Goal: Task Accomplishment & Management: Use online tool/utility

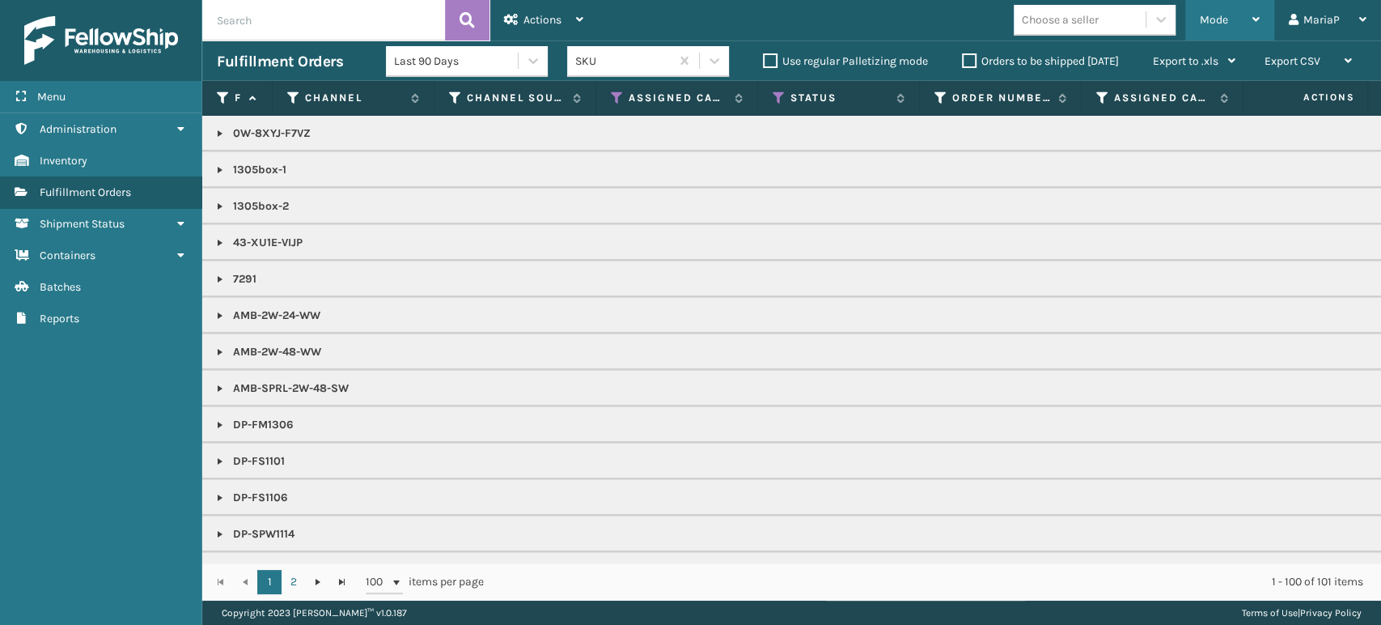
click at [1217, 18] on span "Mode" at bounding box center [1214, 20] width 28 height 14
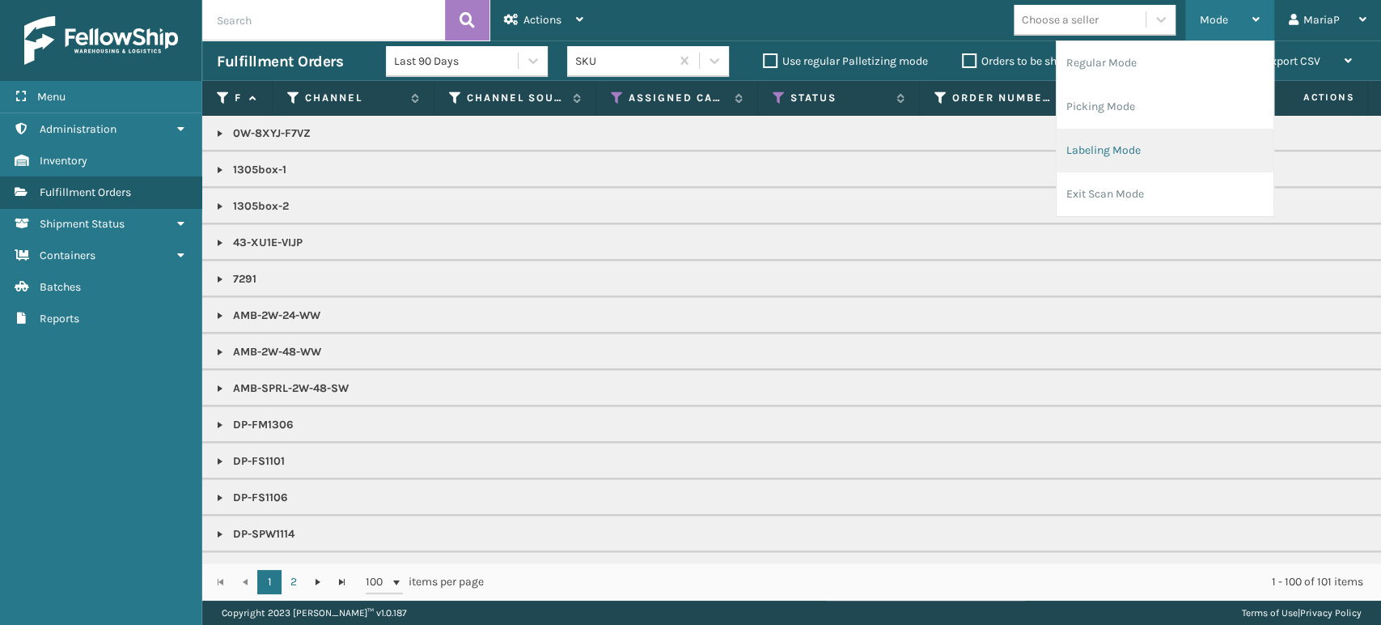
click at [1196, 160] on li "Labeling Mode" at bounding box center [1164, 151] width 217 height 44
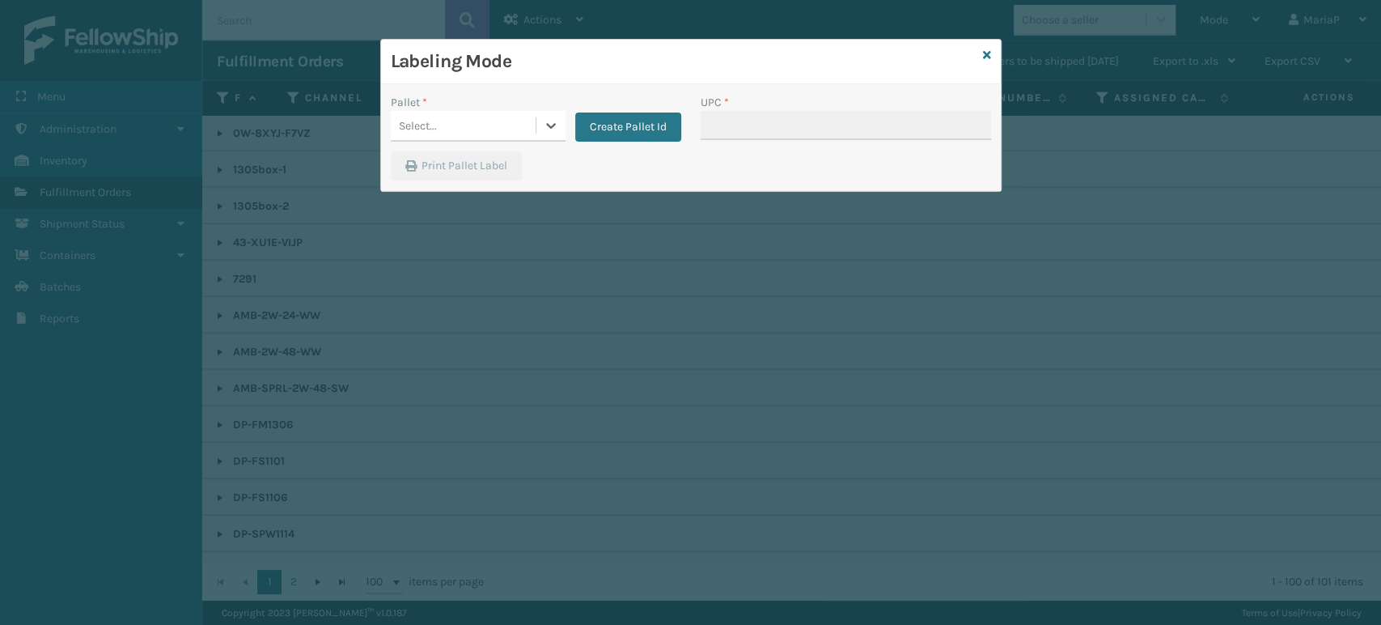
click at [455, 128] on div "Select..." at bounding box center [463, 125] width 145 height 27
click at [491, 185] on div "UPSG-M0GXG0GIGT" at bounding box center [478, 196] width 175 height 30
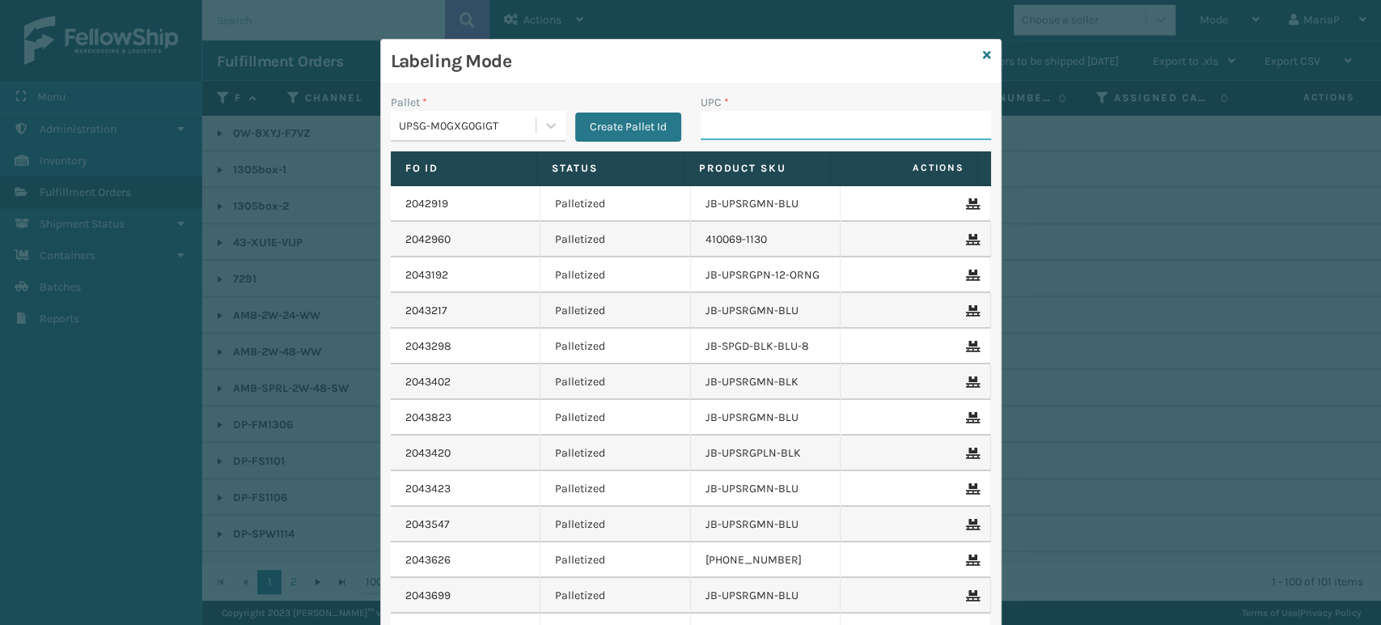
click at [718, 125] on input "UPC *" at bounding box center [846, 125] width 290 height 29
type input "8100909"
type input "9632080400200263487900883879770650 9622085030005955074300883880868315 962208503…"
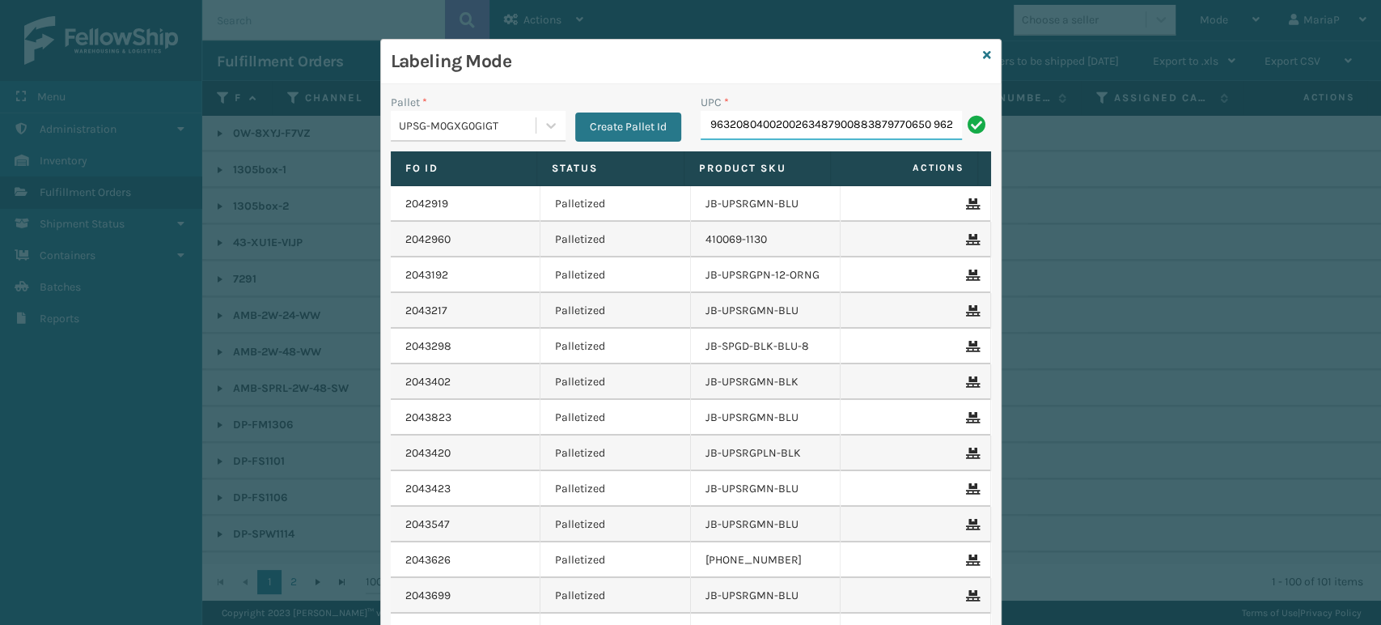
click at [866, 116] on input "9632080400200263487900883879770650 9622085030005955074300883880868315 962208503…" at bounding box center [831, 125] width 261 height 29
click at [866, 118] on input "9632080400200263487900883879770650 9622085030005955074300883880868315 962208503…" at bounding box center [831, 125] width 261 height 29
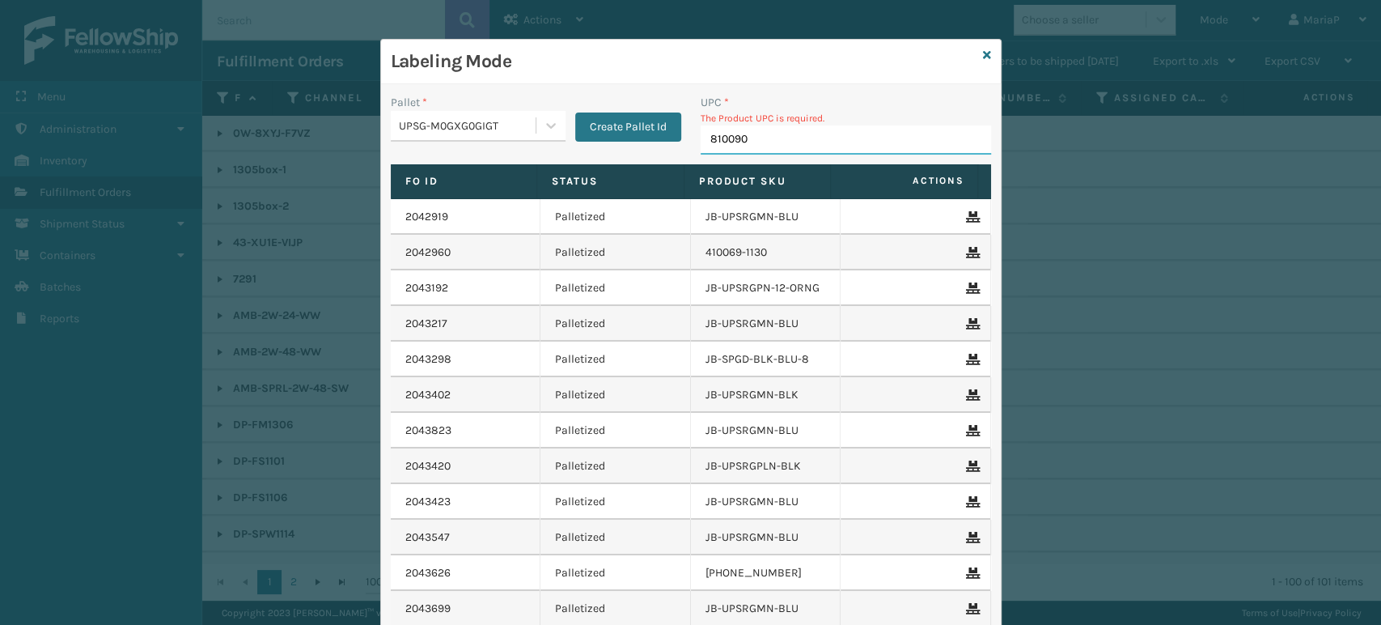
type input "8100909"
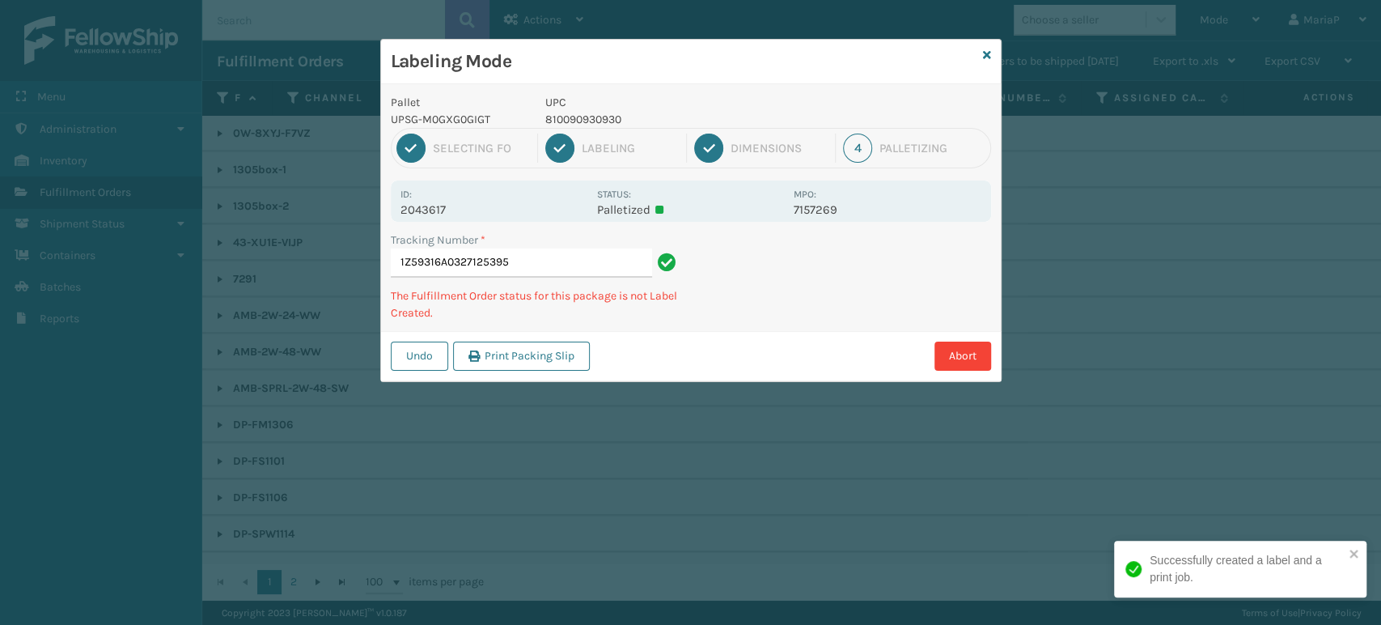
click at [608, 121] on p "810090930930" at bounding box center [664, 119] width 239 height 17
copy p "810090930930"
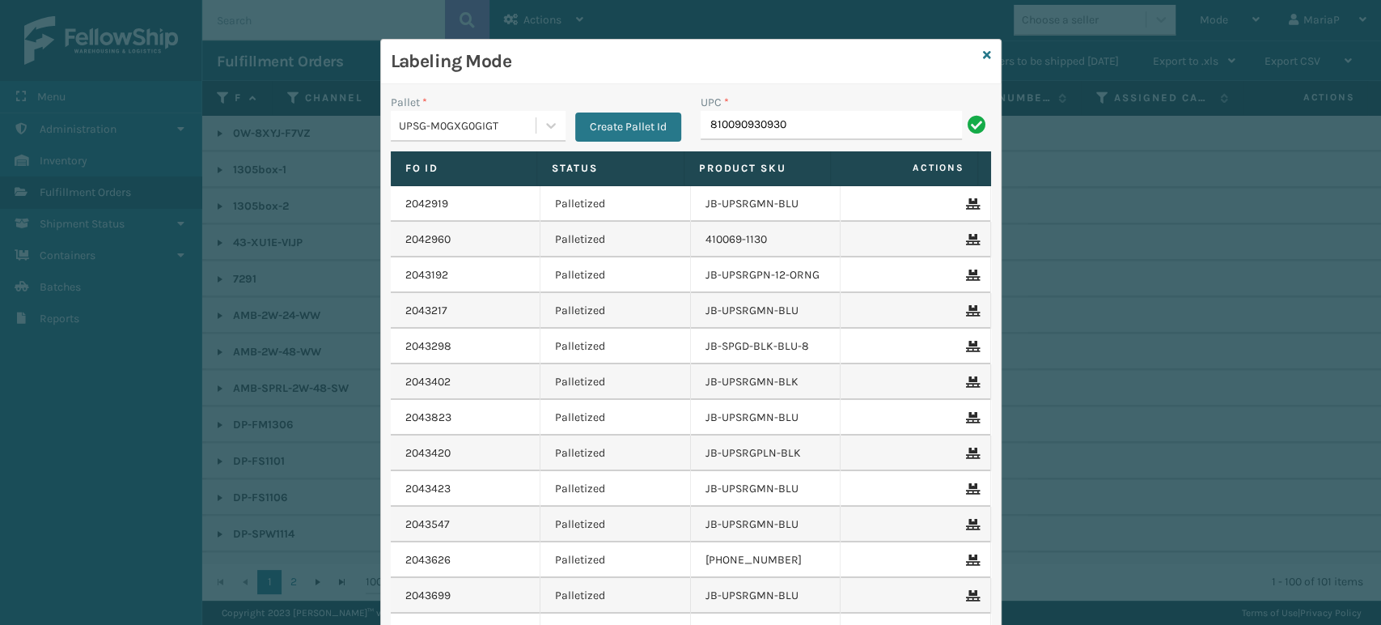
type input "810090930930"
click at [783, 121] on input "810090930930" at bounding box center [831, 125] width 261 height 29
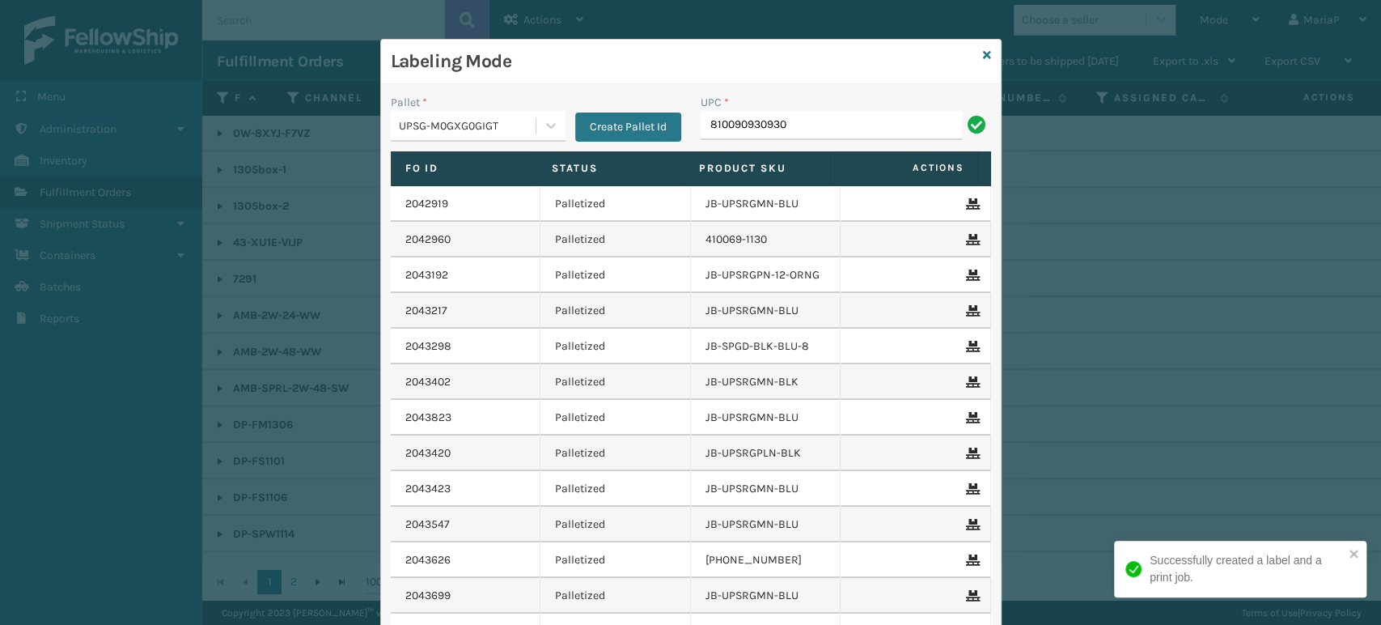
type input "810090930930"
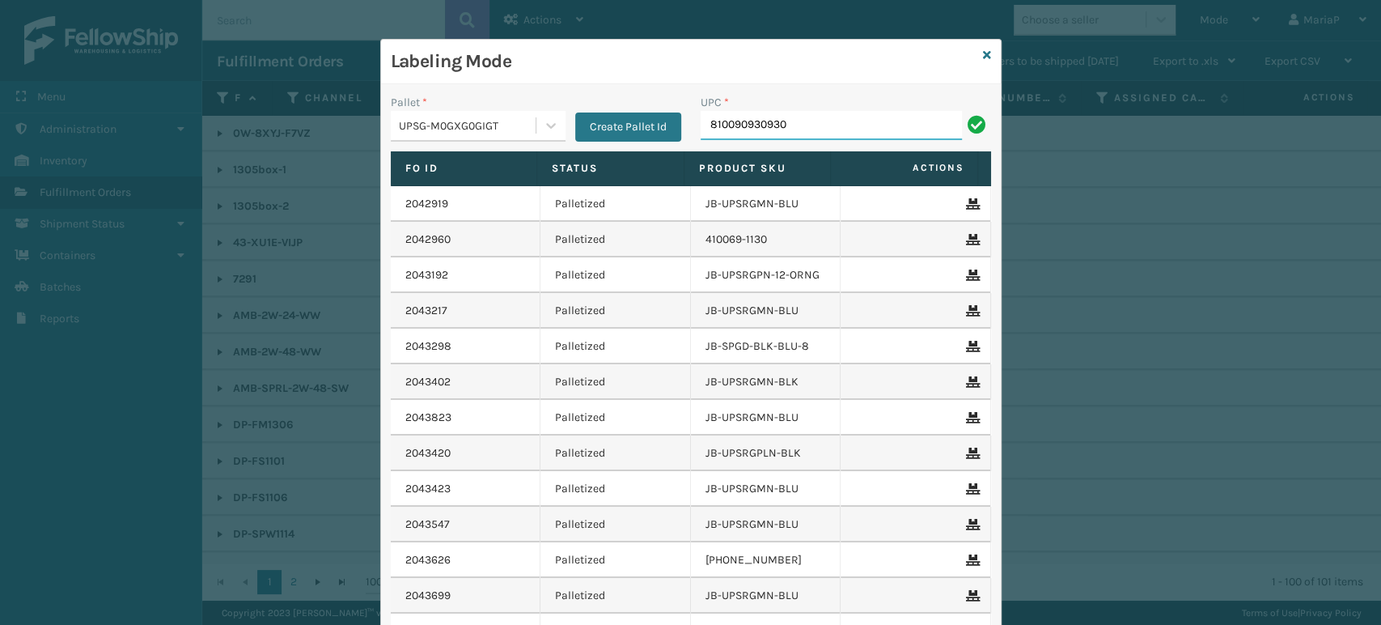
click at [783, 121] on input "810090930930" at bounding box center [831, 125] width 261 height 29
type input "810090930930"
click at [783, 121] on input "810090930930" at bounding box center [831, 125] width 261 height 29
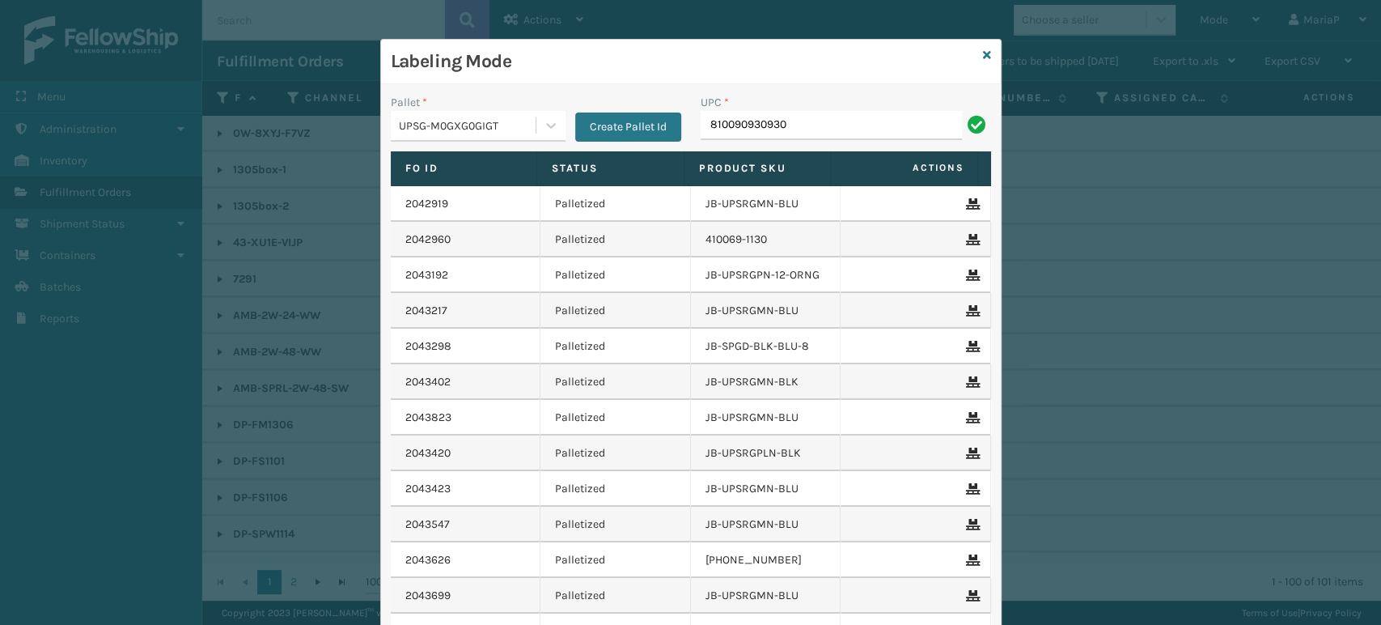
type input "810090930930"
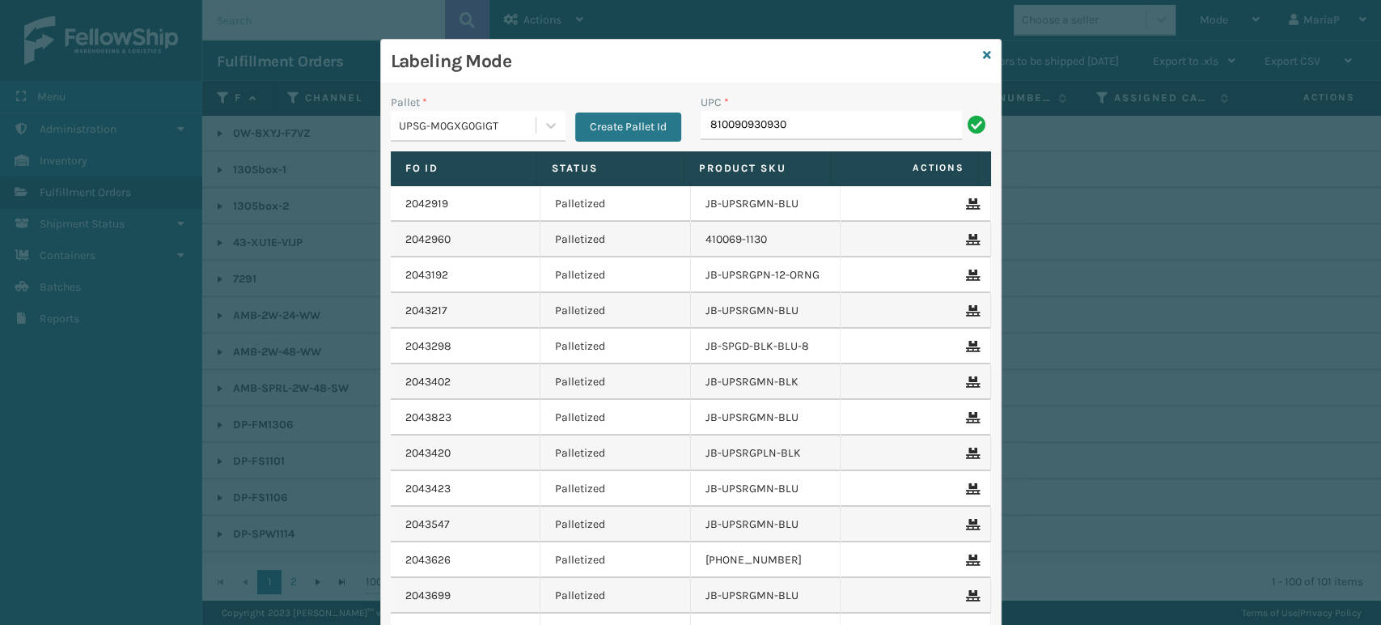
type input "810090930930"
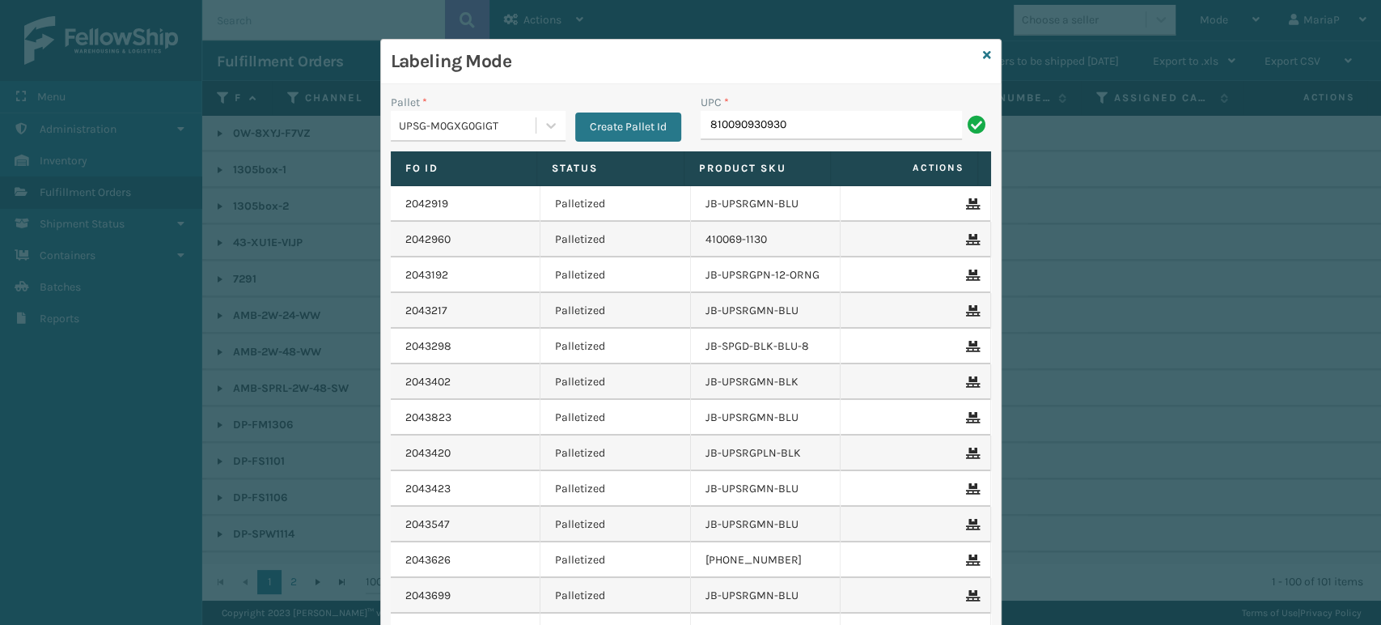
type input "810090930930"
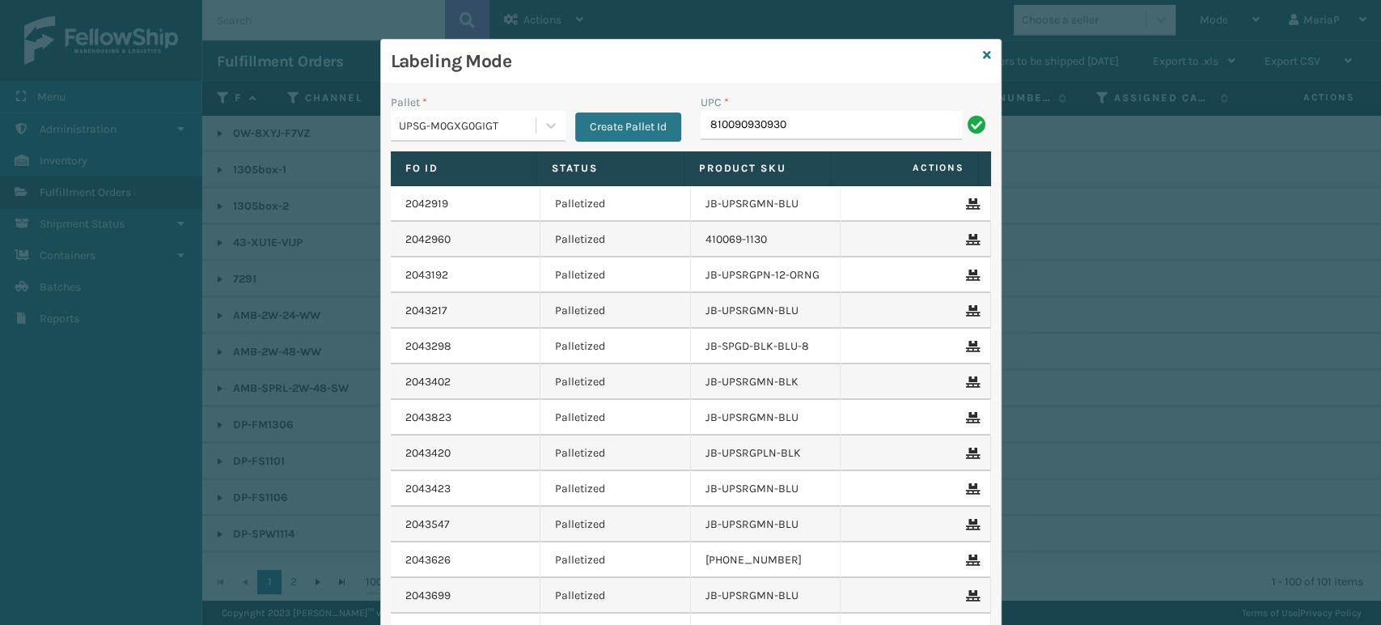
type input "810090930930"
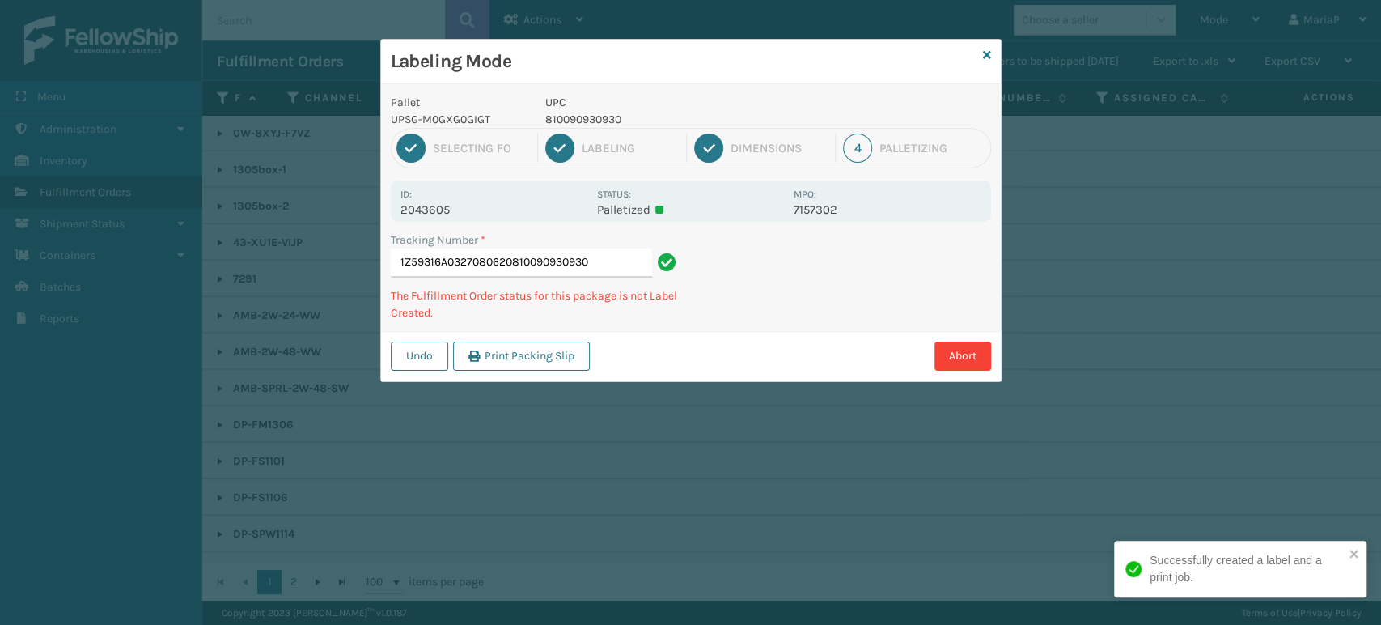
type input "1Z59316A0327080620810090930930"
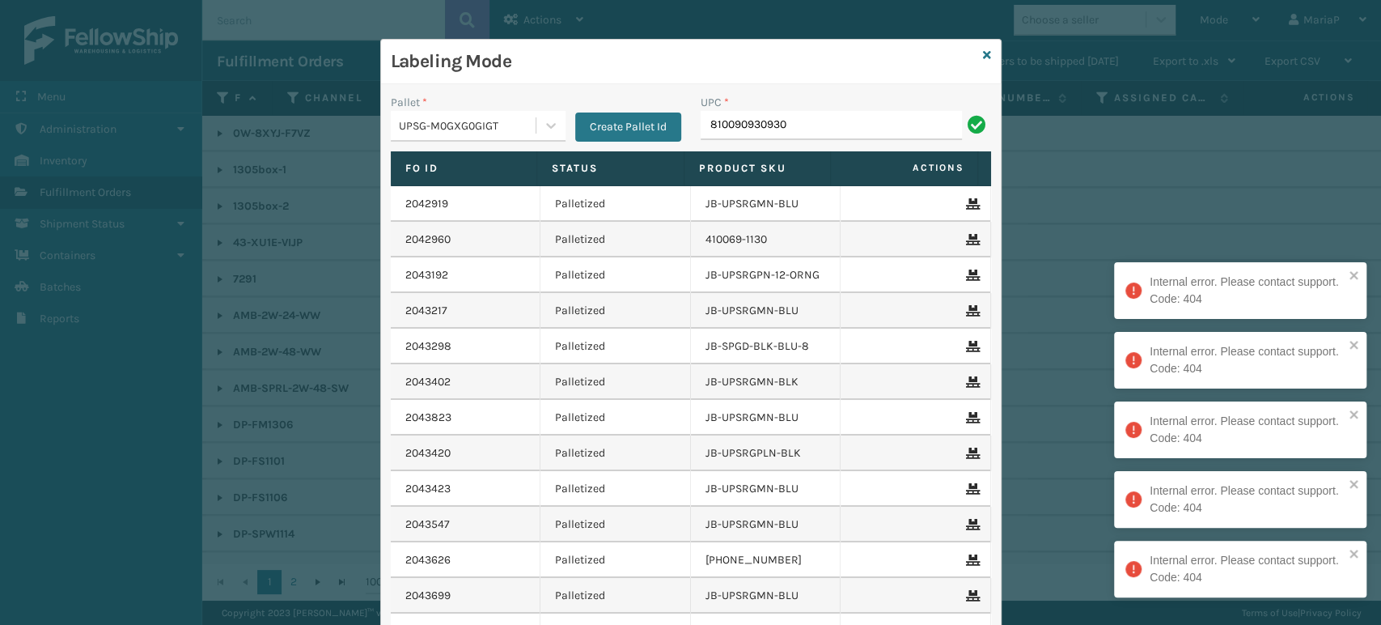
type input "810090930930"
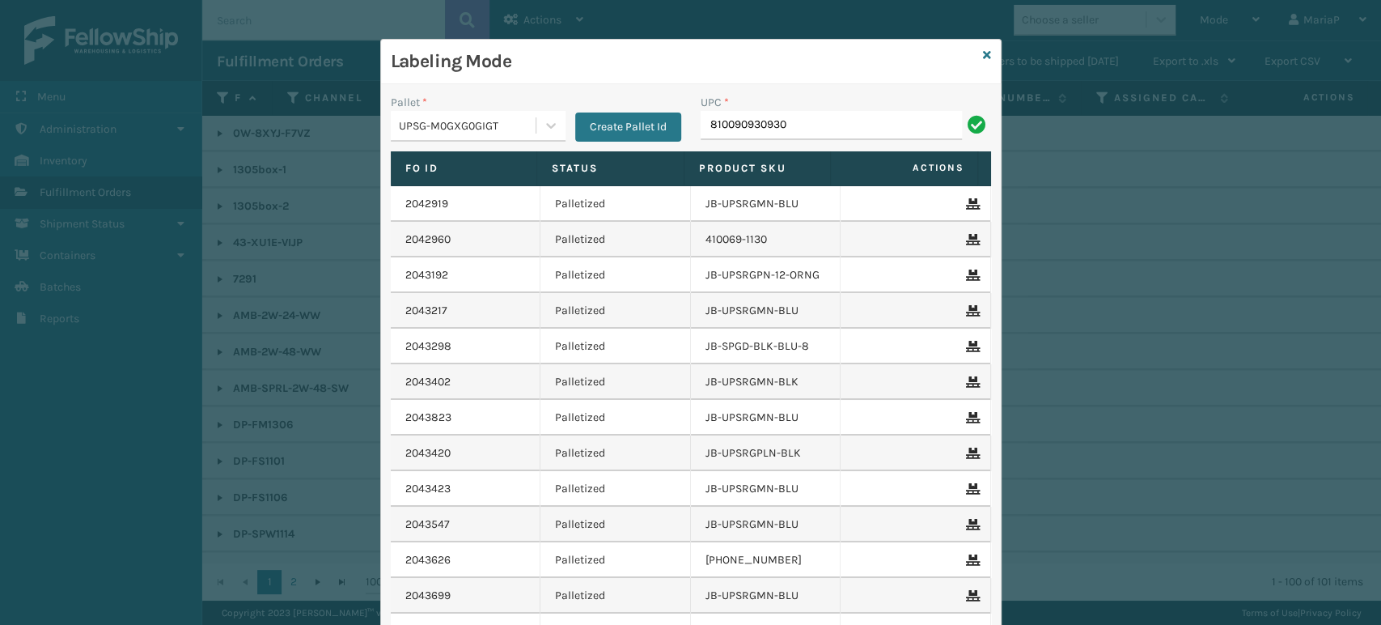
type input "810090930930"
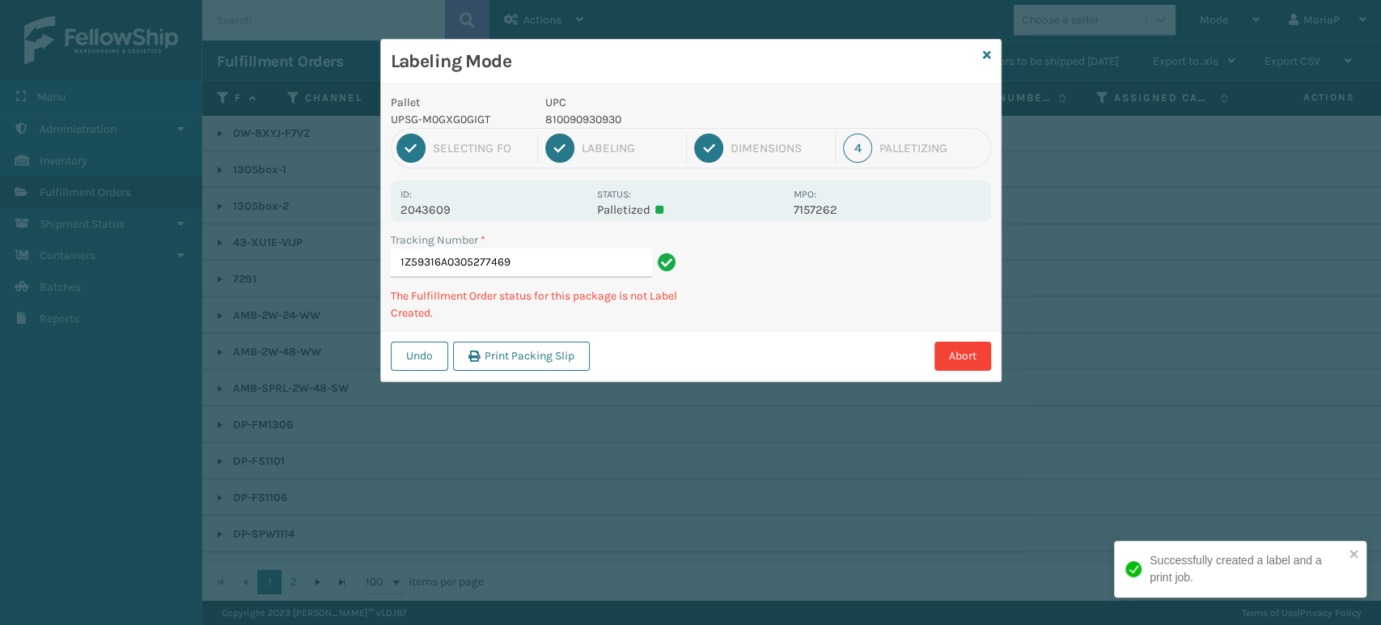
type input "1Z59316A0305277469810090930930"
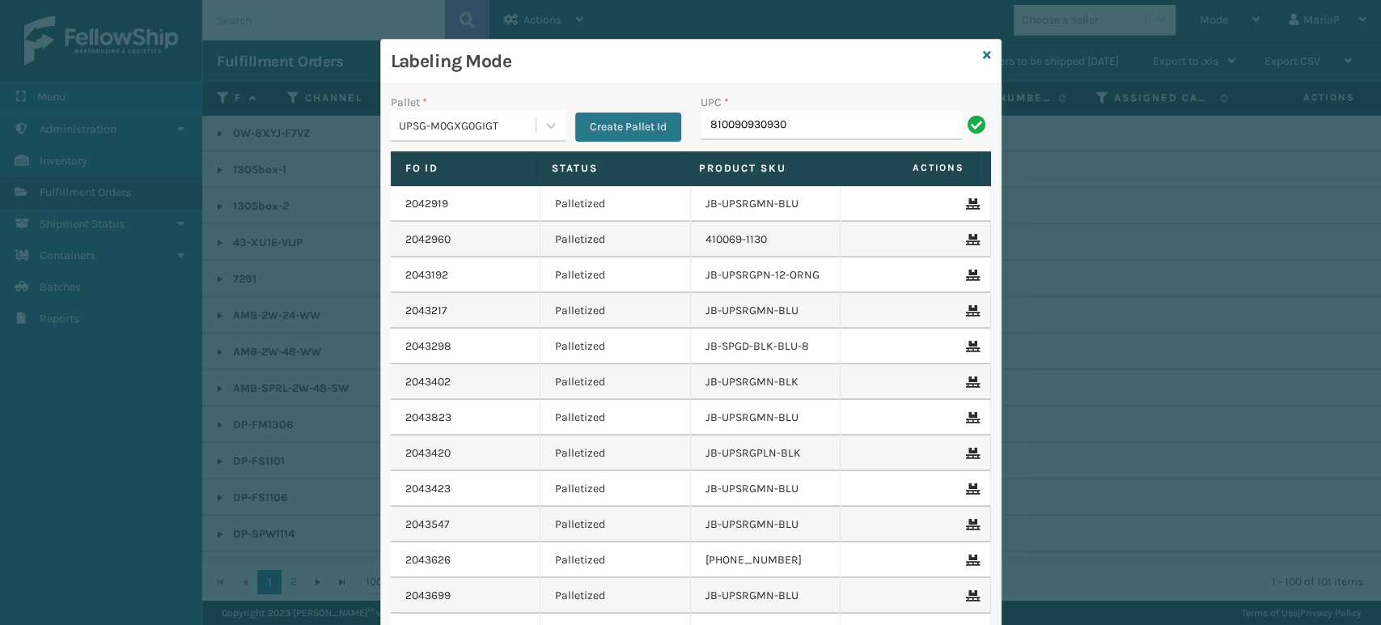
type input "810090930930"
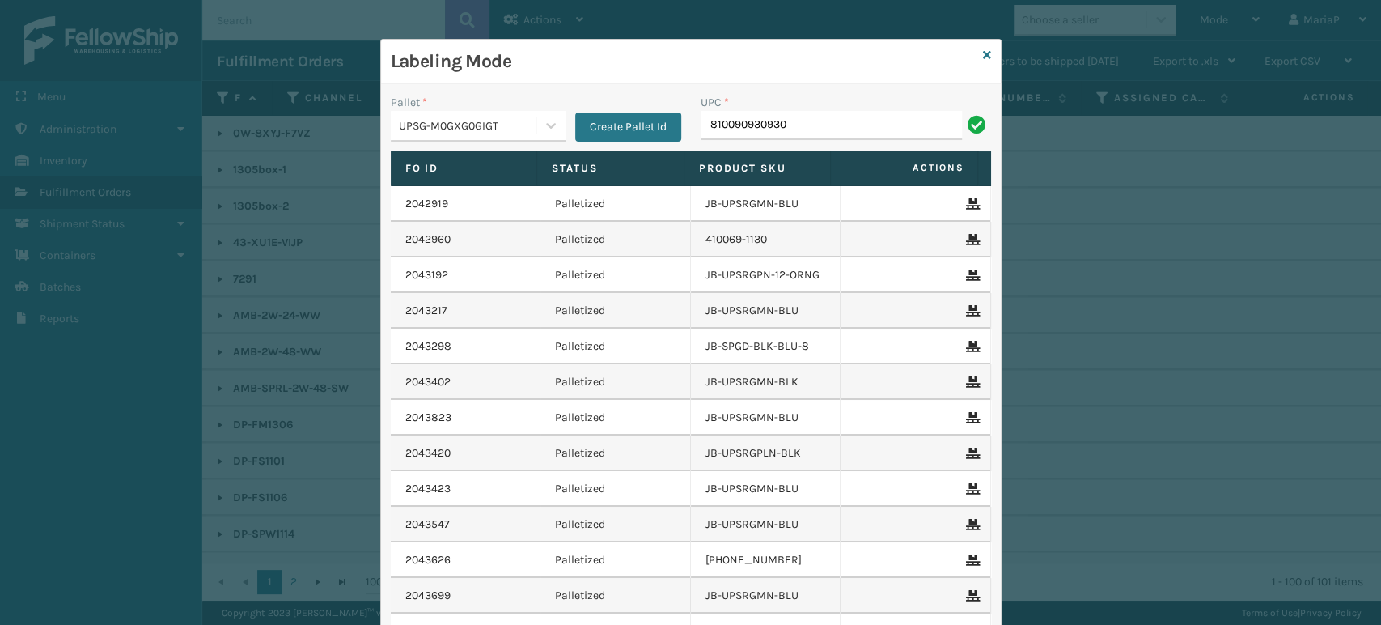
type input "810090930930"
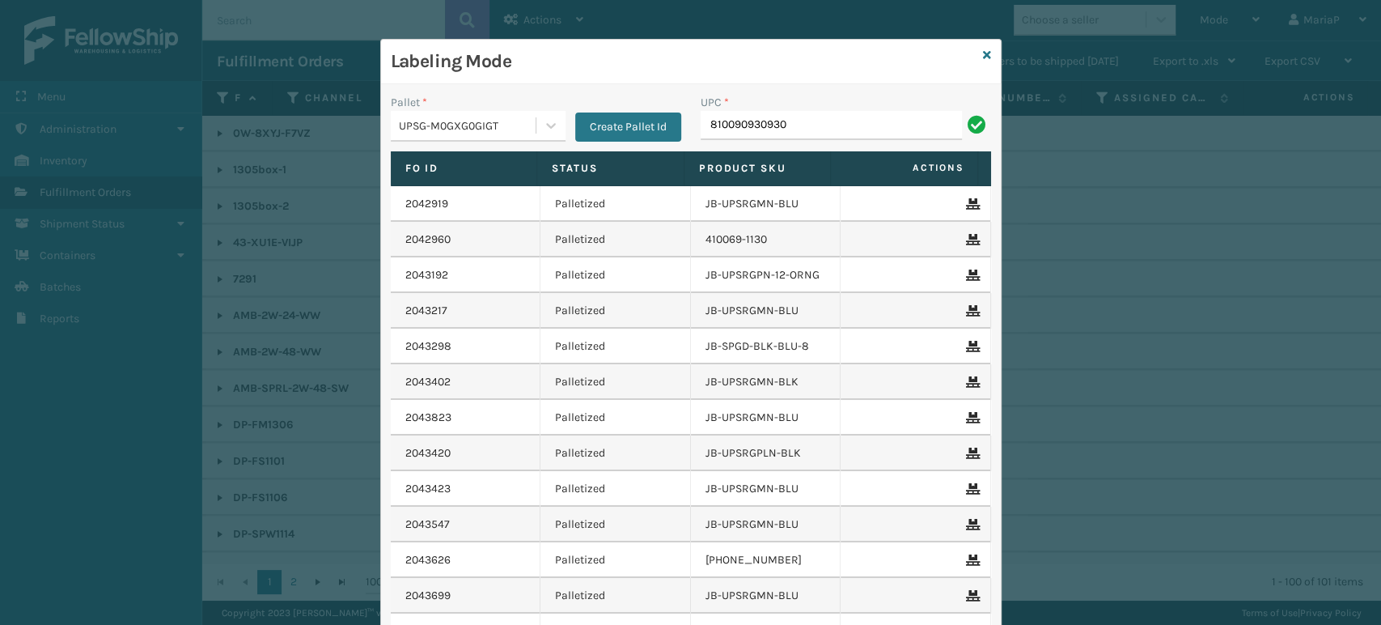
type input "810090930930"
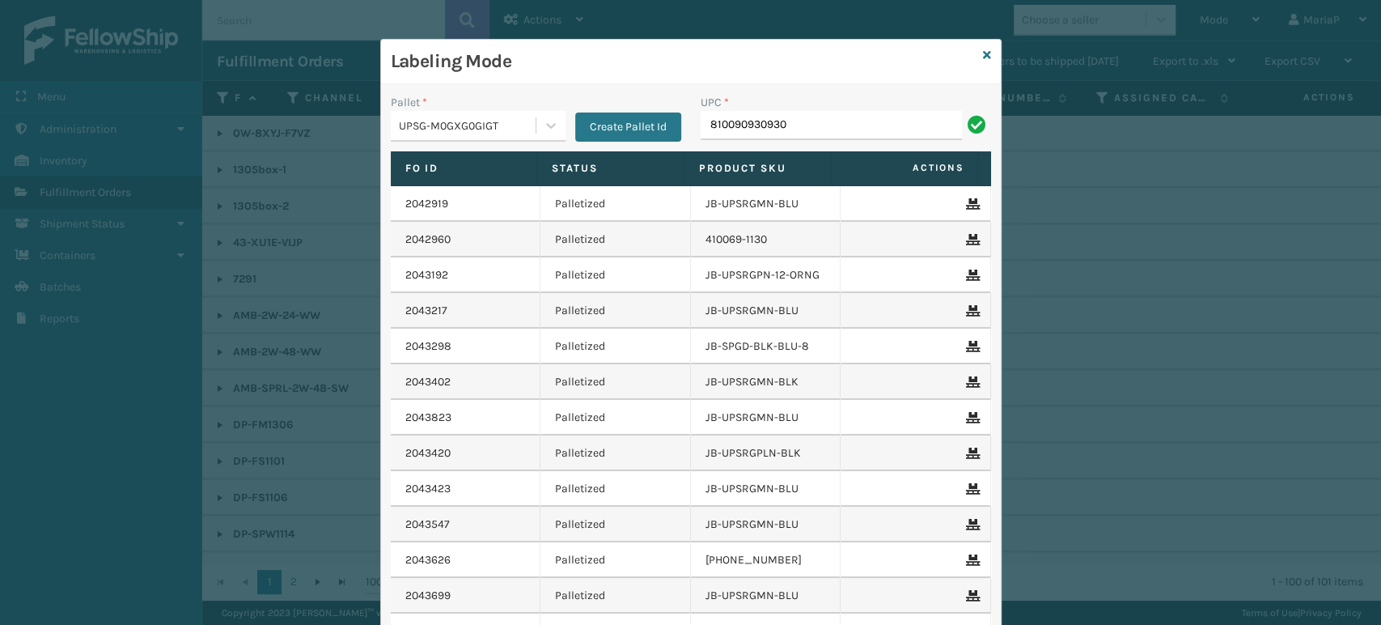
type input "810090930930"
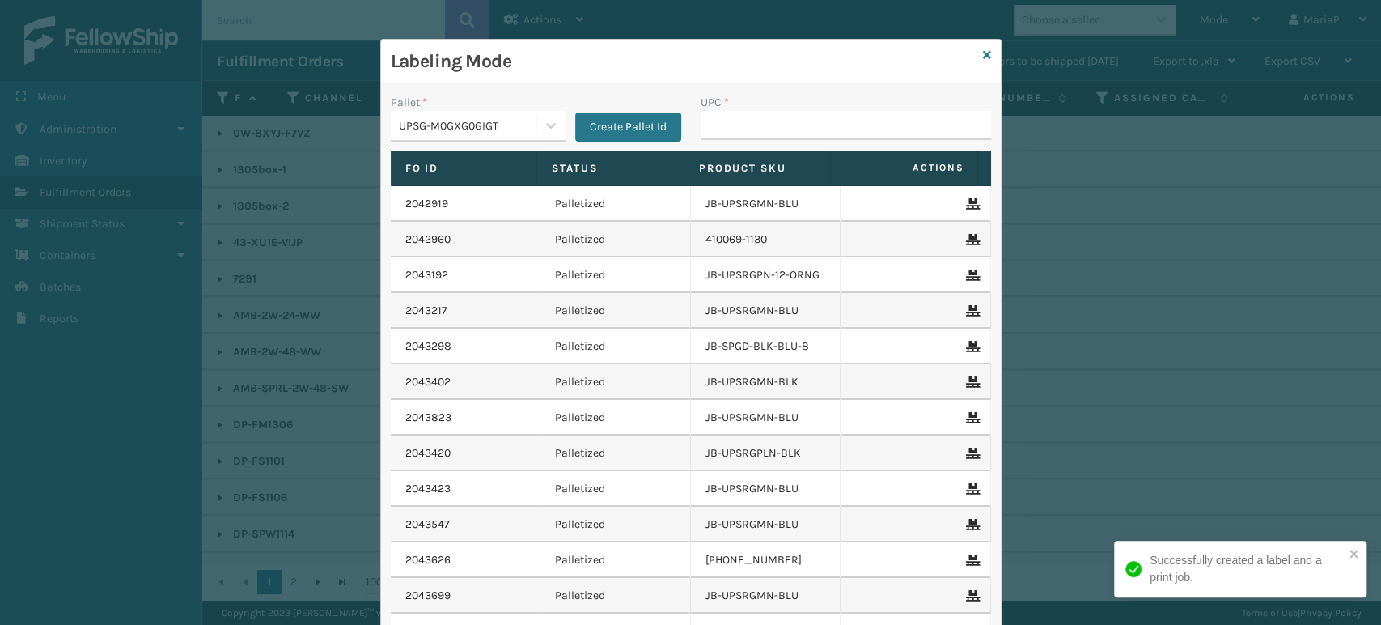
type input "810090930930"
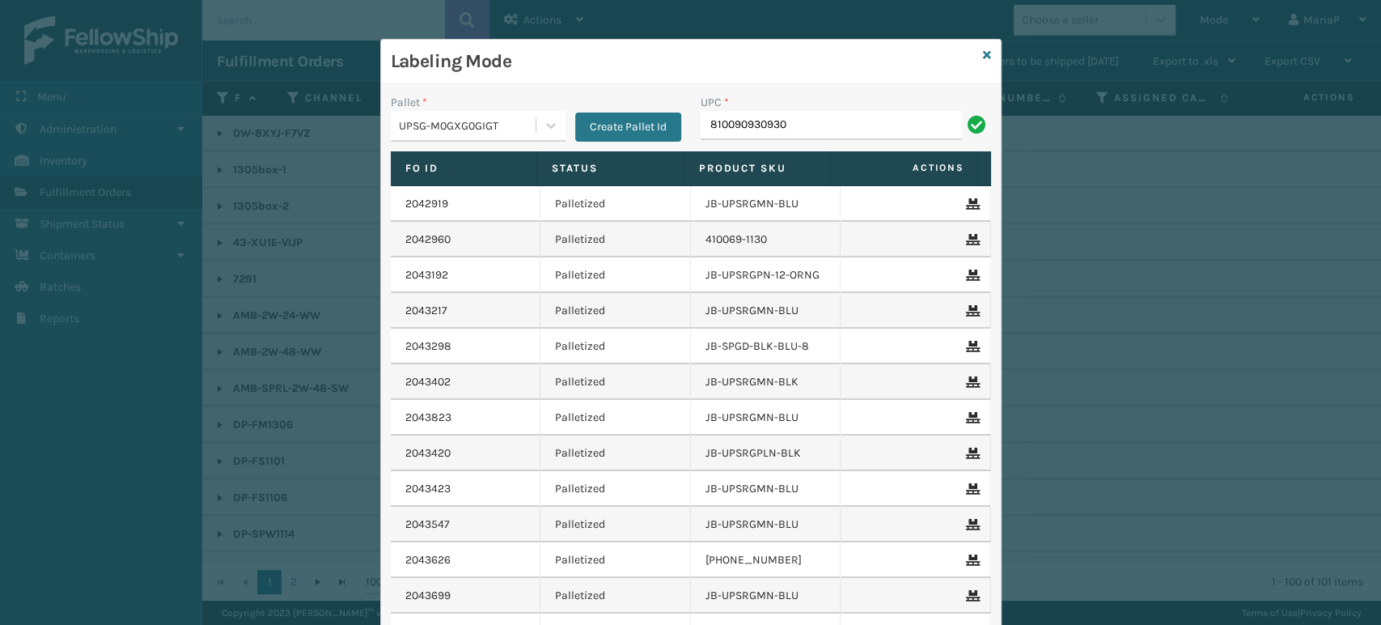
type input "810090930930"
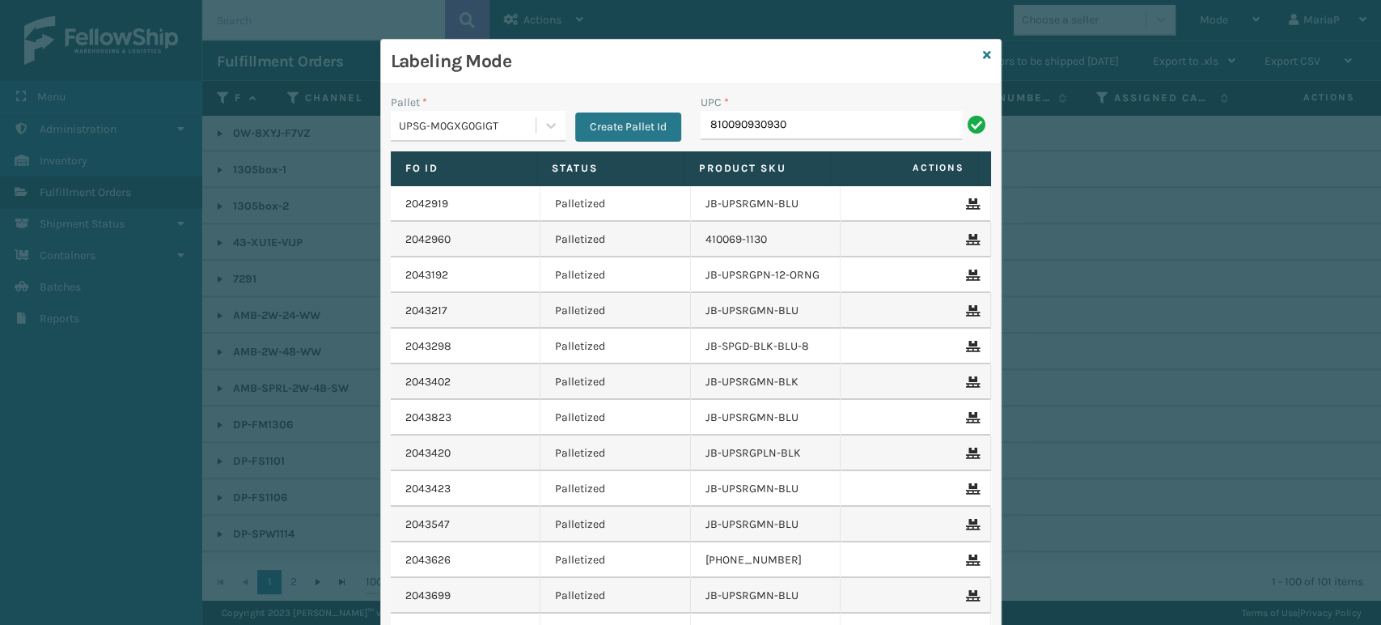
type input "810090930930"
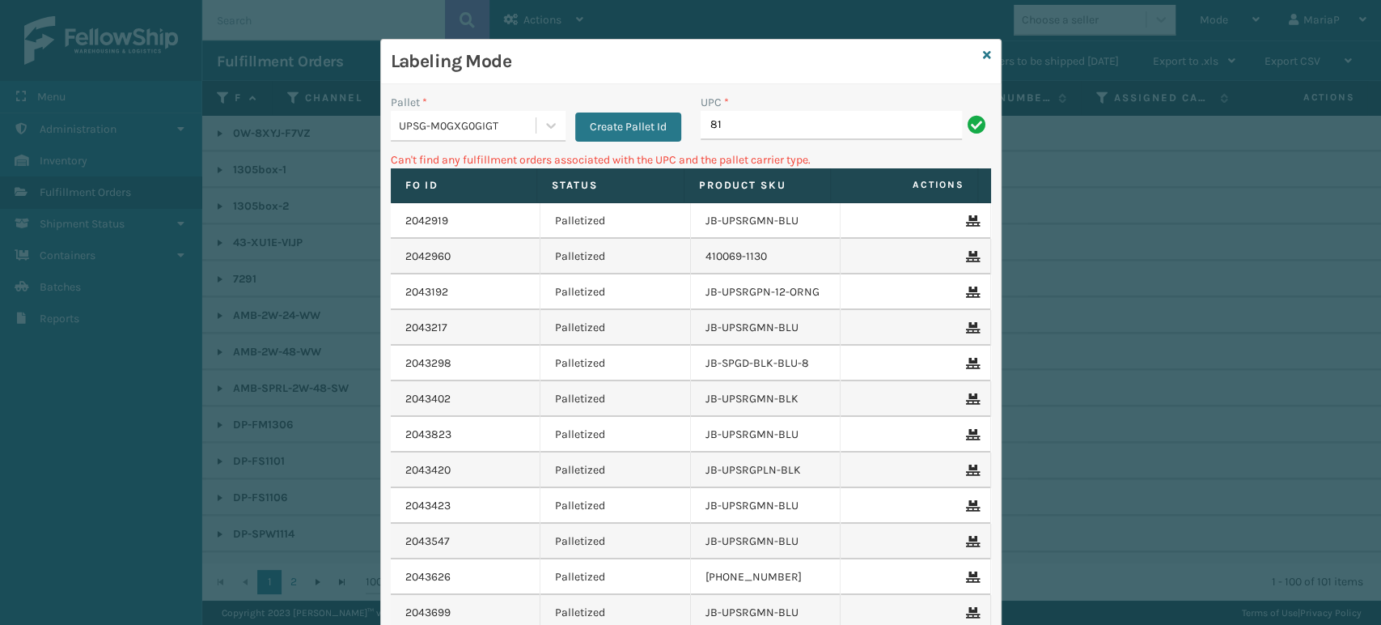
type input "8"
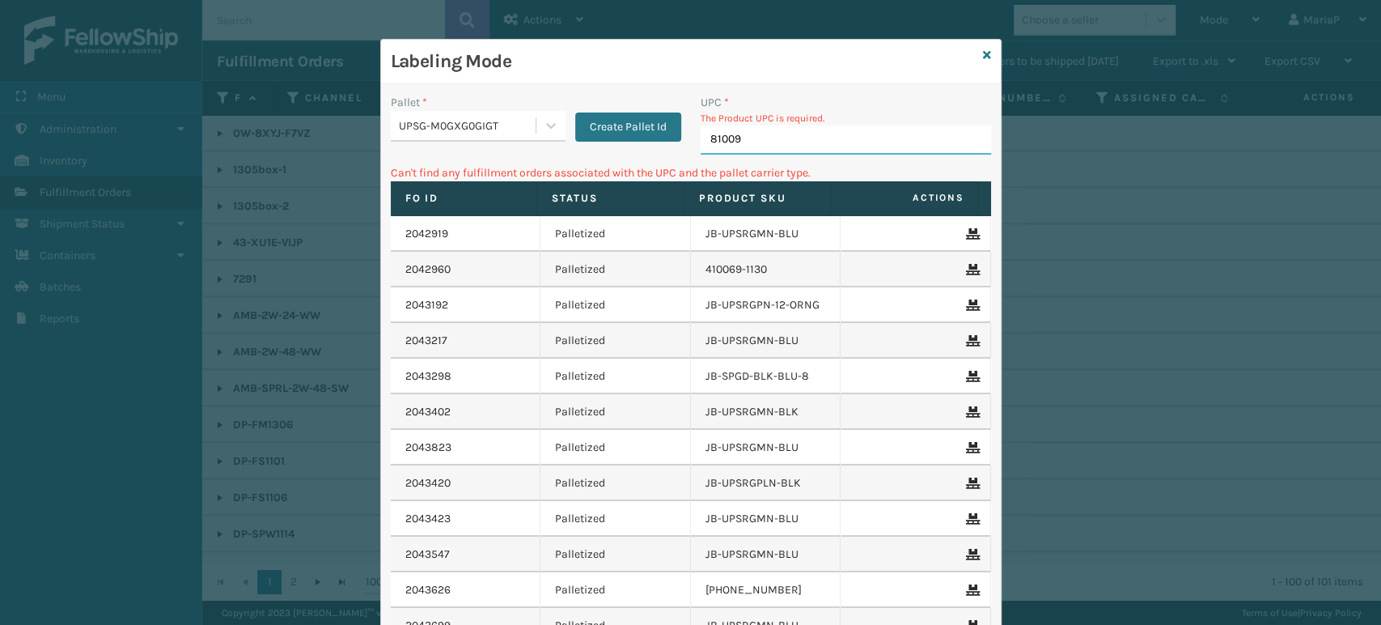
type input "810090"
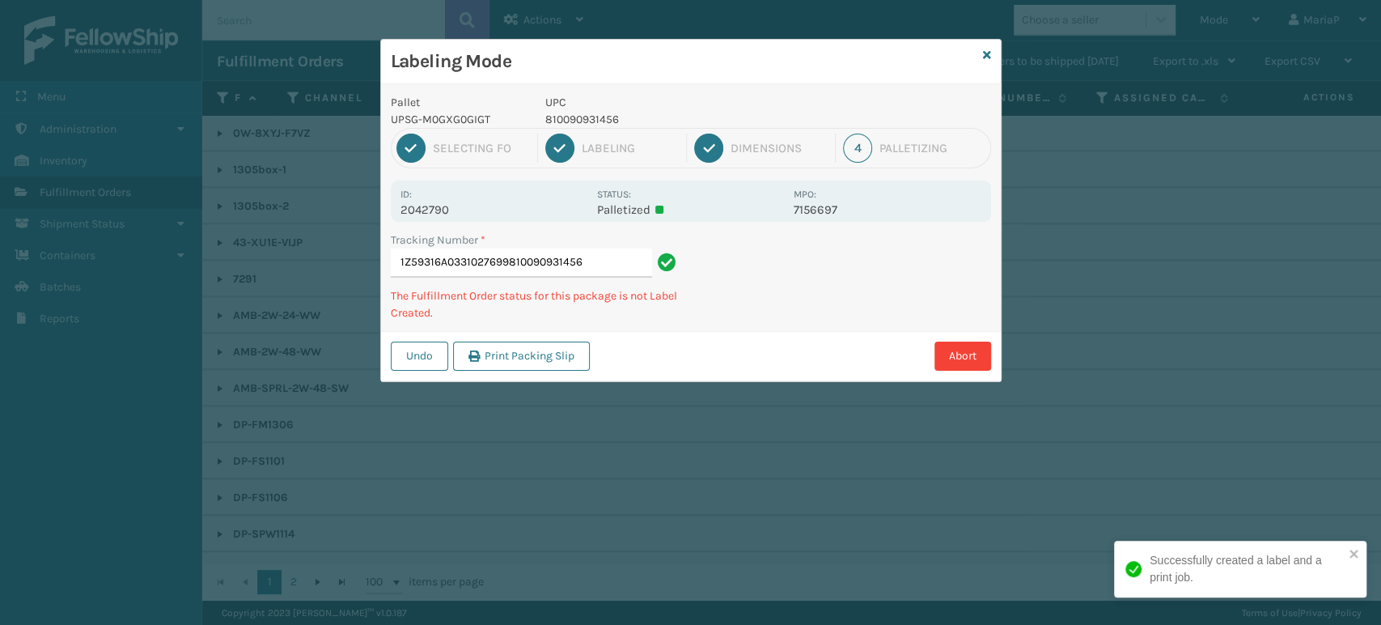
type input "1Z59316A0331027699810090931456"
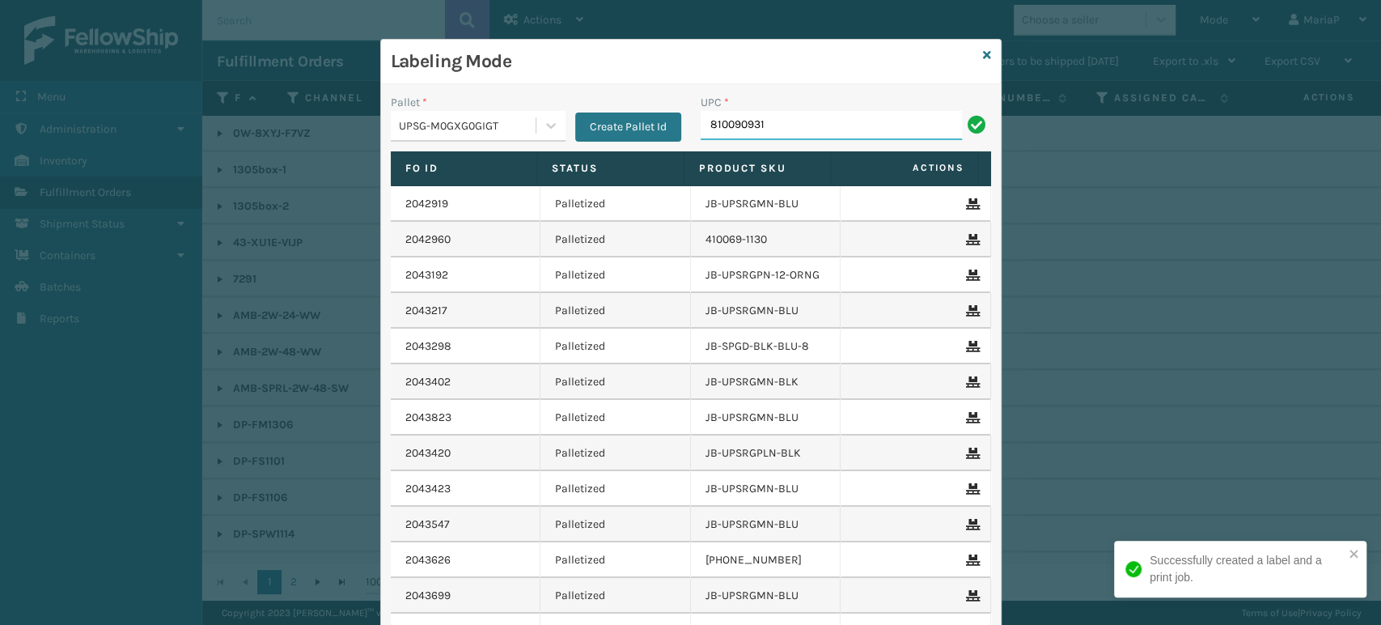
type input "8100909316"
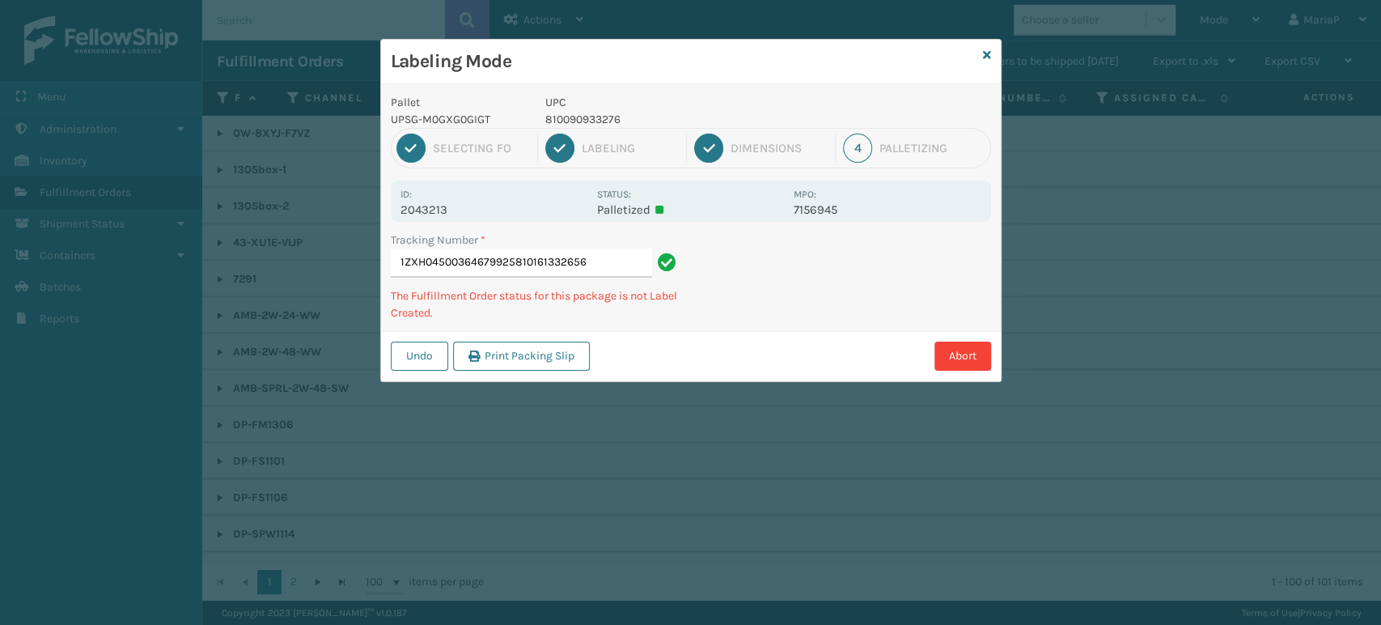
type input "1ZXH04500364679925810161332656"
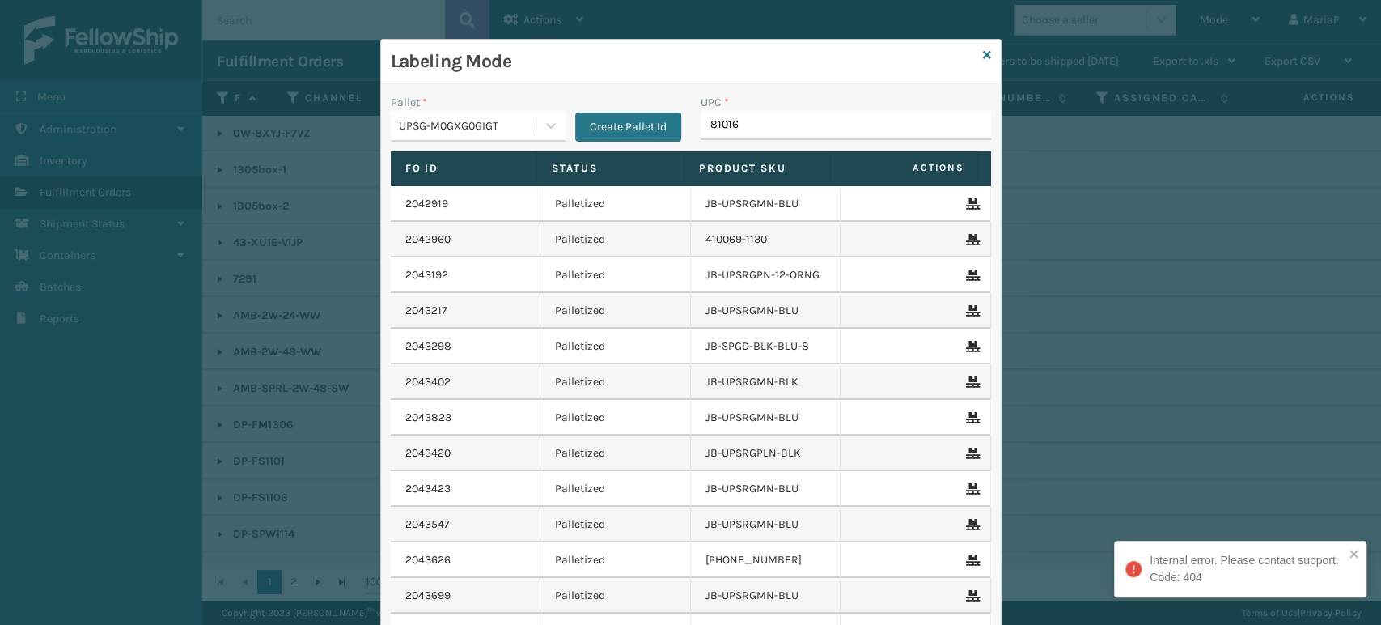
type input "810161"
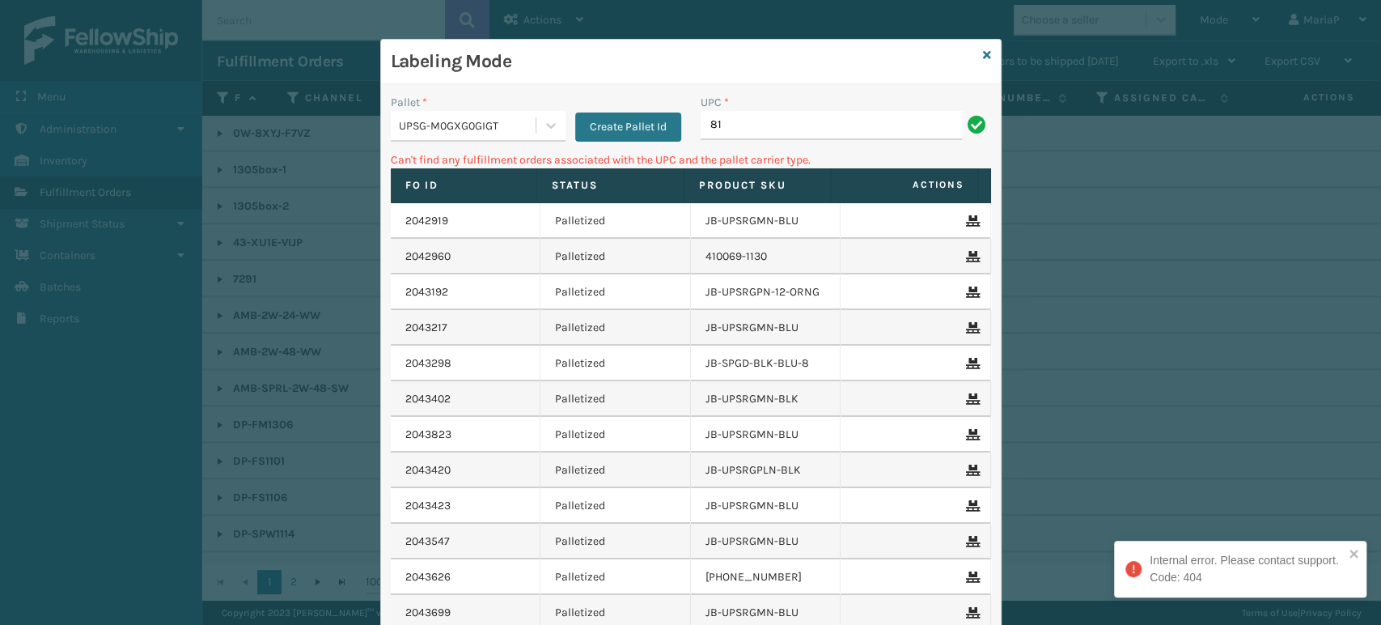
type input "8"
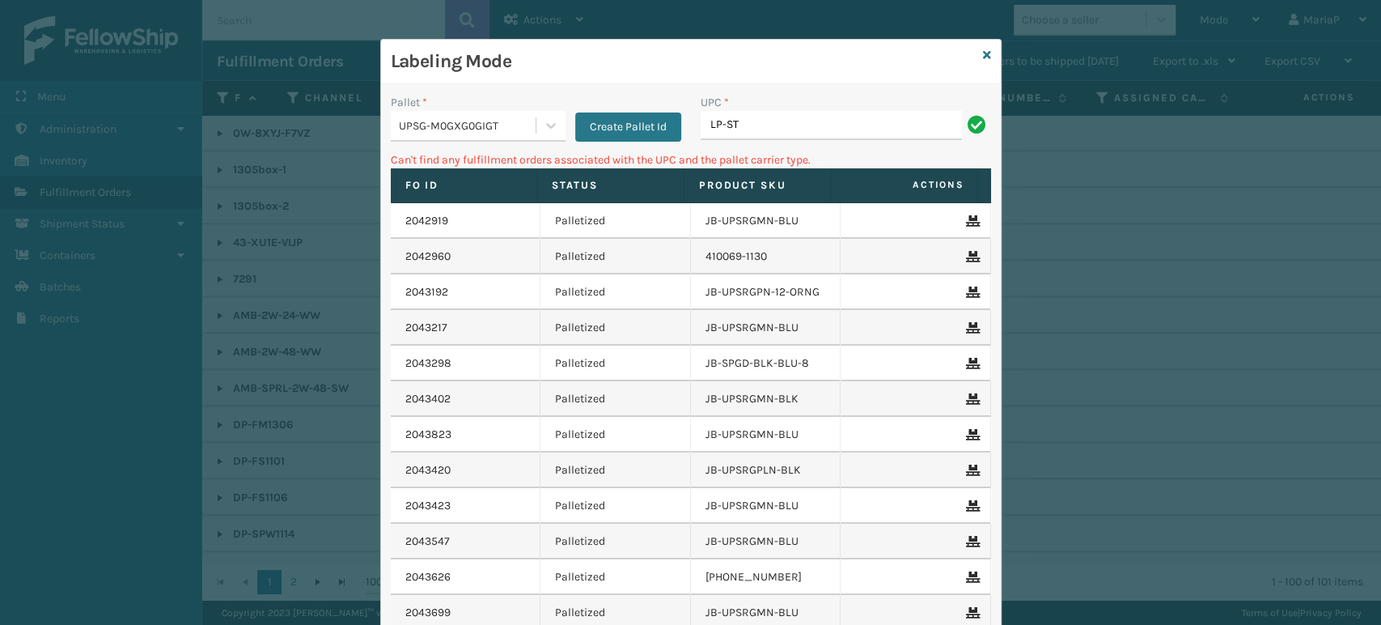
type input "LP-STMRC-SLV"
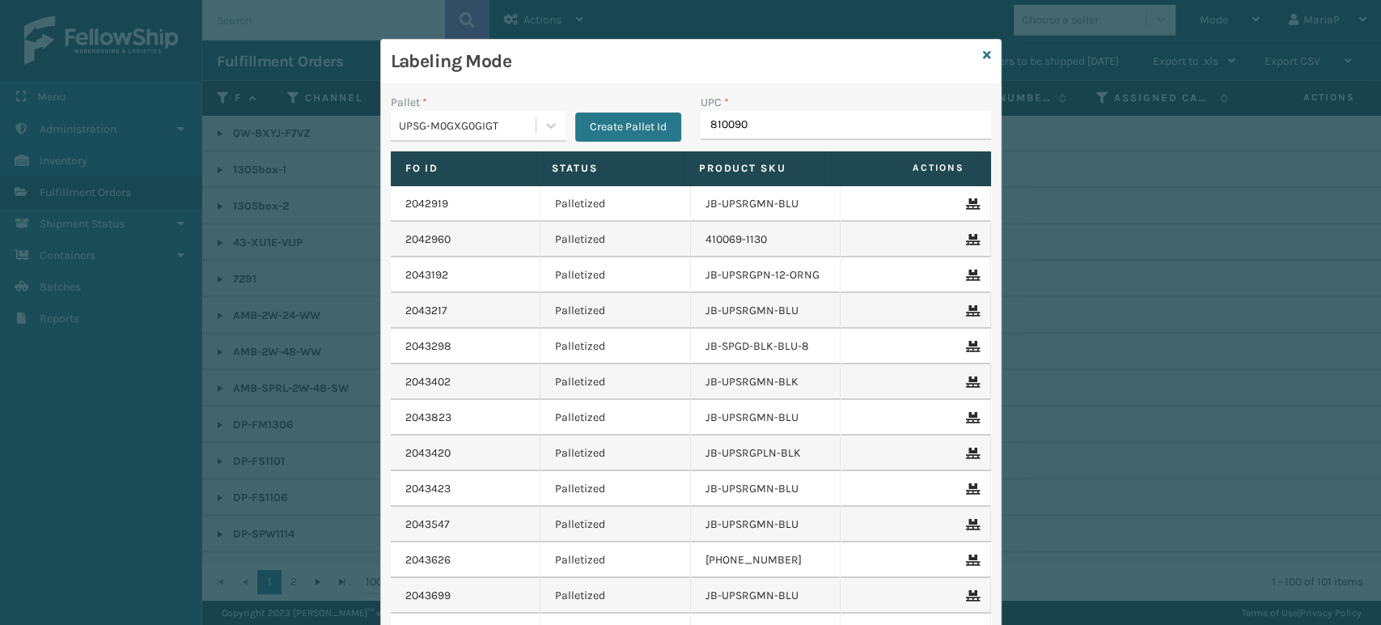
type input "8100909"
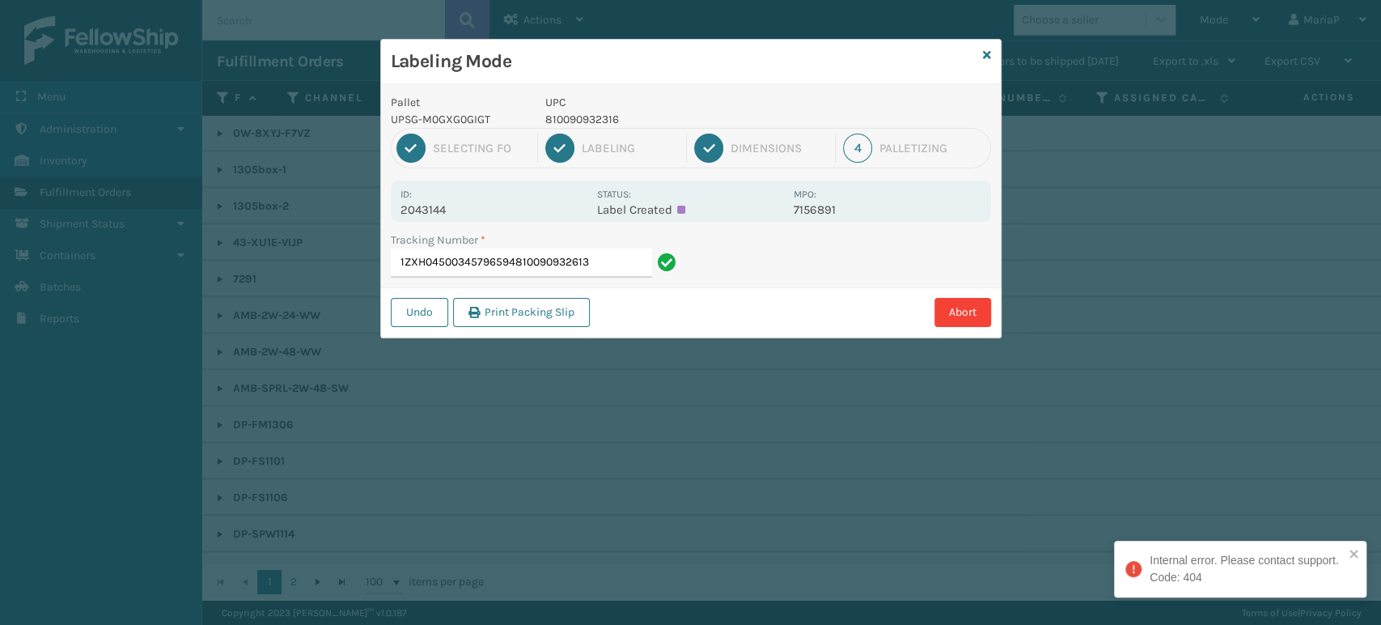
drag, startPoint x: 516, startPoint y: 267, endPoint x: 881, endPoint y: 341, distance: 372.2
click at [881, 341] on div "Labeling Mode Pallet UPSG-M0GXG0GIGT UPC 810090932316 1 Selecting FO 2 Labeling…" at bounding box center [690, 312] width 1381 height 625
type input "1ZXH04500345796594"
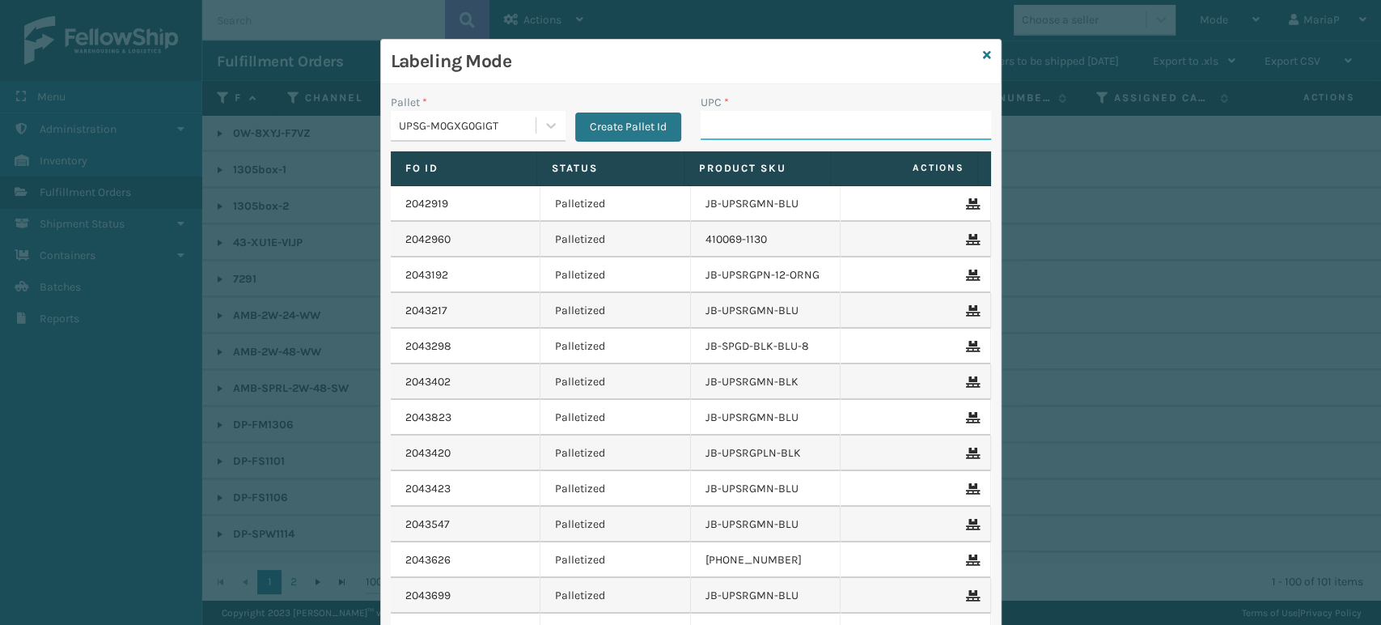
click at [744, 123] on input "UPC *" at bounding box center [846, 125] width 290 height 29
paste input "810161332137"
type input "810161332137"
type input "810090933139"
type input "LP-STMRC-SLV"
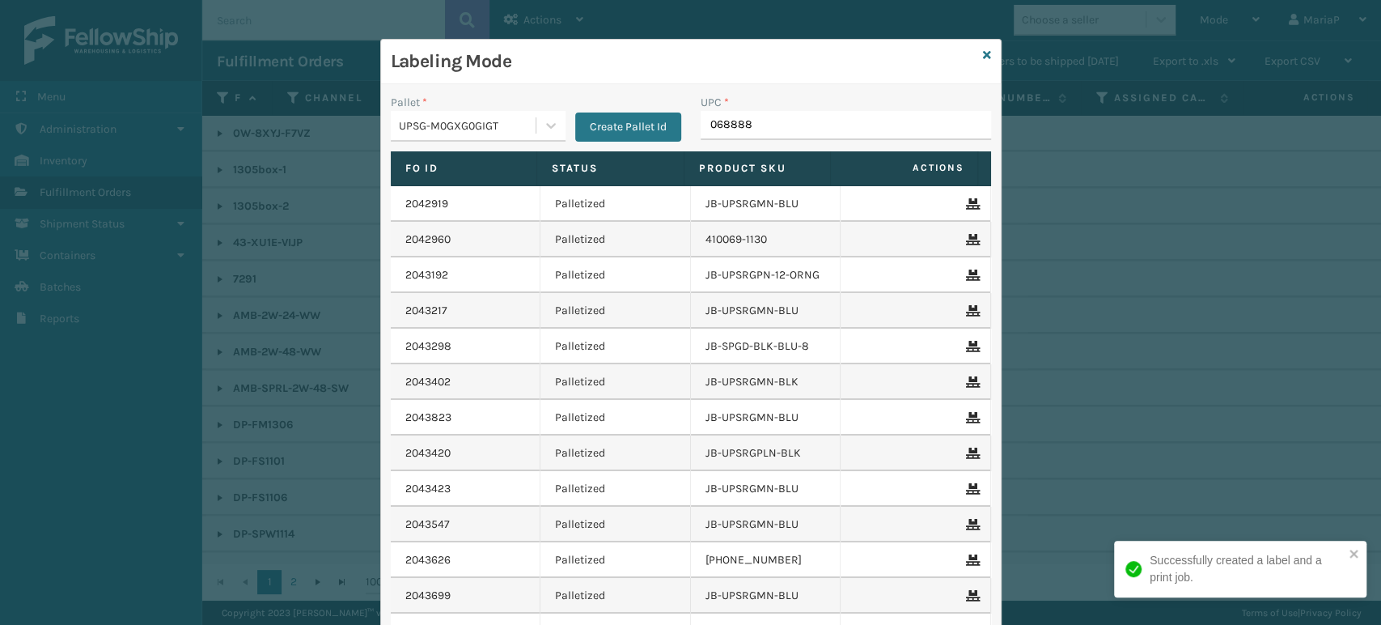
type input "0688887"
type input "8100909326"
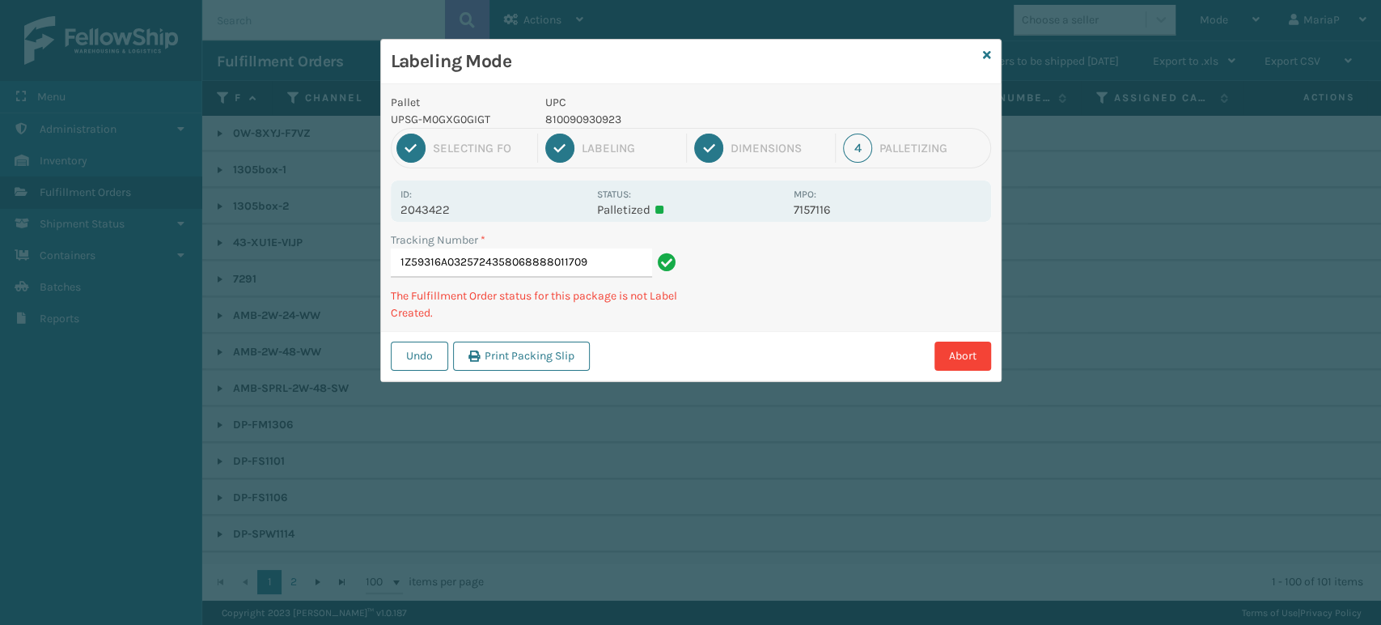
type input "1Z59316A0325724358068888011709"
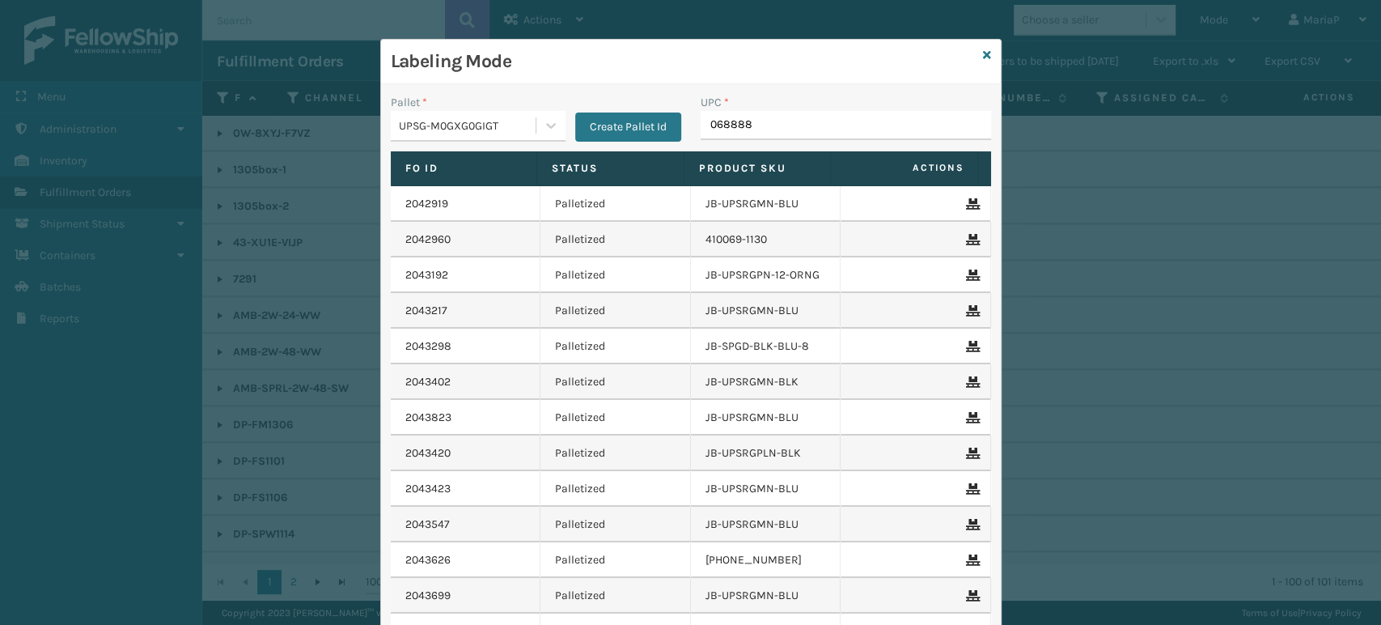
type input "0688880"
click at [701, 135] on input "UPC *" at bounding box center [846, 125] width 290 height 29
type input "810090"
type input "8100909"
type input "810090"
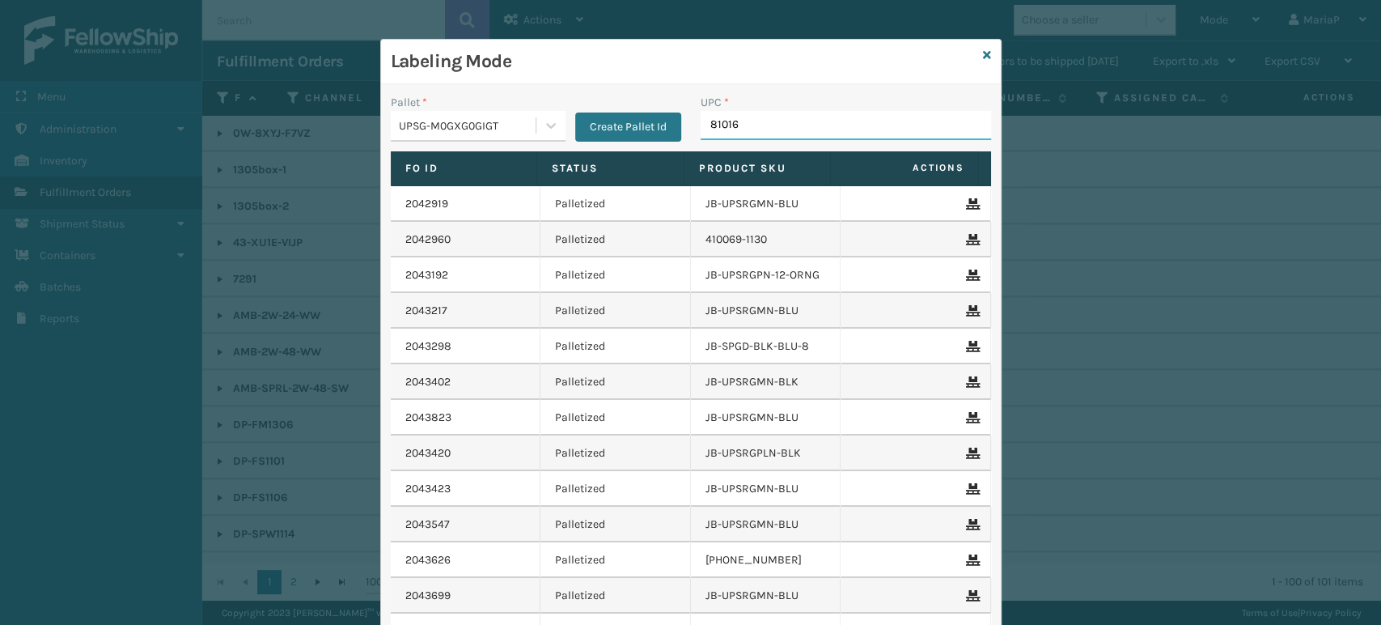
type input "810161"
type input "8101613"
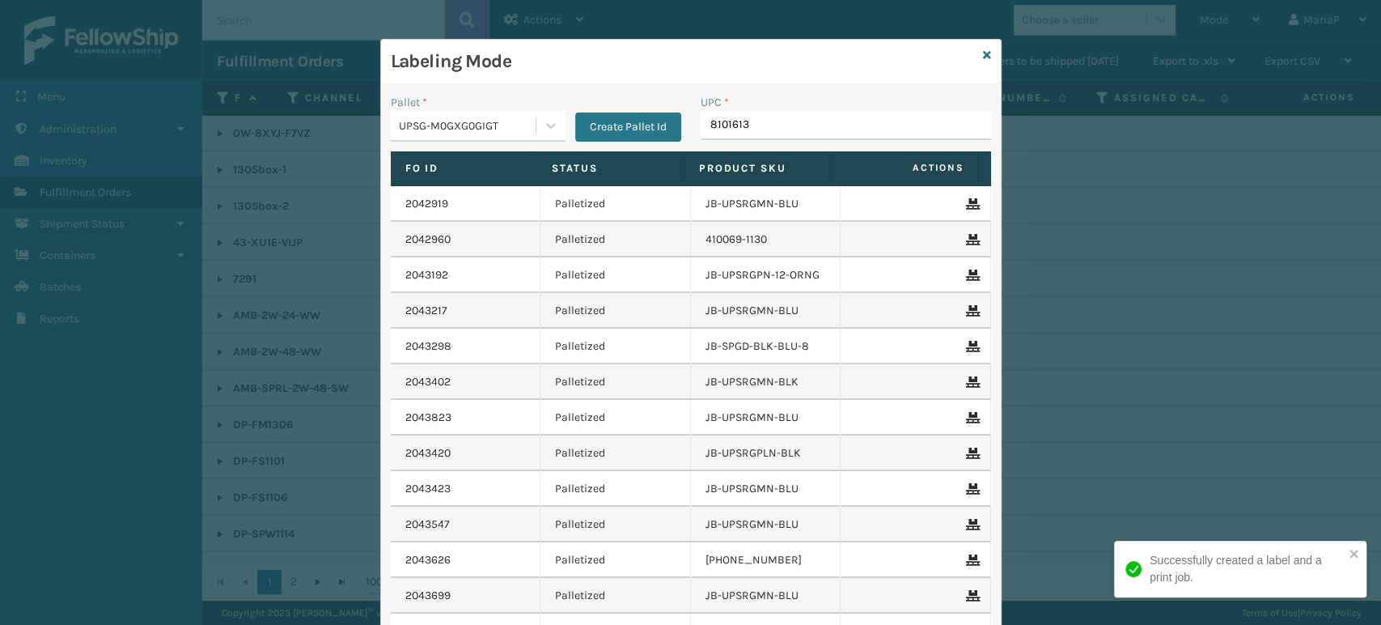
type input "81016133"
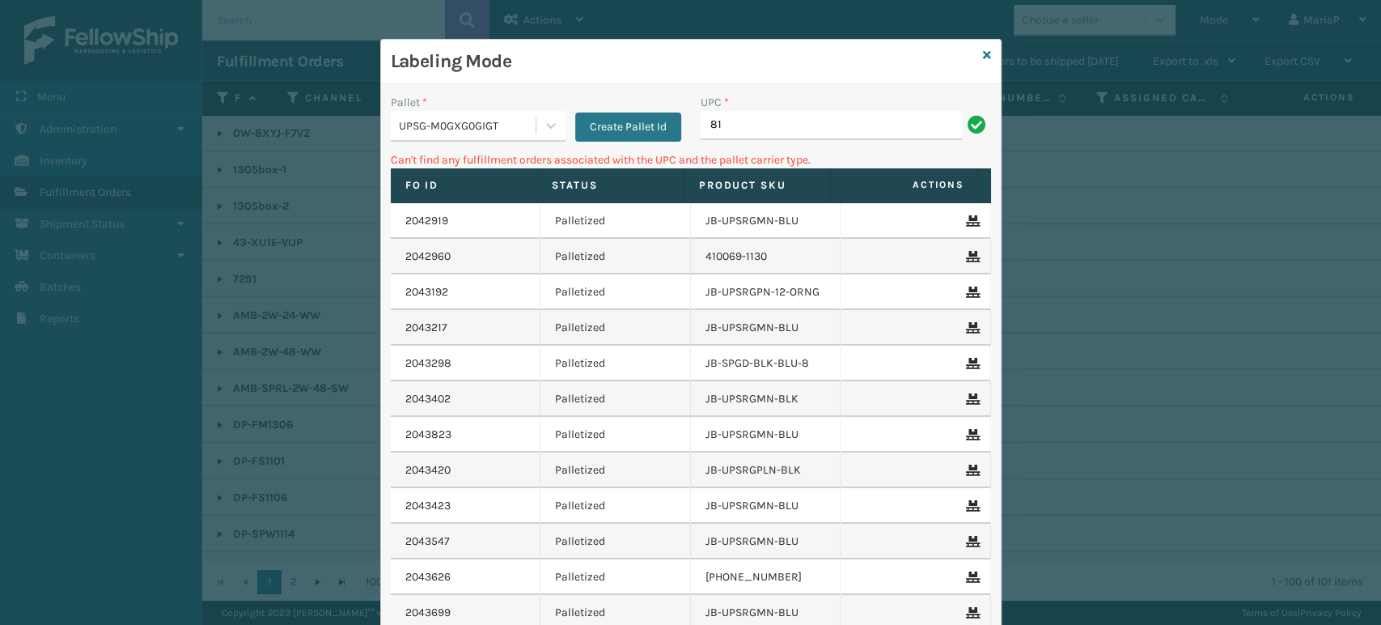
type input "8"
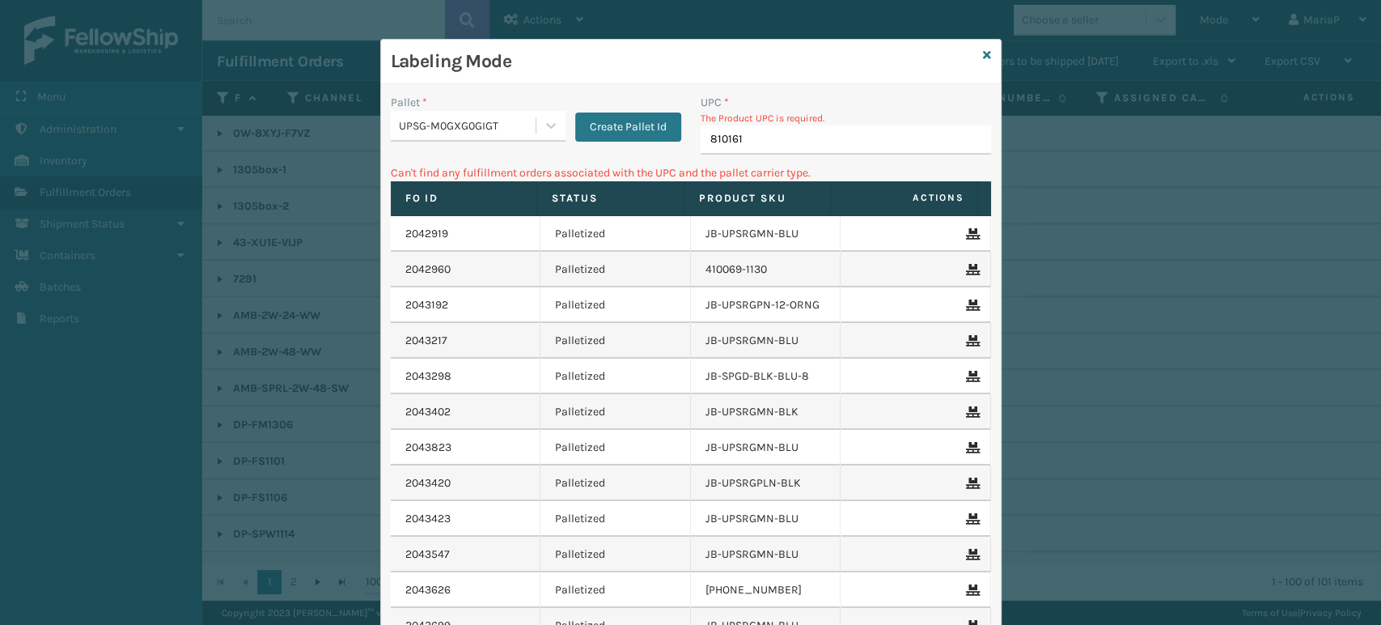
type input "8101613"
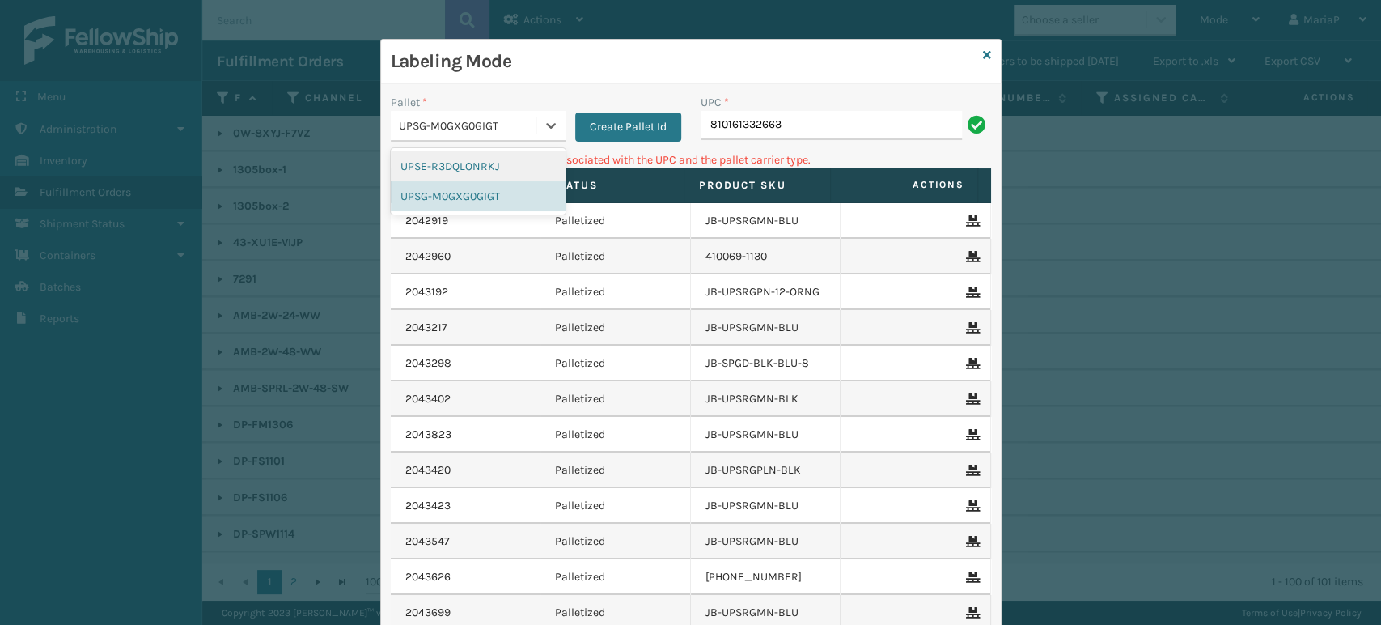
click at [498, 123] on div "UPSG-M0GXG0GIGT" at bounding box center [468, 125] width 138 height 17
click at [485, 120] on div "UPSG-M0GXG0GIGT" at bounding box center [468, 125] width 138 height 17
click at [460, 166] on div "UPSE-R3DQLONRKJ" at bounding box center [478, 166] width 175 height 30
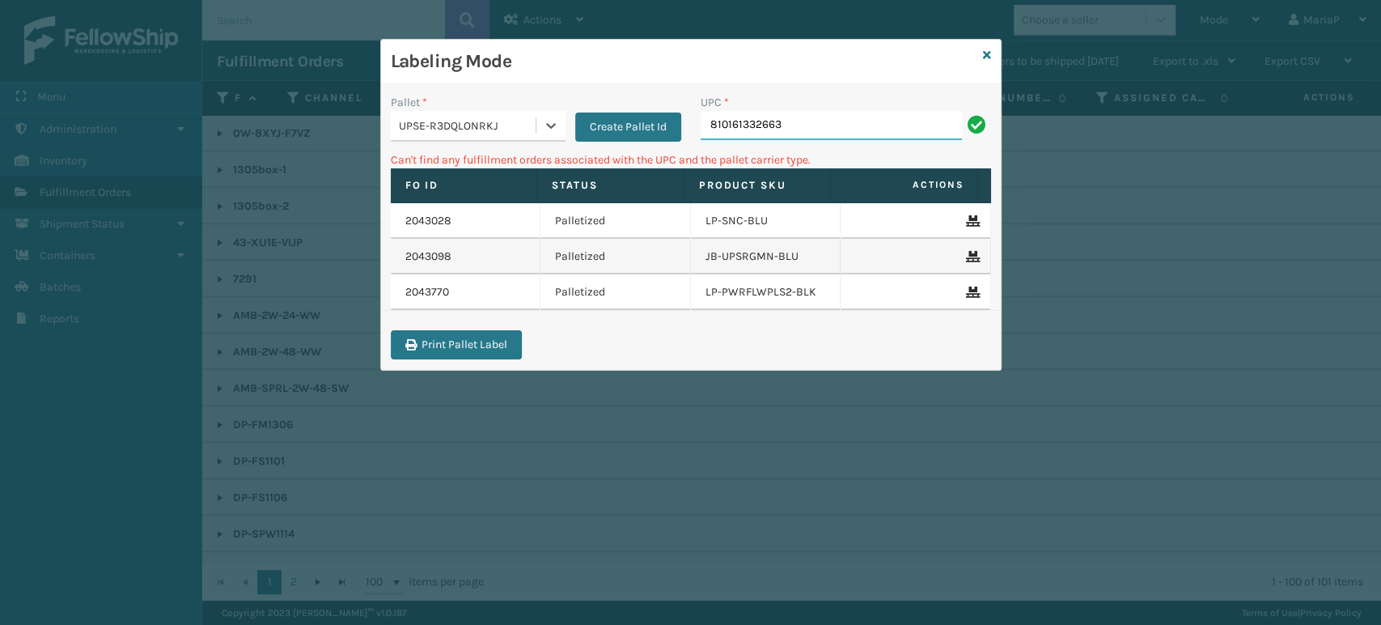
click at [795, 121] on input "810161332663" at bounding box center [831, 125] width 261 height 29
click at [798, 129] on input "810161332663" at bounding box center [831, 125] width 261 height 29
click at [801, 129] on input "810161332663" at bounding box center [831, 125] width 261 height 29
click at [802, 129] on input "810161332663" at bounding box center [831, 125] width 261 height 29
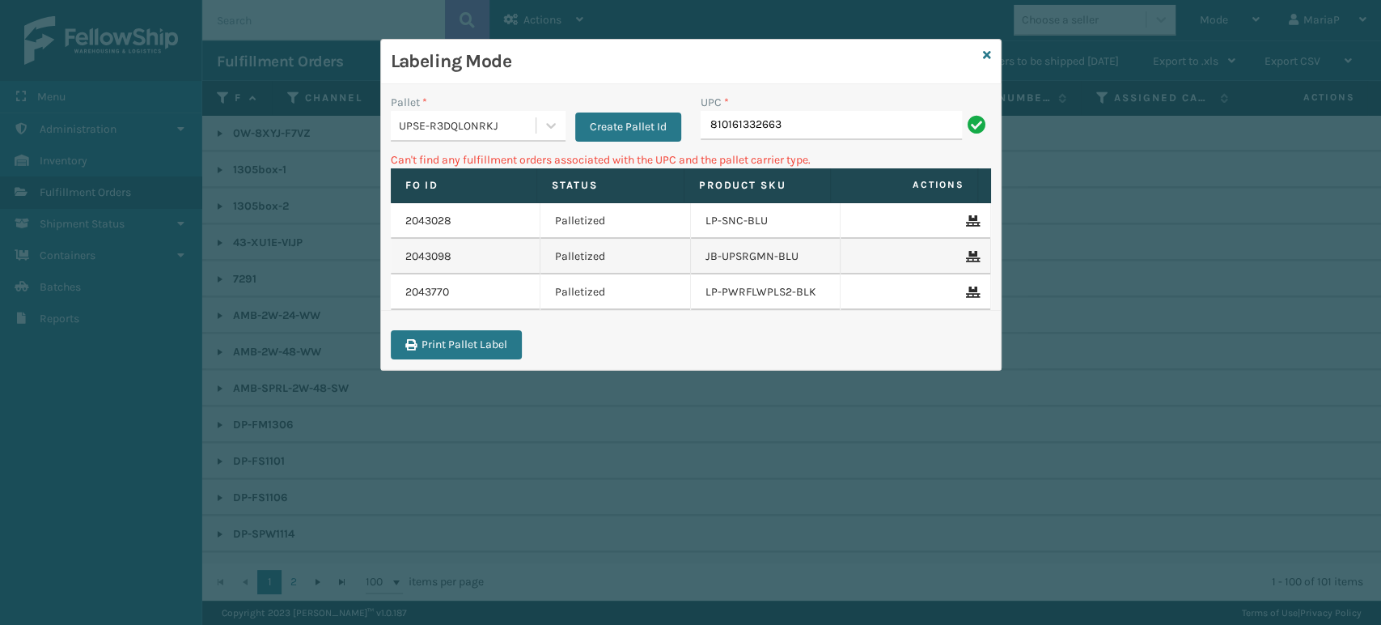
click at [802, 129] on input "810161332663" at bounding box center [831, 125] width 261 height 29
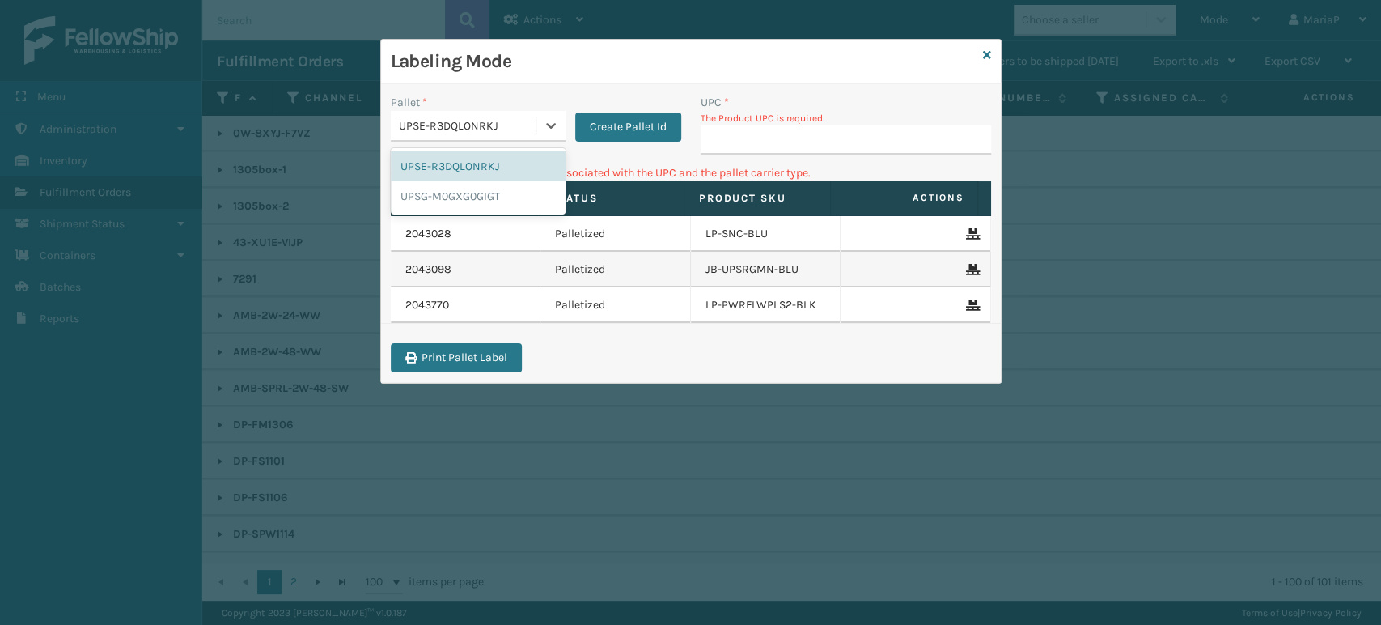
click at [492, 131] on div "UPSE-R3DQLONRKJ" at bounding box center [468, 125] width 138 height 17
click at [485, 190] on div "UPSG-M0GXG0GIGT" at bounding box center [478, 196] width 175 height 30
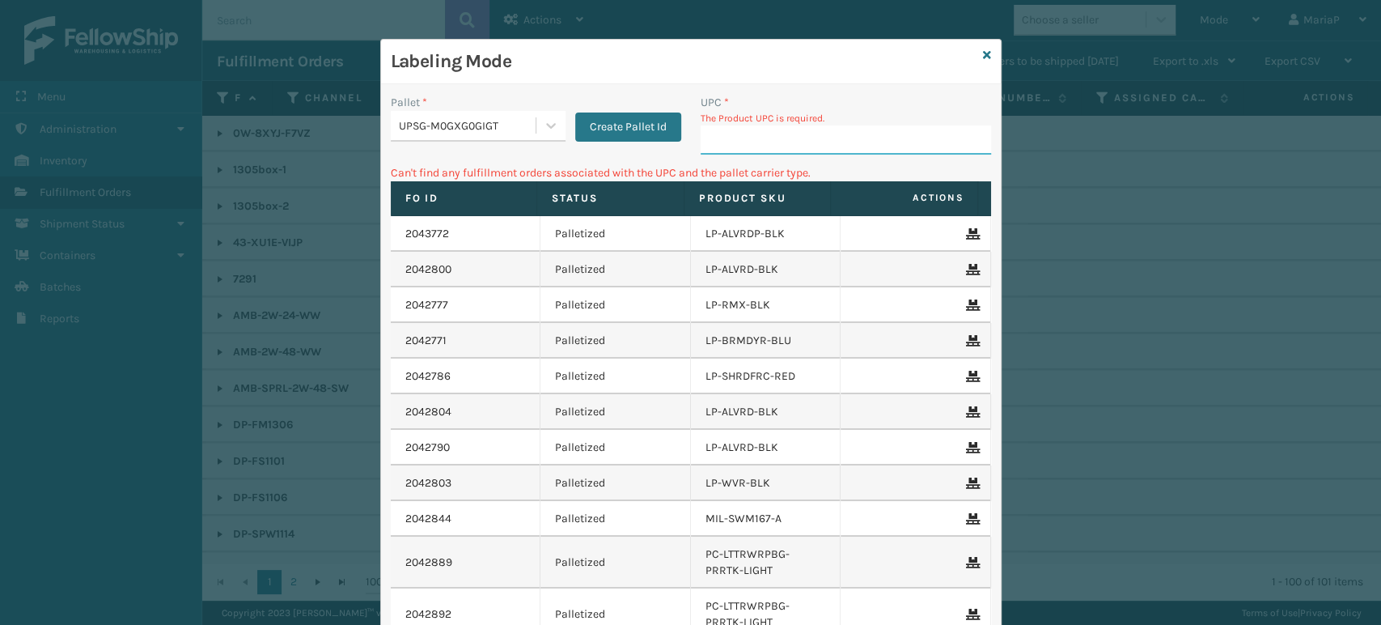
click at [733, 148] on input "UPC *" at bounding box center [846, 139] width 290 height 29
type input "810"
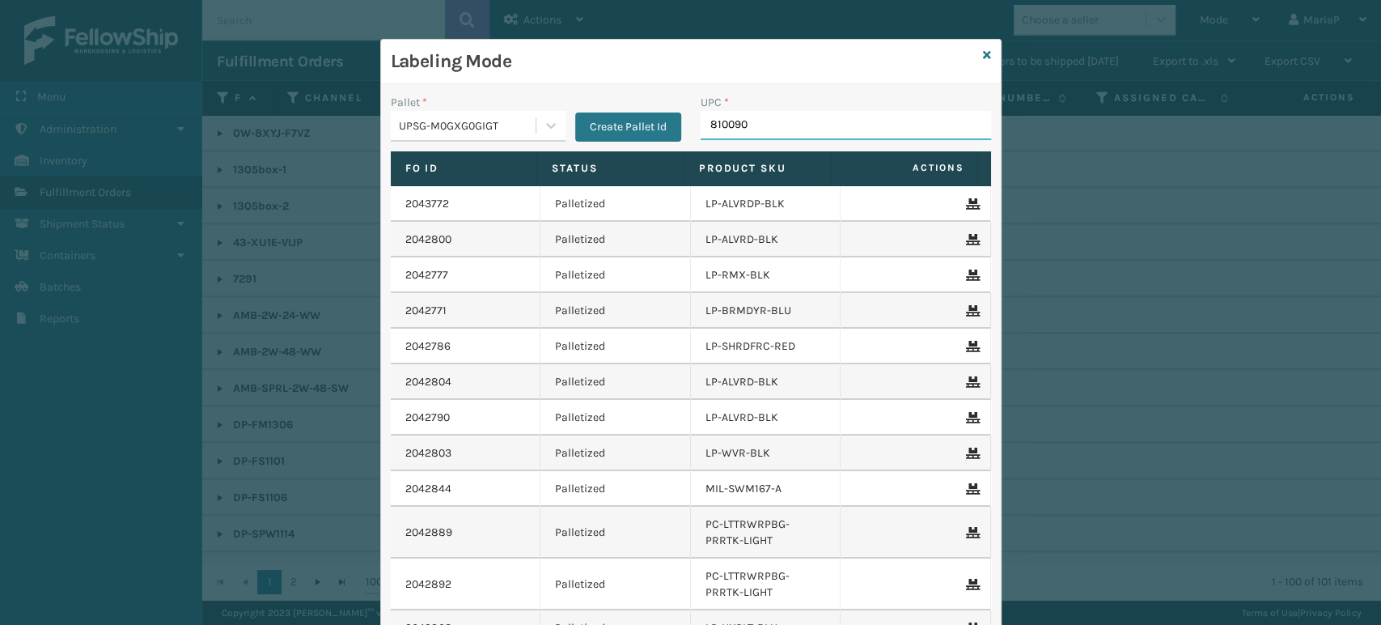
type input "8100909"
click at [983, 54] on icon at bounding box center [987, 54] width 8 height 11
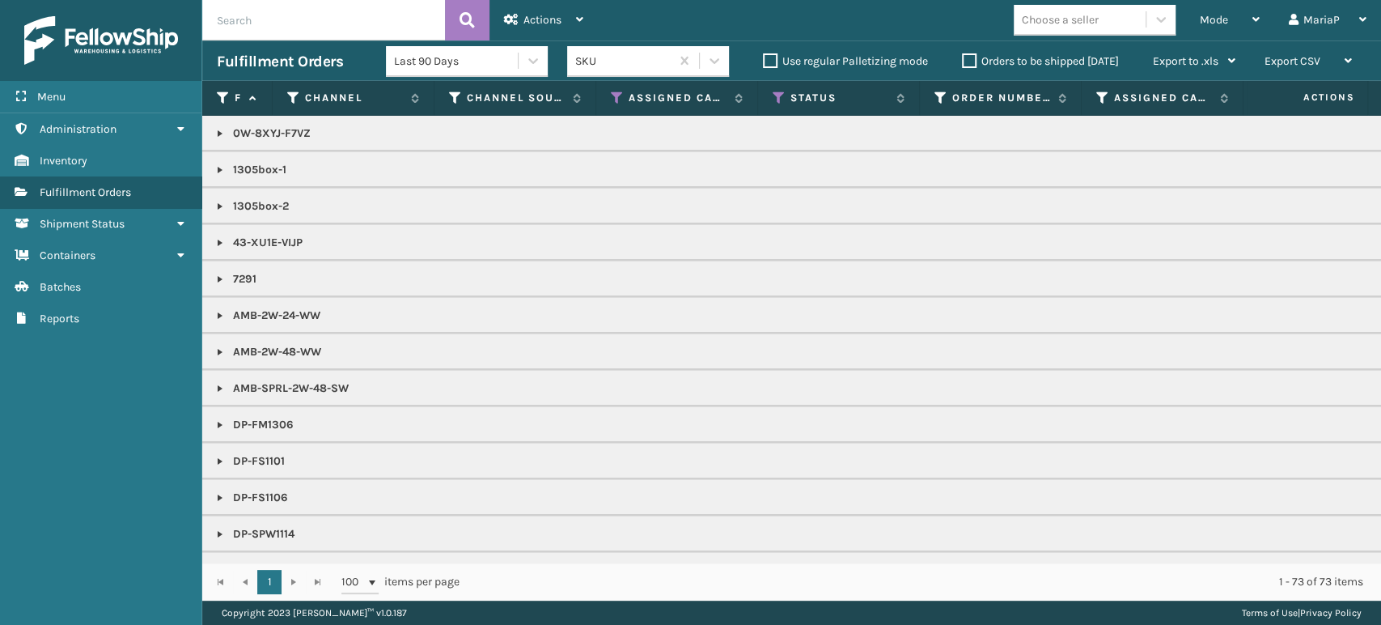
click at [1063, 31] on div "Choose a seller" at bounding box center [1080, 19] width 132 height 27
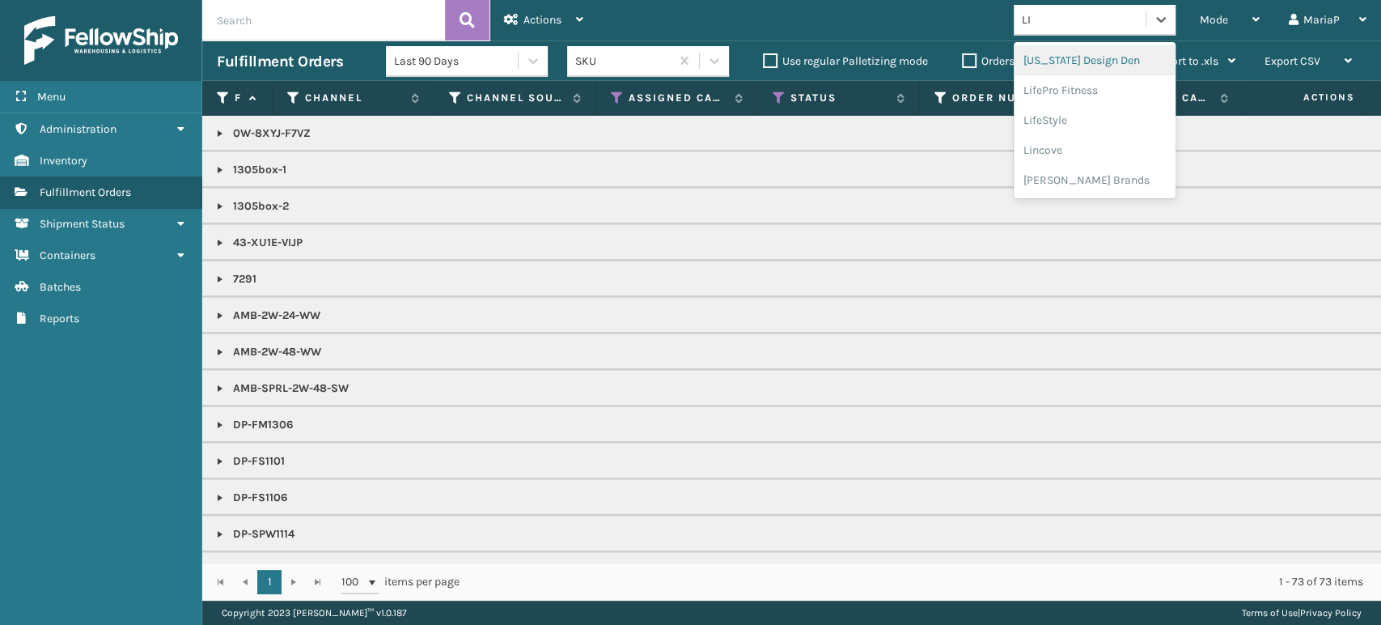
type input "LIF"
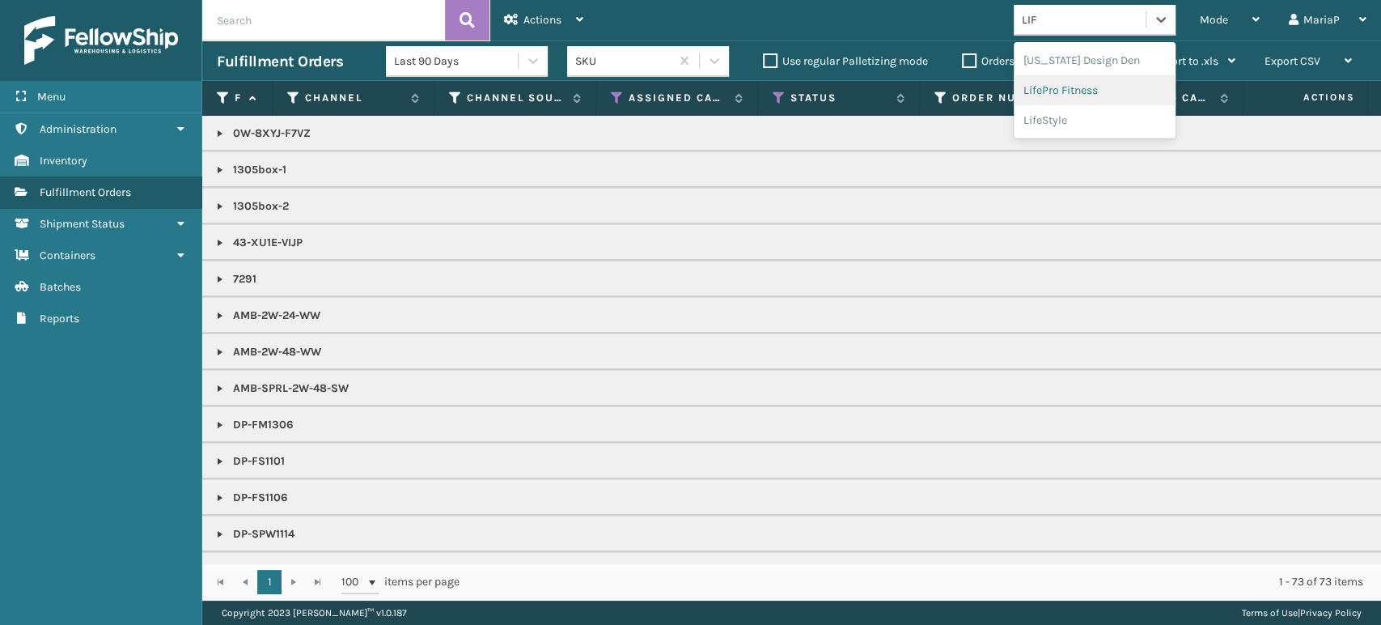
click at [1036, 98] on div "LifePro Fitness" at bounding box center [1095, 90] width 162 height 30
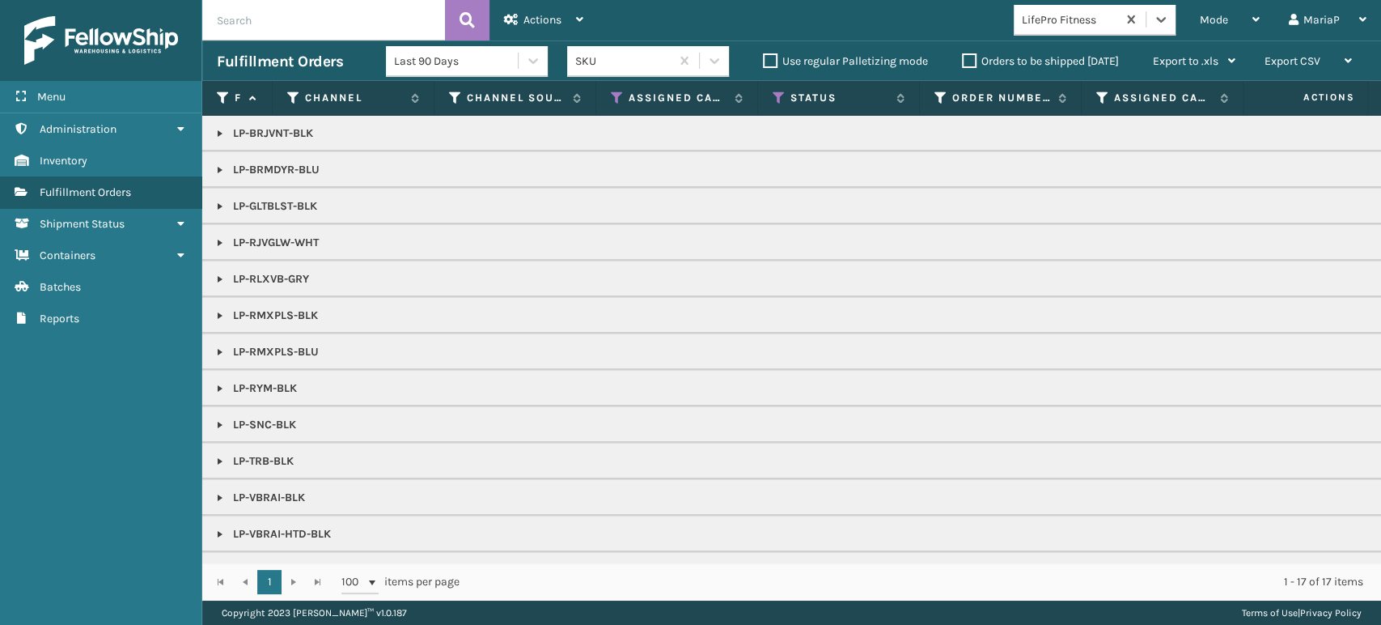
click at [216, 273] on link at bounding box center [220, 279] width 13 height 13
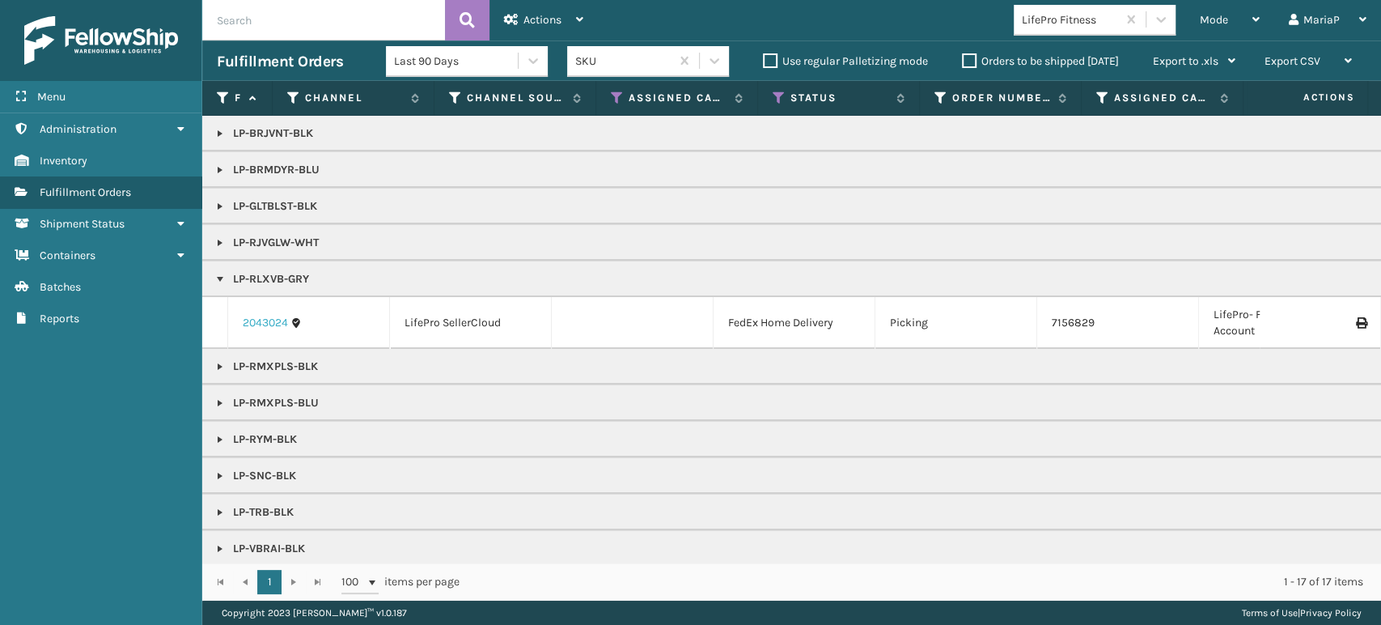
click at [270, 315] on link "2043024" at bounding box center [265, 323] width 45 height 16
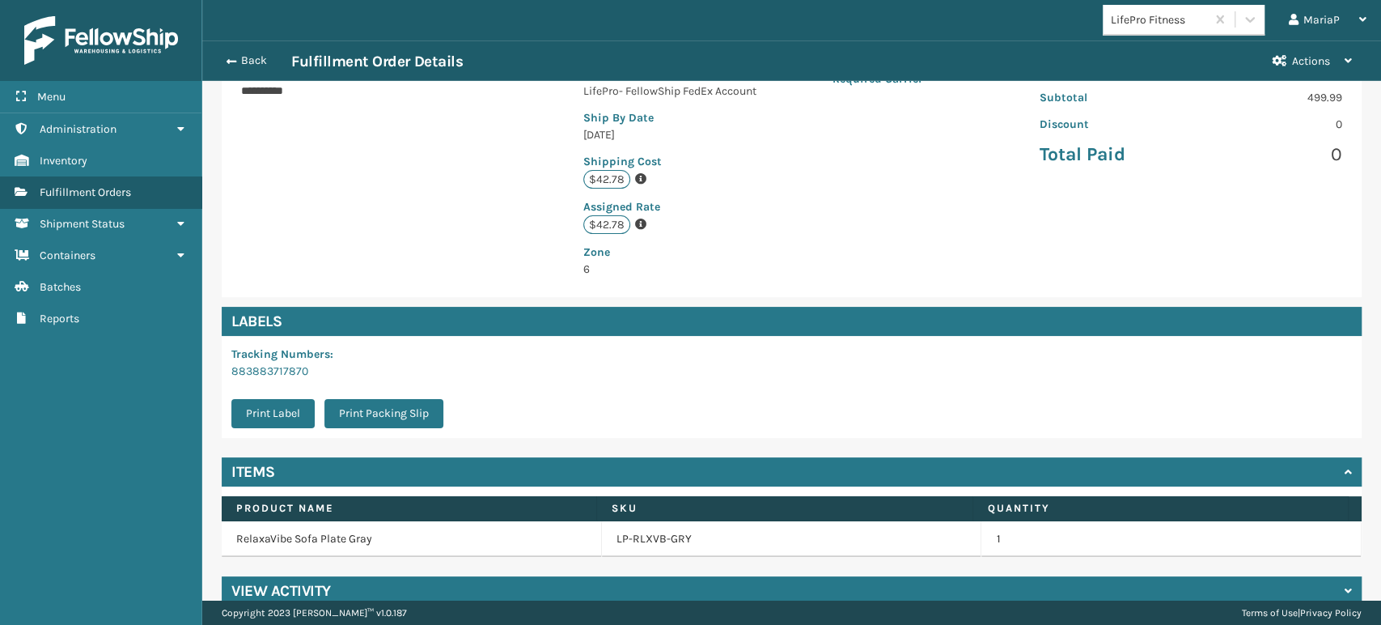
scroll to position [347, 0]
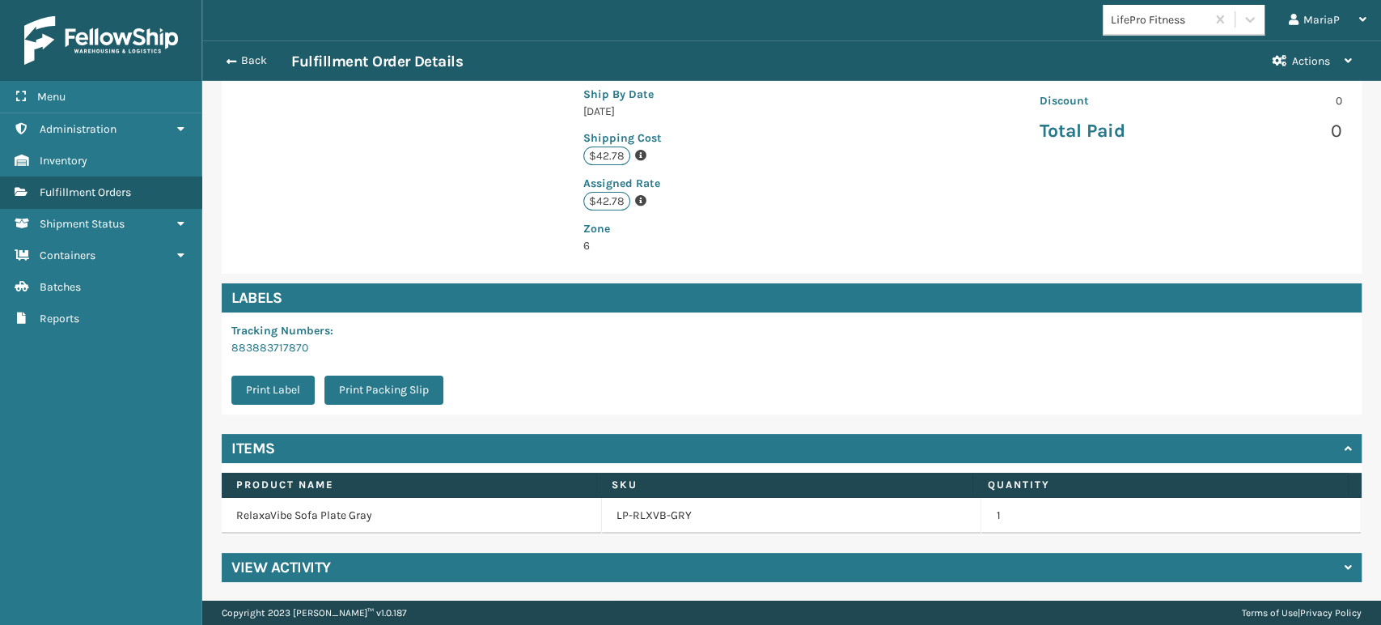
click at [644, 523] on td "LP-RLXVB-GRY" at bounding box center [792, 516] width 380 height 36
click at [637, 520] on link "LP-RLXVB-GRY" at bounding box center [653, 515] width 75 height 16
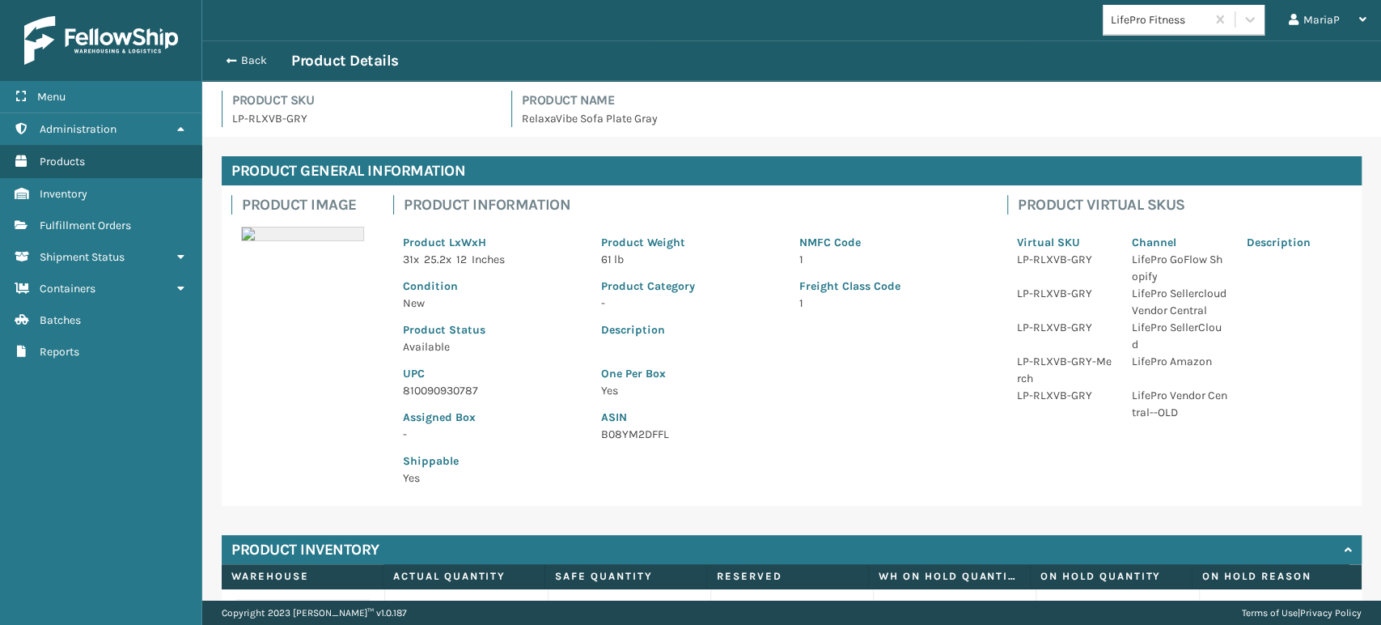
click at [466, 389] on p "810090930787" at bounding box center [492, 390] width 179 height 17
copy p "810090930787"
click at [257, 51] on div "Back Product Details" at bounding box center [792, 60] width 1150 height 19
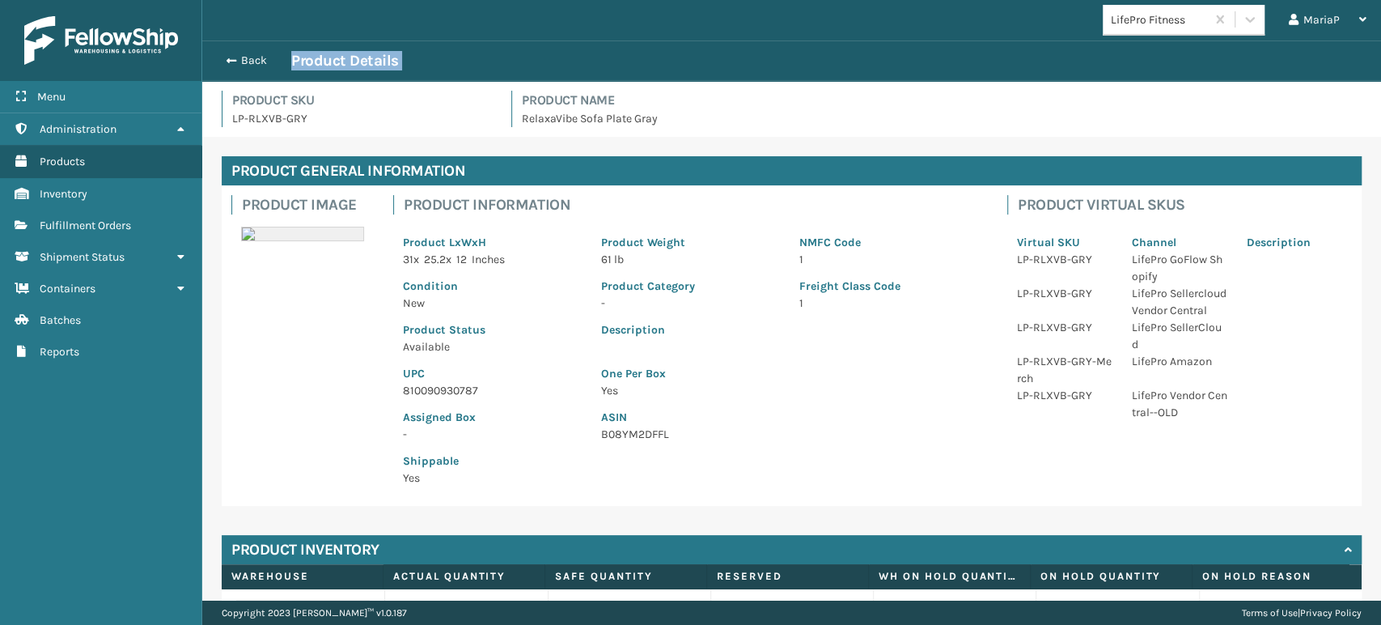
click at [257, 51] on div "Back Product Details" at bounding box center [792, 60] width 1150 height 19
click at [252, 59] on button "Back" at bounding box center [254, 60] width 74 height 15
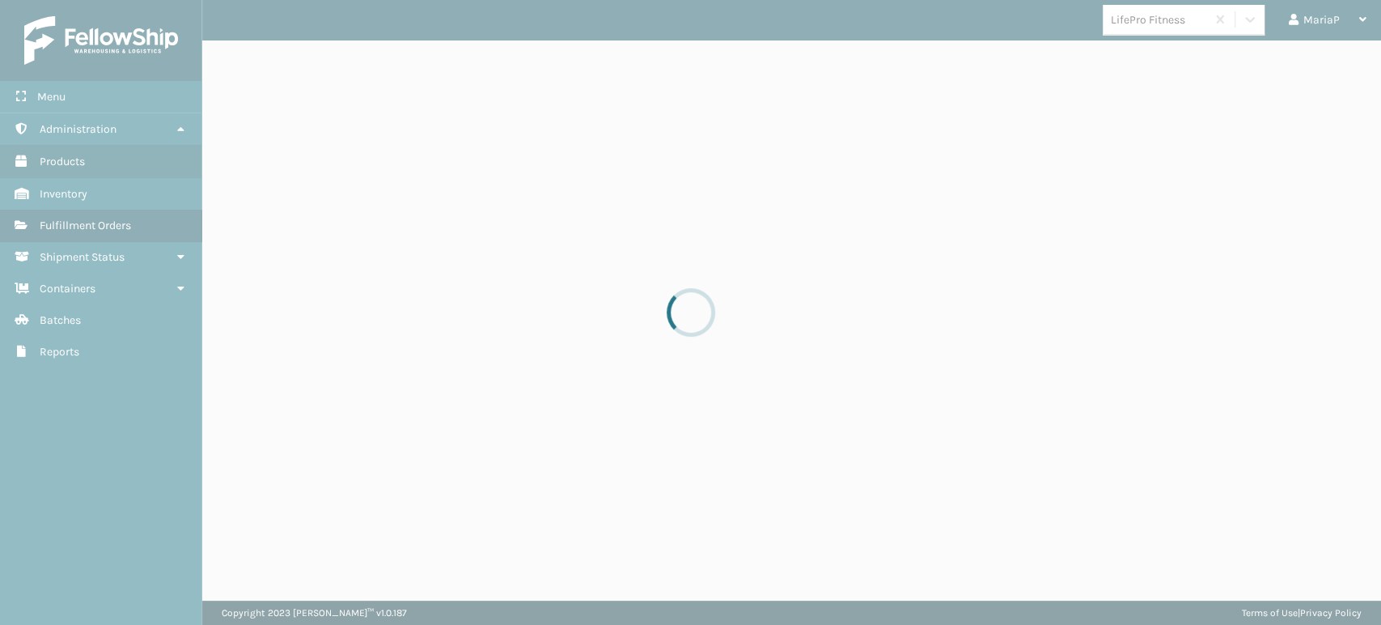
click at [252, 59] on div at bounding box center [690, 312] width 1381 height 625
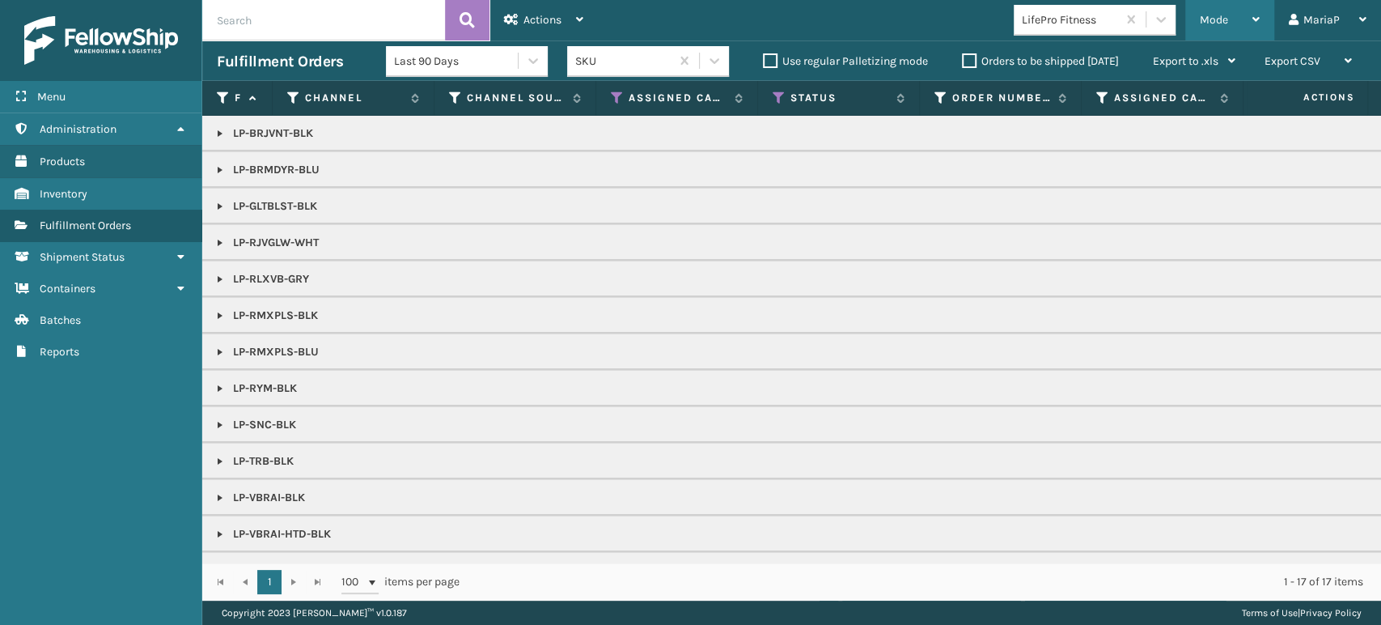
click at [1217, 13] on span "Mode" at bounding box center [1214, 20] width 28 height 14
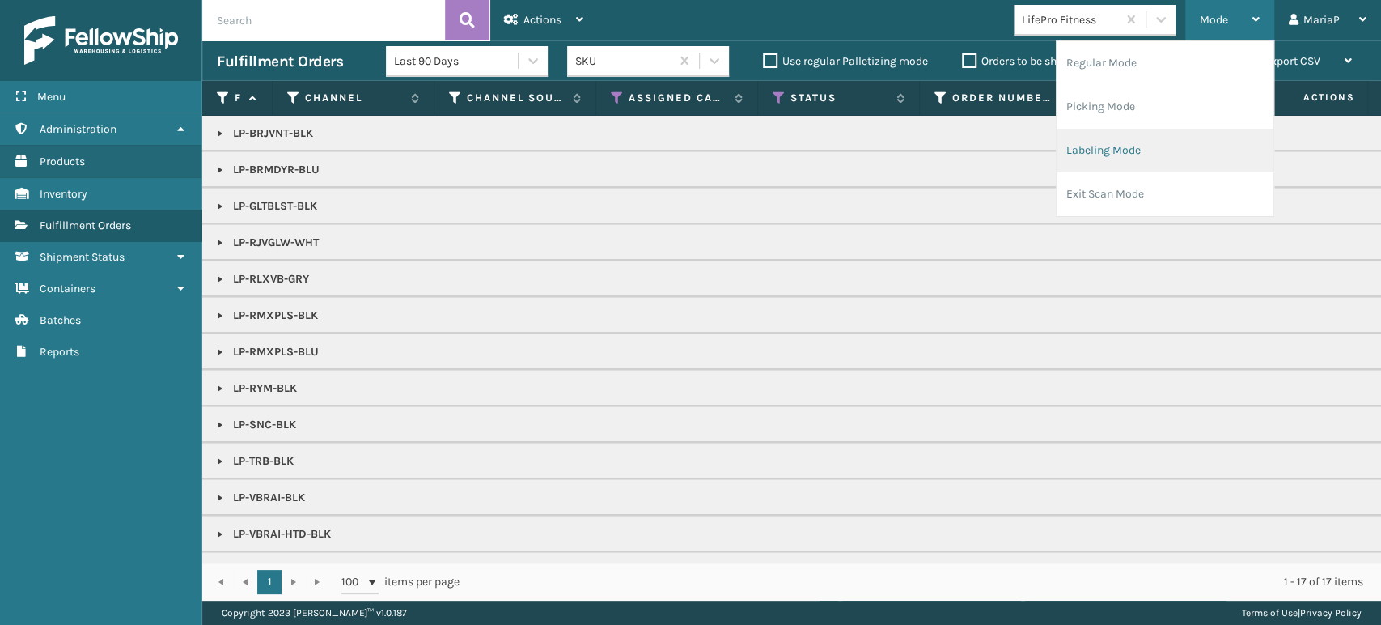
click at [1159, 146] on li "Labeling Mode" at bounding box center [1164, 151] width 217 height 44
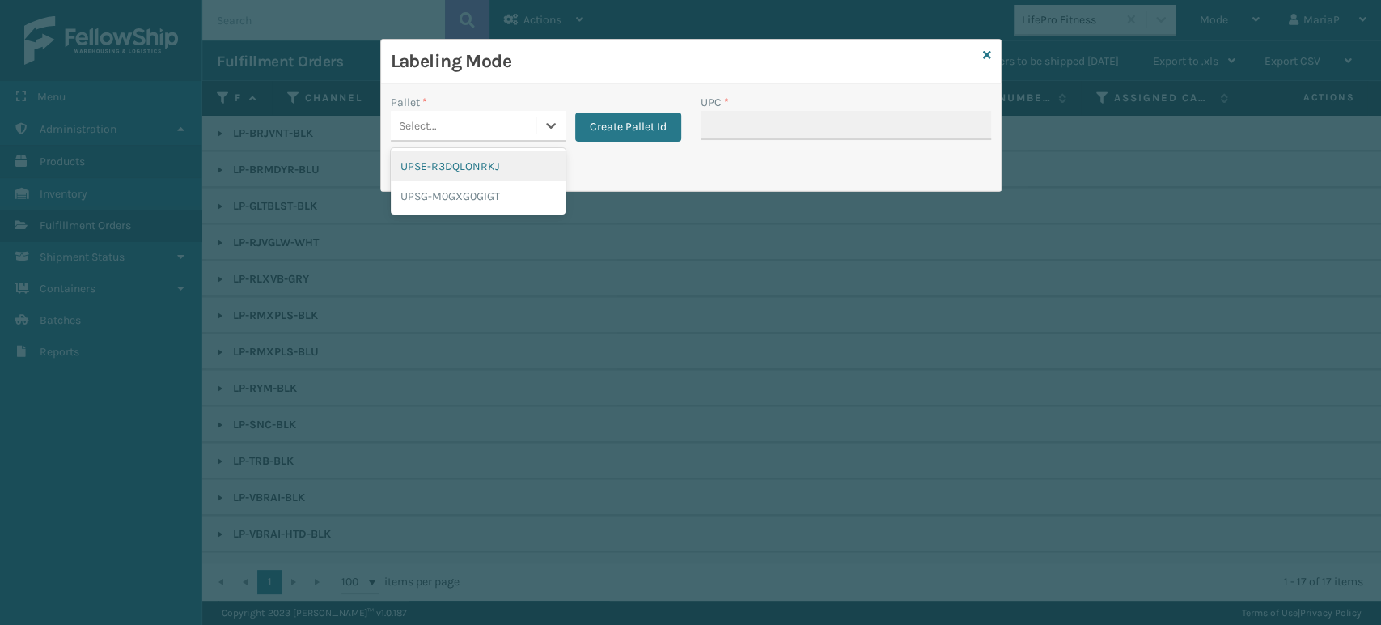
click at [508, 140] on div "Select..." at bounding box center [478, 126] width 175 height 31
click at [478, 203] on div "UPSG-M0GXG0GIGT" at bounding box center [478, 196] width 175 height 30
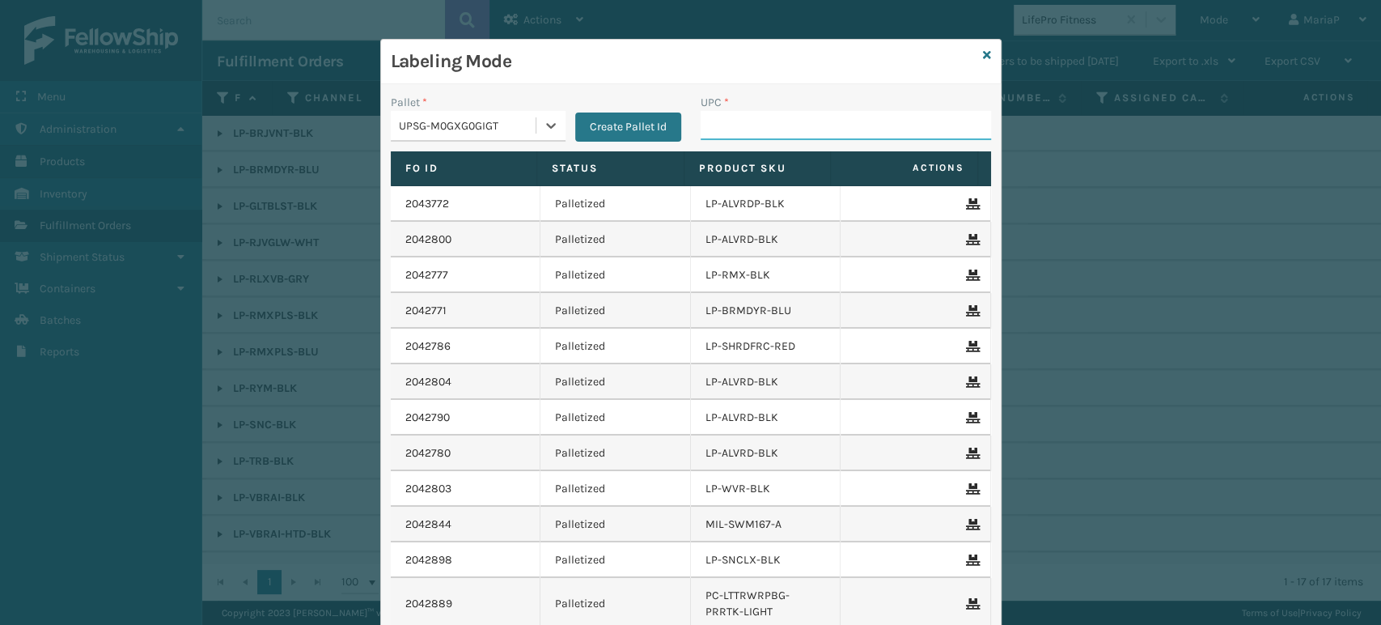
click at [759, 133] on input "UPC *" at bounding box center [846, 125] width 290 height 29
paste input "810090930787"
type input "810090930787"
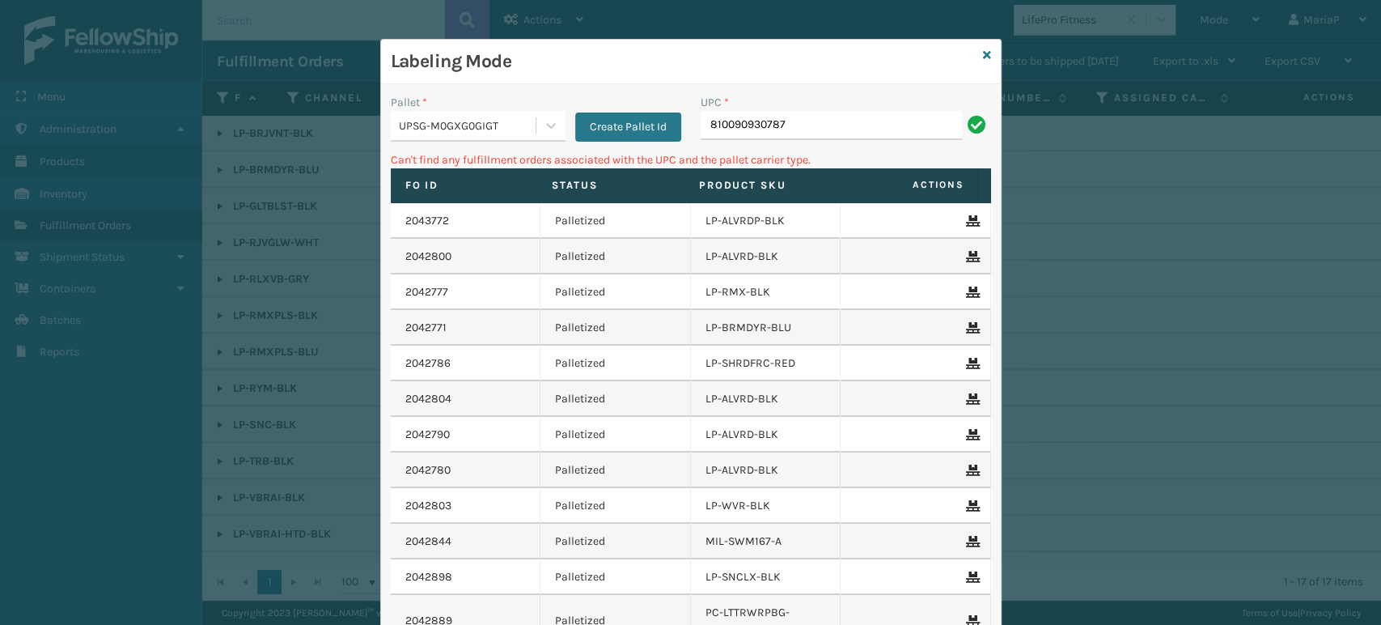
click at [504, 129] on div "UPSG-M0GXG0GIGT" at bounding box center [468, 125] width 138 height 17
click at [506, 134] on div "UPSG-M0GXG0GIGT" at bounding box center [463, 125] width 145 height 27
click at [507, 137] on div "UPSG-M0GXG0GIGT" at bounding box center [463, 125] width 145 height 27
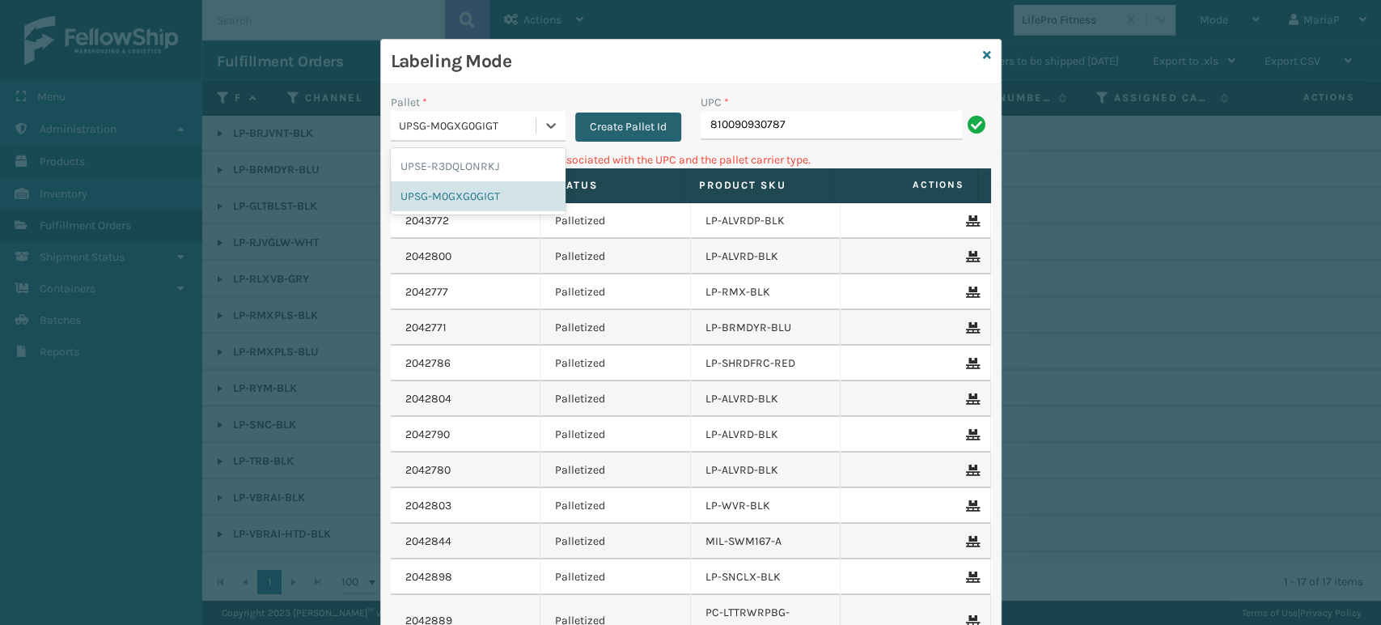
click at [582, 132] on button "Create Pallet Id" at bounding box center [628, 126] width 106 height 29
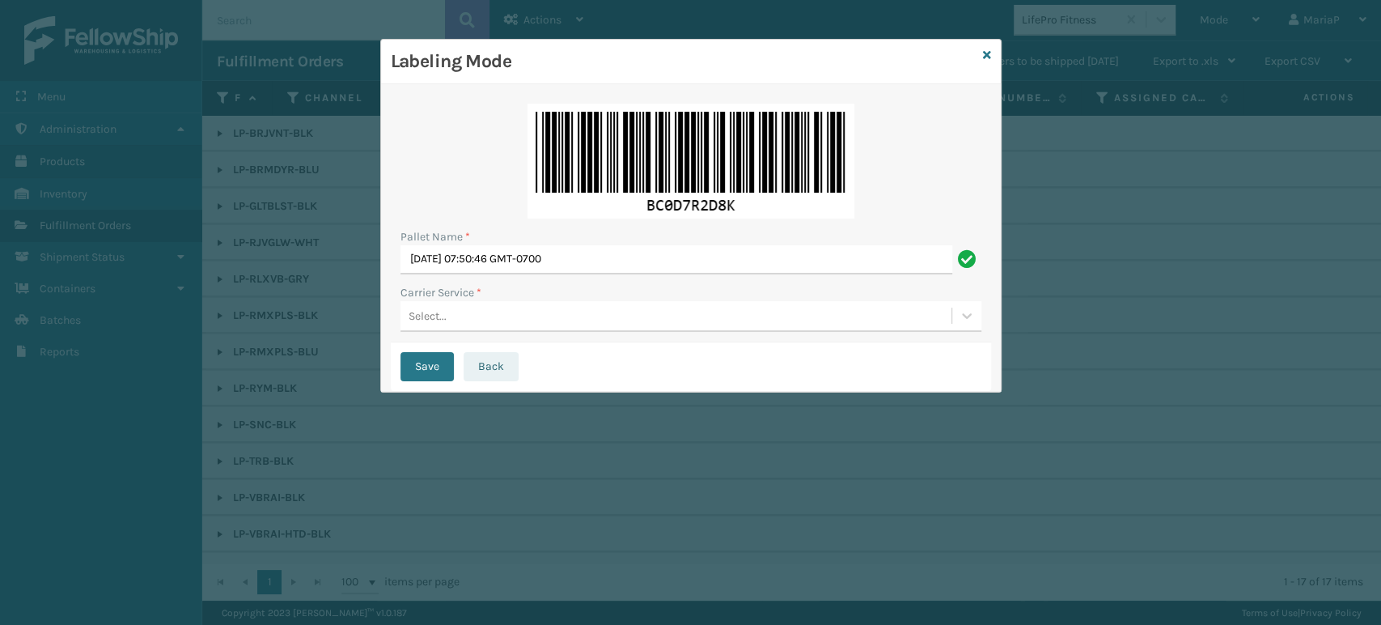
click at [493, 365] on button "Back" at bounding box center [491, 366] width 55 height 29
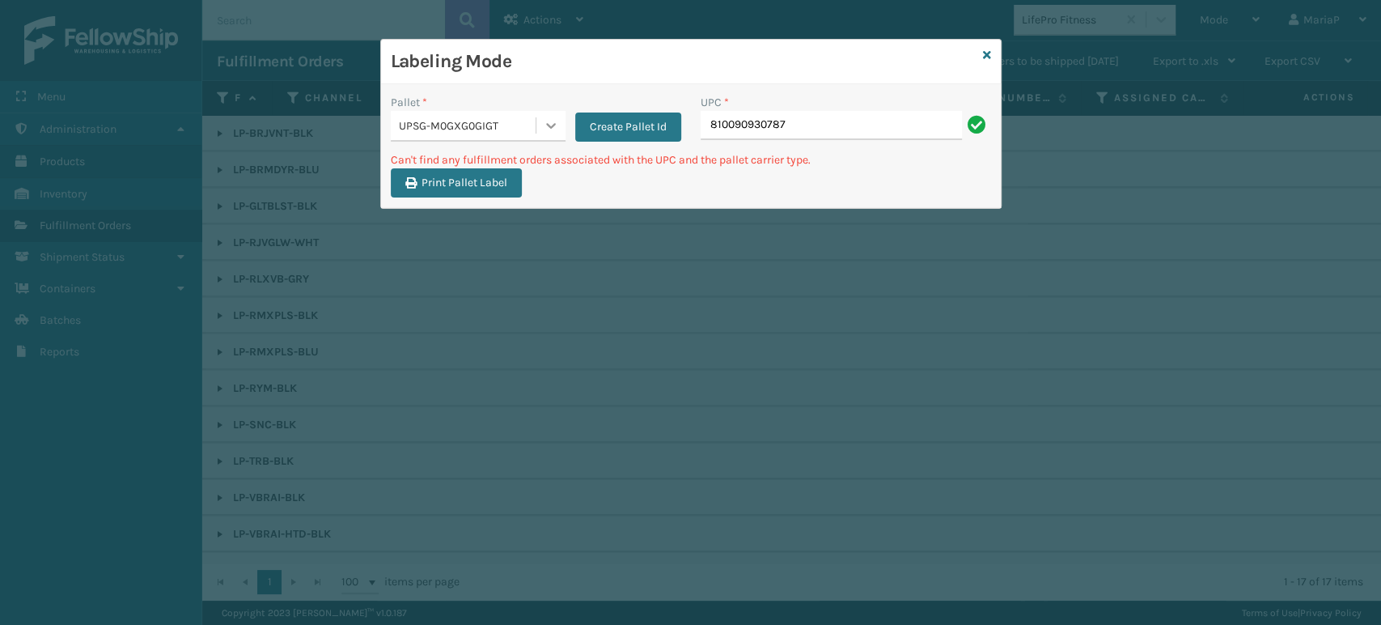
click at [538, 112] on div at bounding box center [550, 125] width 29 height 29
click at [471, 159] on div "UPSE-R3DQLONRKJ" at bounding box center [478, 166] width 175 height 30
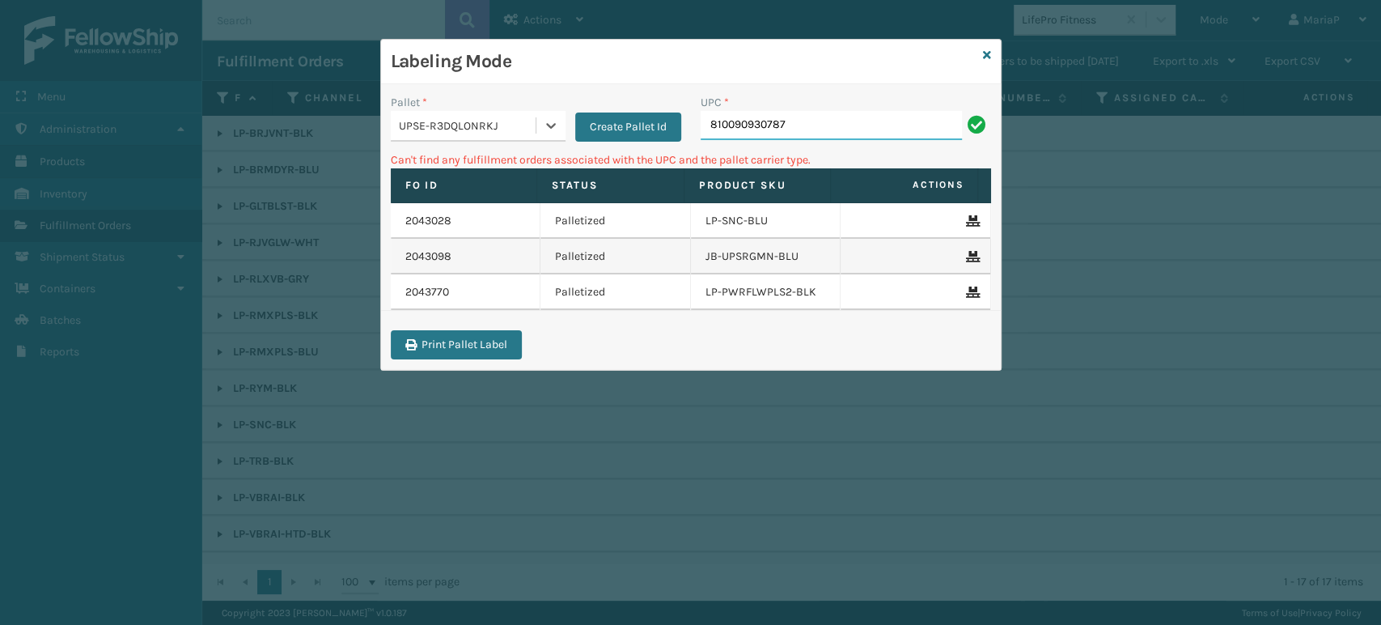
click at [822, 130] on input "810090930787" at bounding box center [831, 125] width 261 height 29
click at [986, 52] on icon at bounding box center [987, 54] width 8 height 11
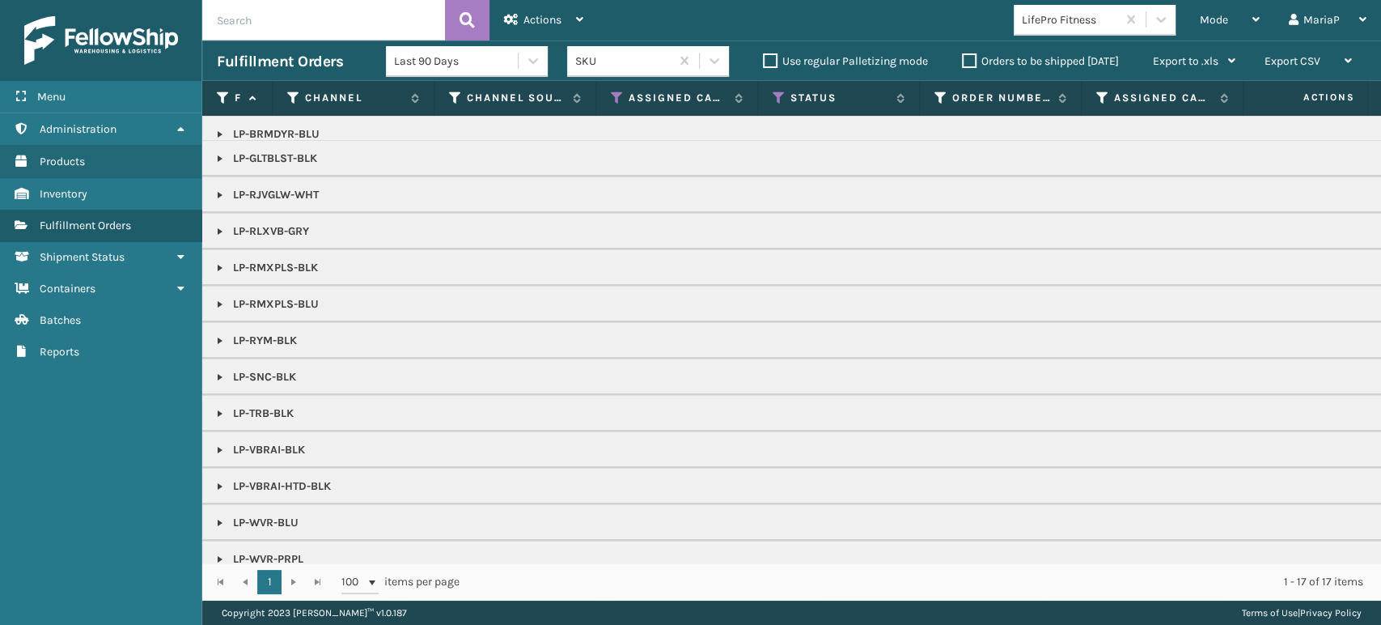
scroll to position [74, 0]
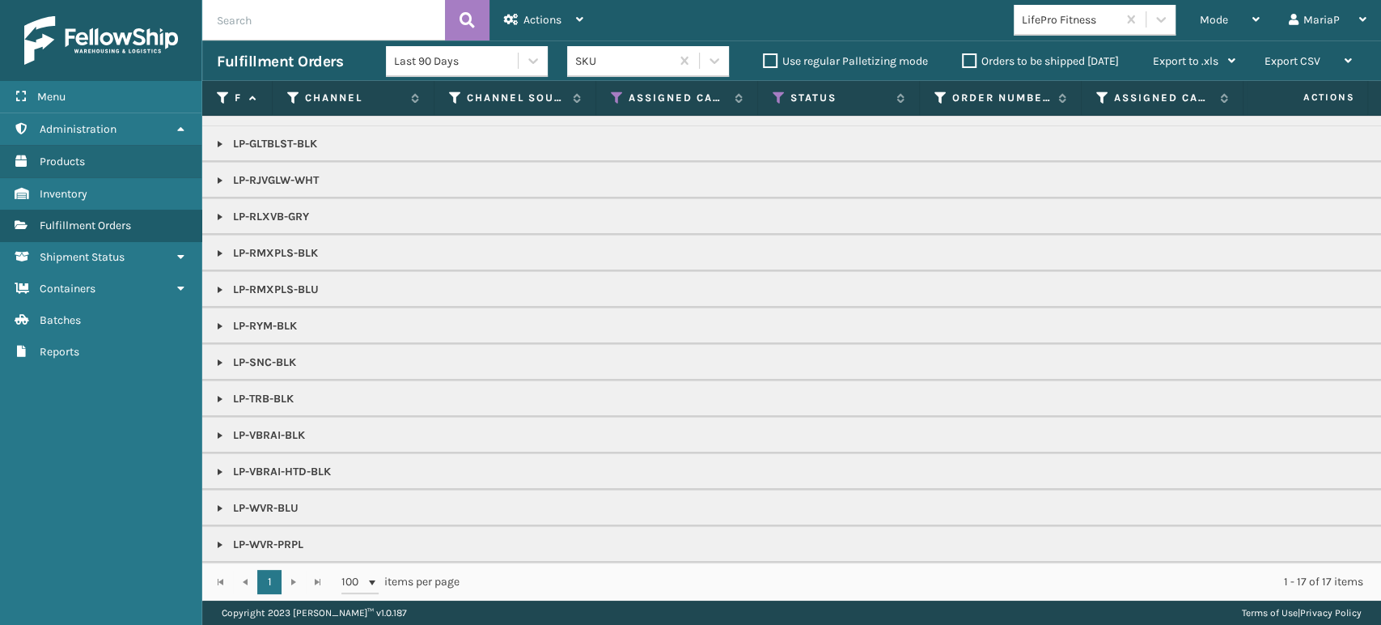
click at [967, 59] on label "Orders to be shipped [DATE]" at bounding box center [1040, 61] width 157 height 14
click at [963, 59] on input "Orders to be shipped [DATE]" at bounding box center [962, 57] width 1 height 11
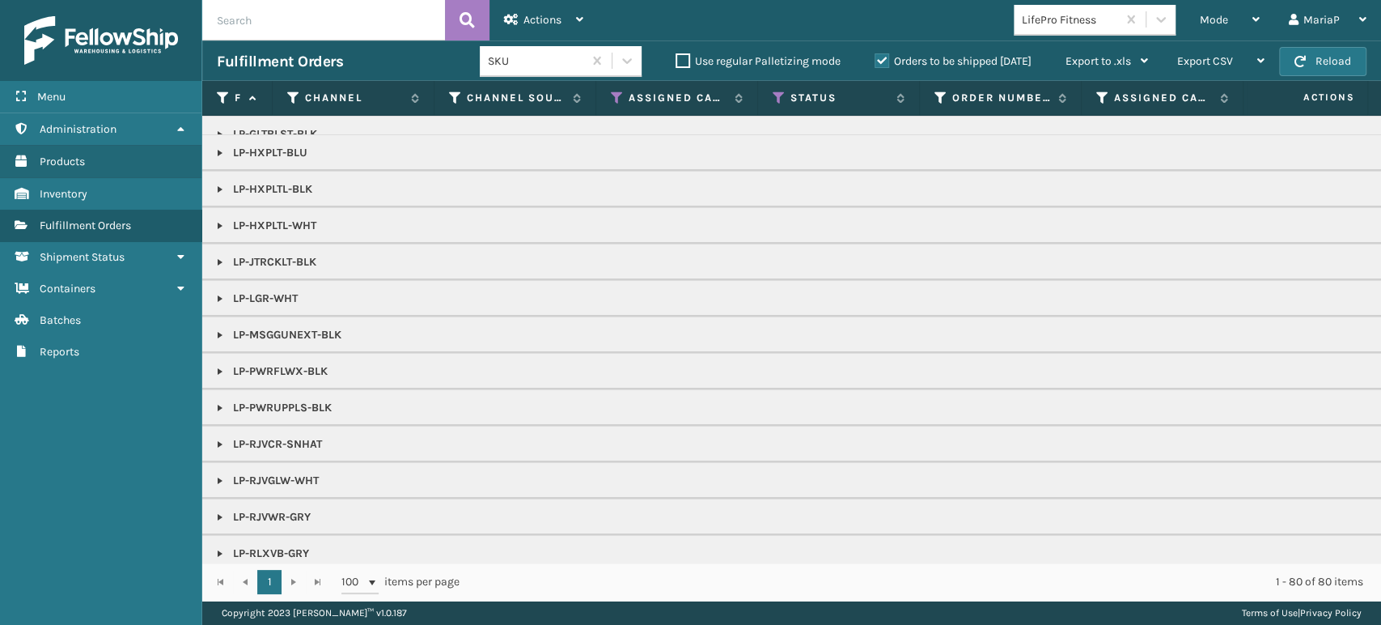
scroll to position [180, 0]
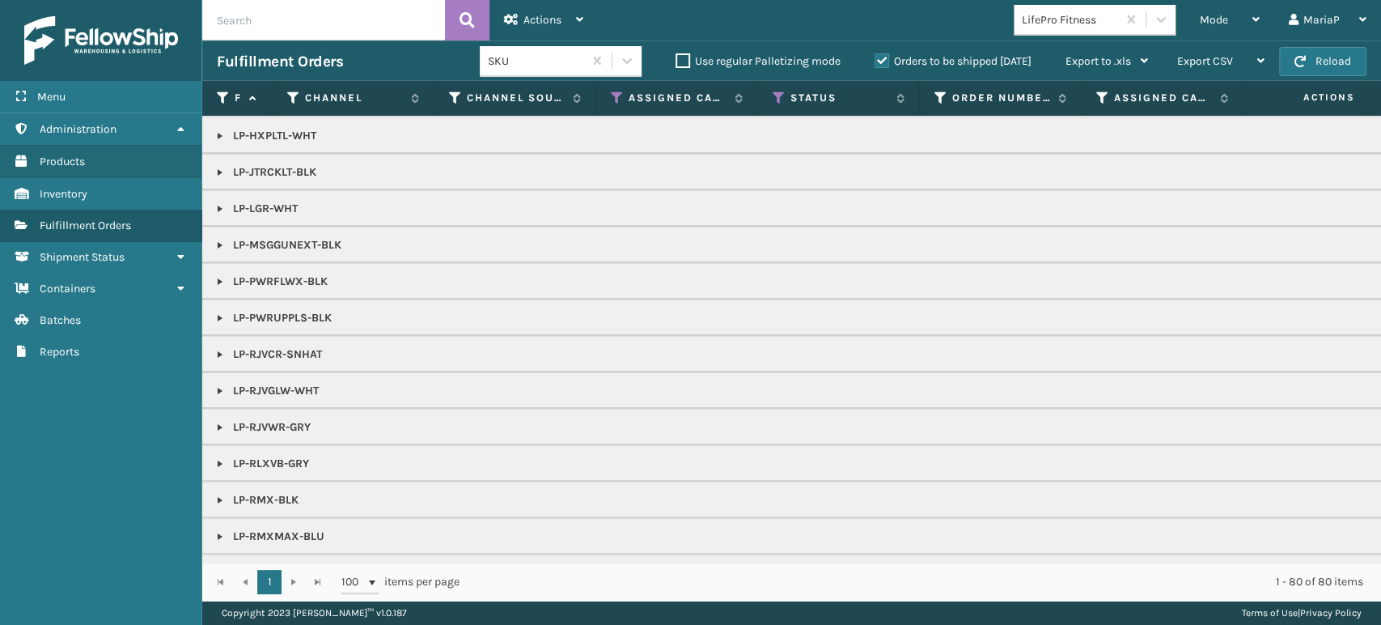
click at [221, 421] on link at bounding box center [220, 427] width 13 height 13
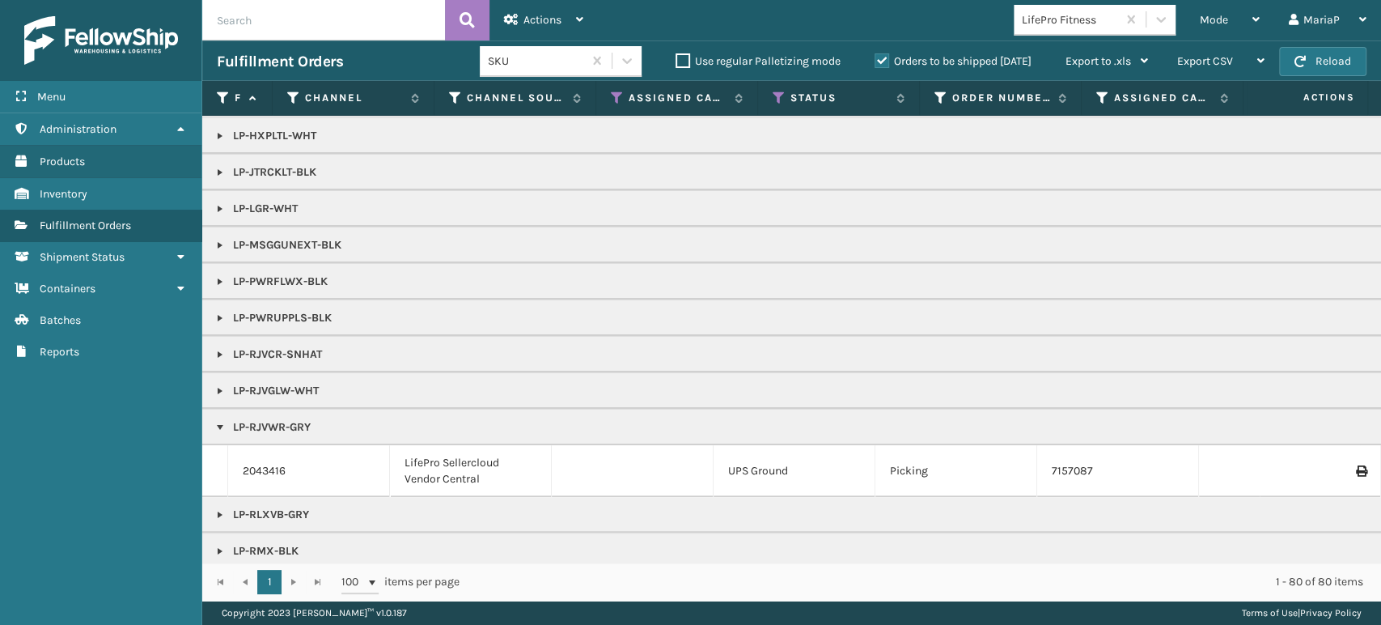
click at [241, 463] on td "2043416" at bounding box center [309, 471] width 162 height 52
click at [257, 458] on td "2043416" at bounding box center [309, 471] width 162 height 52
click at [275, 463] on link "2043416" at bounding box center [264, 471] width 43 height 16
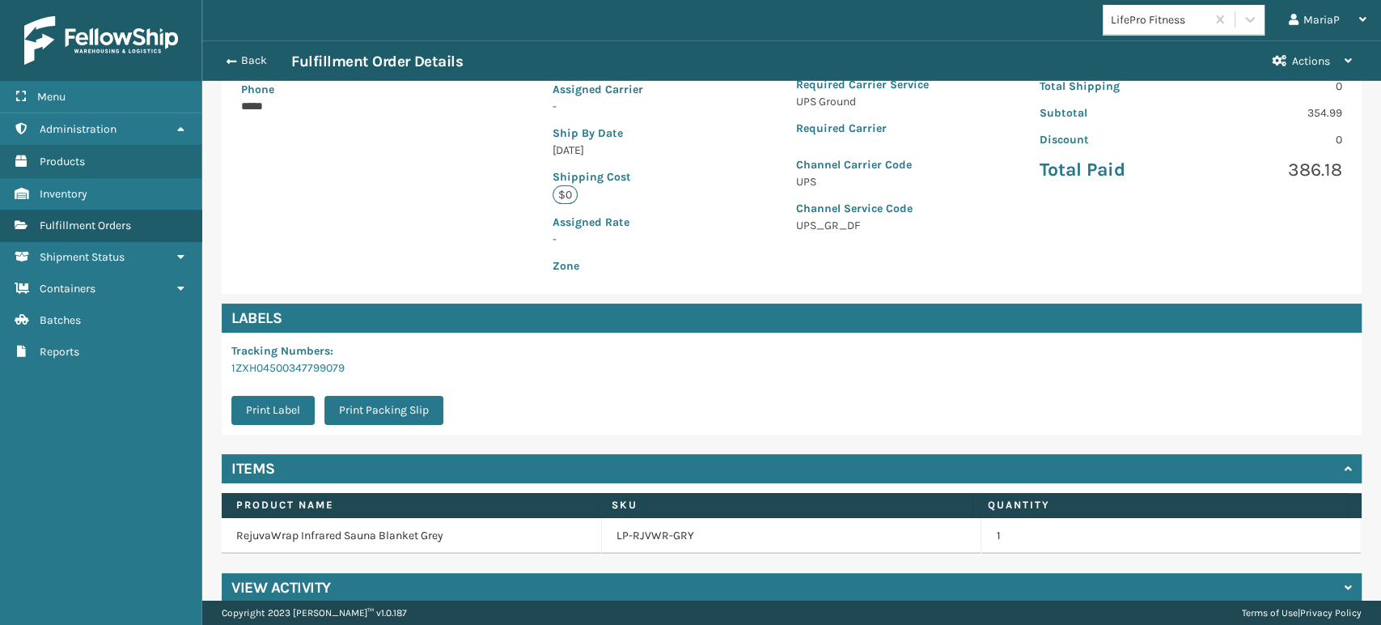
scroll to position [329, 0]
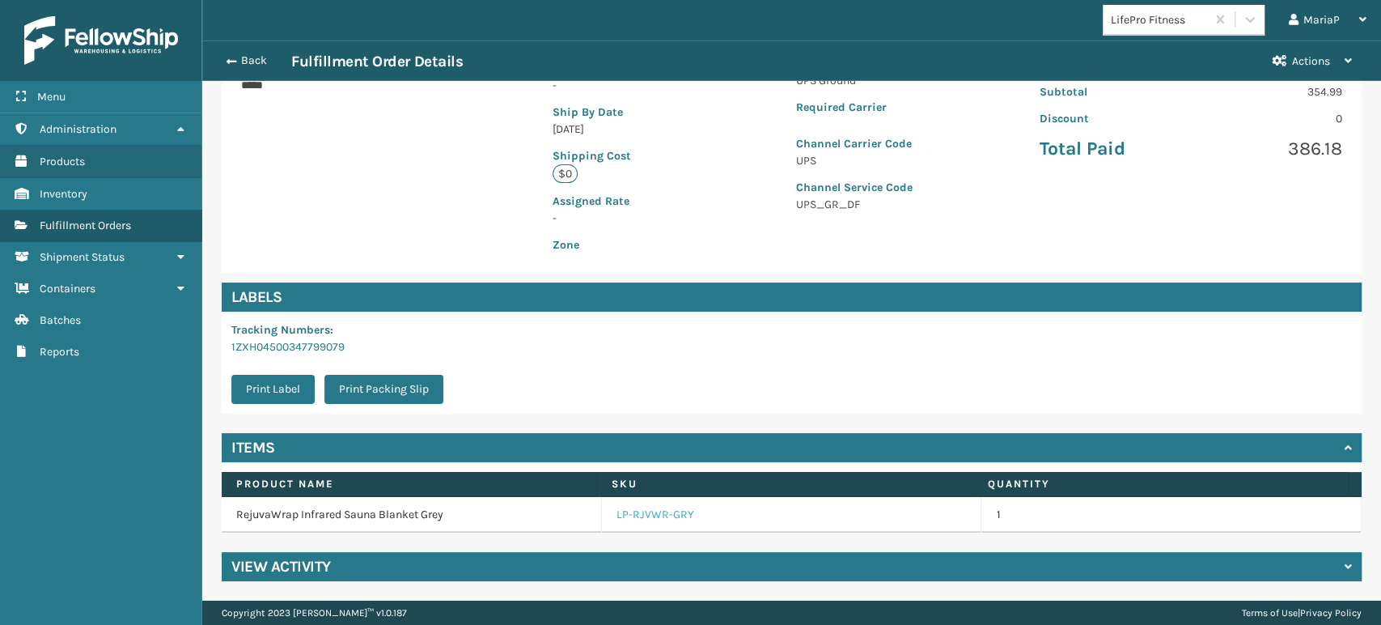
click at [654, 521] on link "LP-RJVWR-GRY" at bounding box center [655, 514] width 78 height 16
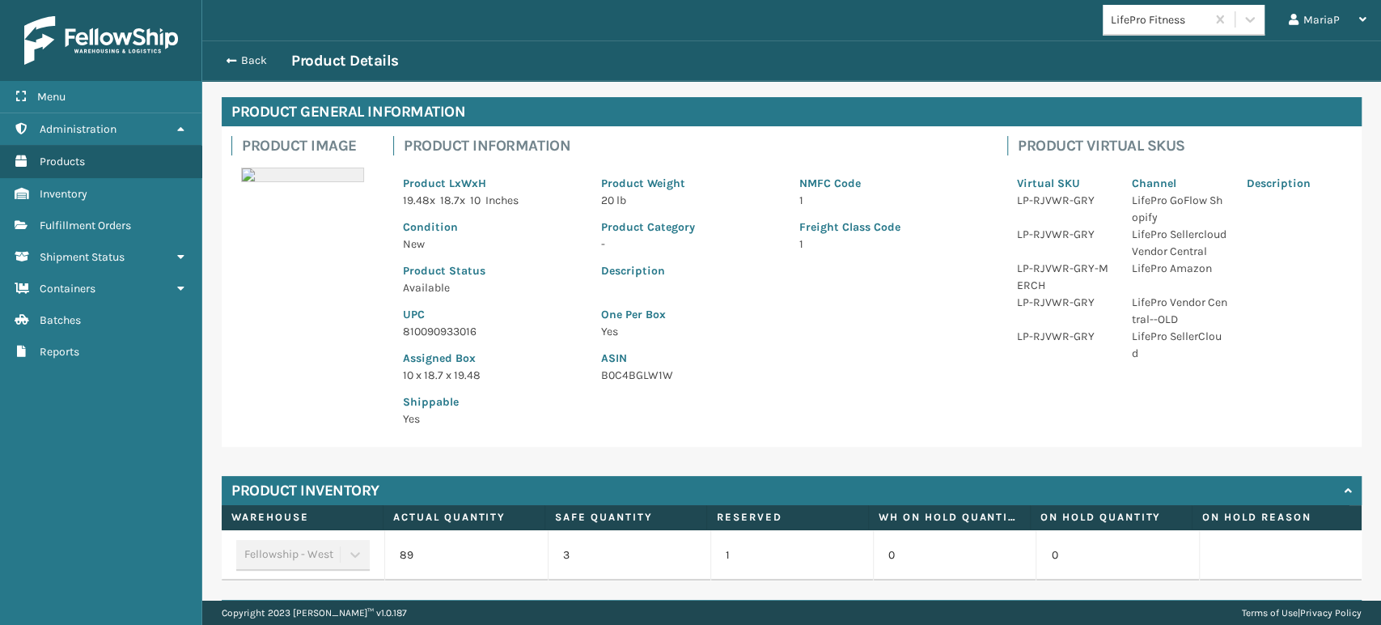
scroll to position [120, 0]
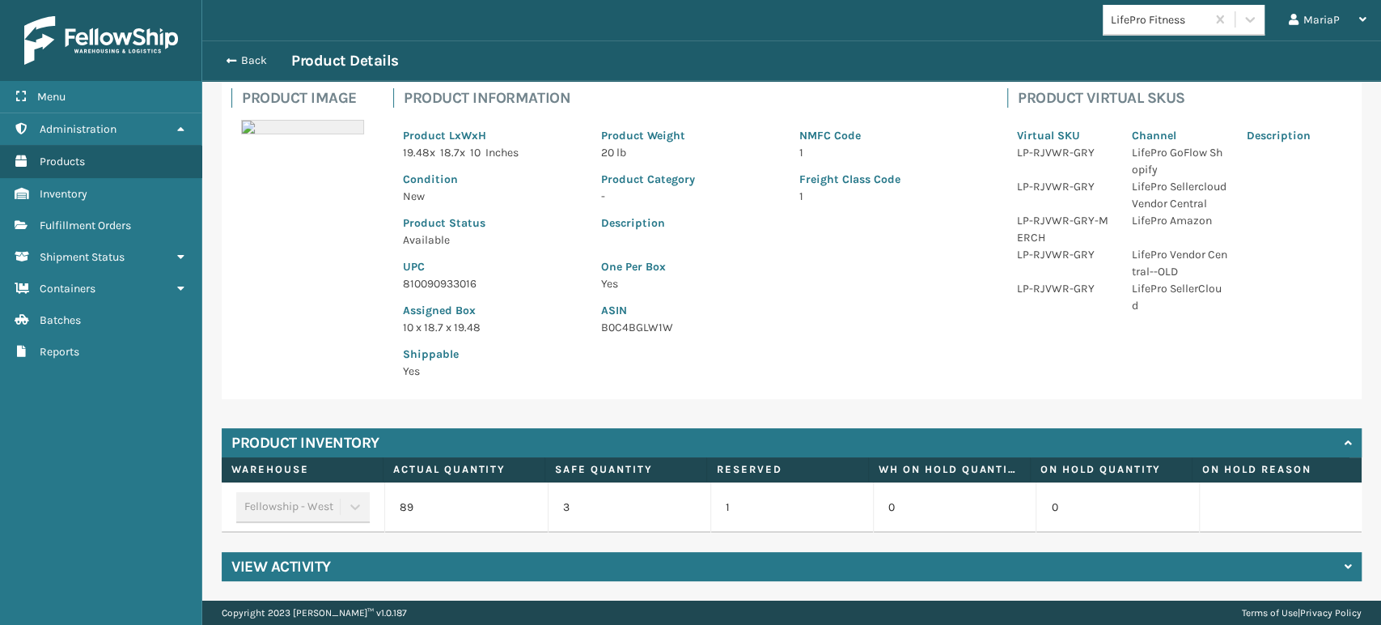
click at [447, 275] on p "810090933016" at bounding box center [492, 283] width 179 height 17
copy p "810090933016"
click at [258, 61] on button "Back" at bounding box center [254, 60] width 74 height 15
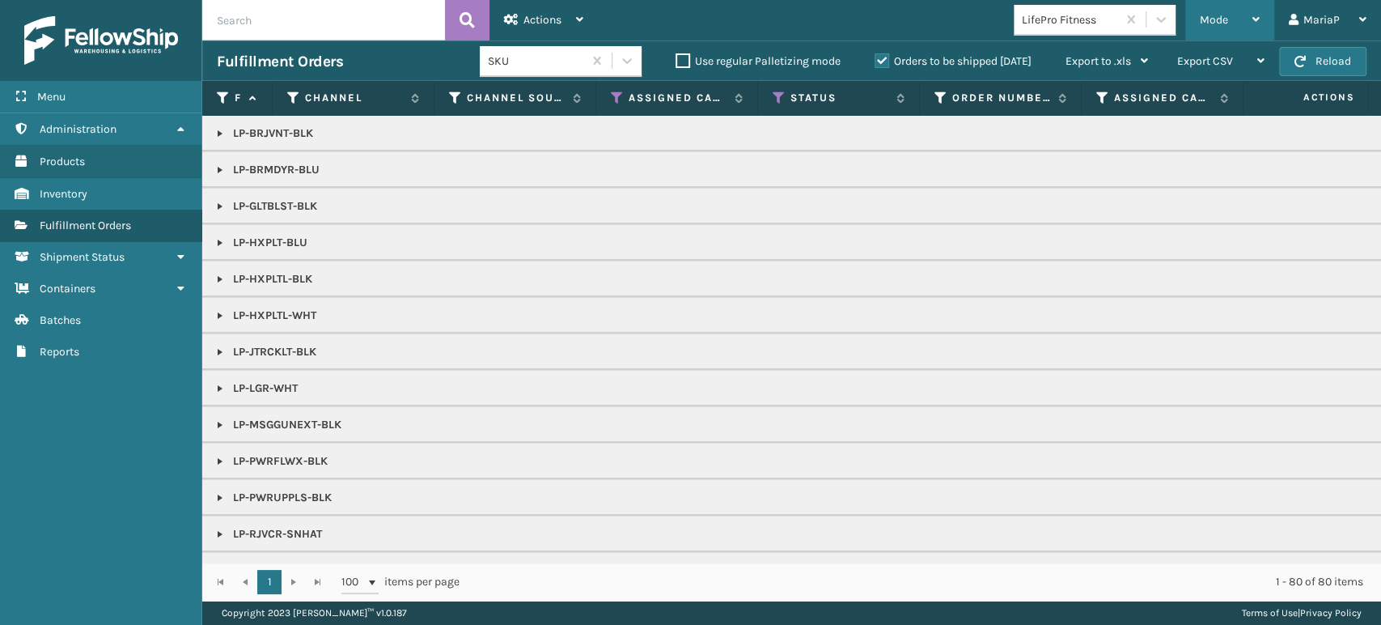
drag, startPoint x: 1228, startPoint y: 83, endPoint x: 1237, endPoint y: 22, distance: 62.1
click at [1238, 17] on div "Mode" at bounding box center [1230, 20] width 60 height 40
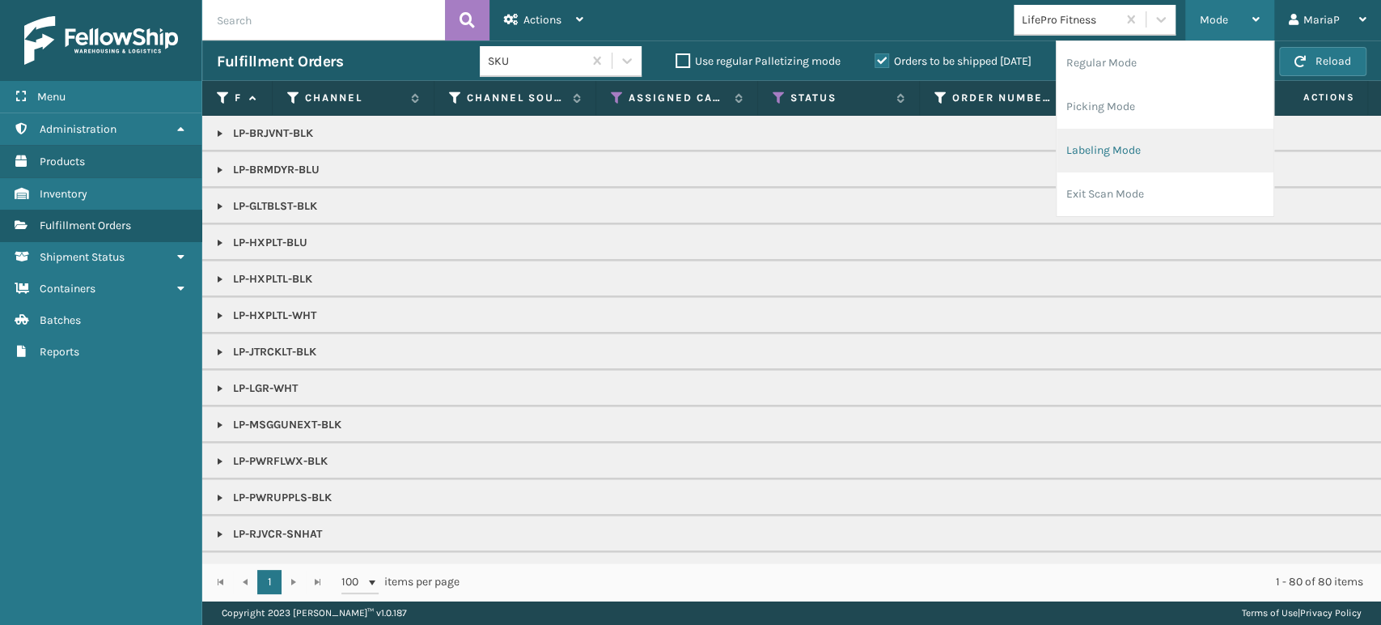
click at [1179, 139] on li "Labeling Mode" at bounding box center [1164, 151] width 217 height 44
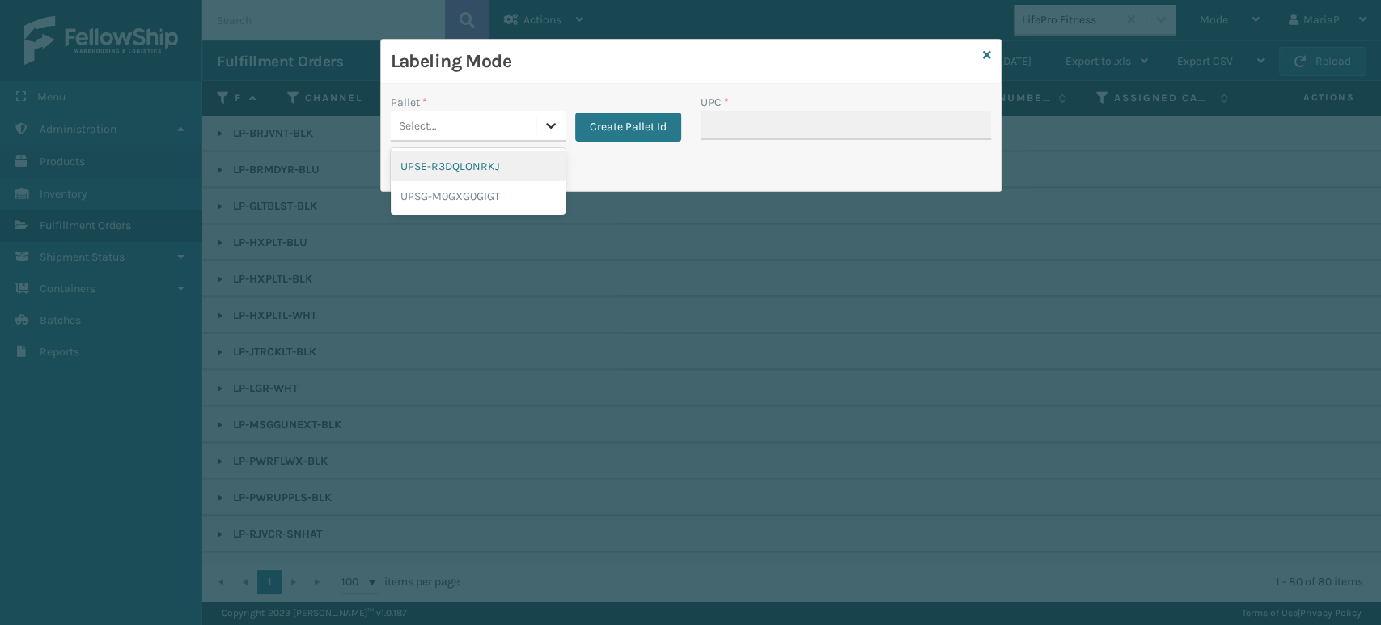
click at [541, 115] on div at bounding box center [550, 125] width 29 height 29
click at [504, 195] on div "UPSG-M0GXG0GIGT" at bounding box center [478, 196] width 175 height 30
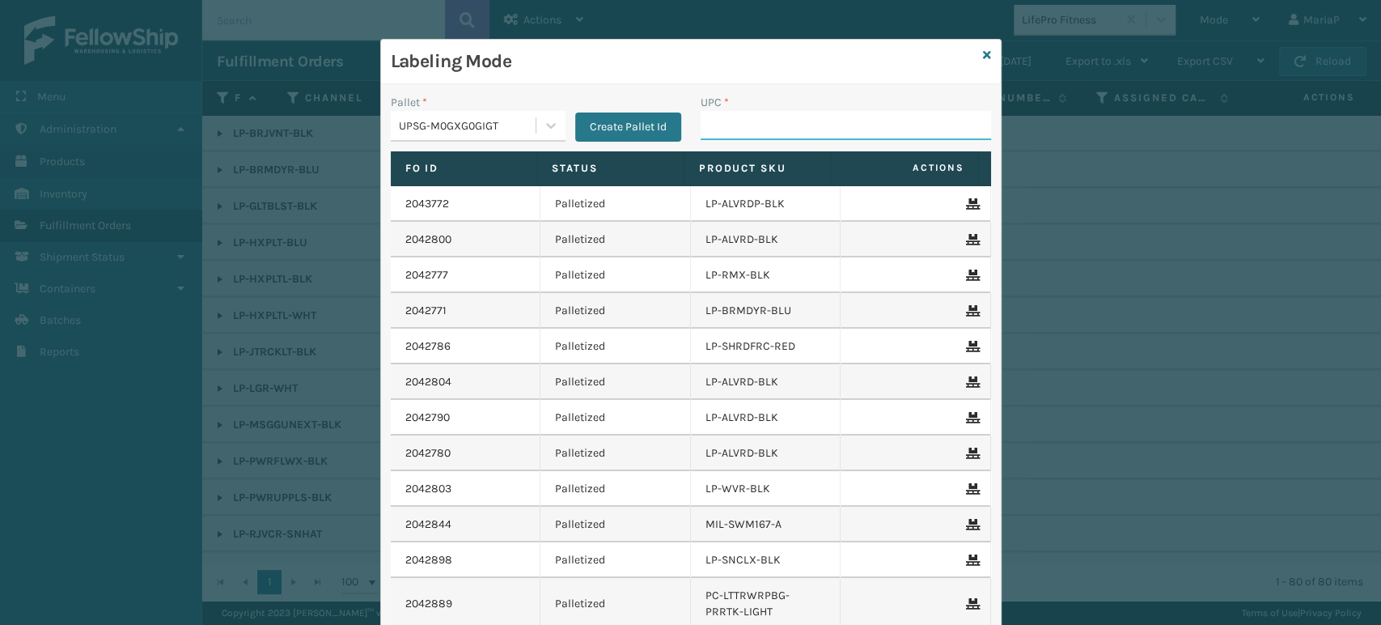
drag, startPoint x: 774, startPoint y: 129, endPoint x: 766, endPoint y: 131, distance: 8.4
click at [774, 129] on input "UPC *" at bounding box center [846, 125] width 290 height 29
type input "V"
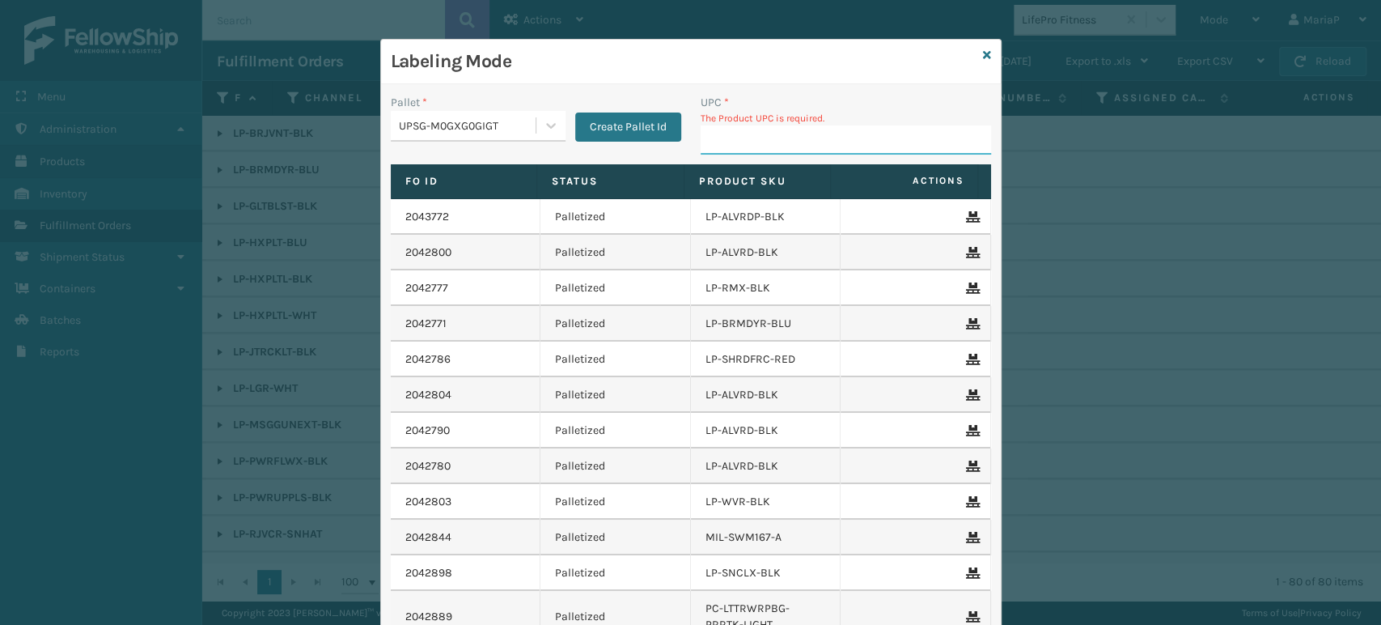
paste input "810090933016"
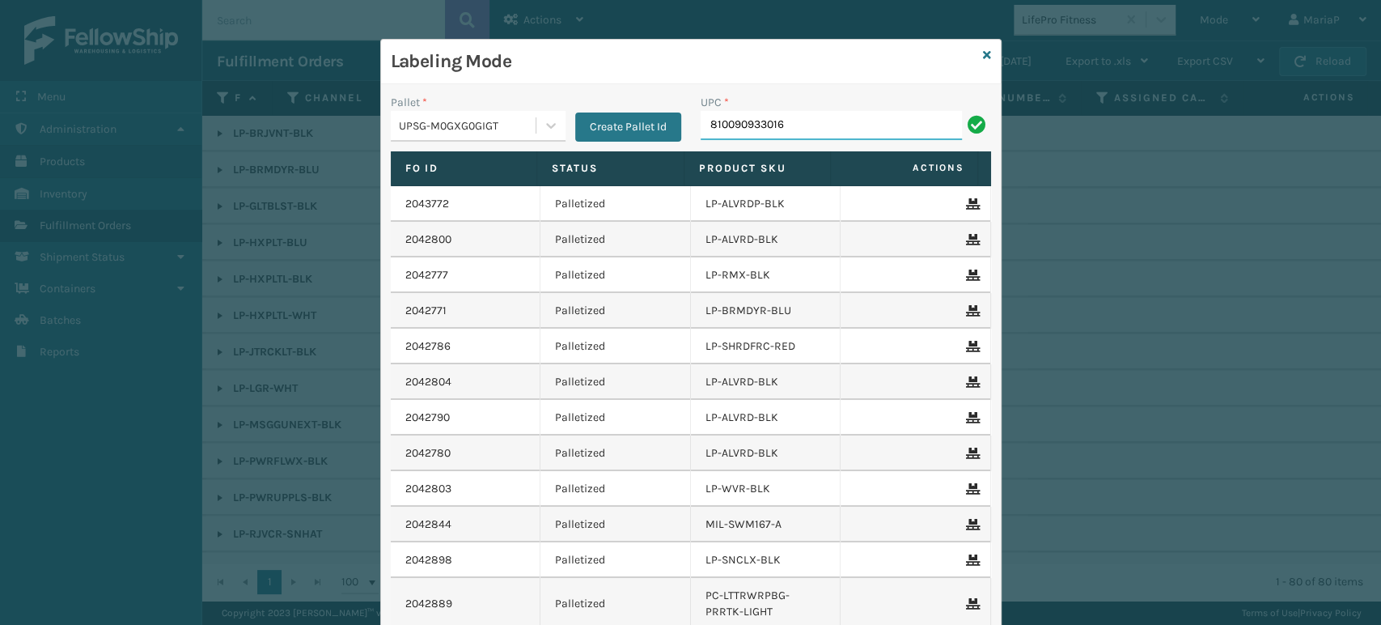
type input "810090933016"
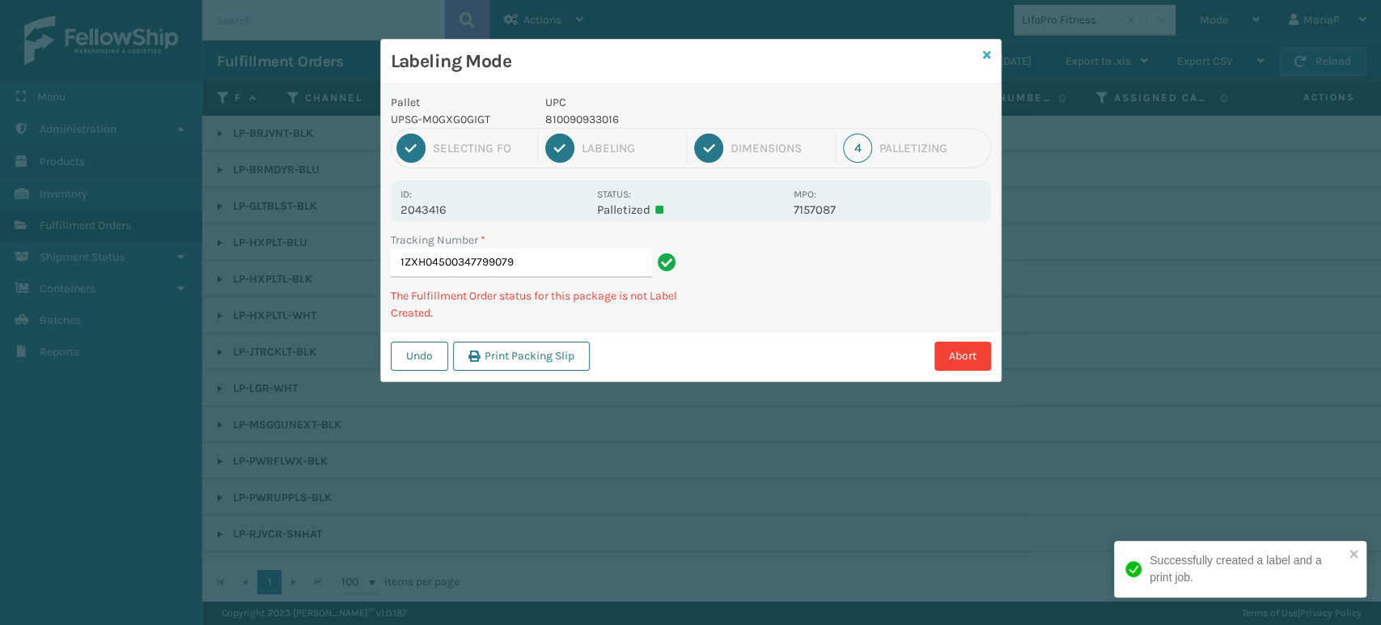
click at [983, 51] on icon at bounding box center [987, 54] width 8 height 11
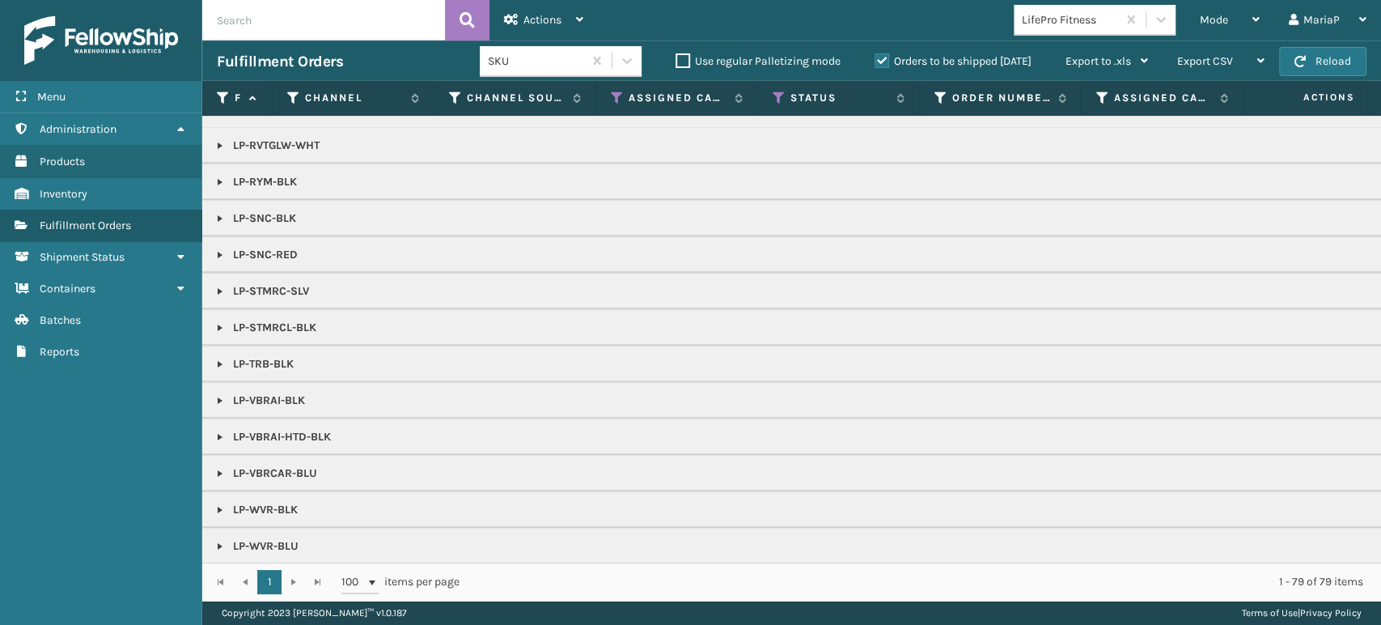
scroll to position [710, 0]
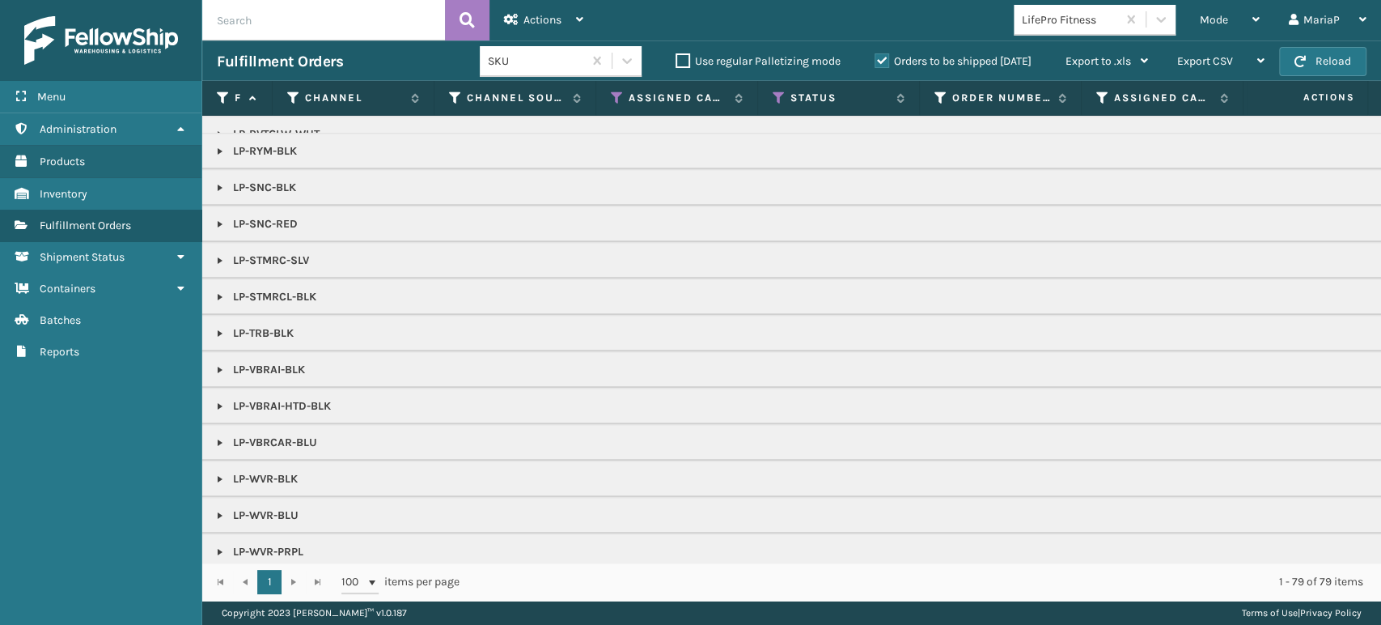
click at [880, 60] on label "Orders to be shipped [DATE]" at bounding box center [952, 61] width 157 height 14
click at [875, 60] on input "Orders to be shipped [DATE]" at bounding box center [874, 57] width 1 height 11
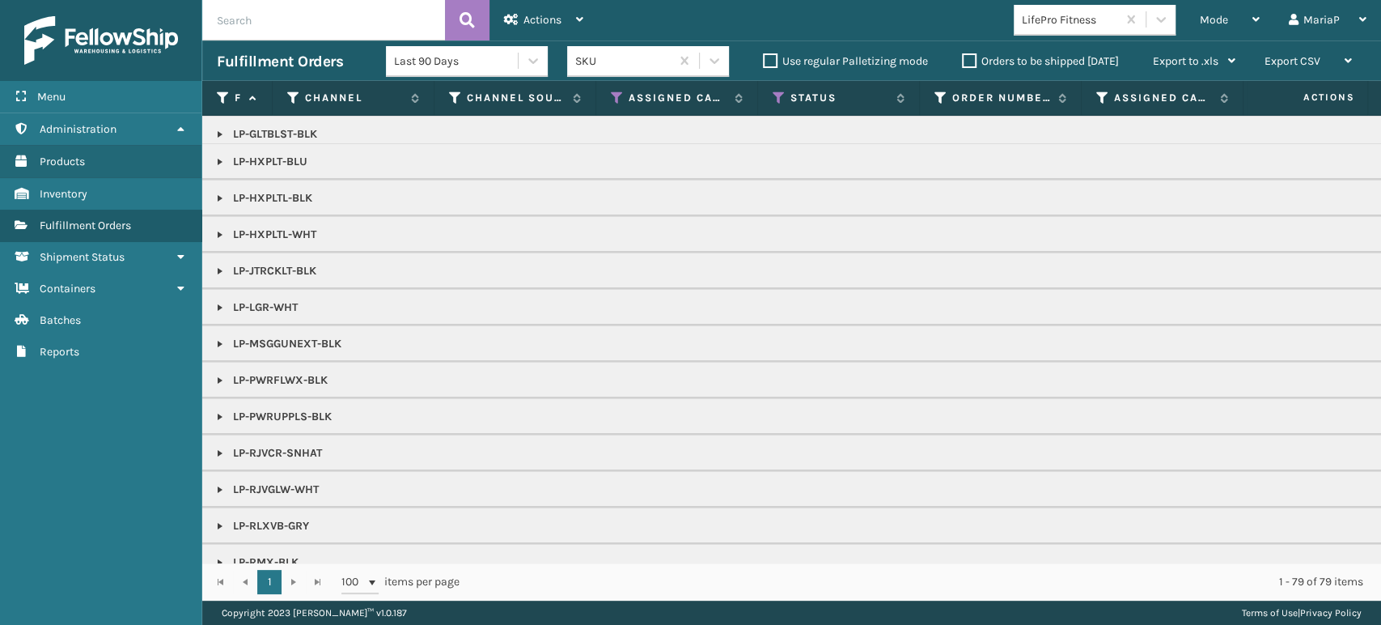
scroll to position [0, 0]
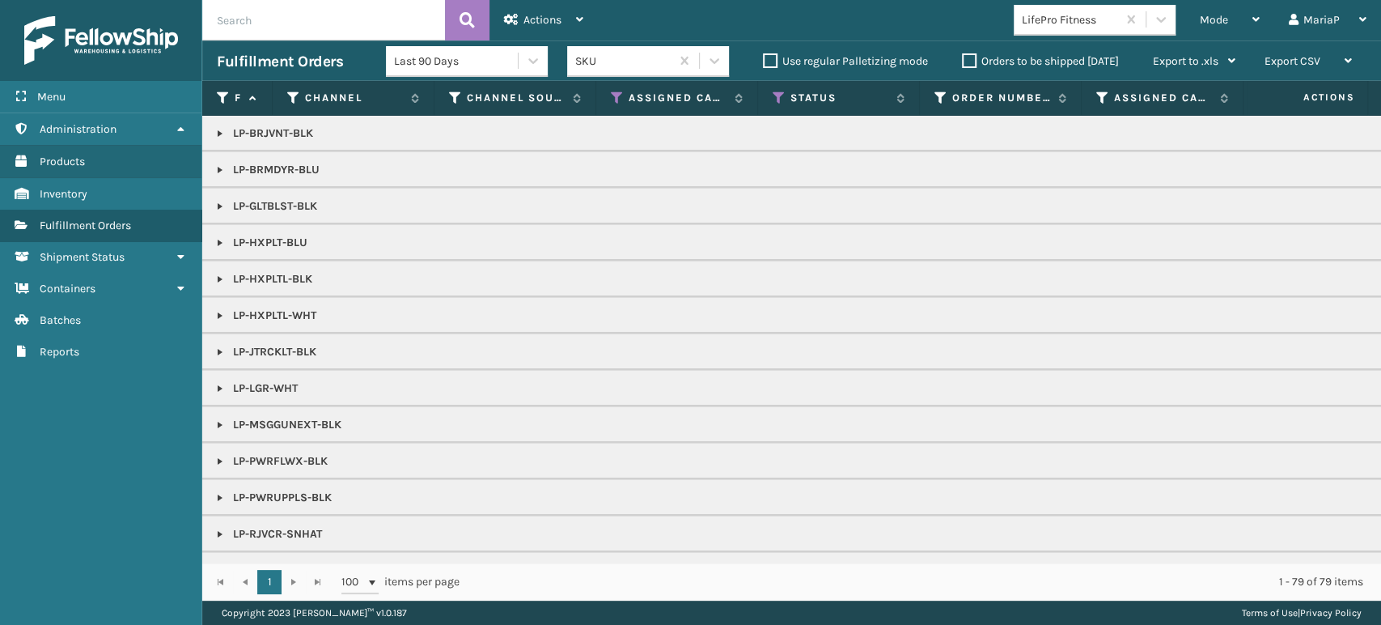
drag, startPoint x: 537, startPoint y: 254, endPoint x: 549, endPoint y: 271, distance: 20.9
drag, startPoint x: 549, startPoint y: 271, endPoint x: 1227, endPoint y: 18, distance: 723.6
click at [1228, 18] on div "Mode" at bounding box center [1230, 20] width 60 height 40
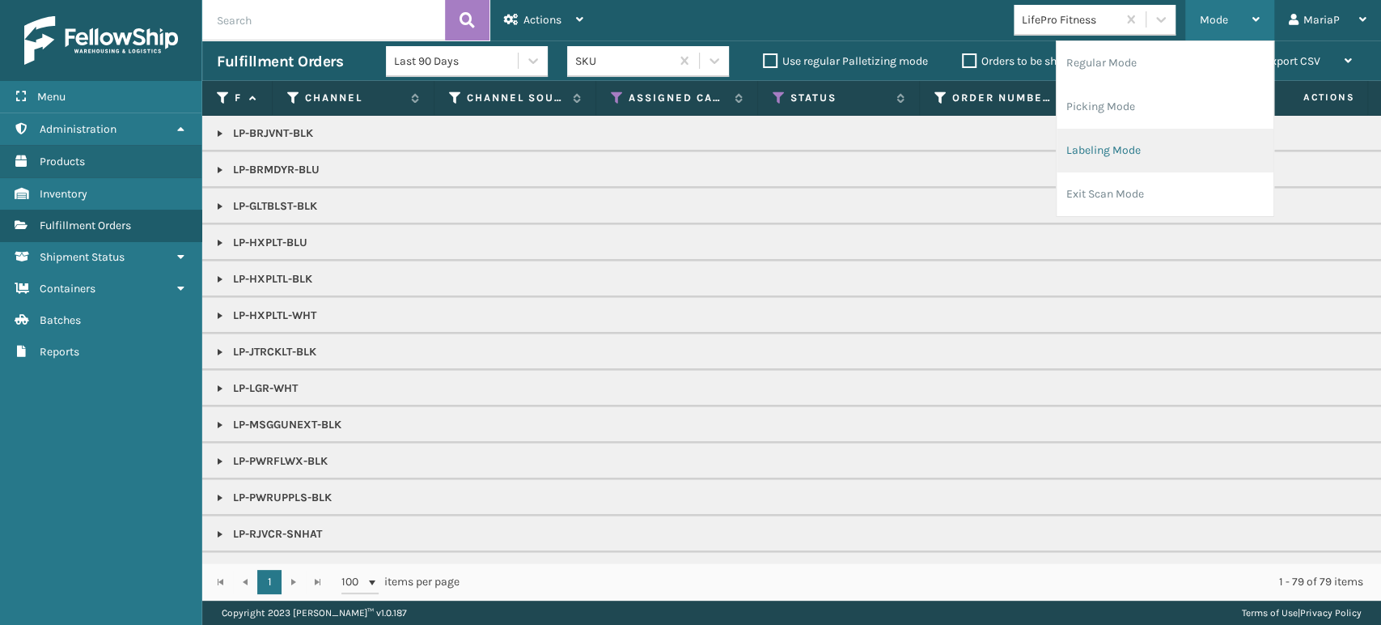
click at [1095, 149] on li "Labeling Mode" at bounding box center [1164, 151] width 217 height 44
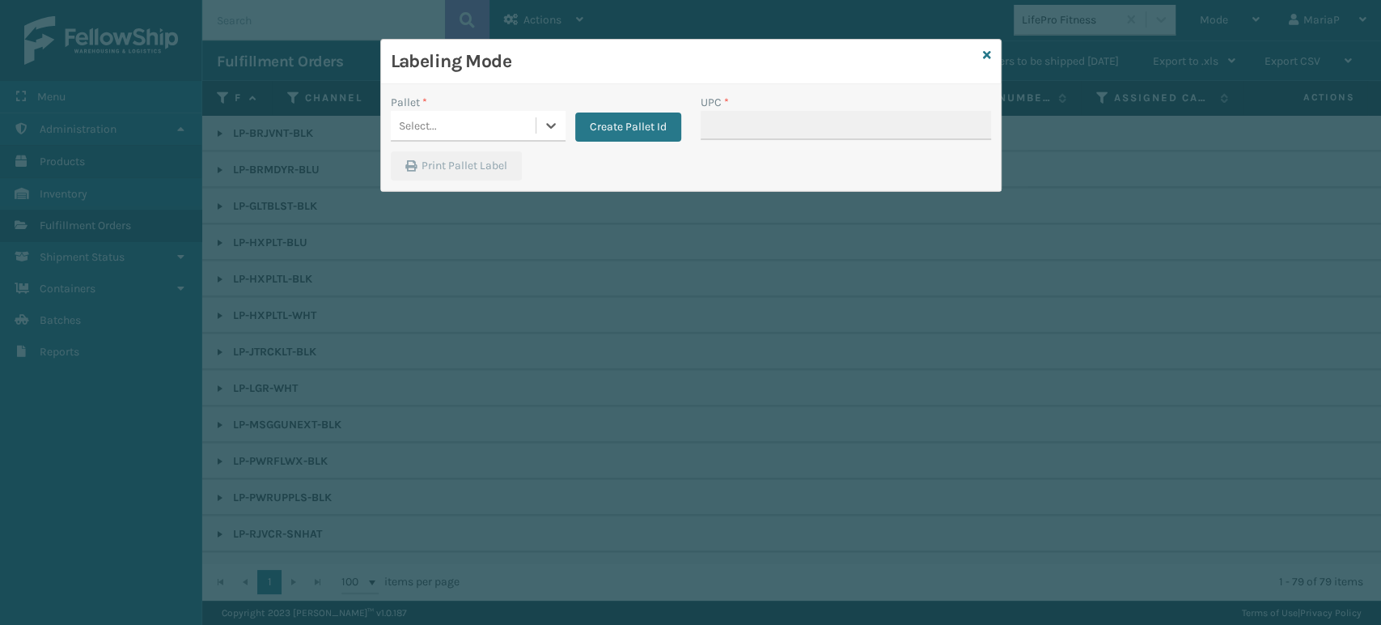
click at [518, 124] on div "Select..." at bounding box center [463, 125] width 145 height 27
click at [507, 197] on div "UPSG-M0GXG0GIGT" at bounding box center [478, 196] width 175 height 30
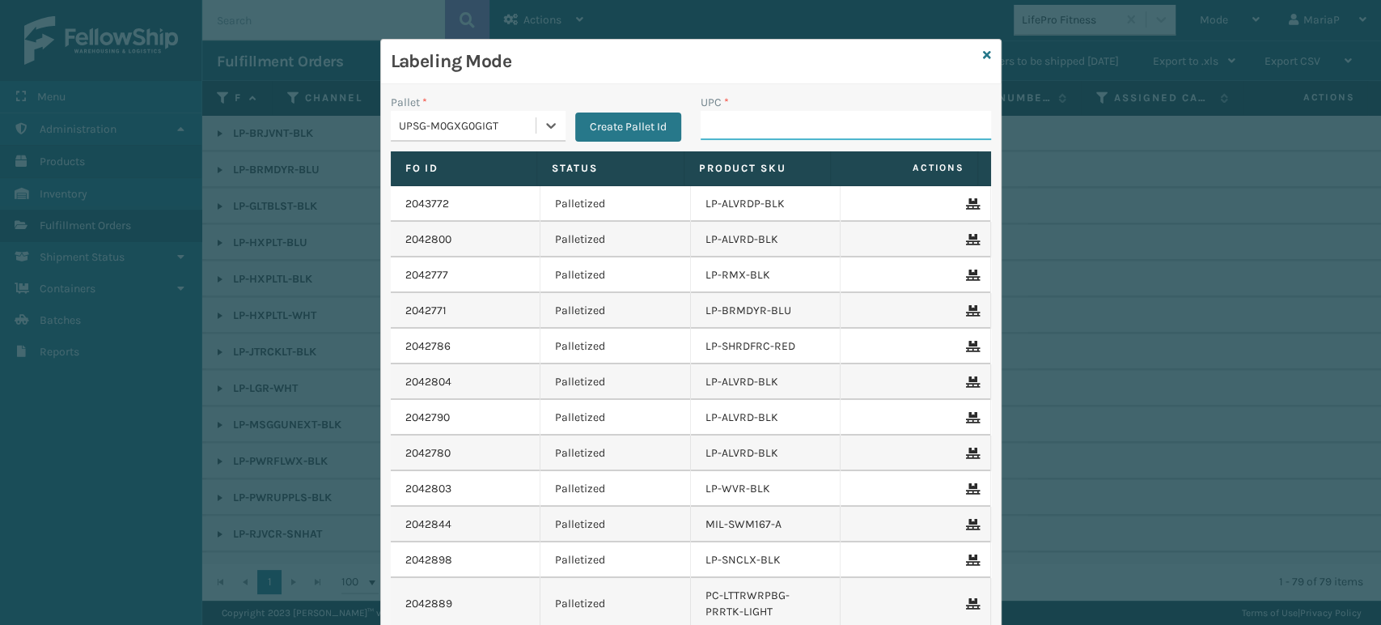
click at [780, 134] on input "UPC *" at bounding box center [846, 125] width 290 height 29
type input "LP-PWRUPPLS-BLK"
type input "LP-RMXPLS-BLk"
type input "06888800556"
type input "842"
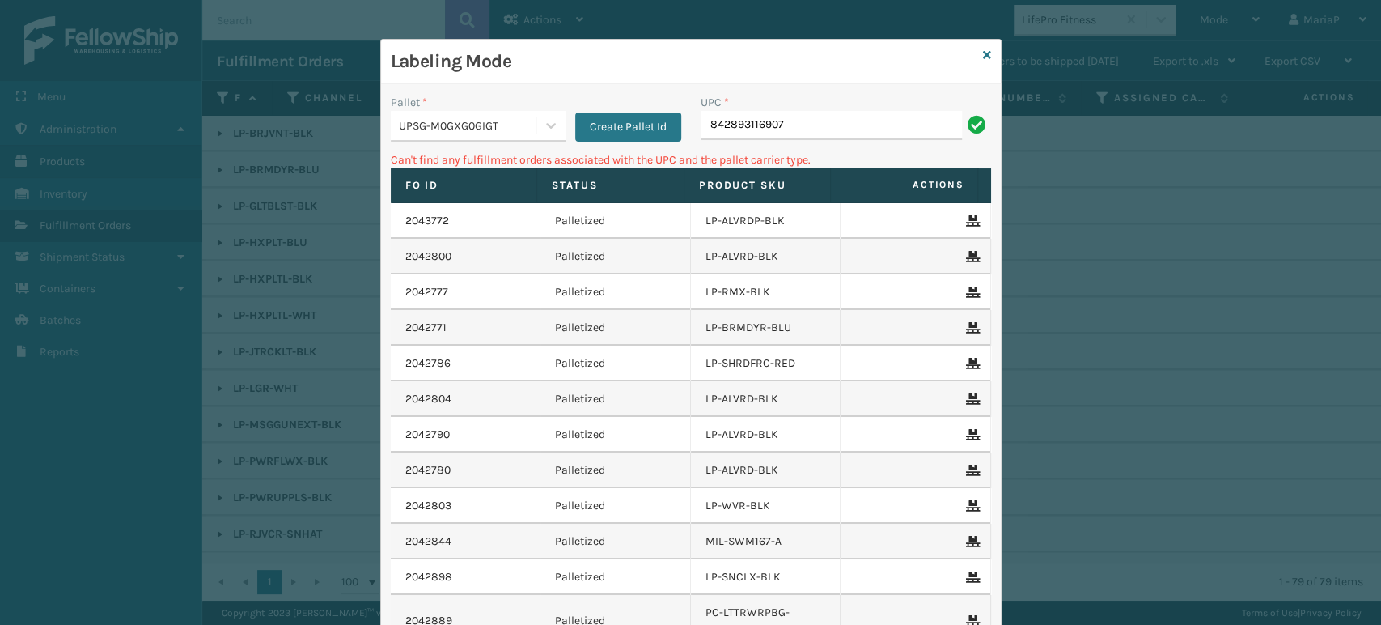
click at [789, 142] on div "UPC * 842893116907" at bounding box center [846, 122] width 310 height 57
click at [790, 142] on div "UPC * 842893116907" at bounding box center [846, 122] width 310 height 57
click at [835, 120] on input "842893116907" at bounding box center [831, 125] width 261 height 29
click at [836, 120] on input "842893116907" at bounding box center [831, 125] width 261 height 29
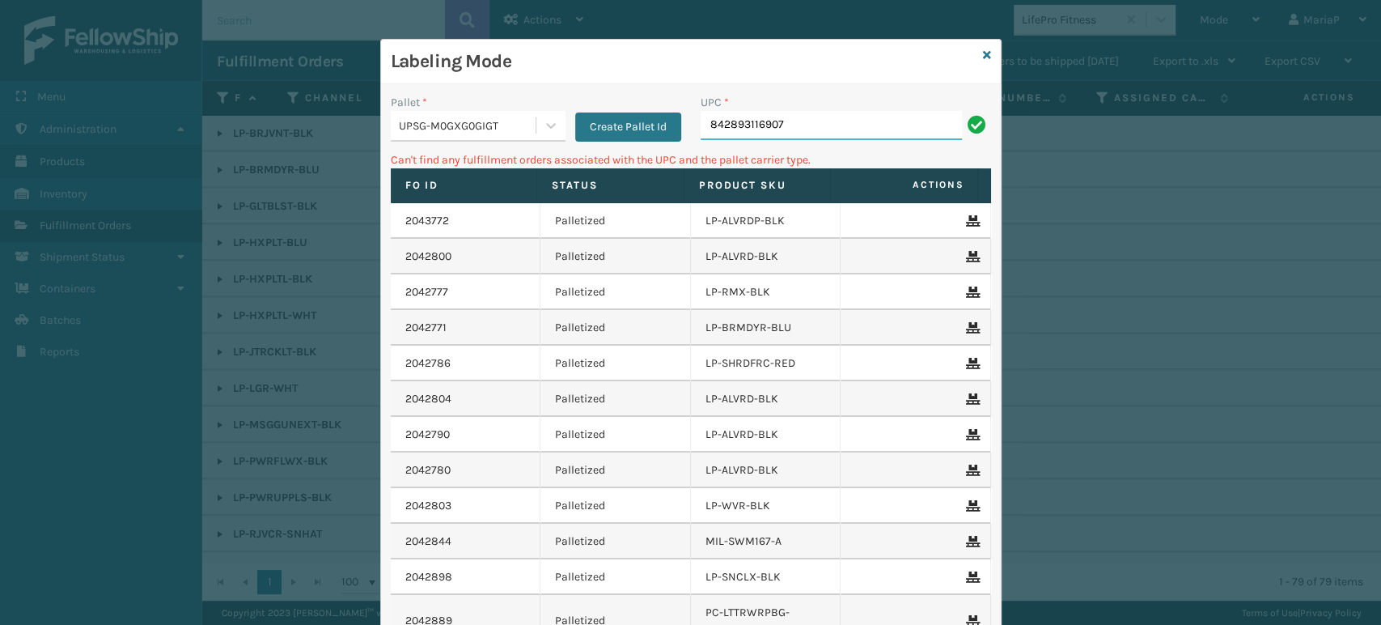
click at [838, 120] on input "842893116907" at bounding box center [831, 125] width 261 height 29
click at [836, 119] on input "842893116907" at bounding box center [831, 125] width 261 height 29
type input "LP-TRB-BLK"
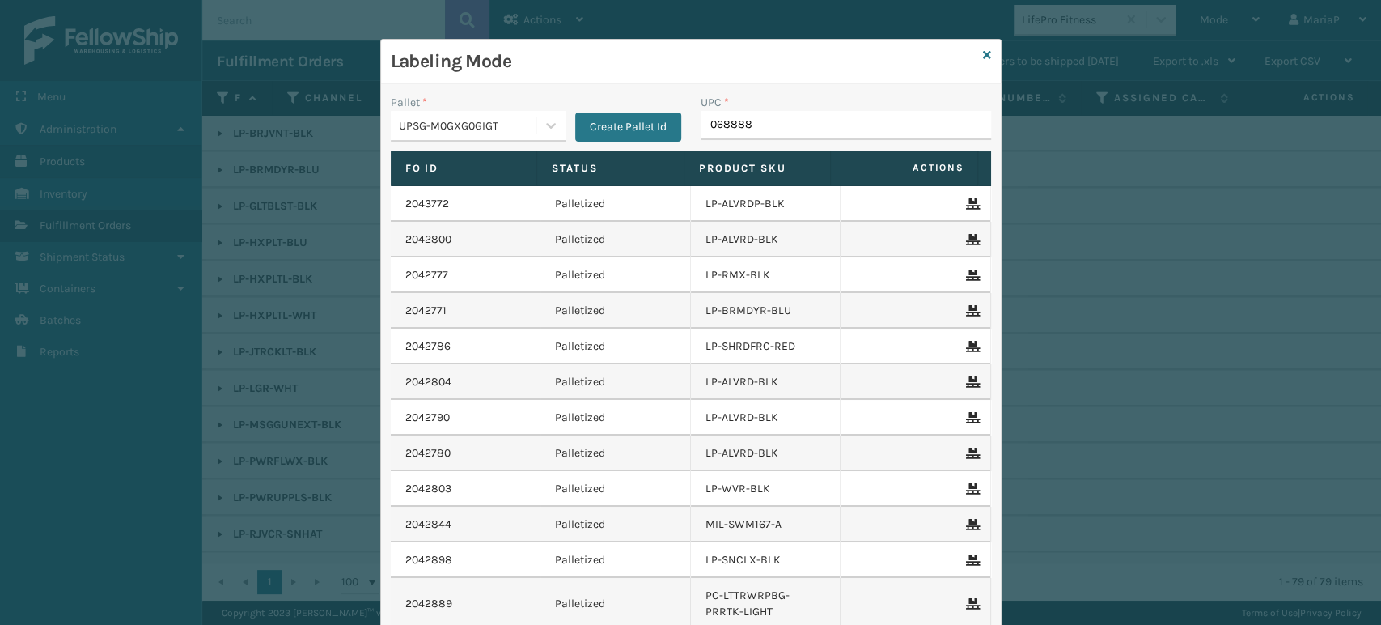
type input "0688880"
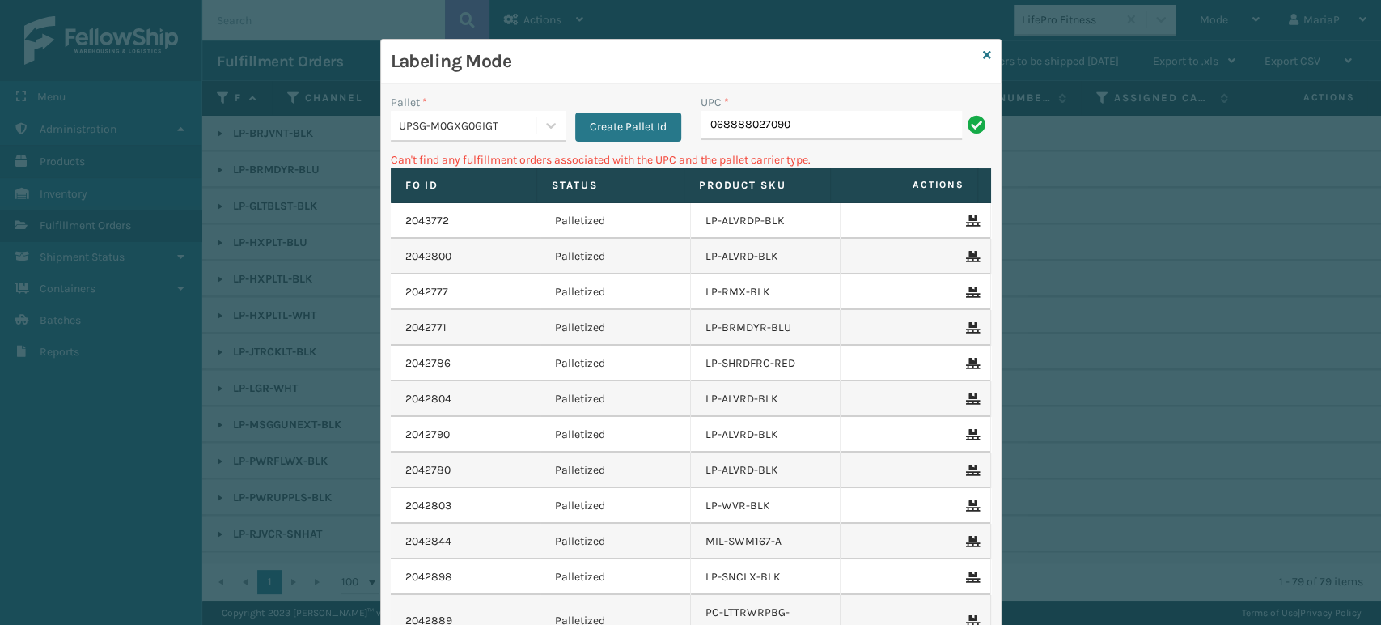
click at [705, 127] on input "068888027090" at bounding box center [831, 125] width 261 height 29
type input "68888027090"
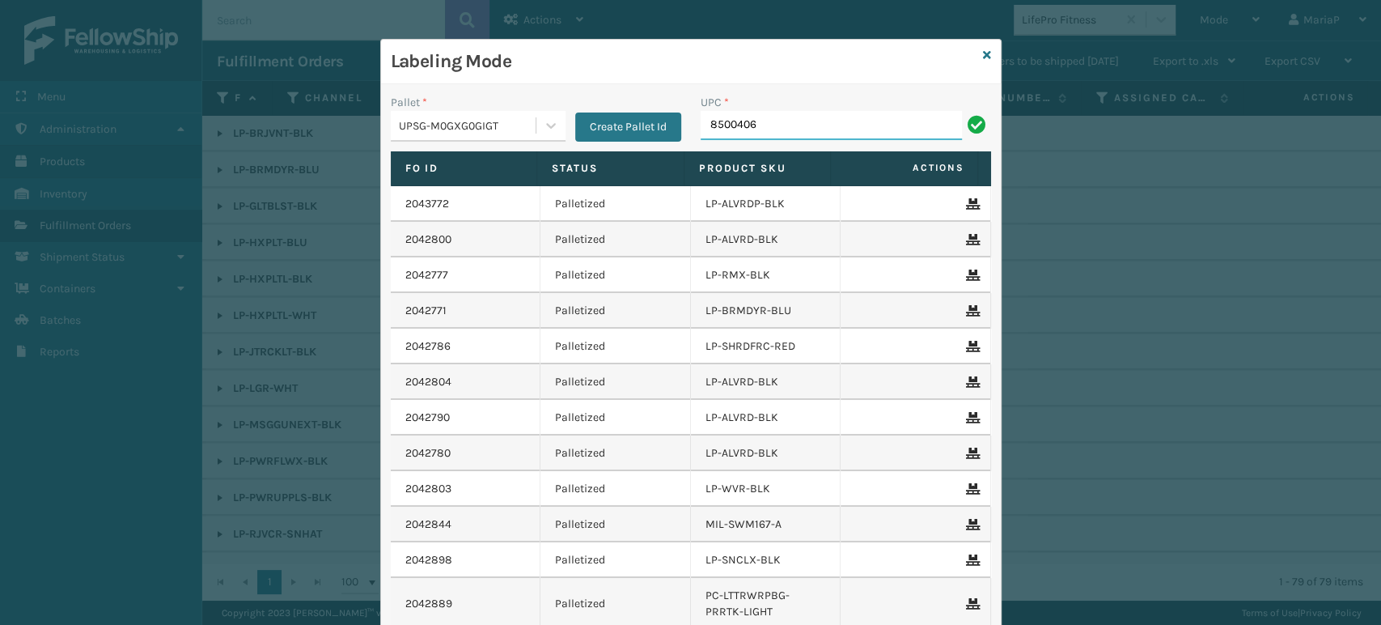
click at [777, 125] on input "8500406" at bounding box center [831, 125] width 261 height 29
type input "850040667905"
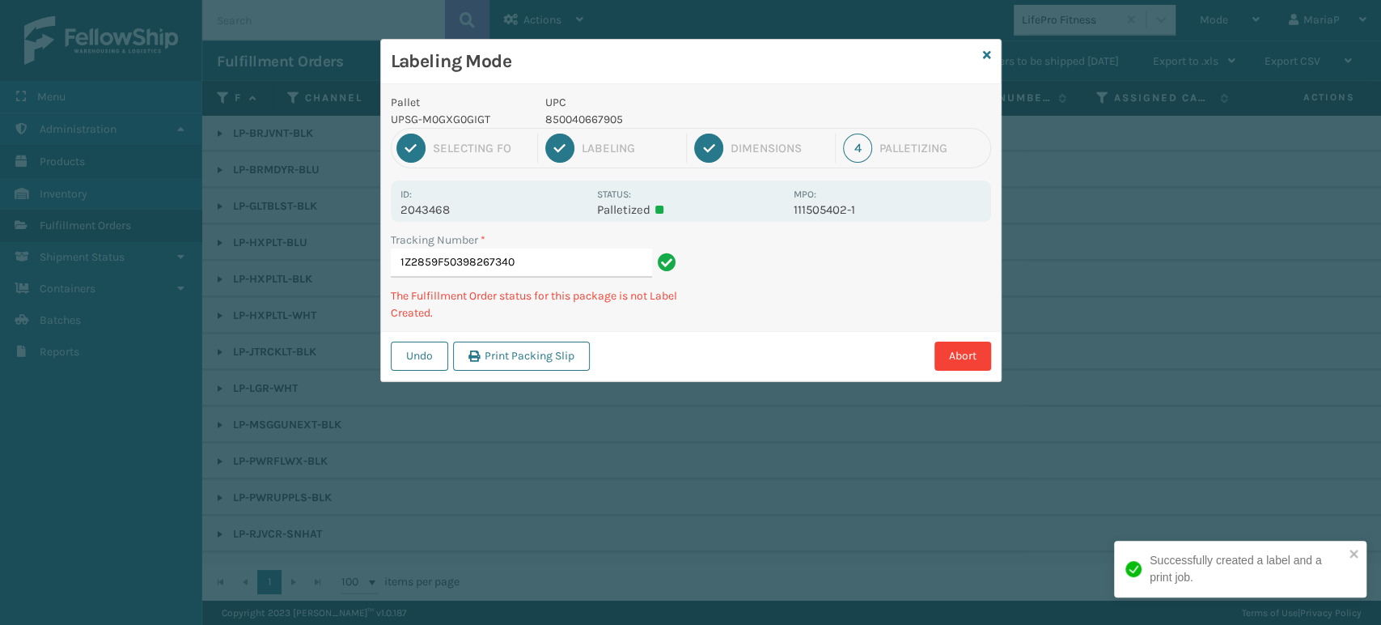
click at [591, 121] on p "850040667905" at bounding box center [664, 119] width 239 height 17
copy p "850040667905"
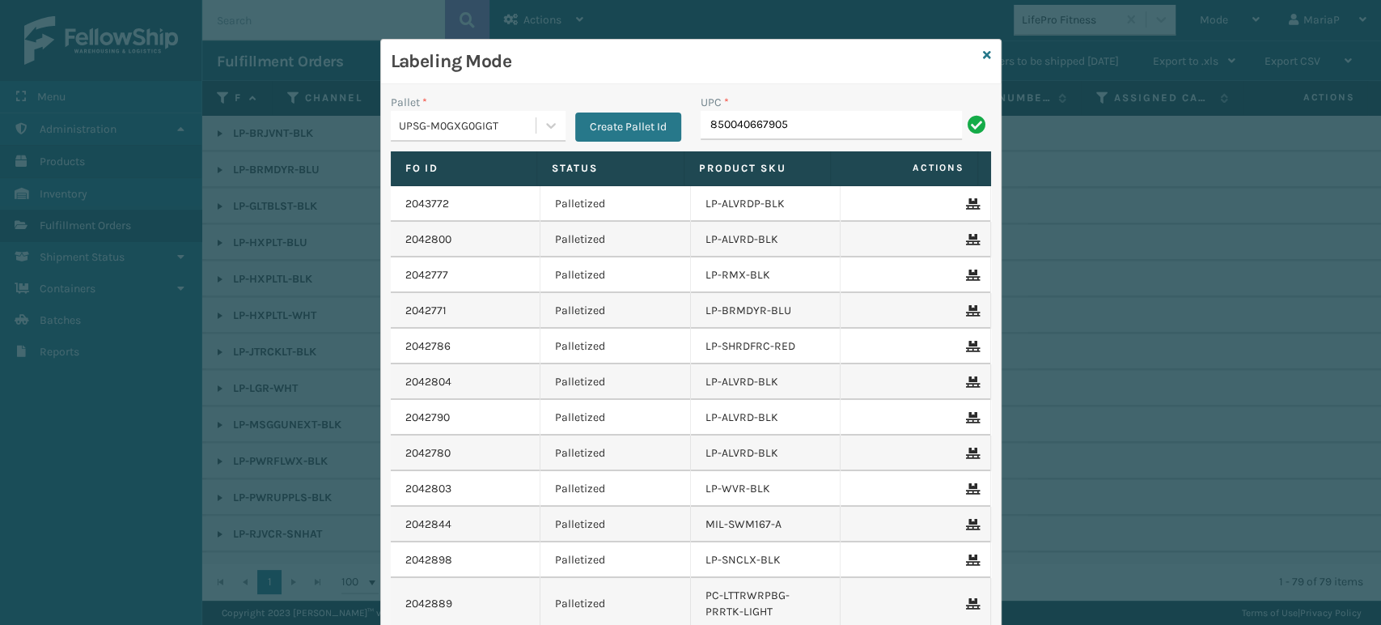
type input "850040667905"
type input "850012486640"
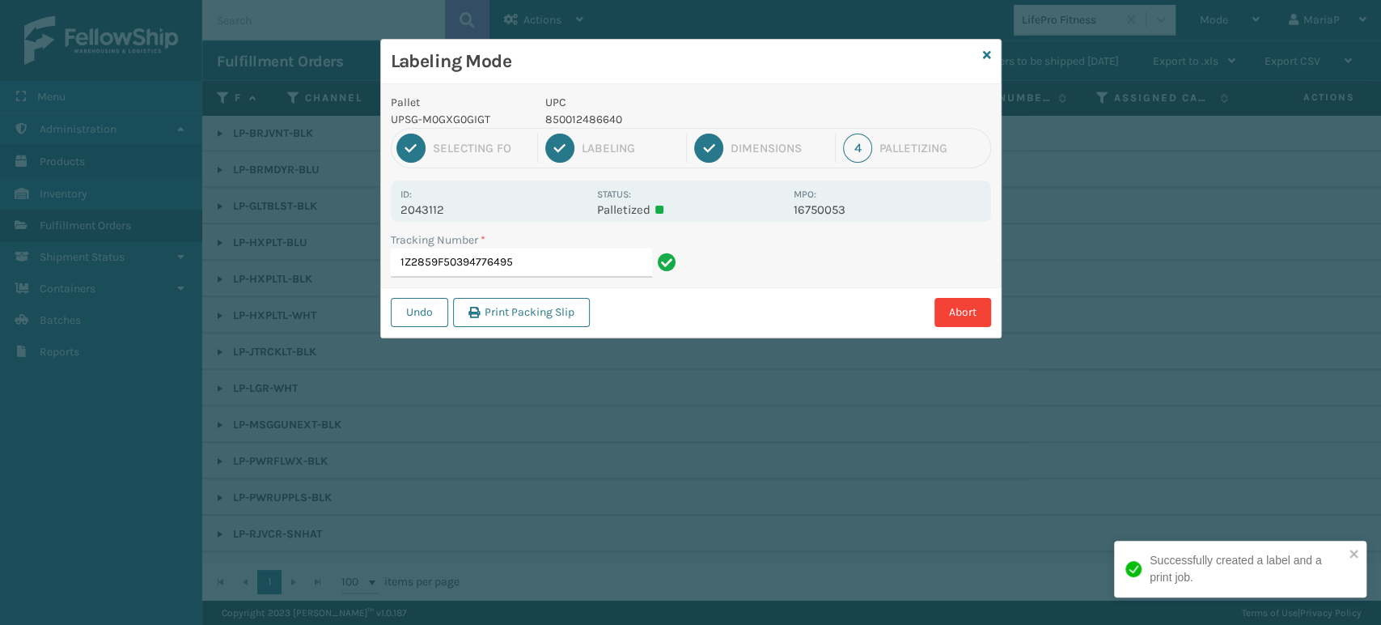
click at [599, 115] on p "850012486640" at bounding box center [664, 119] width 239 height 17
copy p "850012486640"
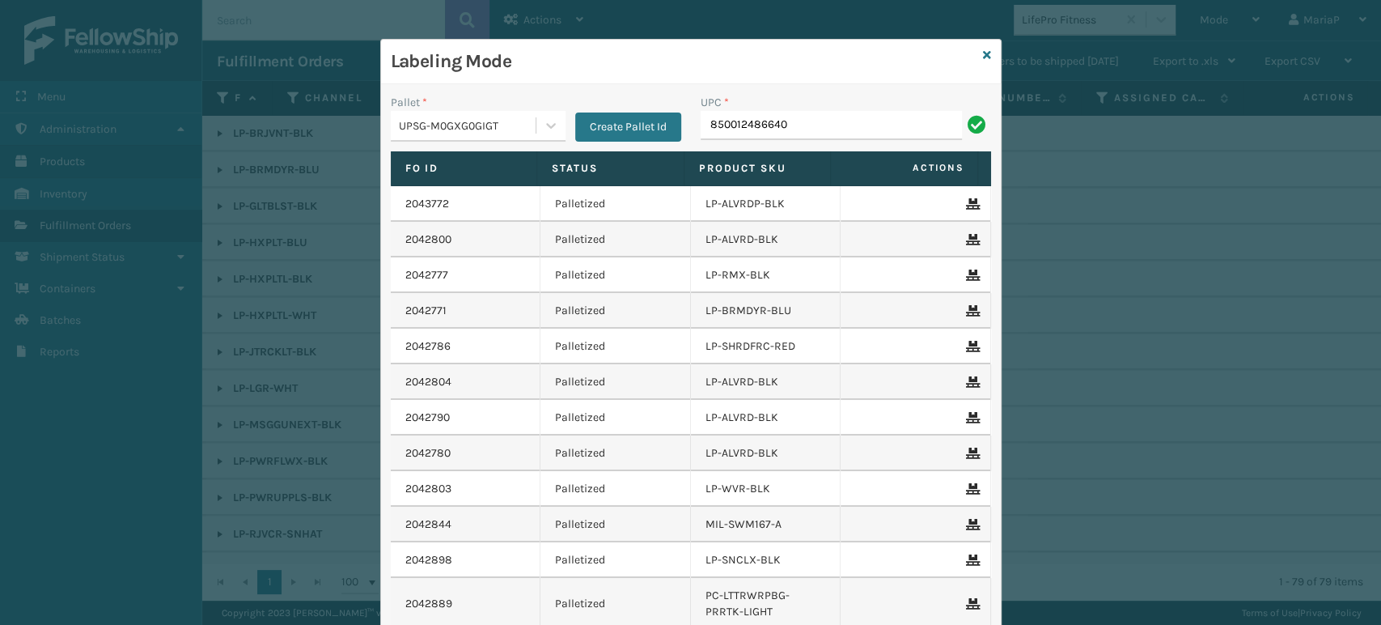
type input "850012486640"
type input "8500044"
type input "FL-OLVA-CRM"
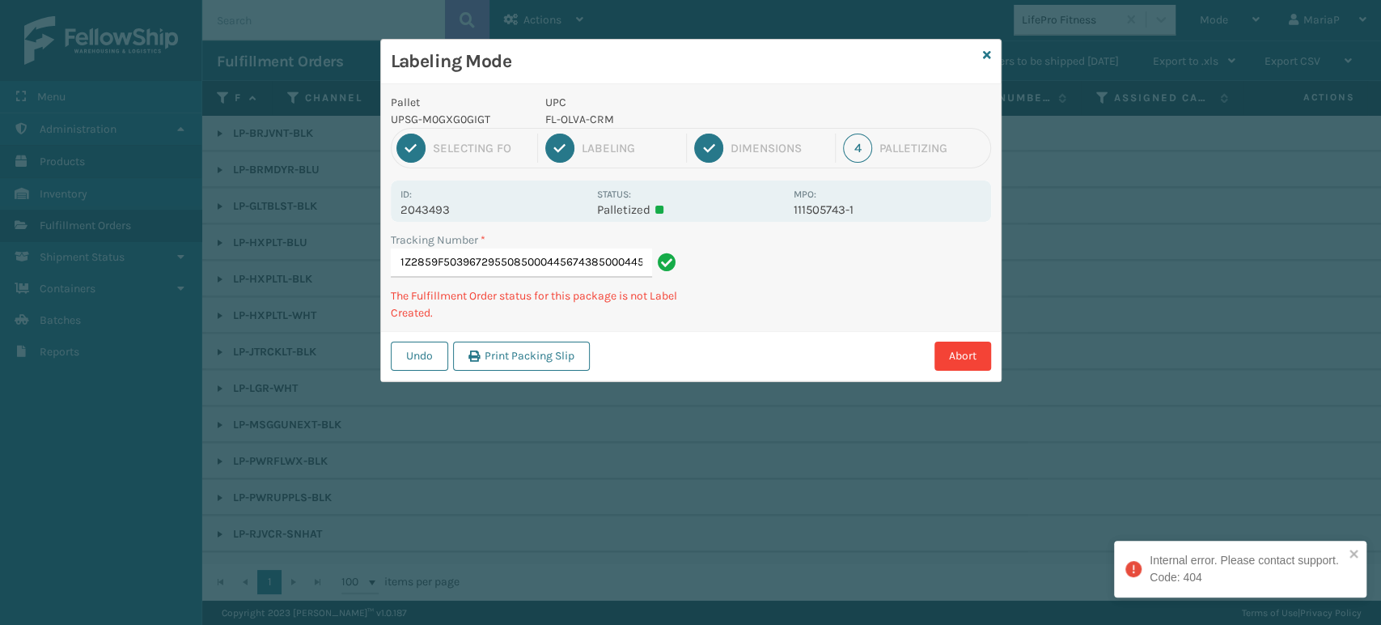
type input "1Z2859F50396729550850004456743850004456743"
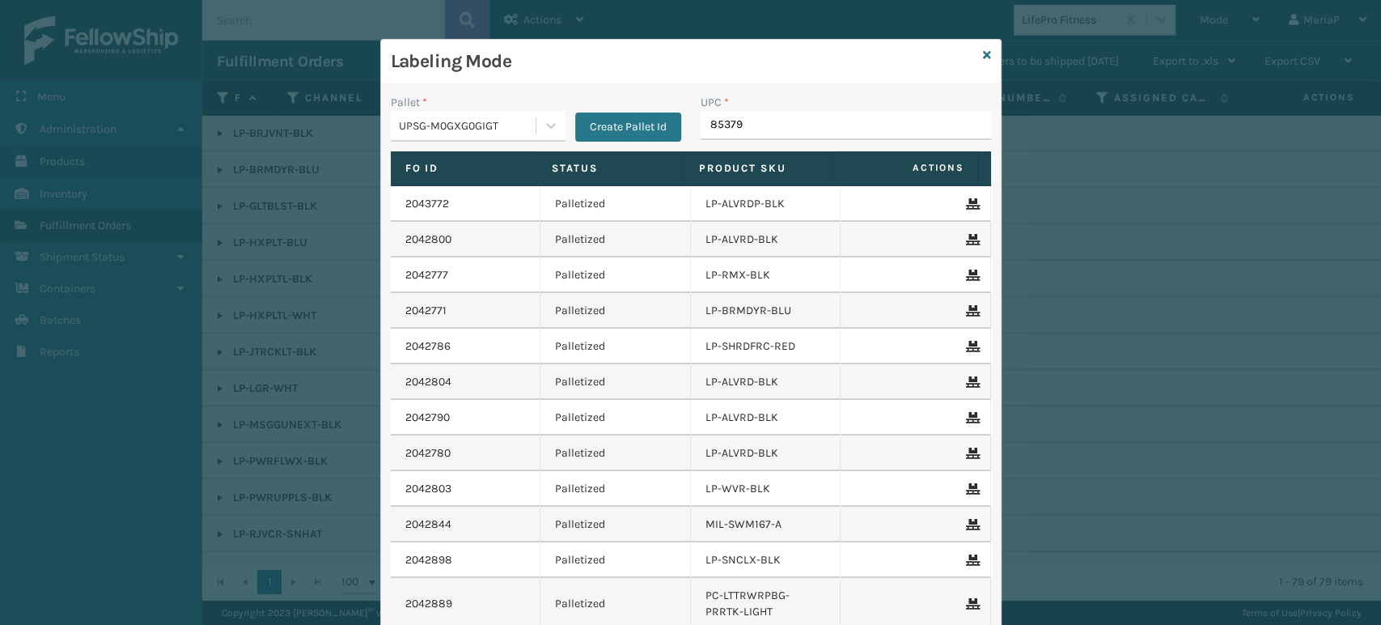
type input "853799"
type input "8500"
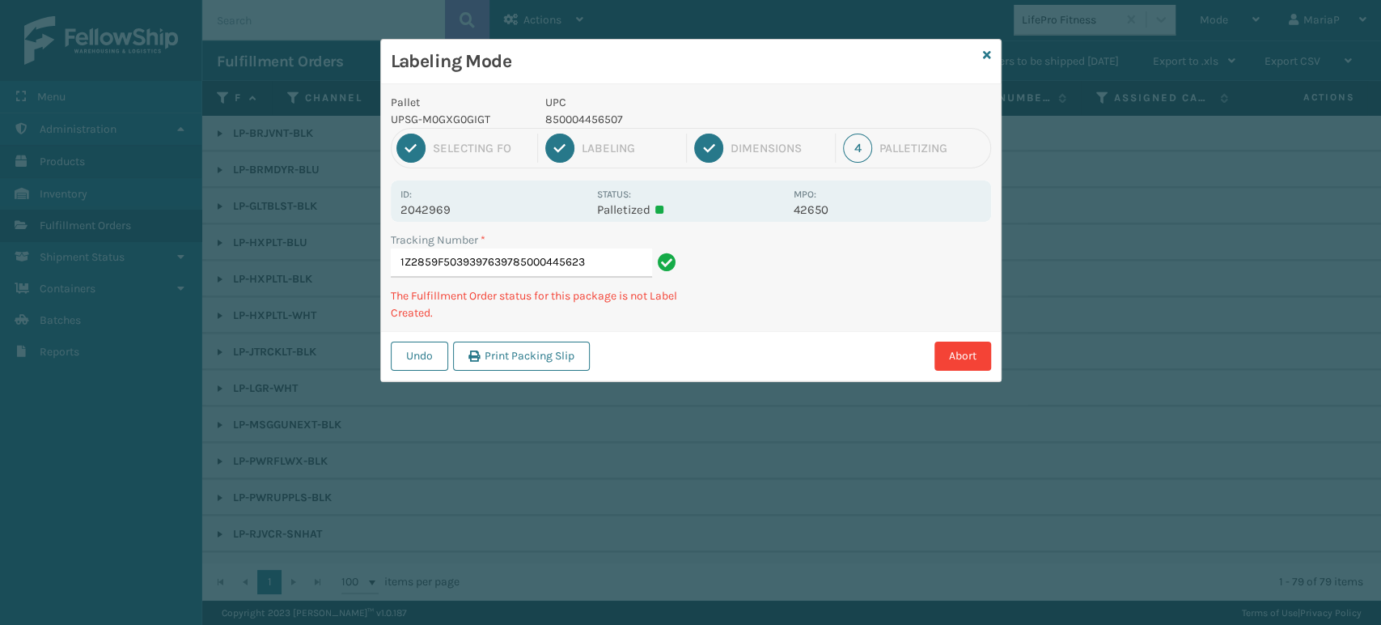
type input "1Z2859F50393976397850004456231"
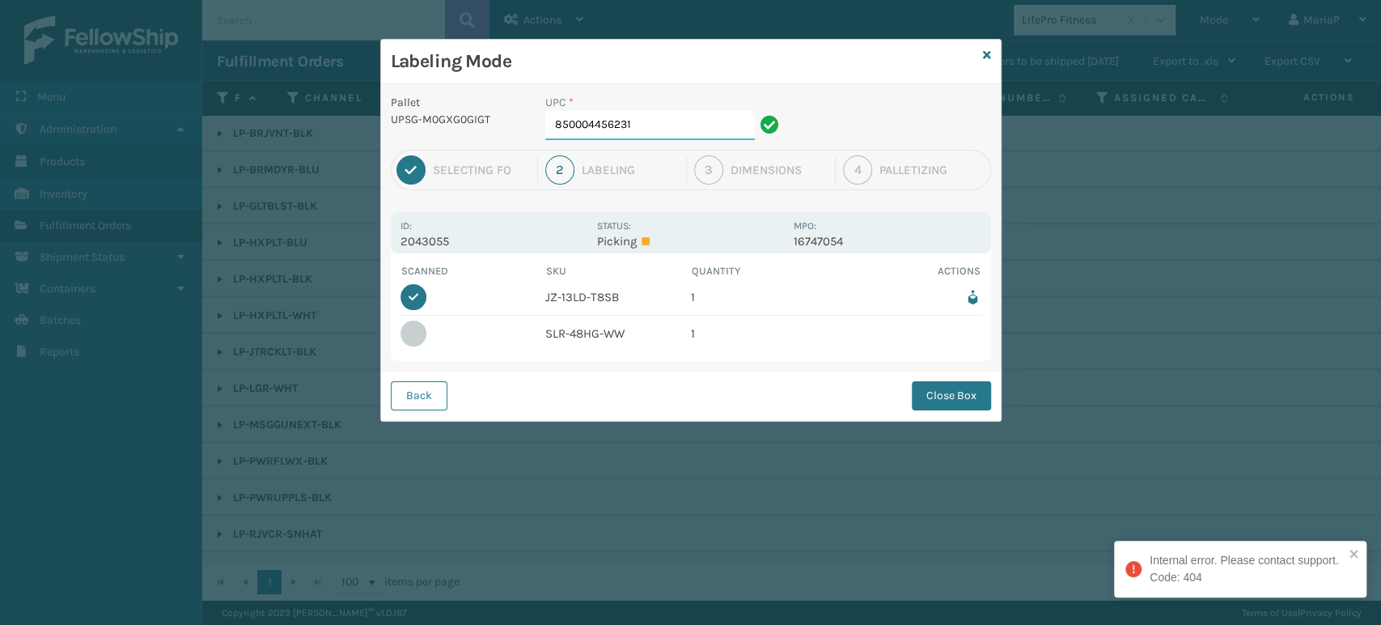
click at [658, 120] on input "850004456231" at bounding box center [650, 125] width 210 height 29
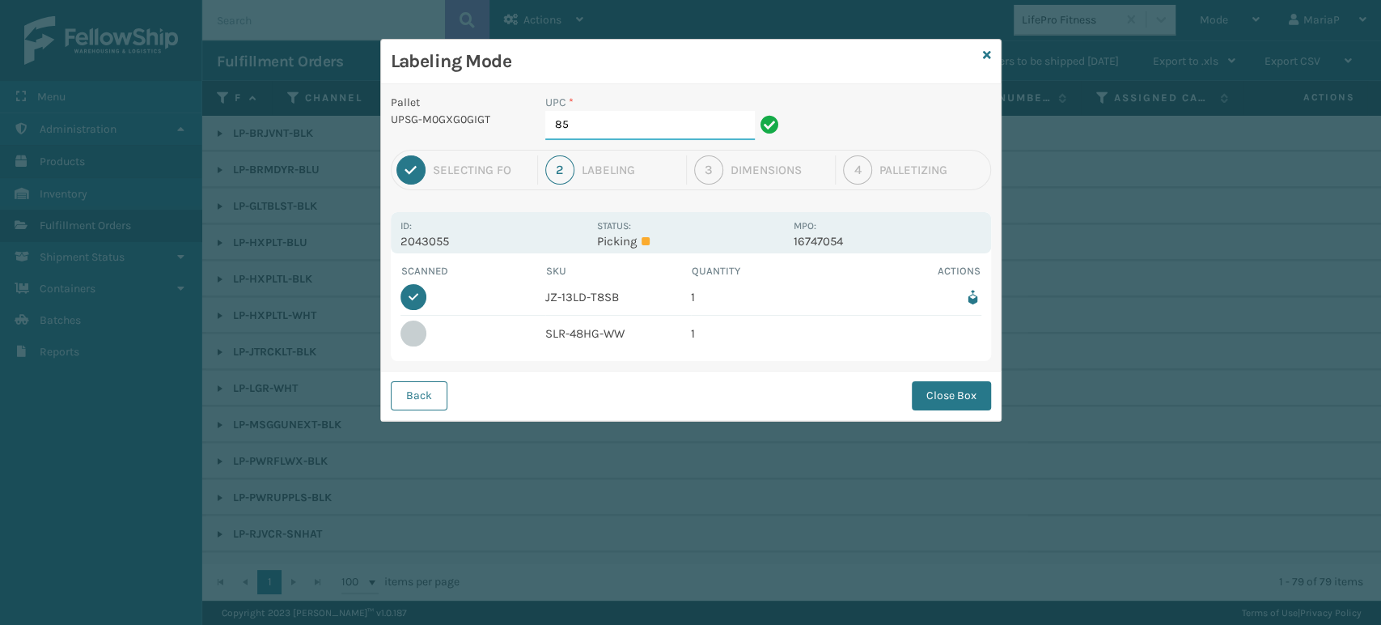
type input "8"
click at [406, 392] on button "Back" at bounding box center [419, 395] width 57 height 29
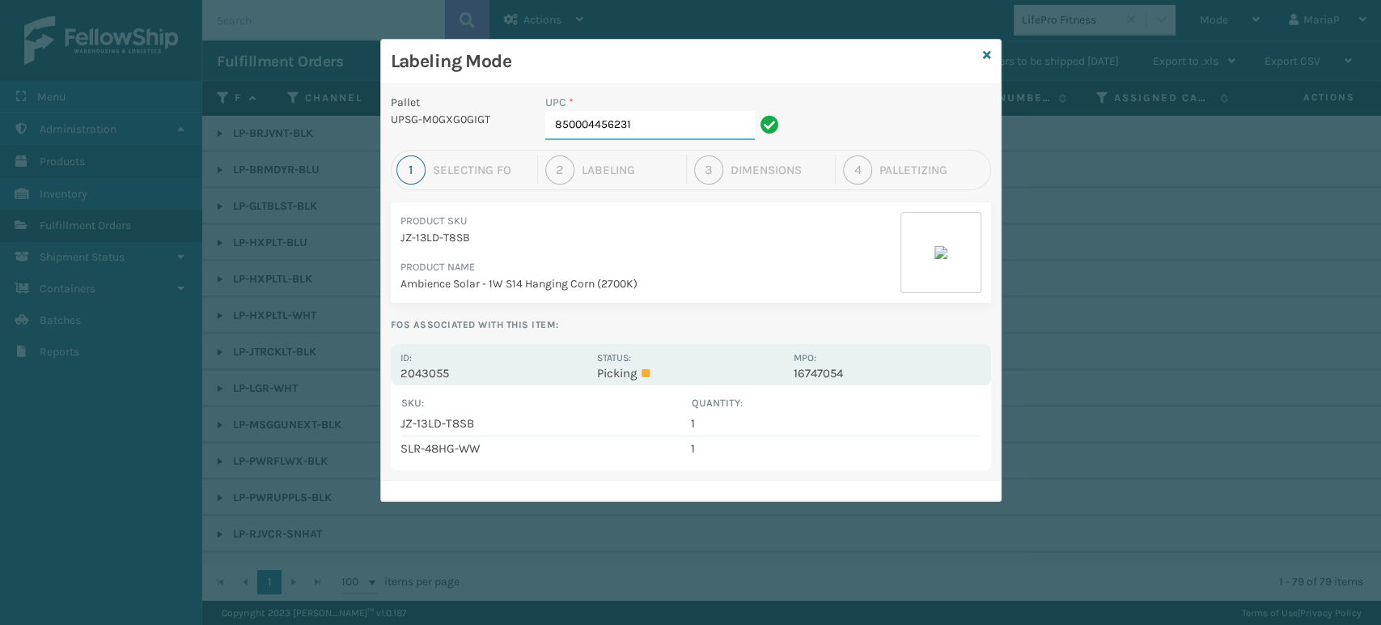
drag, startPoint x: 667, startPoint y: 111, endPoint x: 667, endPoint y: 124, distance: 12.9
click at [667, 118] on input "850004456231" at bounding box center [650, 125] width 210 height 29
click at [667, 124] on input "850004456231" at bounding box center [650, 125] width 210 height 29
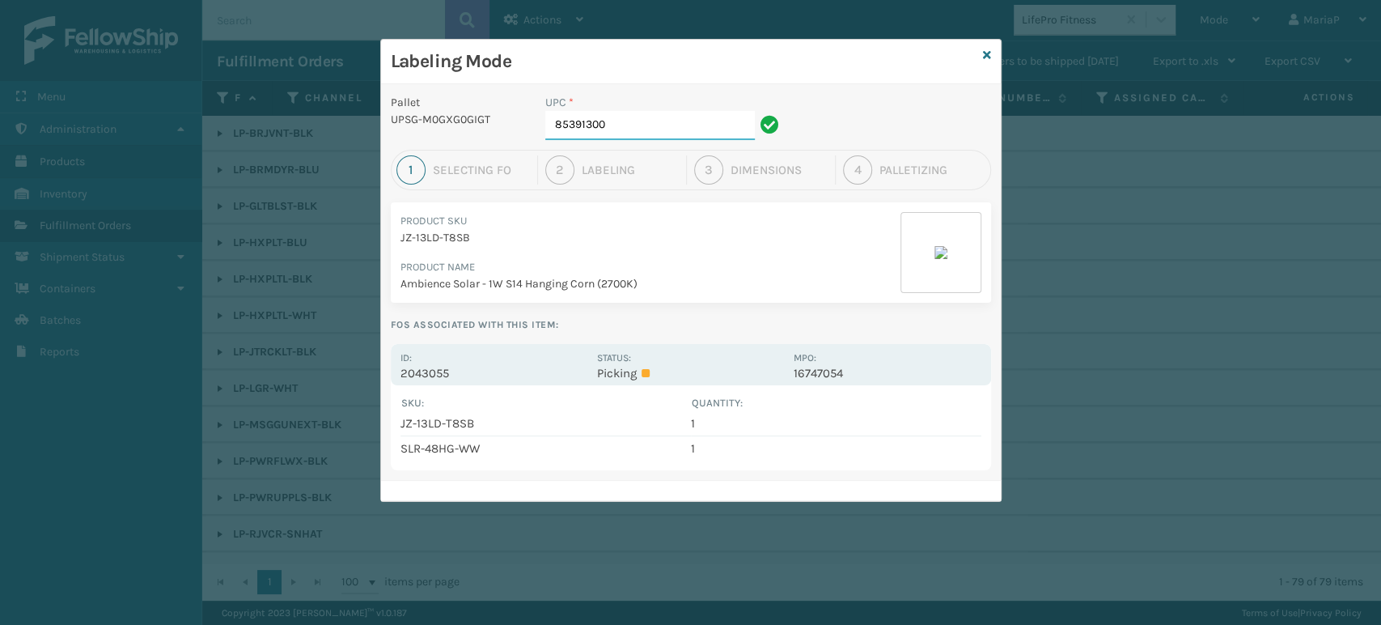
type input "853913008"
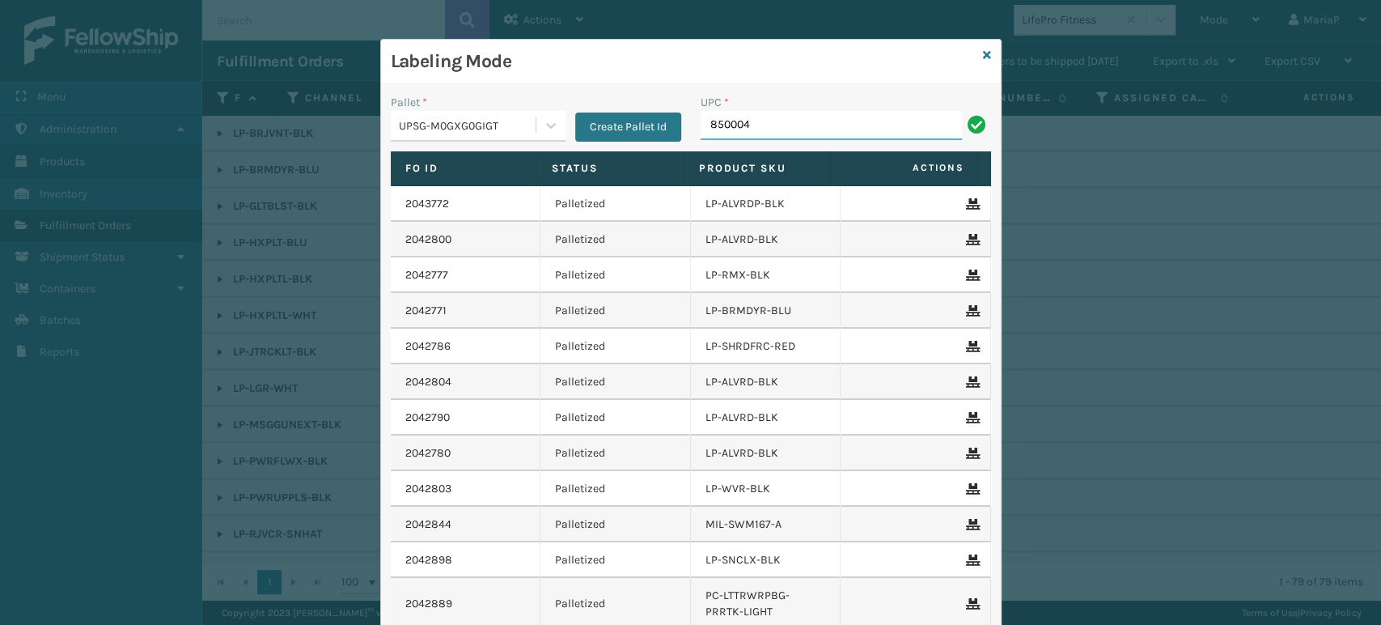
type input "8500044"
type input "8500044565"
type input "8500044"
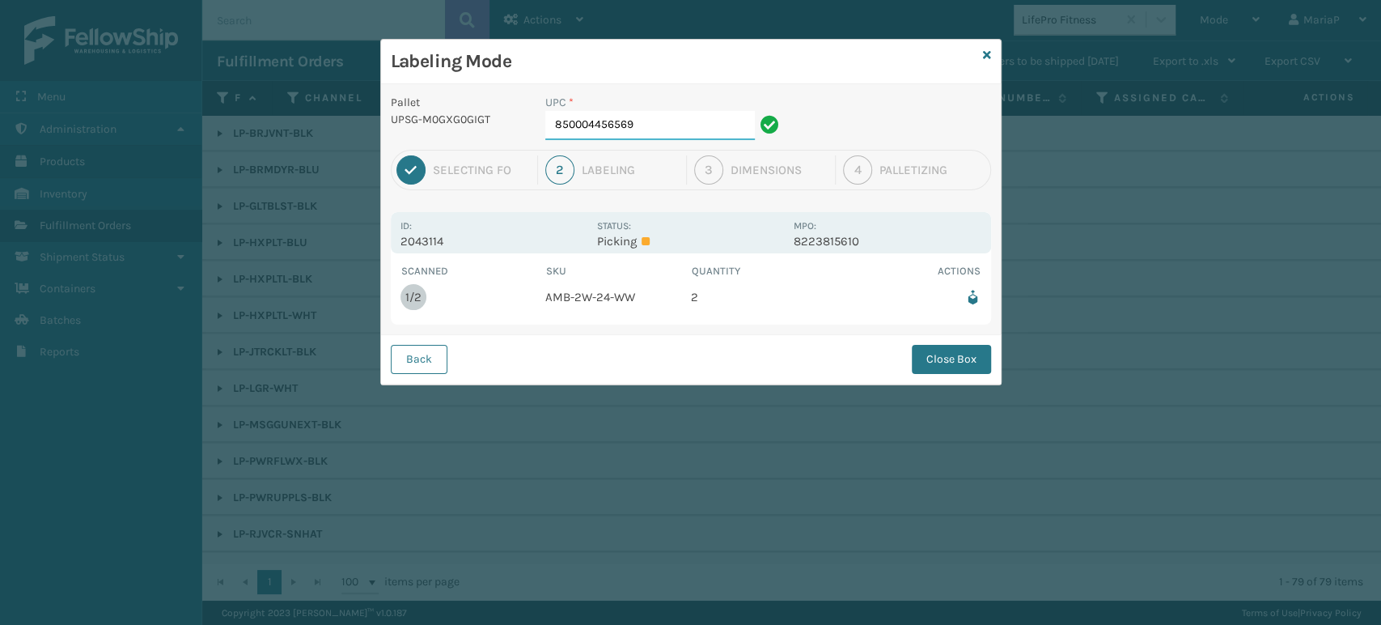
click at [718, 133] on input "850004456569" at bounding box center [650, 125] width 210 height 29
click at [413, 364] on button "Back" at bounding box center [419, 359] width 57 height 29
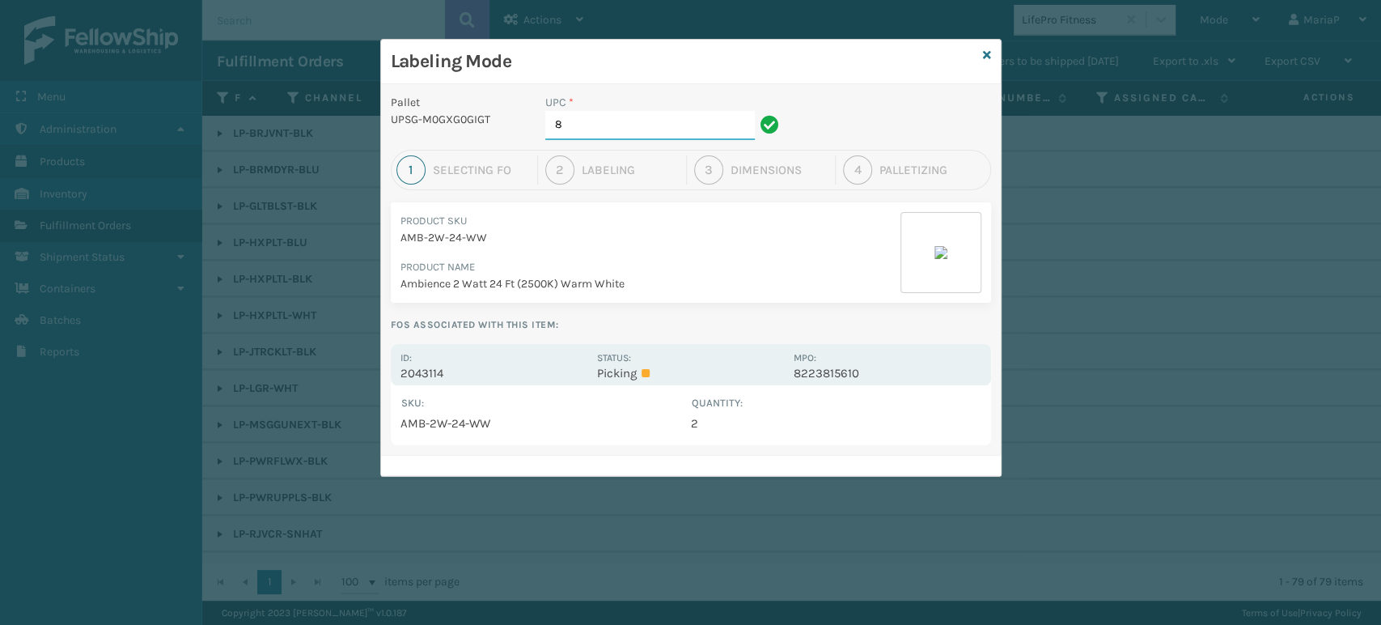
type input "85"
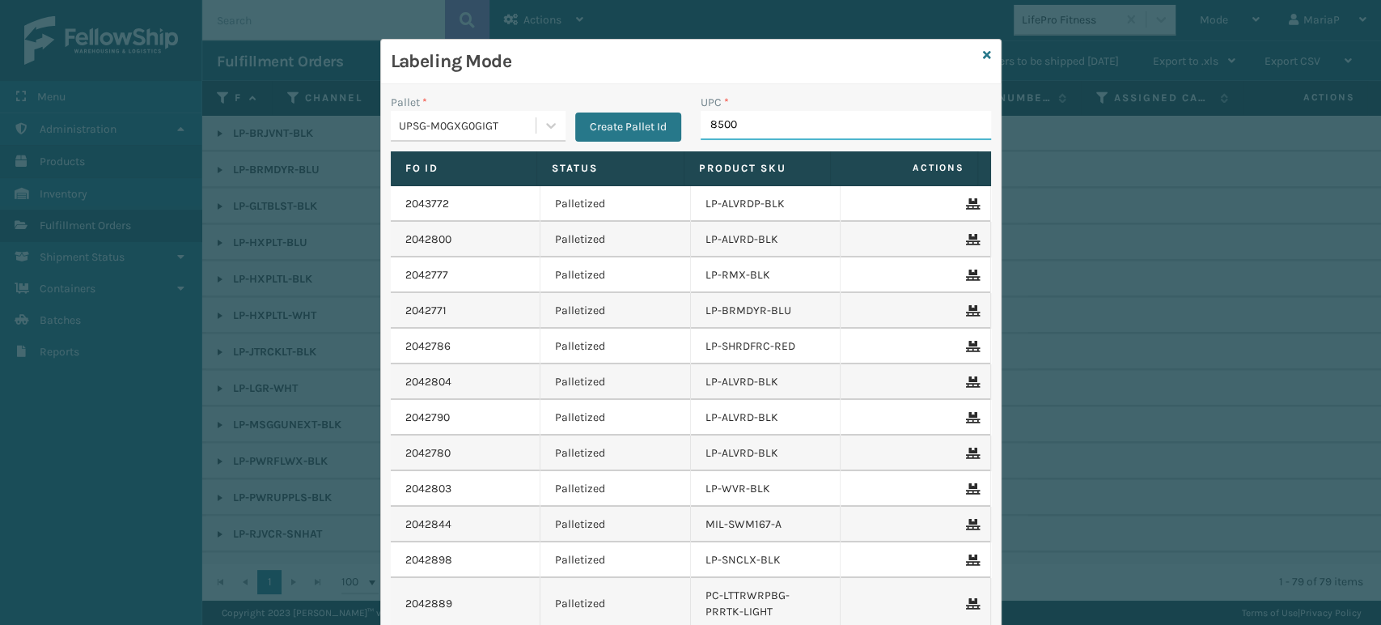
type input "85004"
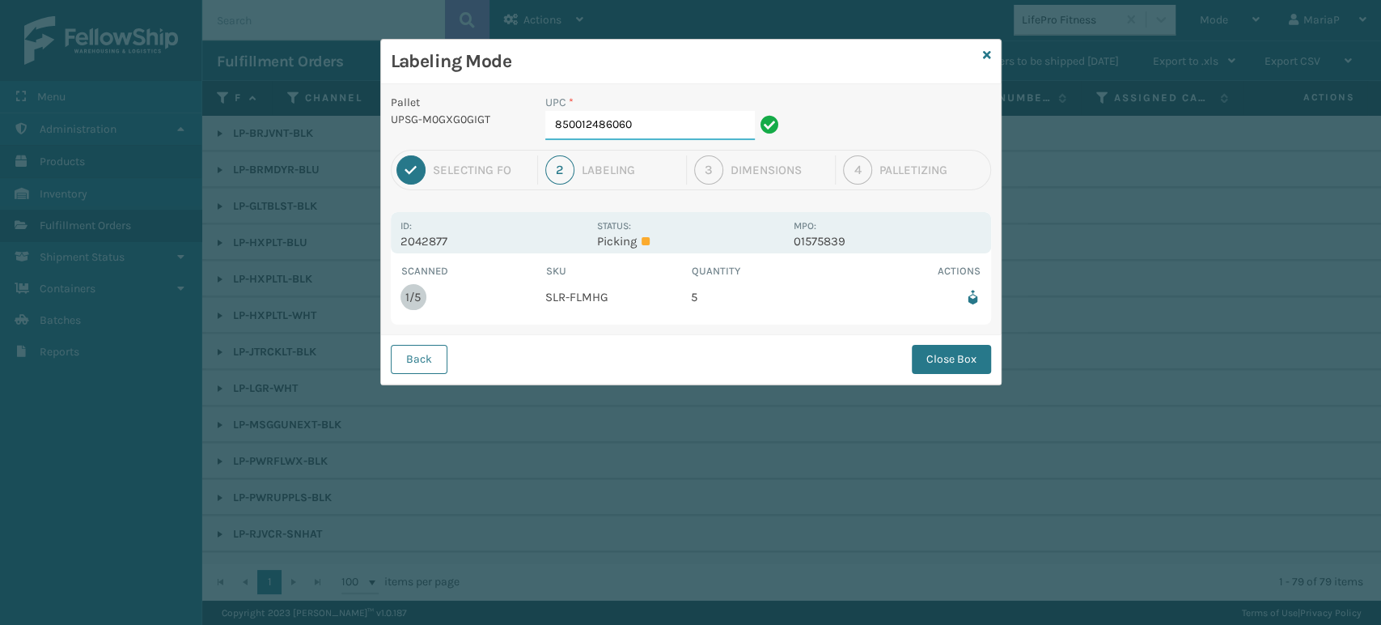
click at [697, 128] on input "850012486060" at bounding box center [650, 125] width 210 height 29
click at [942, 349] on button "Close Box" at bounding box center [951, 359] width 79 height 29
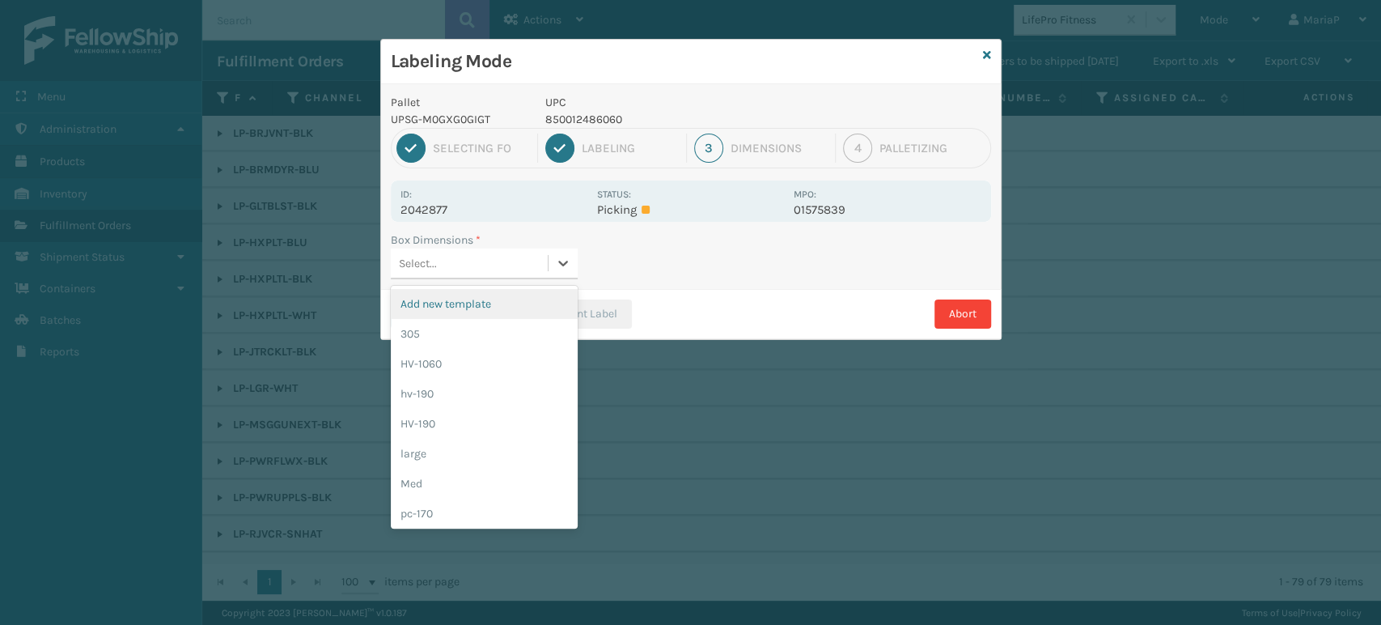
click at [506, 258] on div "Select..." at bounding box center [469, 263] width 157 height 27
type input "MED"
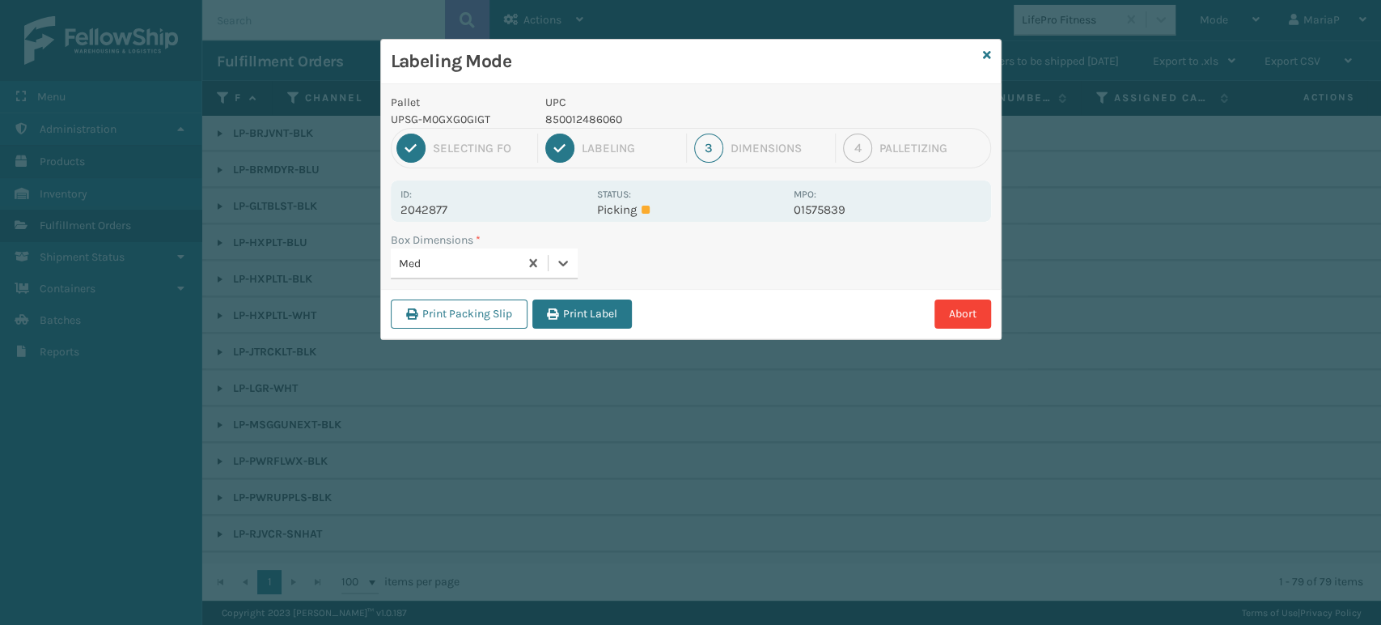
click at [575, 306] on button "Print Label" at bounding box center [582, 313] width 100 height 29
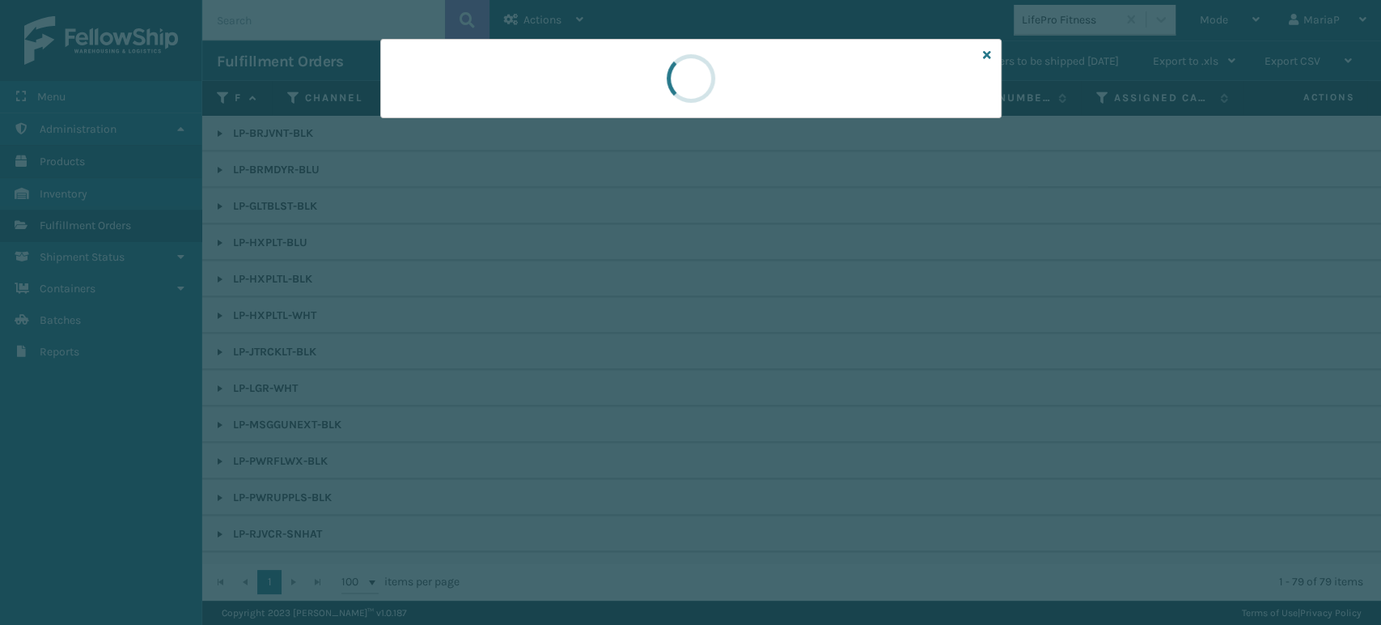
click at [575, 307] on div at bounding box center [690, 312] width 1381 height 625
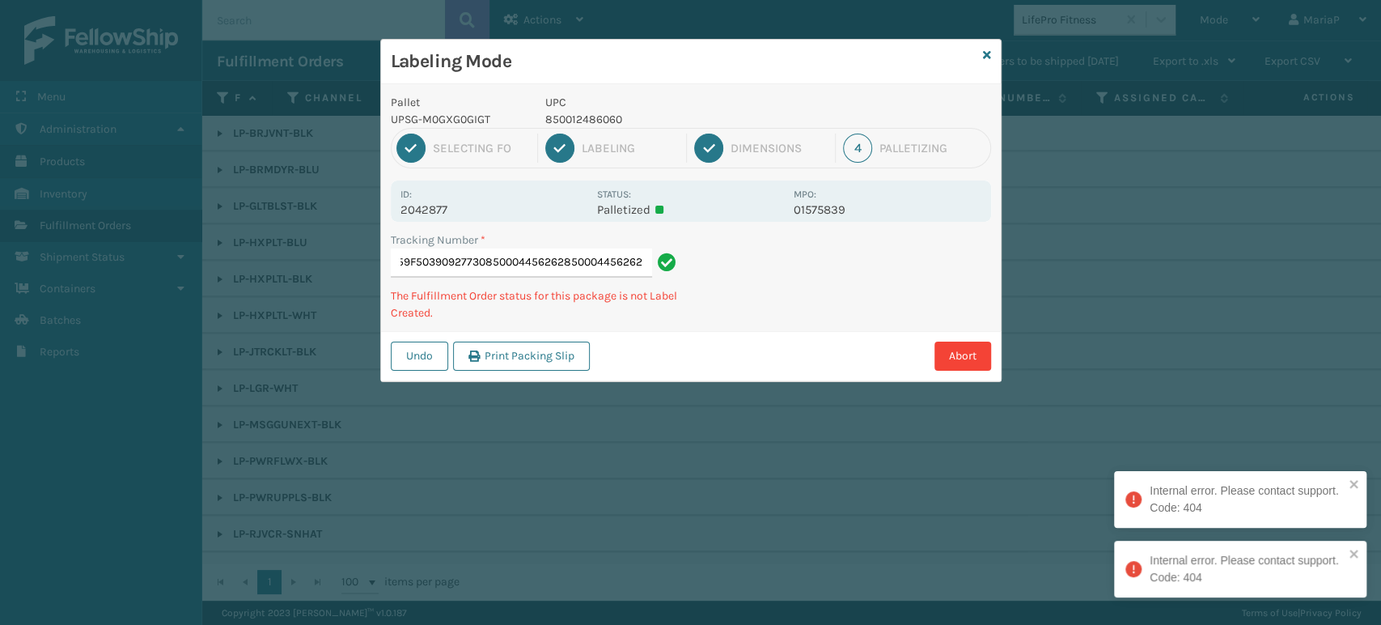
type input "1Z2859F50390927730850004456262850004456262850004456262"
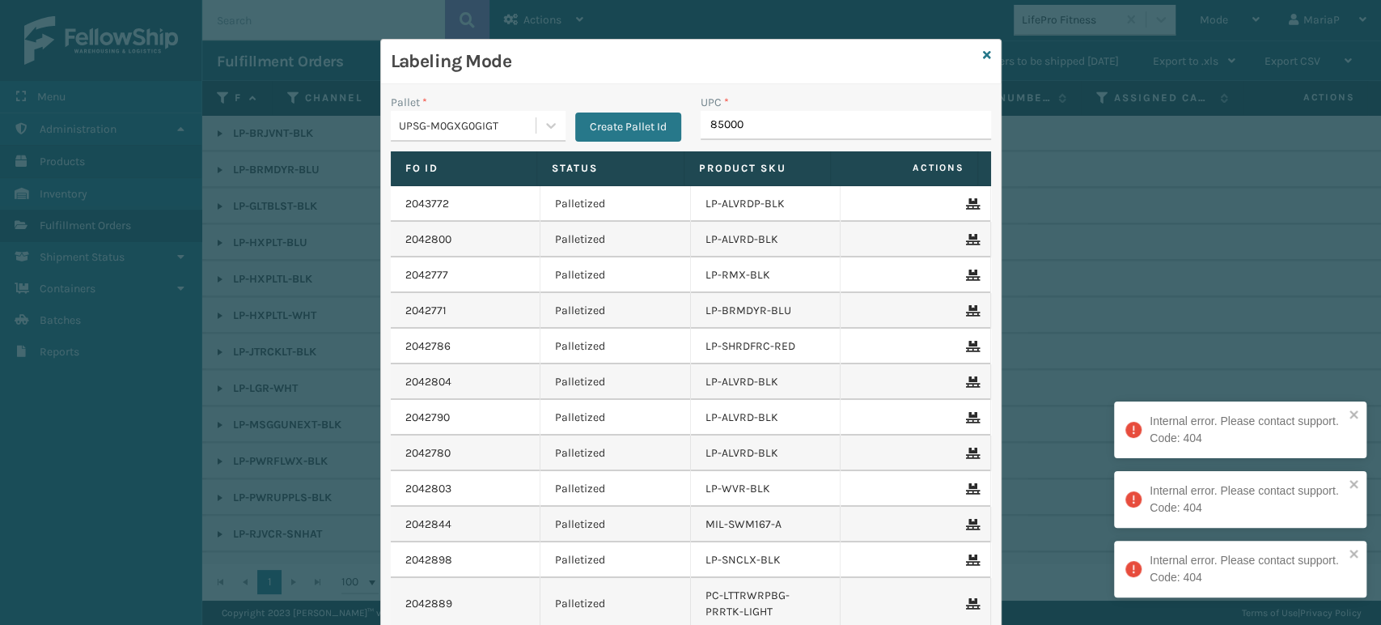
type input "850004"
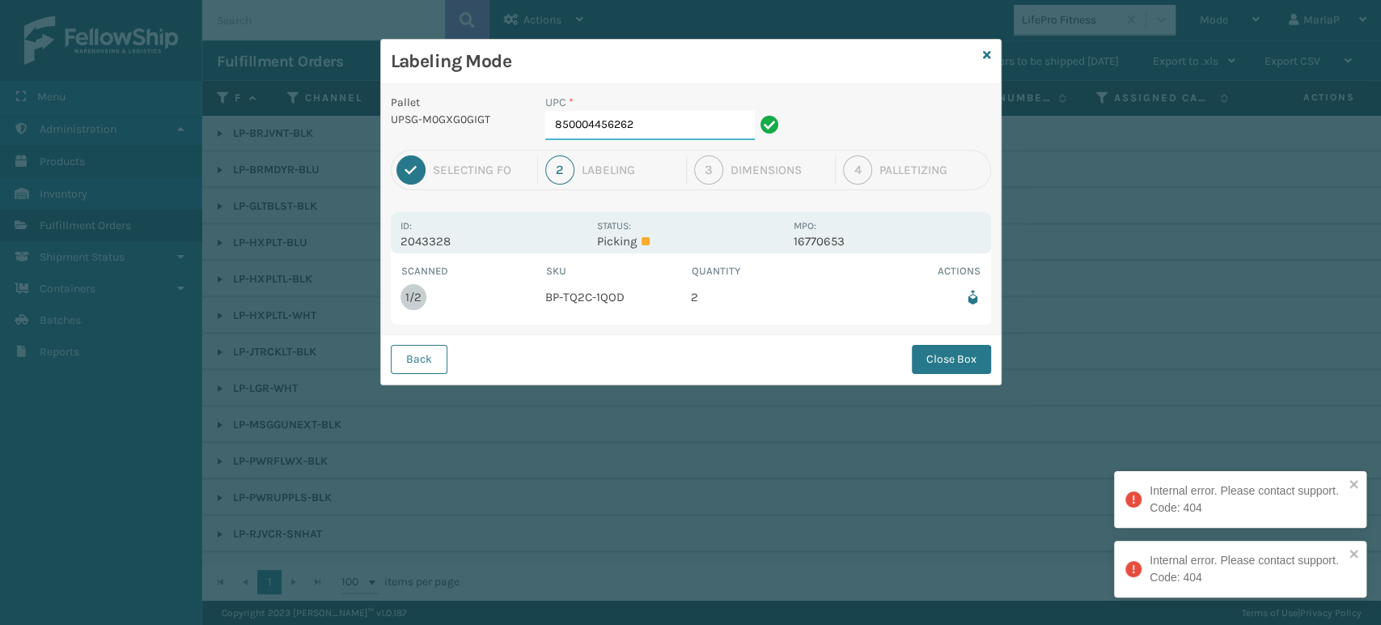
click at [658, 129] on input "850004456262" at bounding box center [650, 125] width 210 height 29
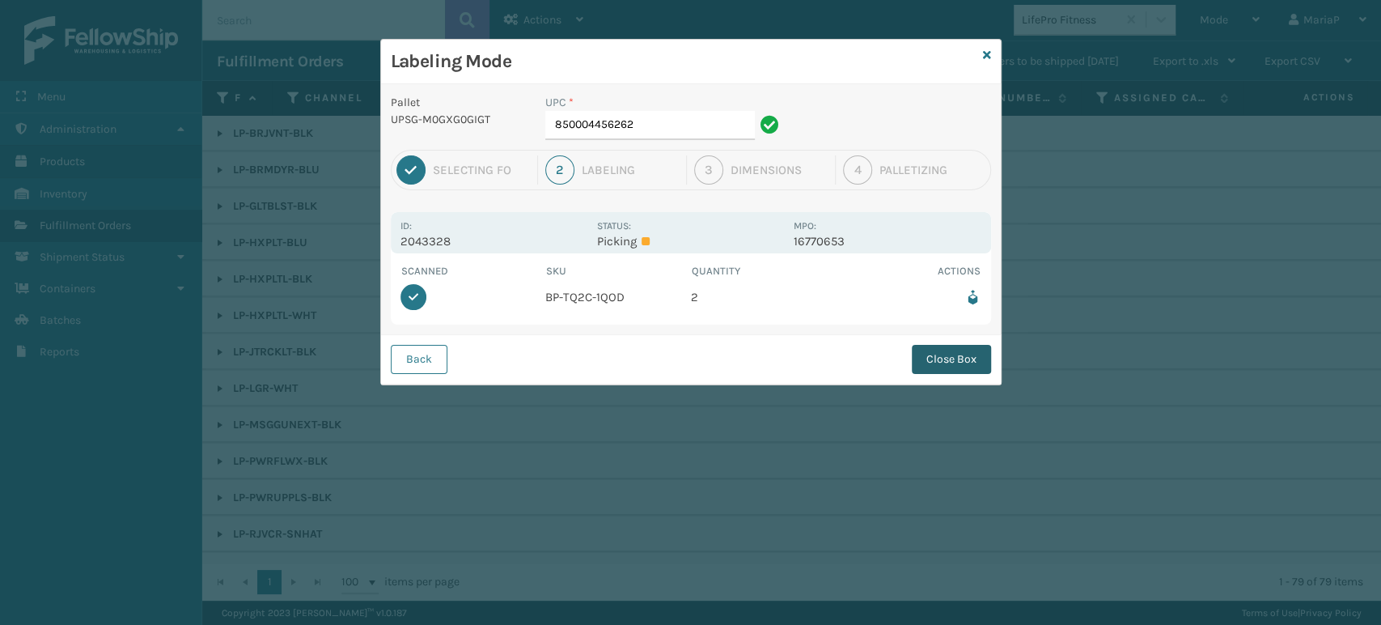
click at [959, 361] on button "Close Box" at bounding box center [951, 359] width 79 height 29
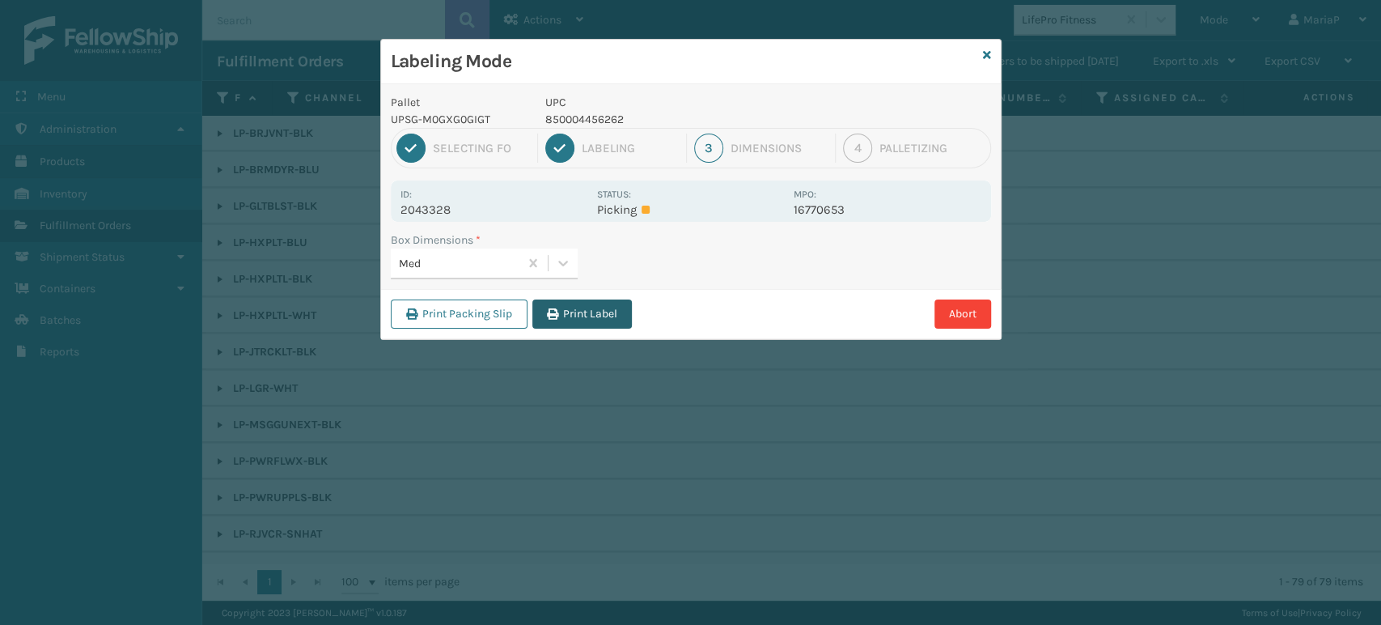
click at [586, 312] on button "Print Label" at bounding box center [582, 313] width 100 height 29
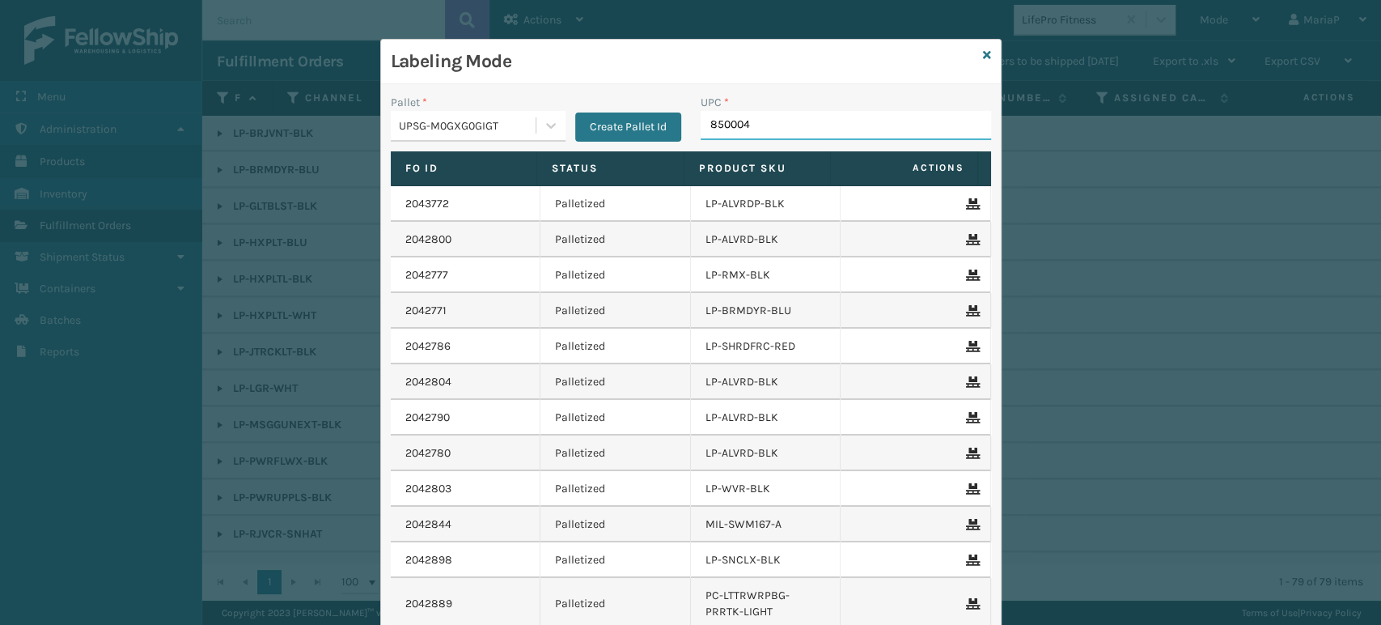
type input "8500044"
type input "850012486763"
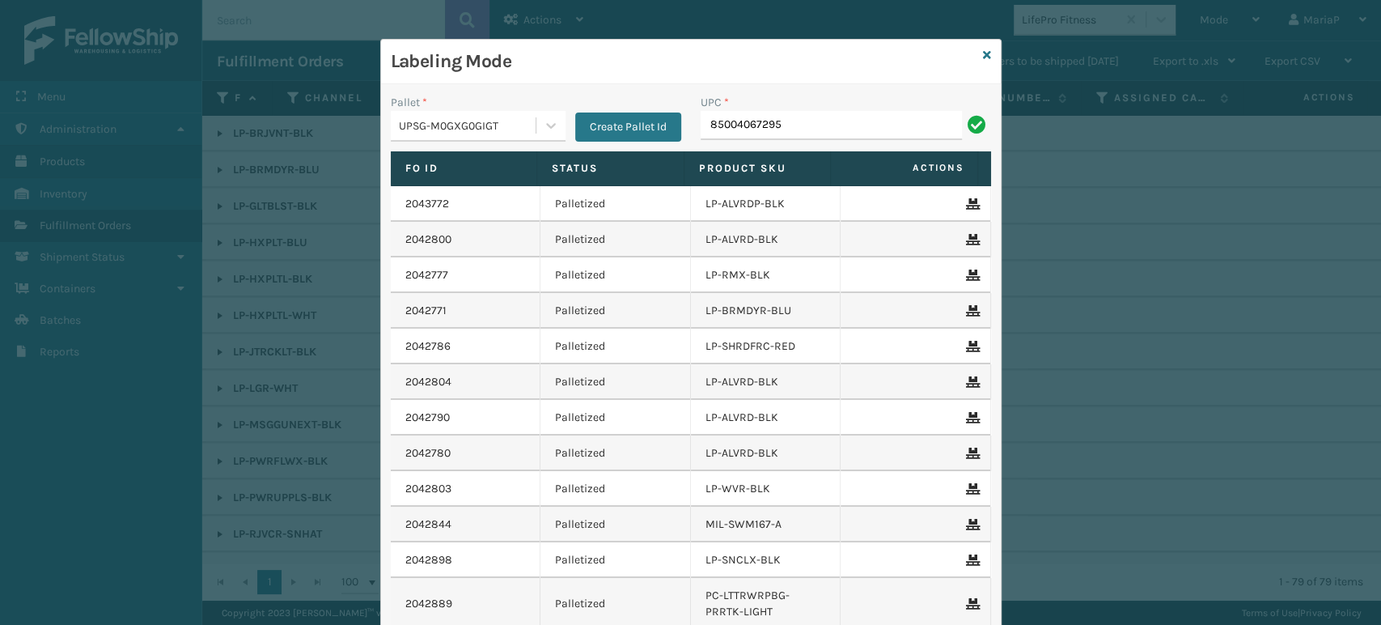
type input "85004067295"
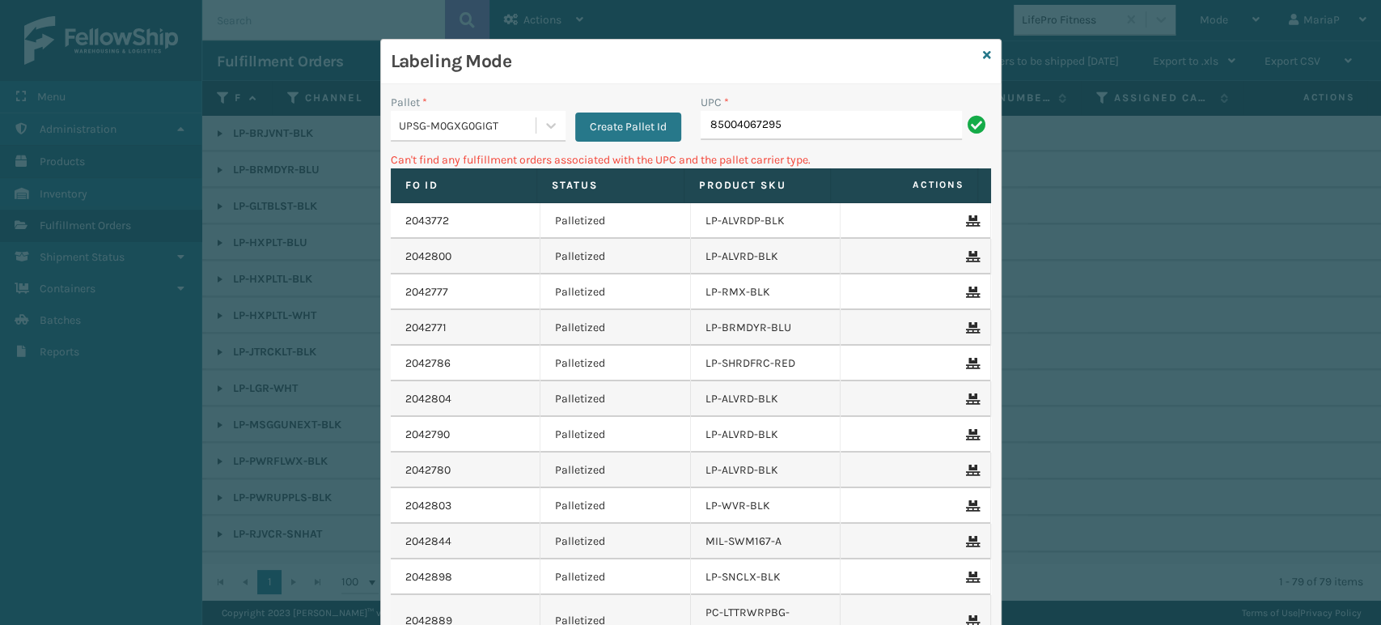
click at [751, 130] on input "85004067295" at bounding box center [831, 125] width 261 height 29
type input "850040667295"
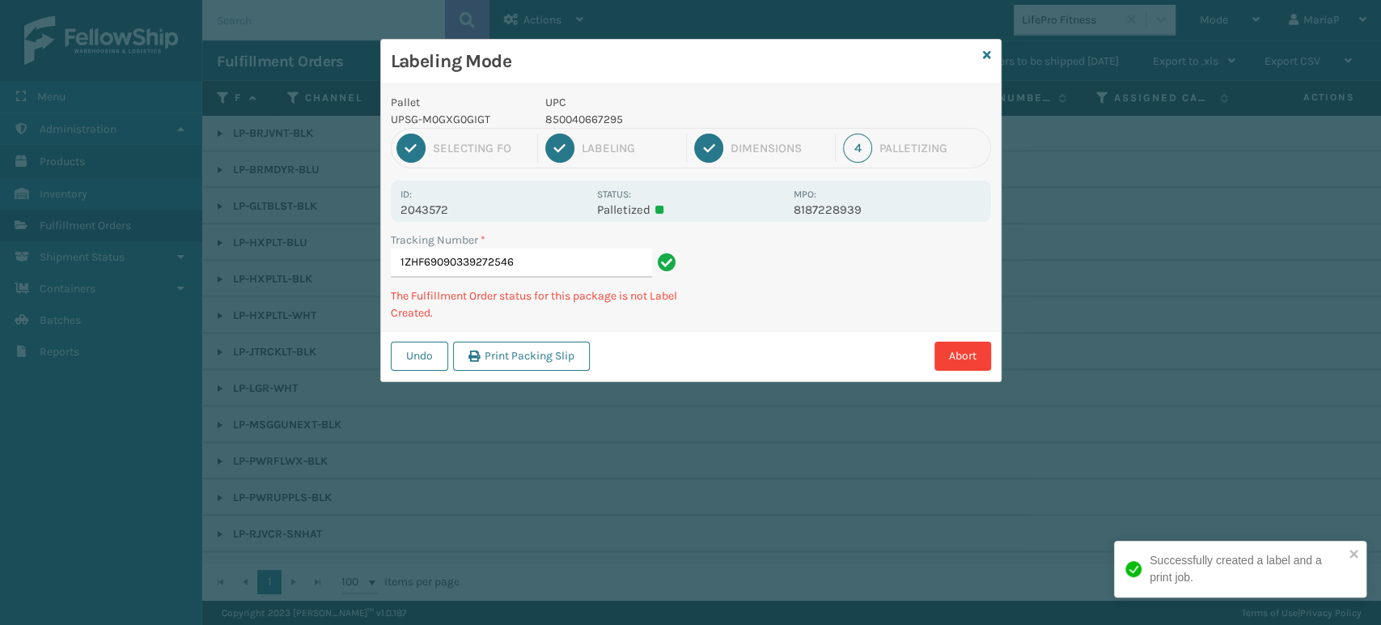
click at [589, 111] on p "850040667295" at bounding box center [664, 119] width 239 height 17
copy p "850040667295"
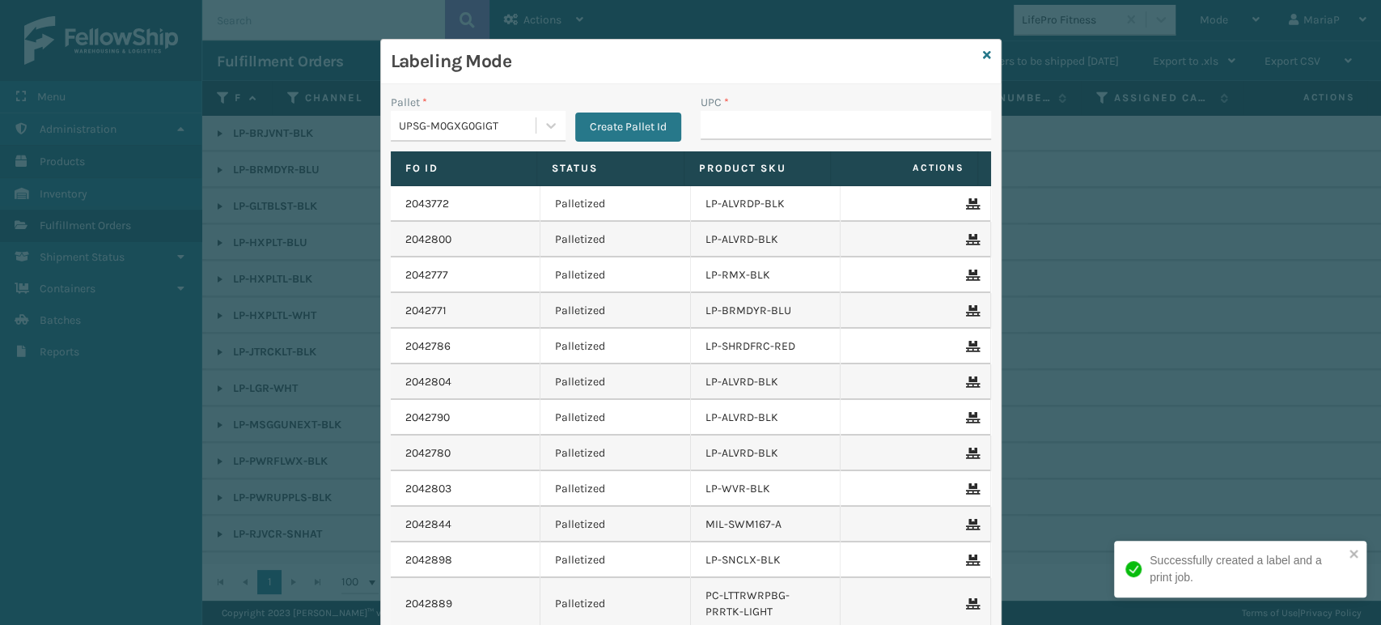
click at [589, 111] on div "Create Pallet Id" at bounding box center [623, 118] width 116 height 48
click at [725, 116] on input "UPC *" at bounding box center [846, 125] width 290 height 29
paste input "850040667295"
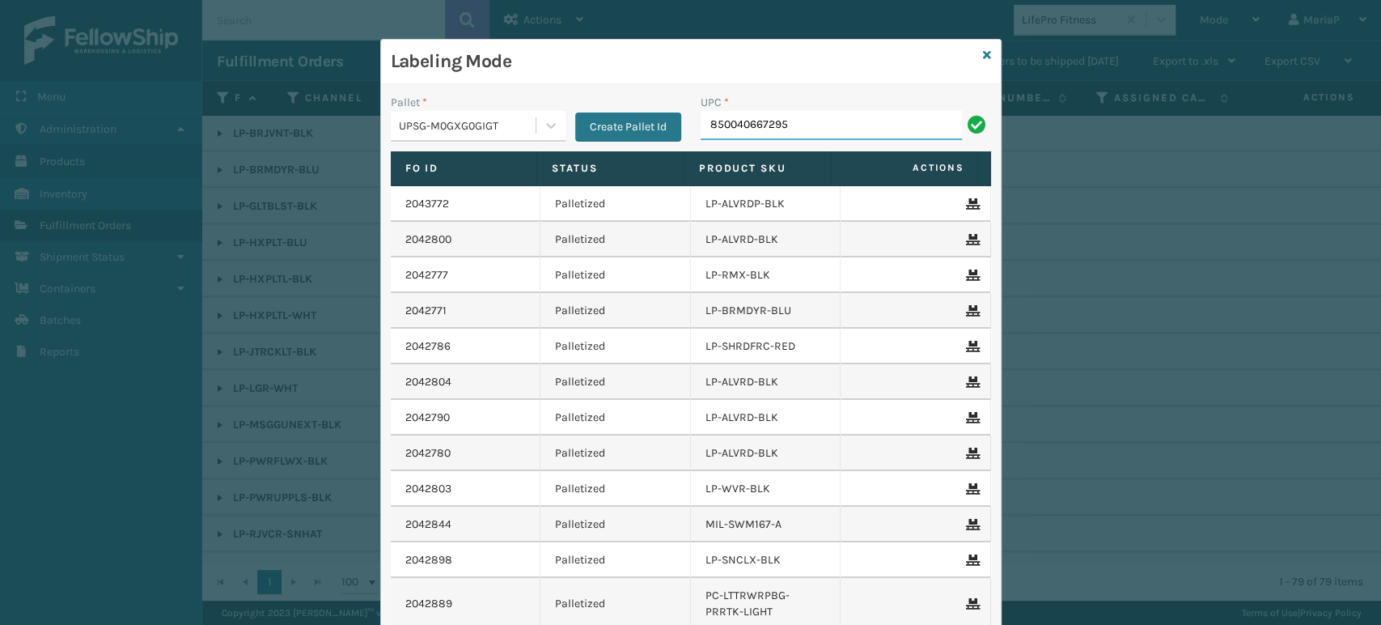
type input "850040667295"
type input "8500"
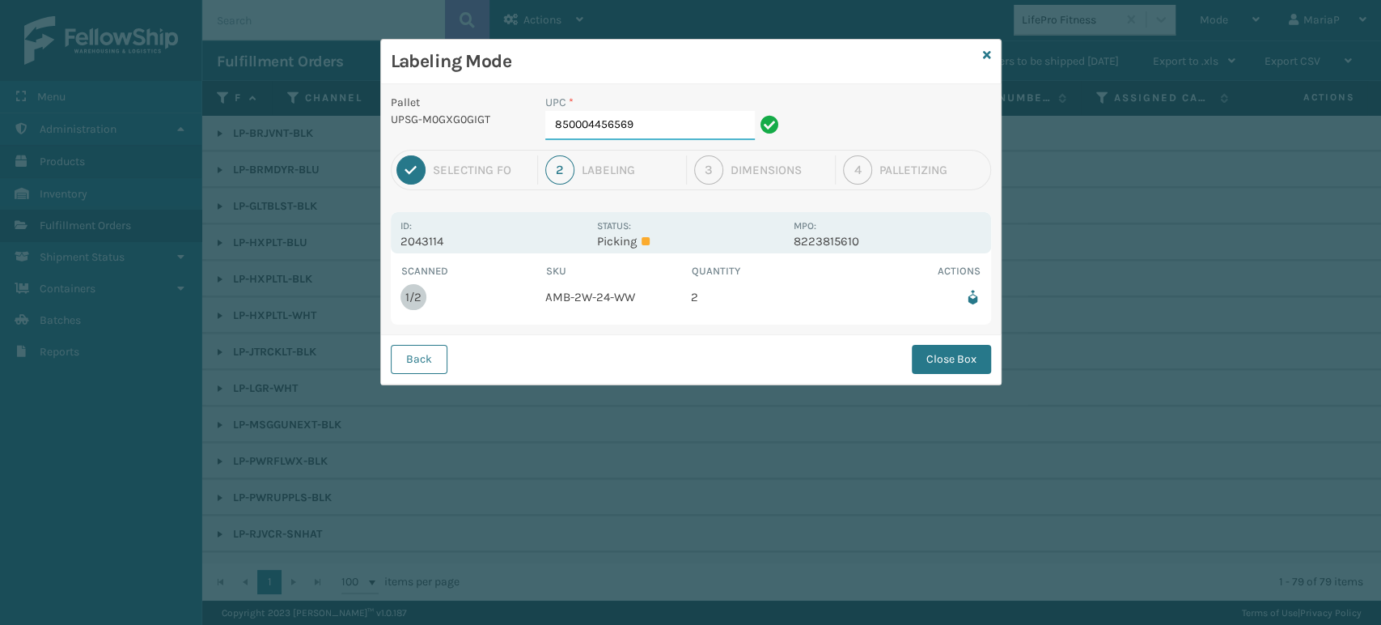
click at [654, 119] on input "850004456569" at bounding box center [650, 125] width 210 height 29
click at [437, 357] on button "Back" at bounding box center [419, 359] width 57 height 29
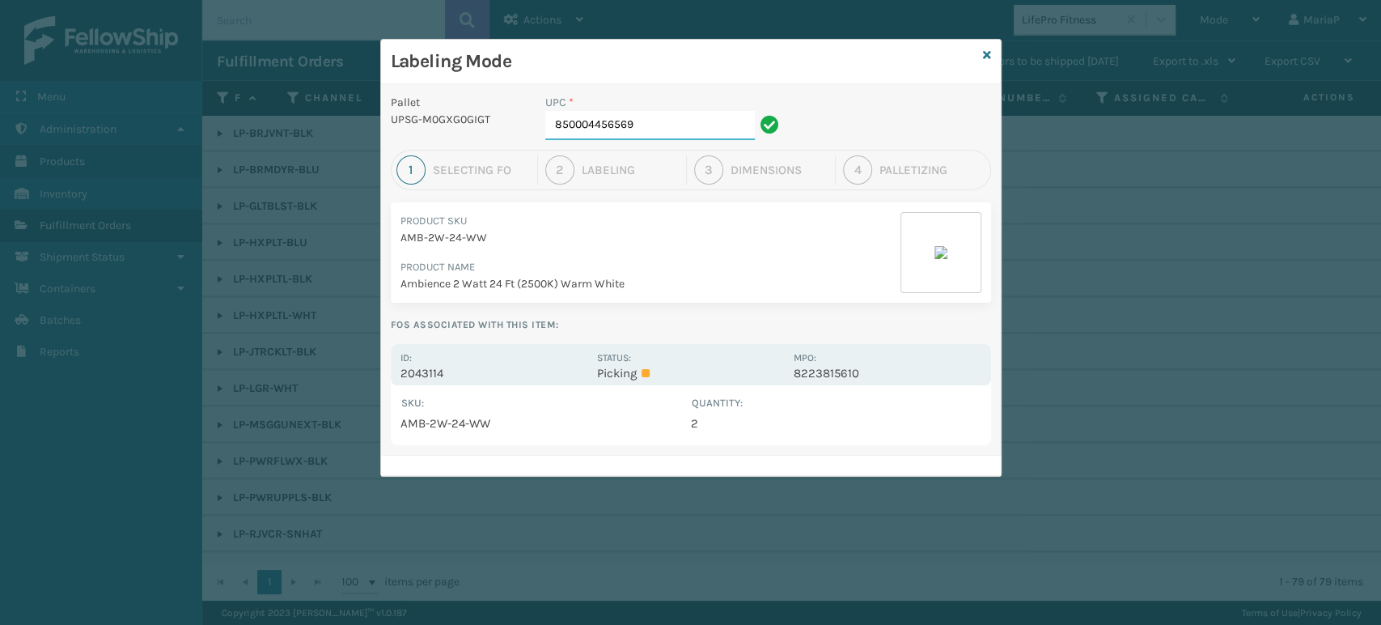
click at [634, 134] on input "850004456569" at bounding box center [650, 125] width 210 height 29
click at [633, 128] on input "850004456569" at bounding box center [650, 125] width 210 height 29
click at [627, 132] on input "850004456569" at bounding box center [650, 125] width 210 height 29
click at [625, 132] on input "850004456569" at bounding box center [650, 125] width 210 height 29
click at [684, 129] on input "850004456569" at bounding box center [650, 125] width 210 height 29
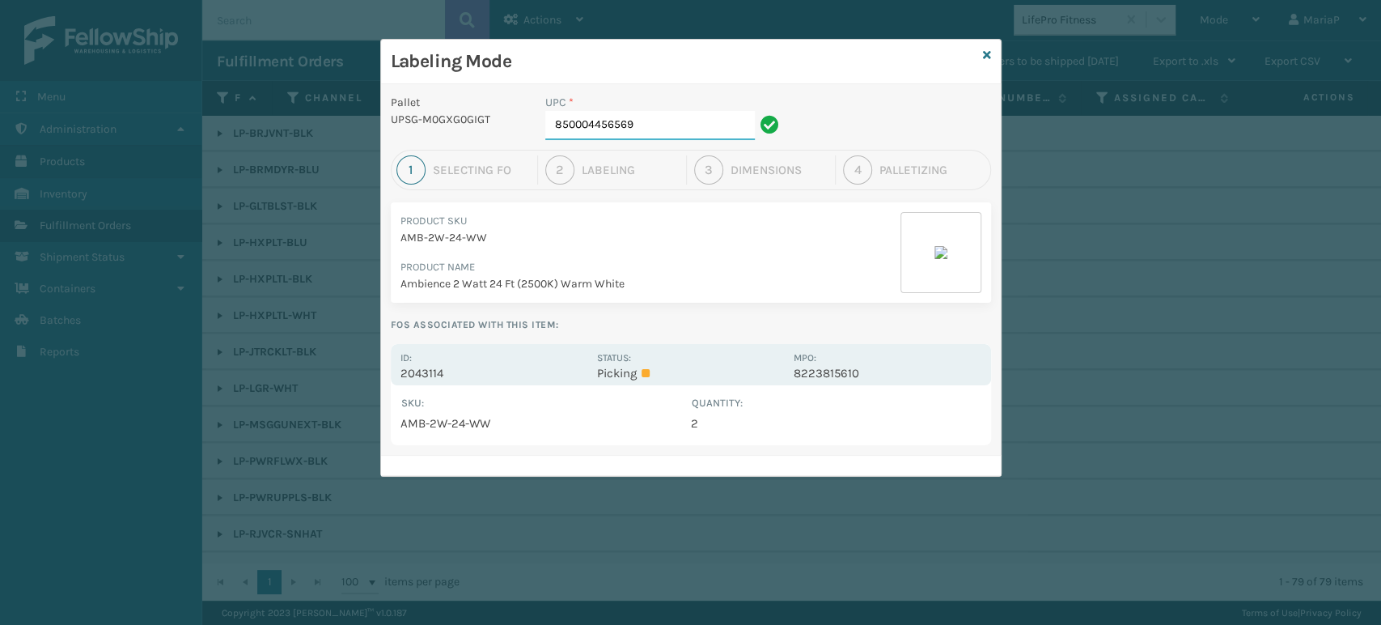
click at [684, 129] on input "850004456569" at bounding box center [650, 125] width 210 height 29
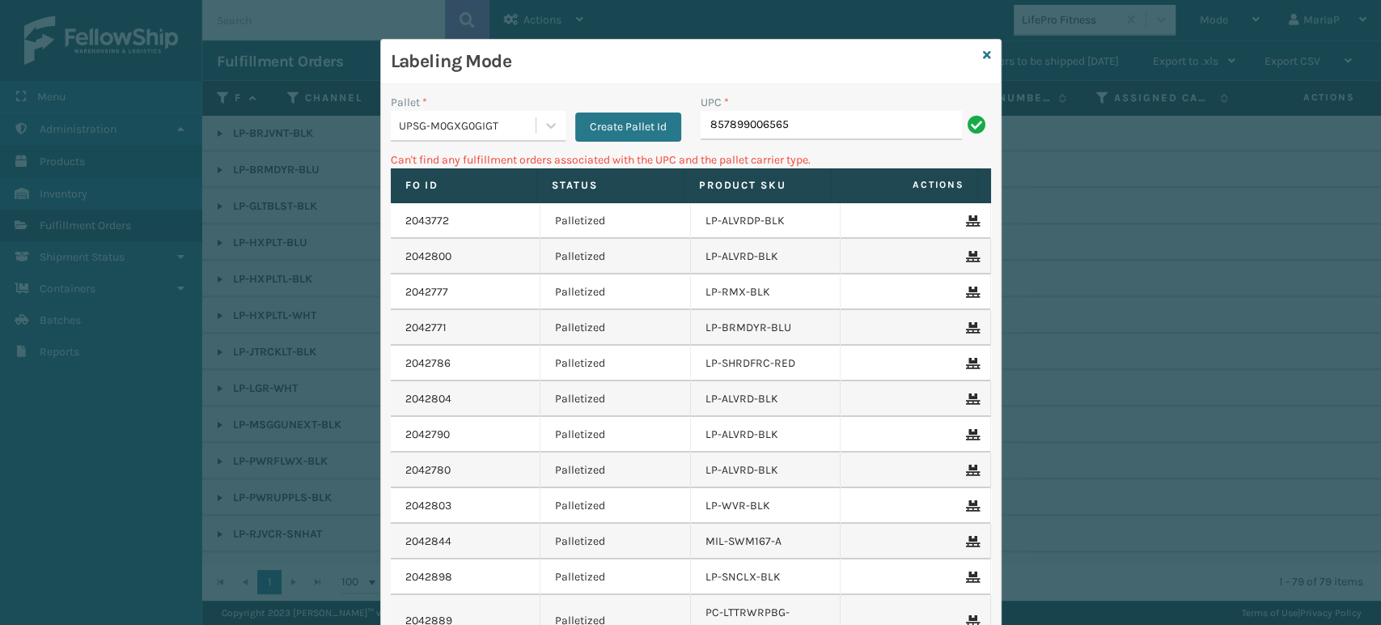
click at [464, 121] on div "UPSG-M0GXG0GIGT" at bounding box center [468, 125] width 138 height 17
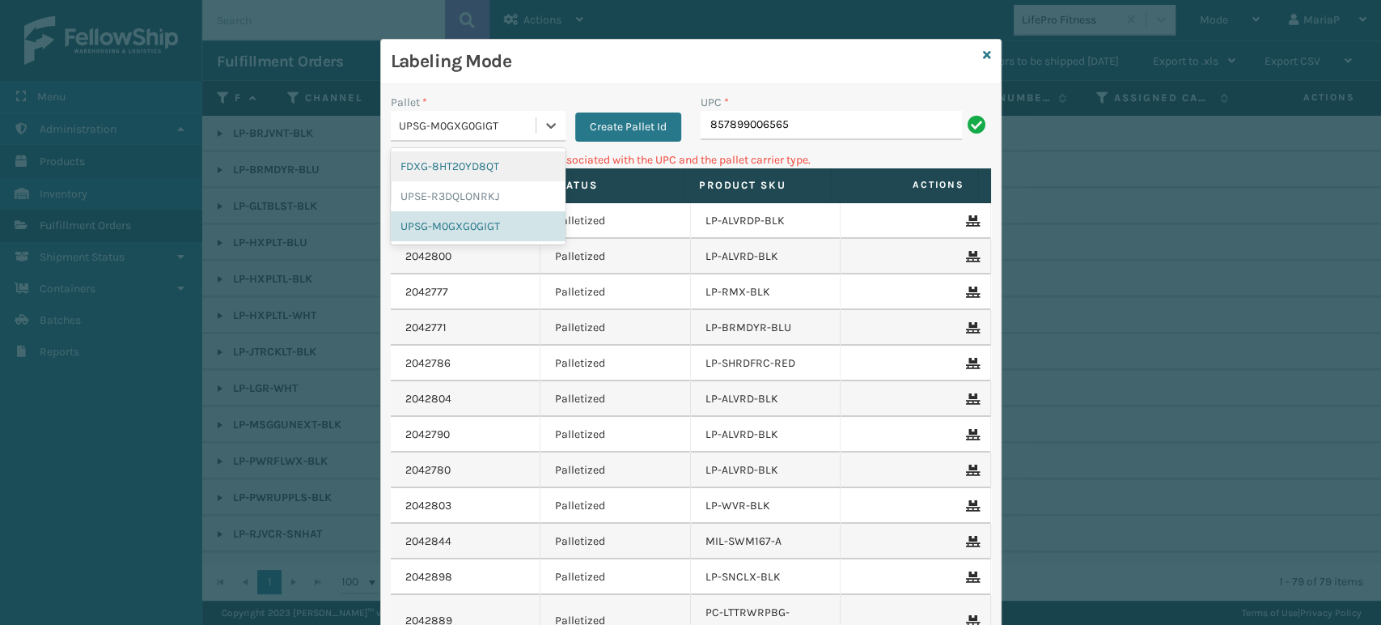
click at [459, 167] on div "FDXG-8HT20YD8QT" at bounding box center [478, 166] width 175 height 30
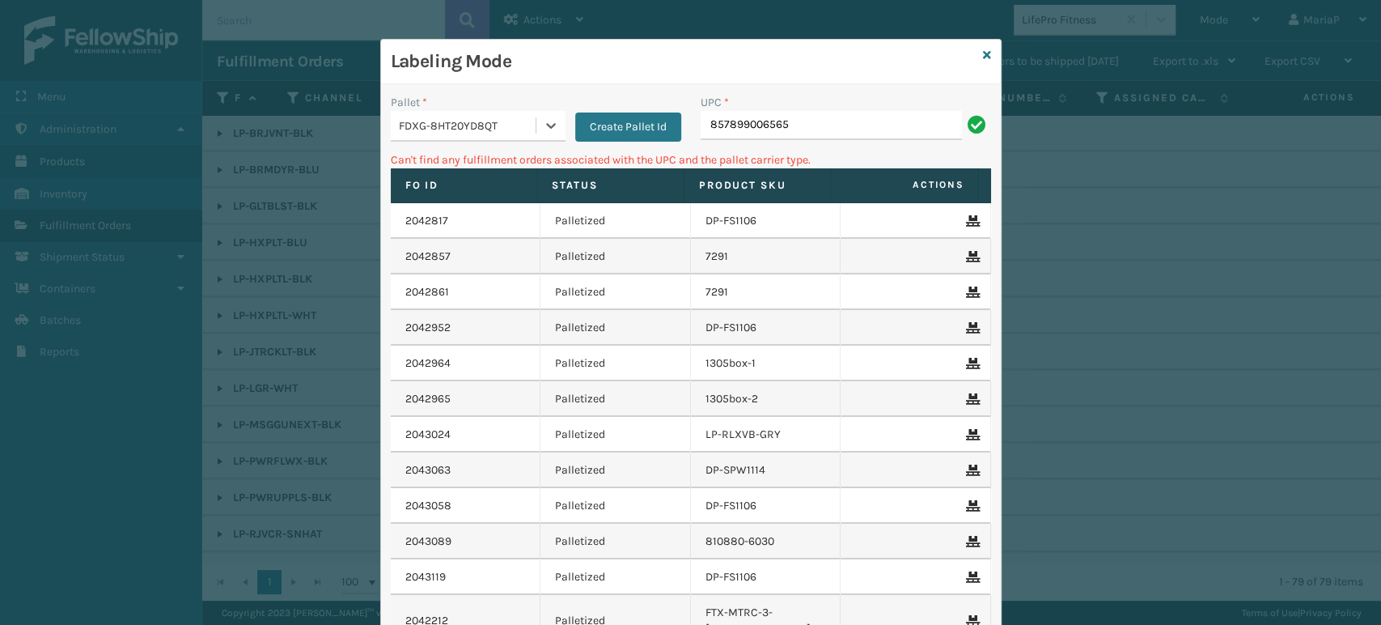
click at [763, 144] on div "UPC * 857899006565" at bounding box center [846, 122] width 310 height 57
click at [878, 112] on input "857899006565" at bounding box center [831, 125] width 261 height 29
click at [877, 112] on input "857899006565" at bounding box center [831, 125] width 261 height 29
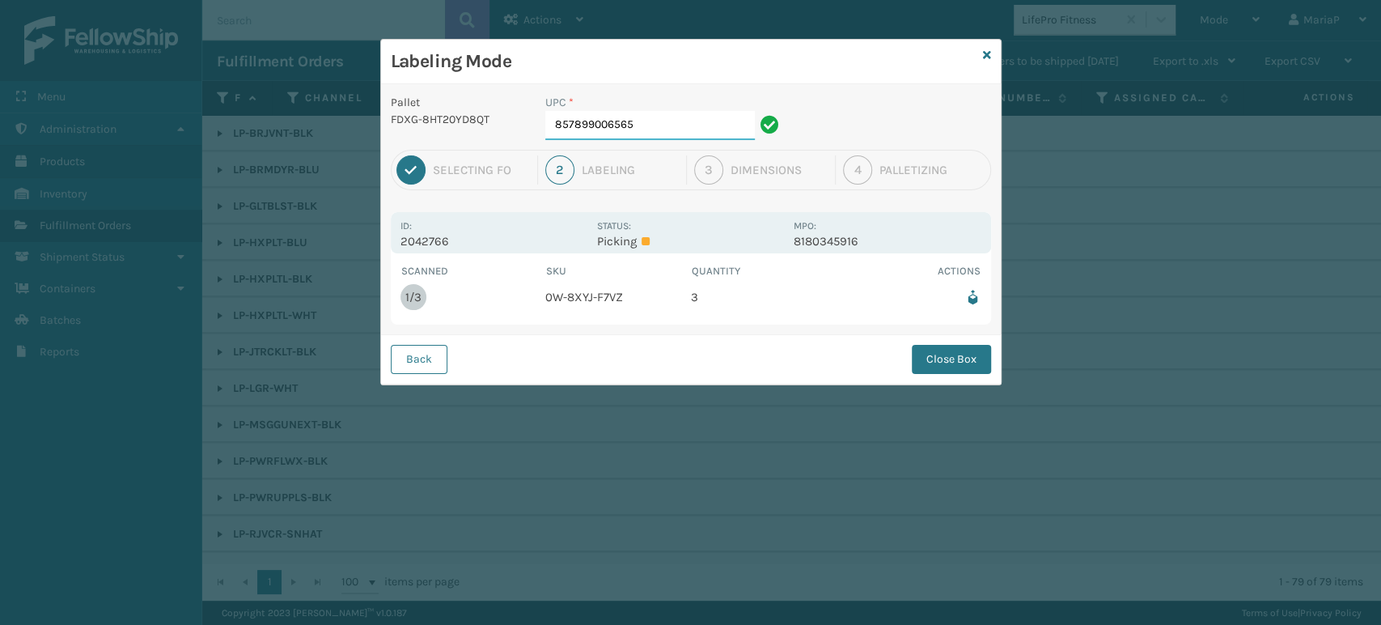
drag, startPoint x: 655, startPoint y: 112, endPoint x: 660, endPoint y: 121, distance: 9.4
click at [656, 113] on input "857899006565" at bounding box center [650, 125] width 210 height 29
click at [660, 121] on input "857899006565" at bounding box center [650, 125] width 210 height 29
click at [940, 345] on button "Close Box" at bounding box center [951, 359] width 79 height 29
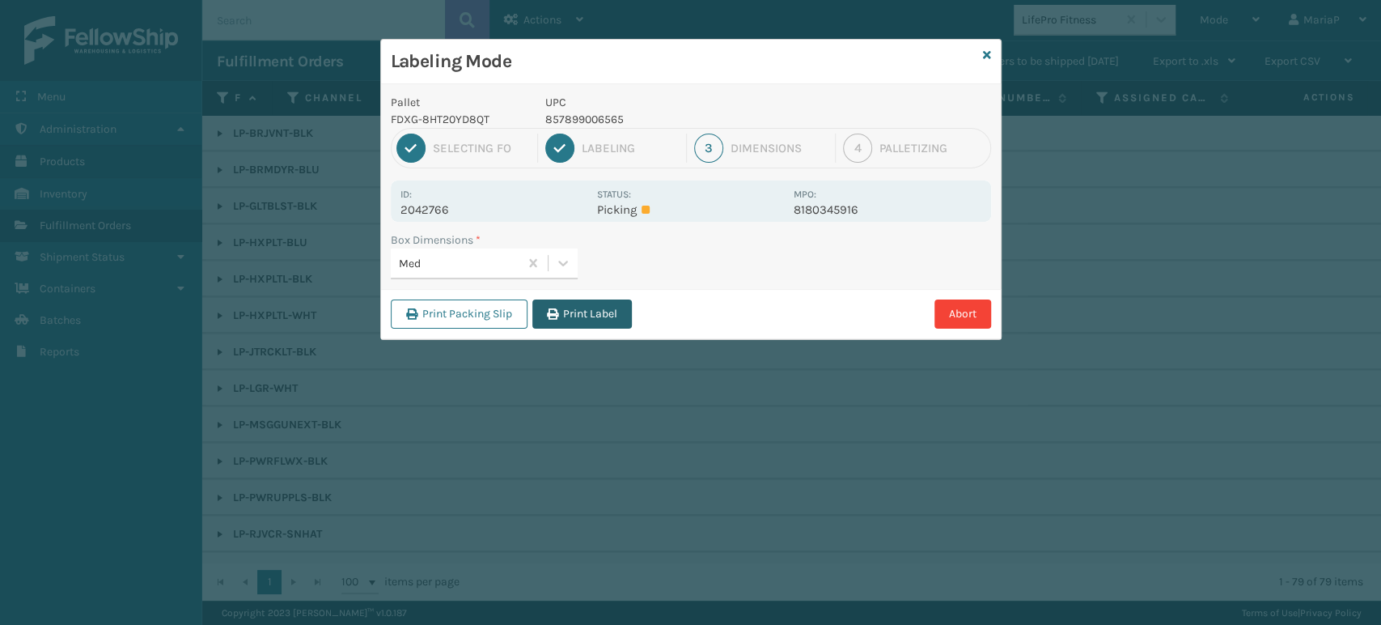
click at [582, 312] on button "Print Label" at bounding box center [582, 313] width 100 height 29
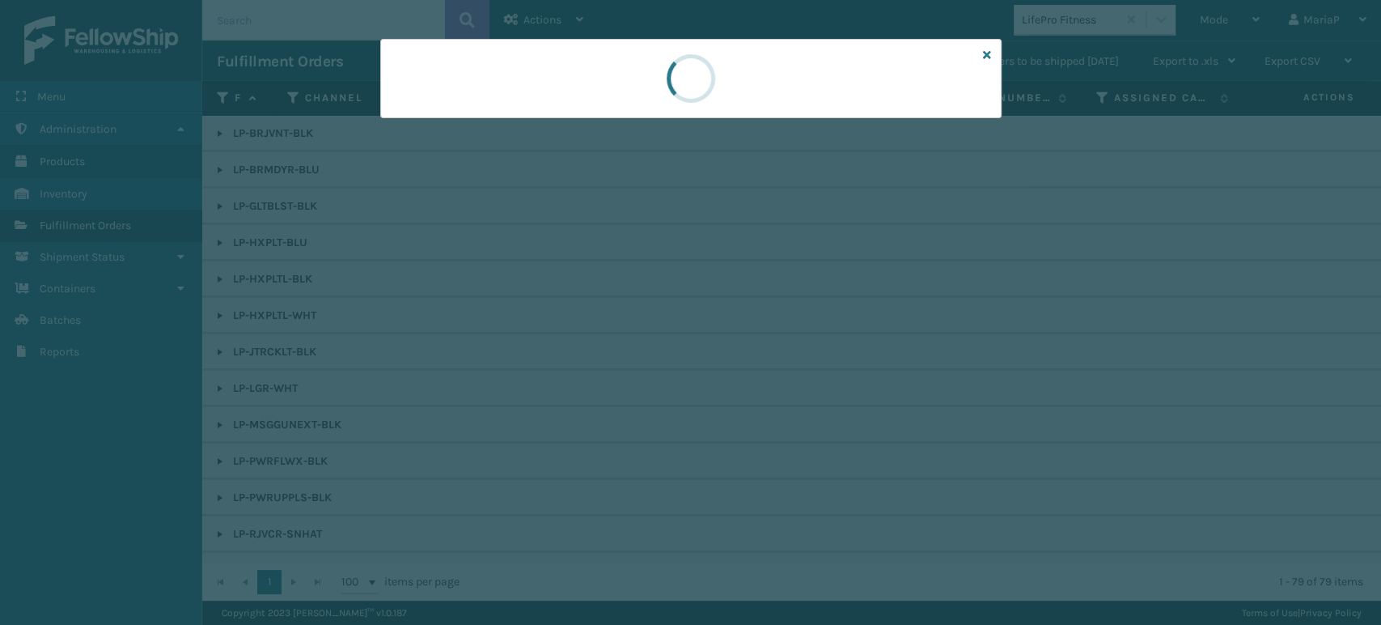
click at [582, 312] on div at bounding box center [690, 312] width 1381 height 625
drag, startPoint x: 582, startPoint y: 312, endPoint x: 591, endPoint y: 321, distance: 12.0
click at [591, 320] on div at bounding box center [690, 312] width 1381 height 625
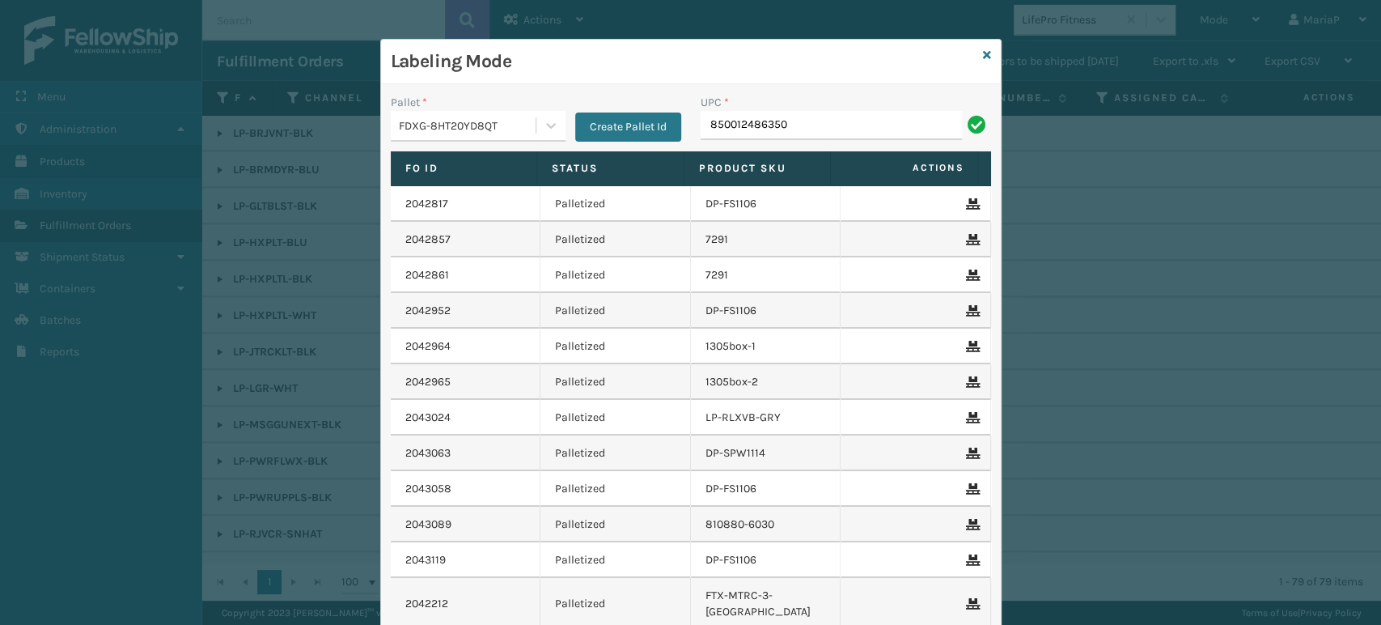
type input "850012486350"
type input "8500124"
type input "858100"
click at [887, 136] on input "858100000" at bounding box center [831, 125] width 261 height 29
type input "8581000007920"
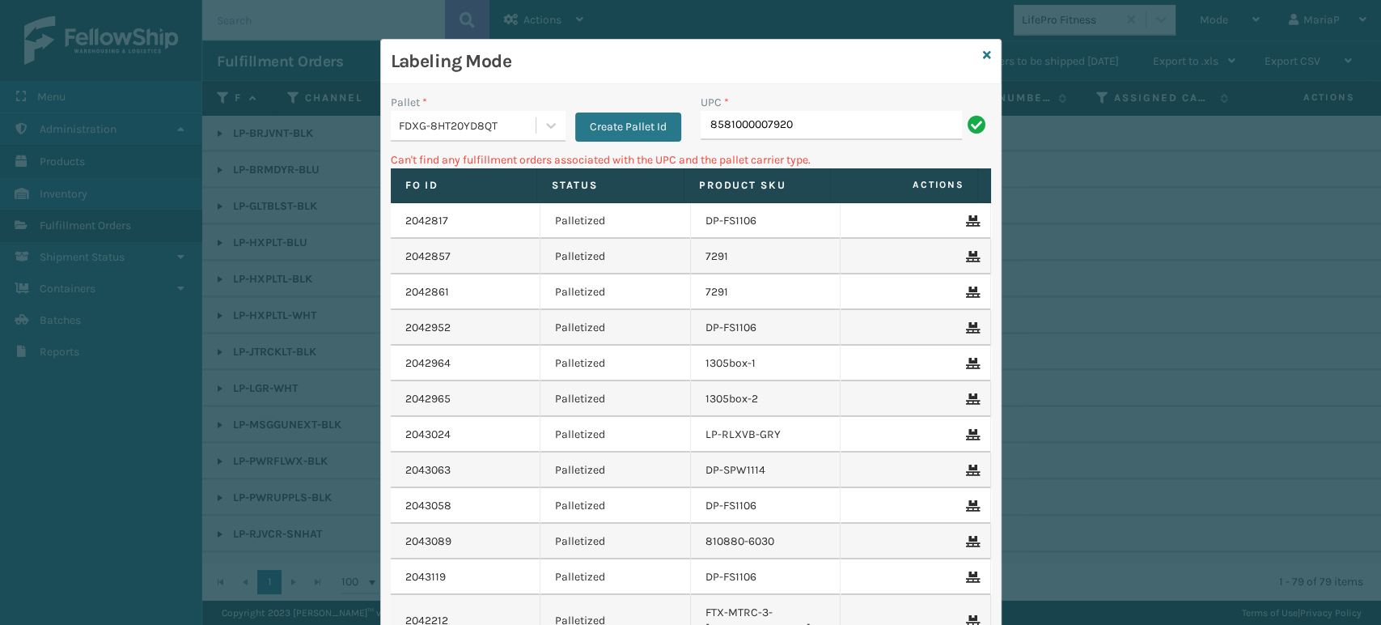
click at [736, 128] on input "8581000007920" at bounding box center [831, 125] width 261 height 29
type input "858100007920"
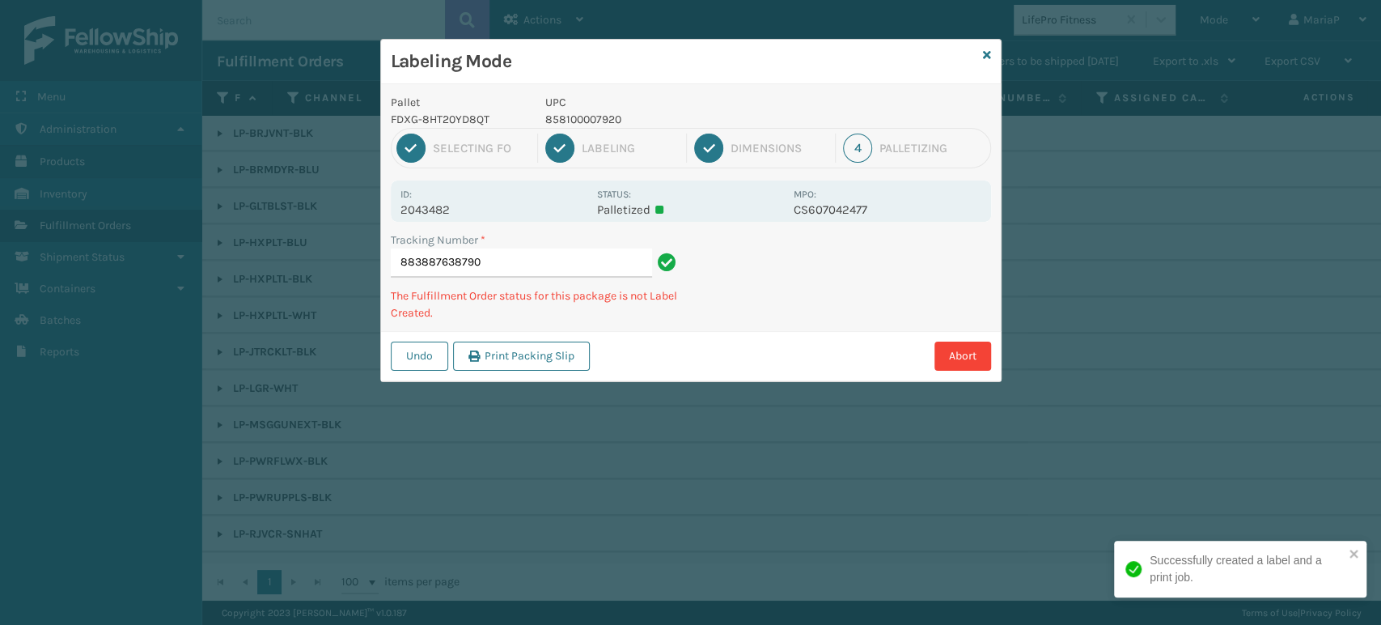
click at [630, 112] on p "858100007920" at bounding box center [664, 119] width 239 height 17
copy p "858100007920"
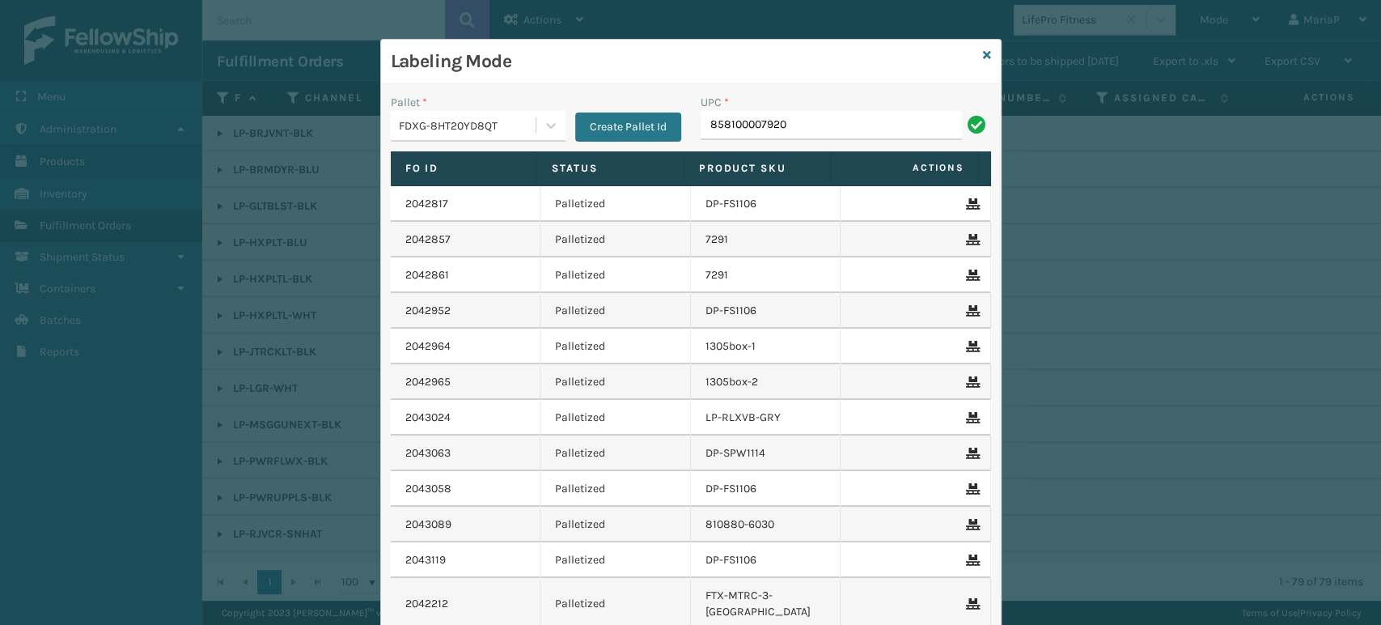
type input "858100007920"
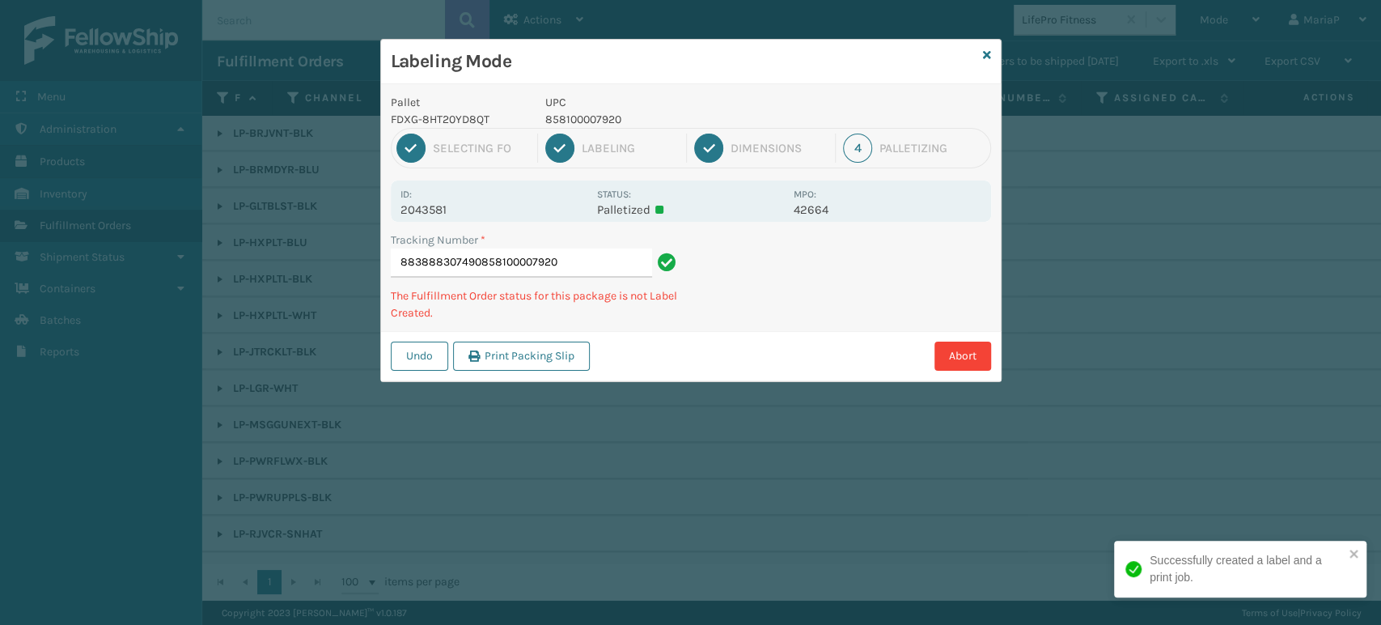
type input "883888307490858100007920858100007920"
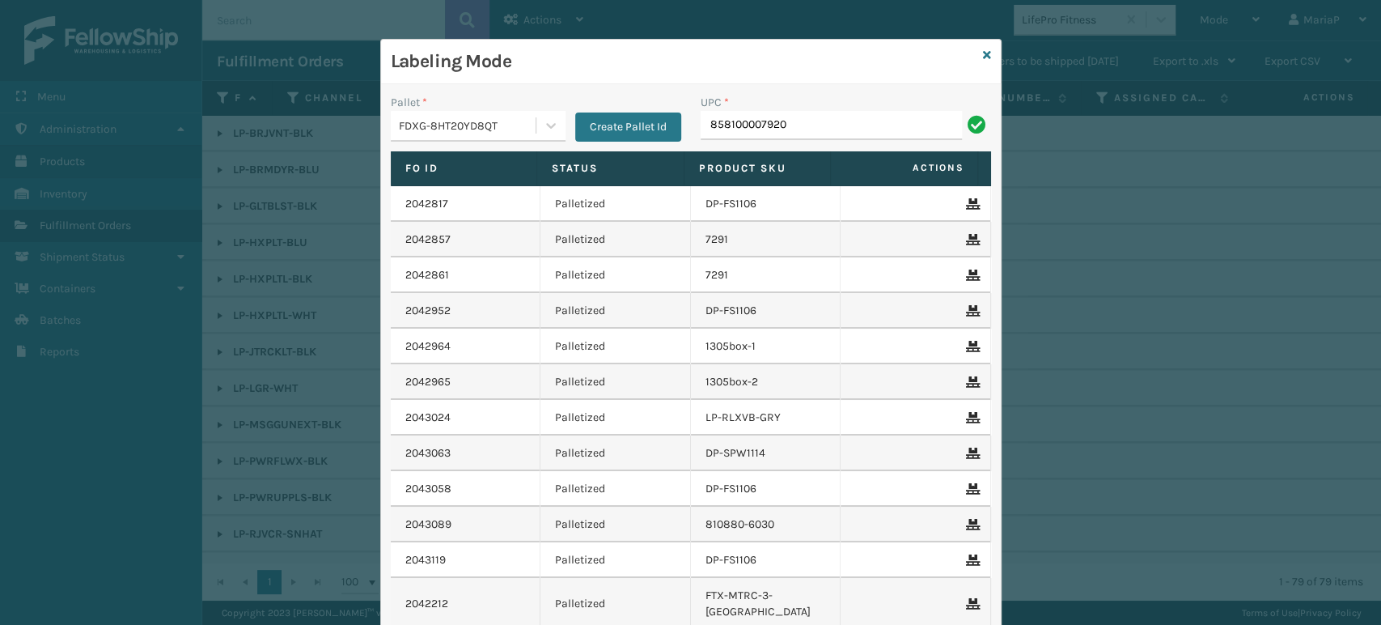
type input "858100007920"
type input "962208503000595507430088388930"
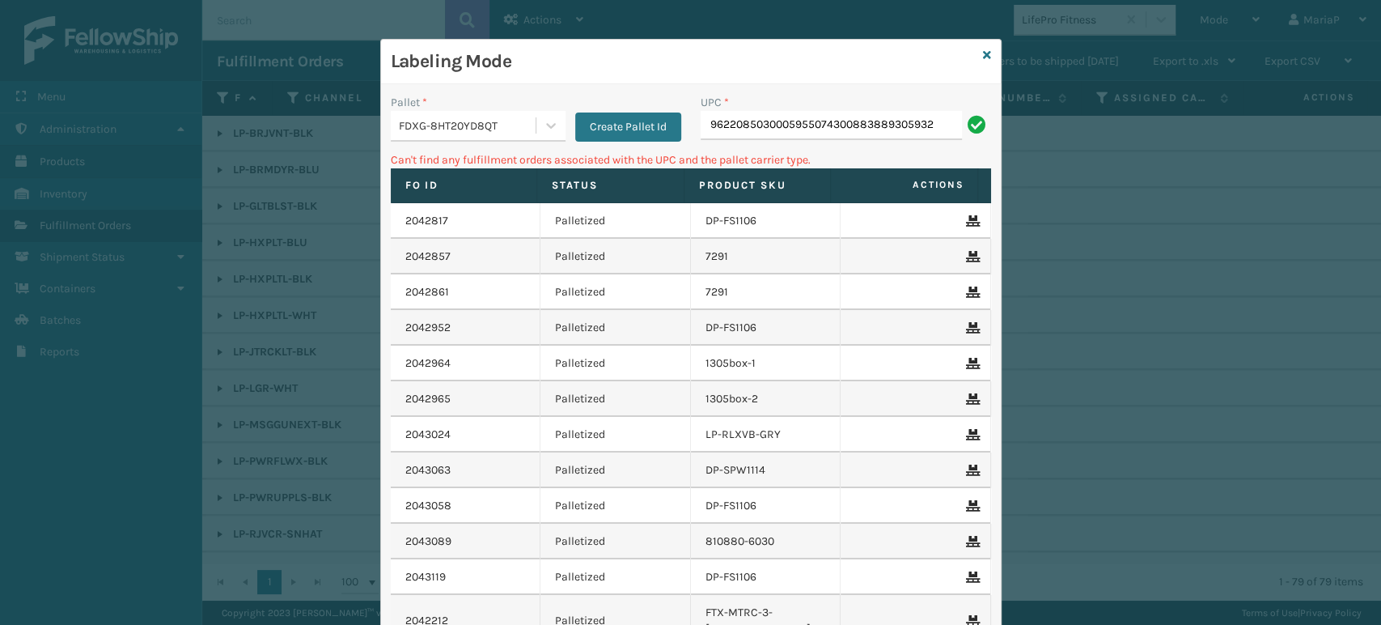
click at [904, 102] on div "UPC *" at bounding box center [846, 102] width 290 height 17
click at [905, 103] on div "UPC *" at bounding box center [846, 102] width 290 height 17
click at [907, 119] on input "9622085030005955074300883889305932" at bounding box center [831, 125] width 261 height 29
type input "8500"
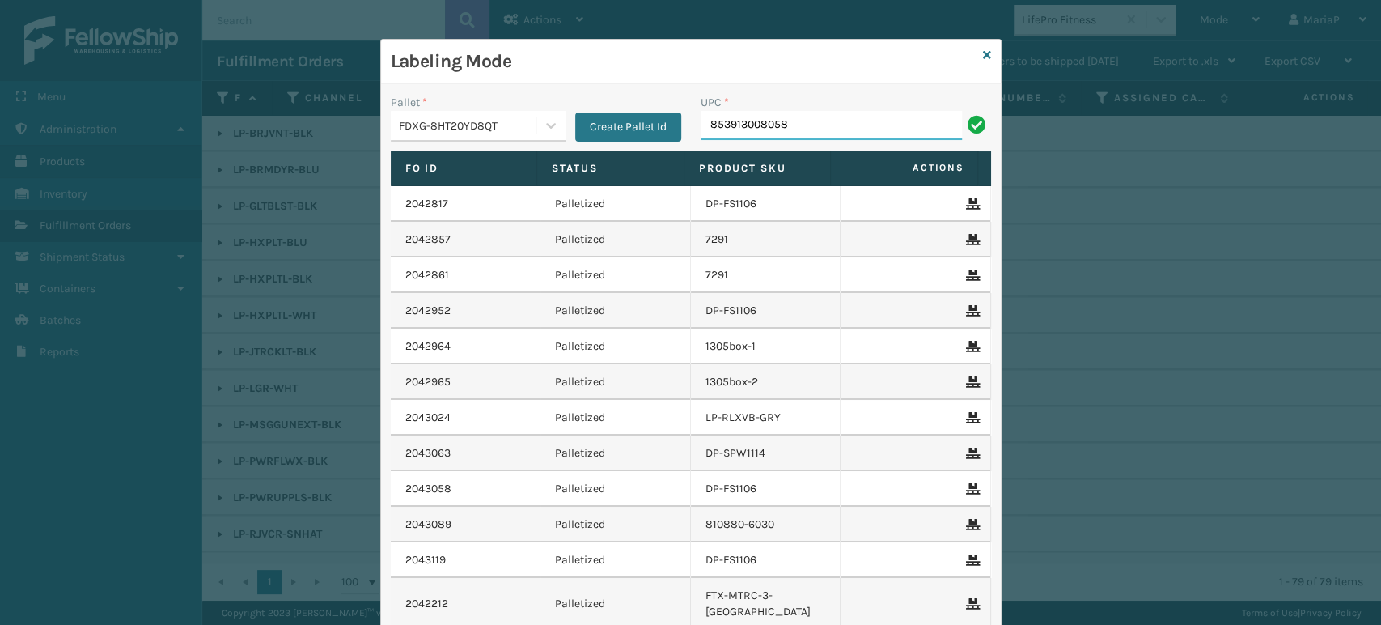
type input "853913008058"
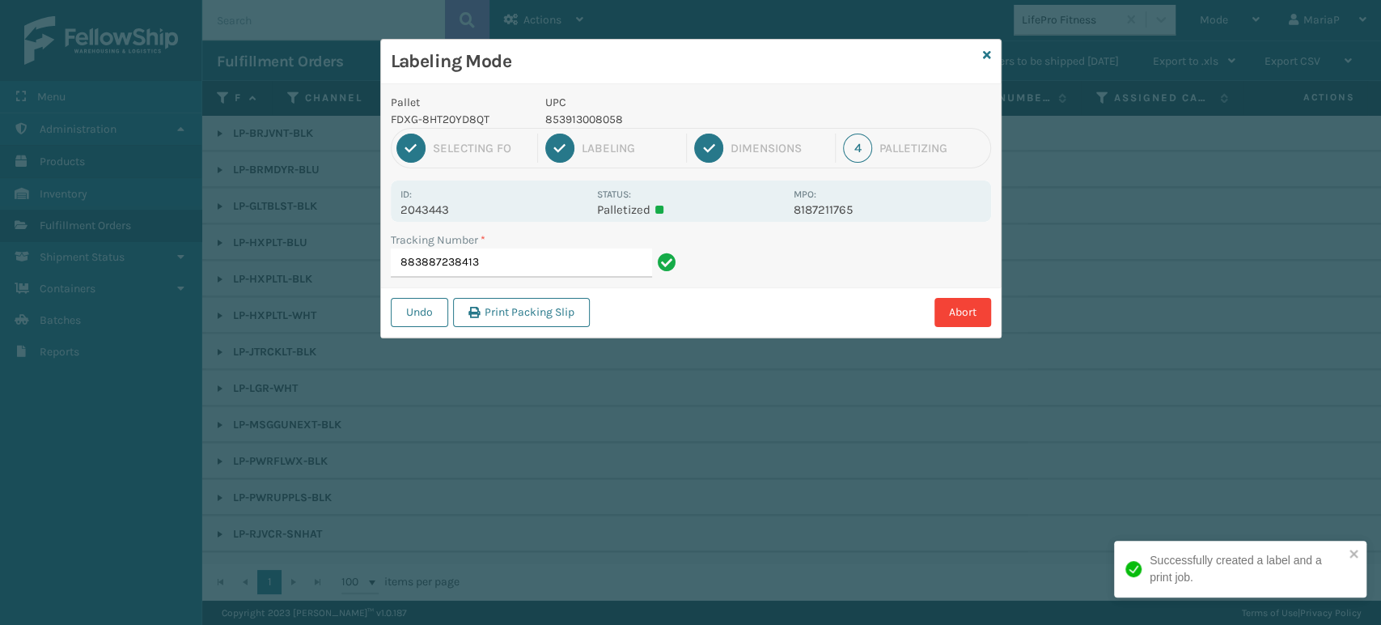
click at [564, 120] on p "853913008058" at bounding box center [664, 119] width 239 height 17
copy p "853913008058"
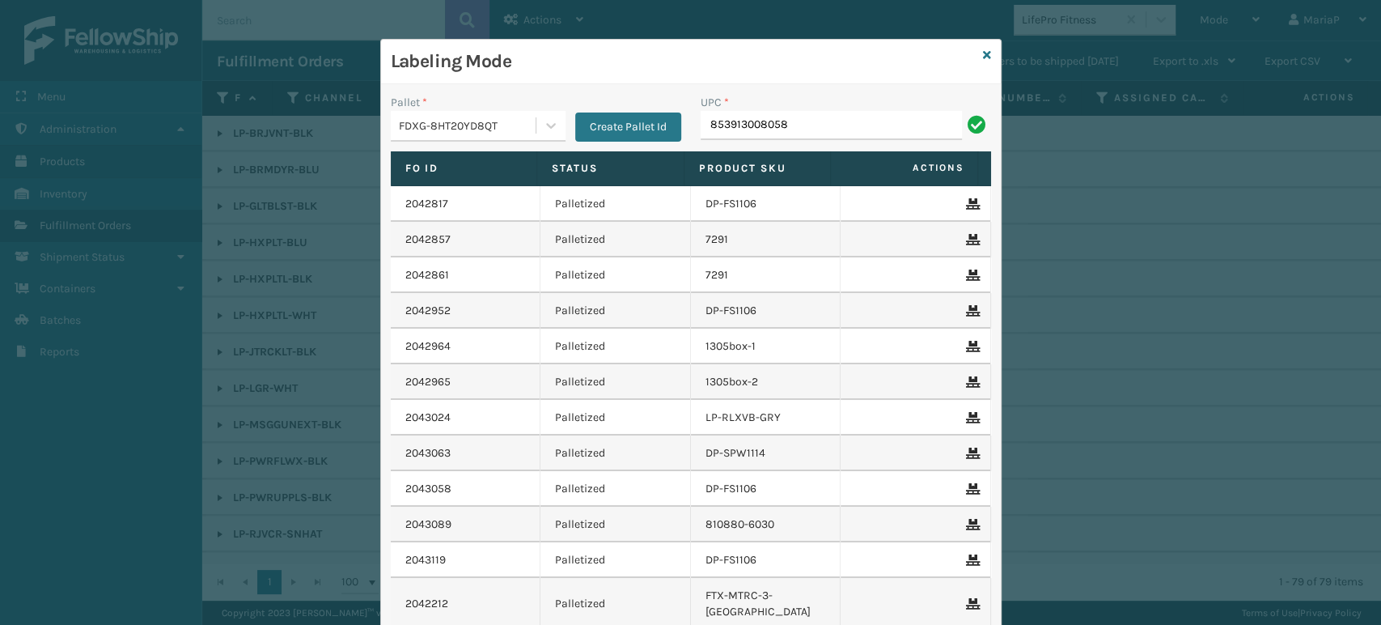
type input "853913008058"
click at [829, 137] on input "853913008058" at bounding box center [831, 125] width 261 height 29
type input "8581000075555"
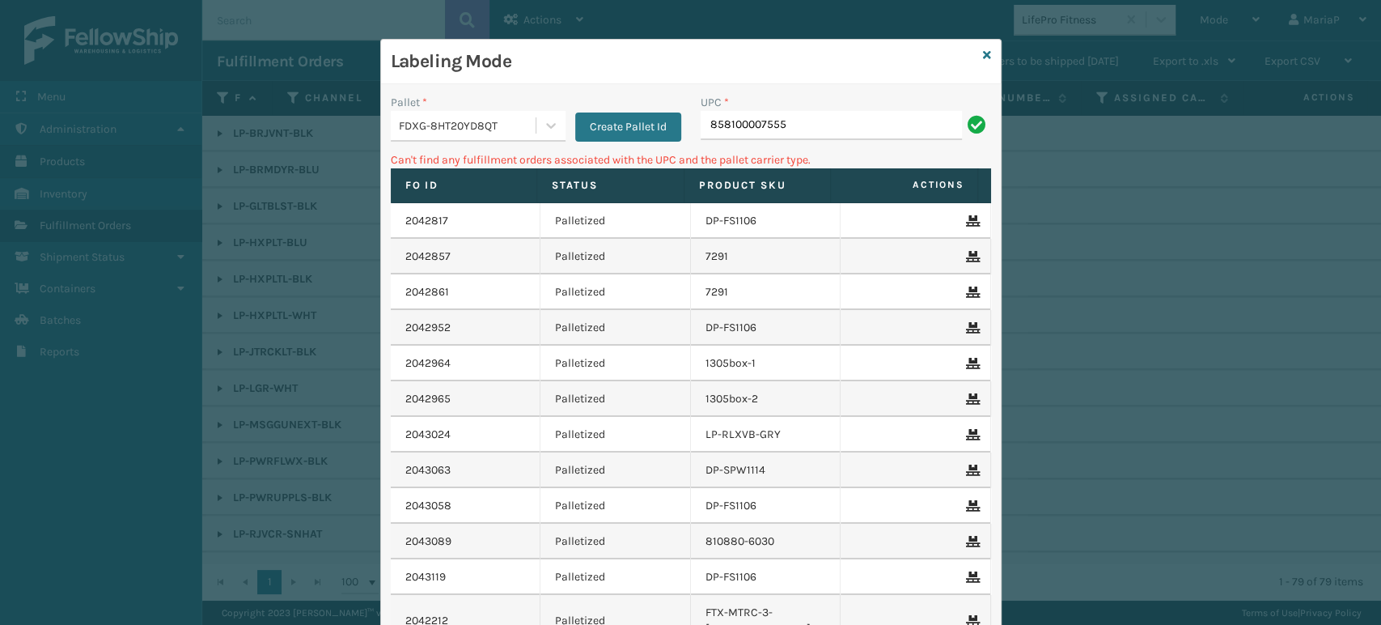
type input "858100007555"
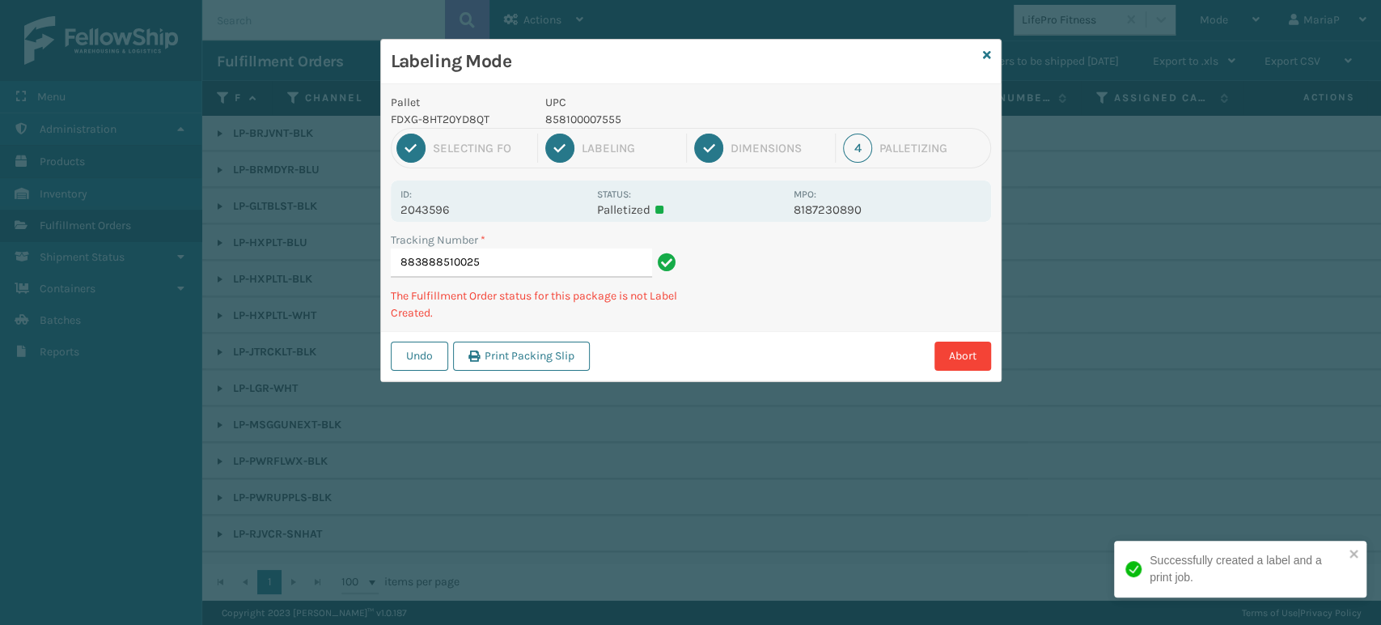
click at [613, 115] on p "858100007555" at bounding box center [664, 119] width 239 height 17
click at [612, 115] on p "858100007555" at bounding box center [664, 119] width 239 height 17
copy p "858100007555"
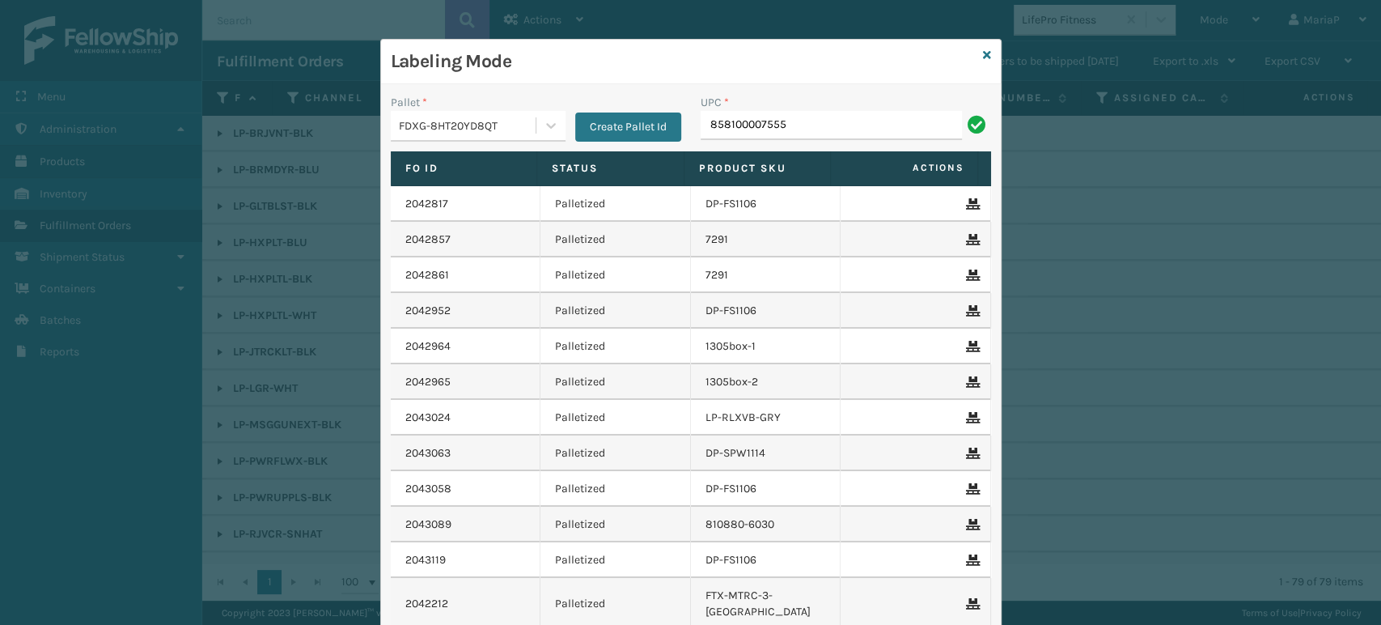
type input "858100007555"
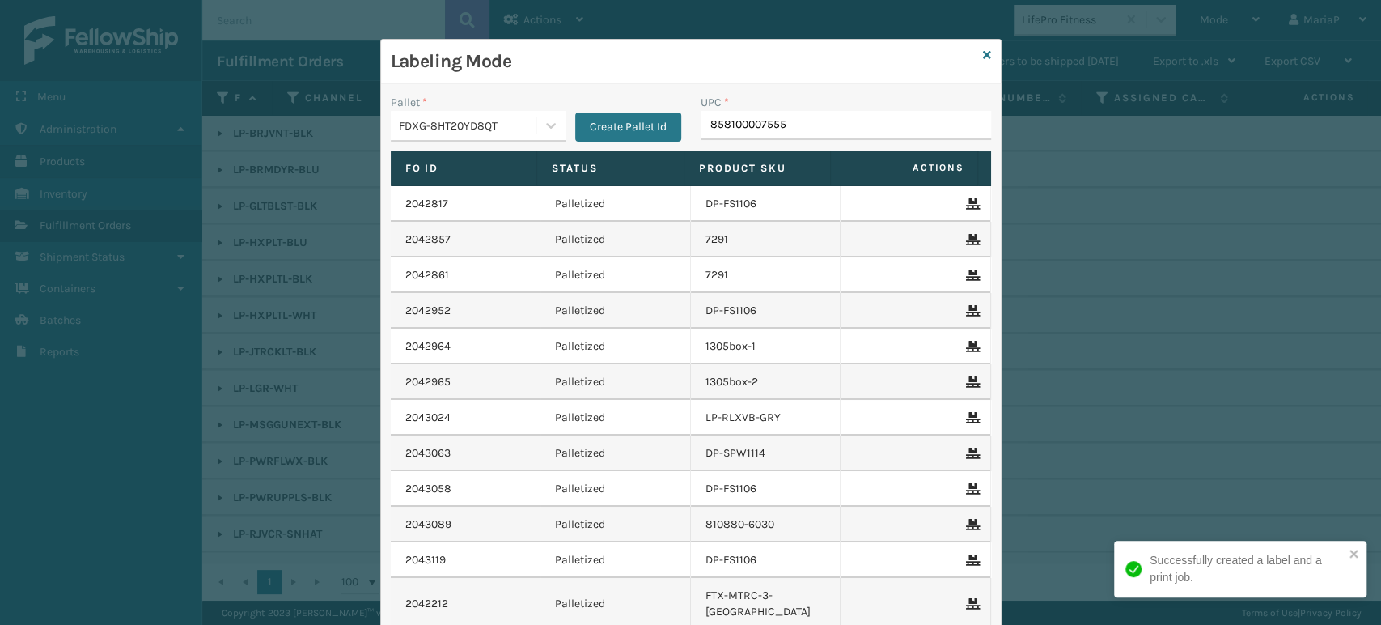
type input "858100007555"
click at [821, 121] on input "858100007555" at bounding box center [831, 125] width 261 height 29
click at [820, 120] on input "858100007555" at bounding box center [831, 125] width 261 height 29
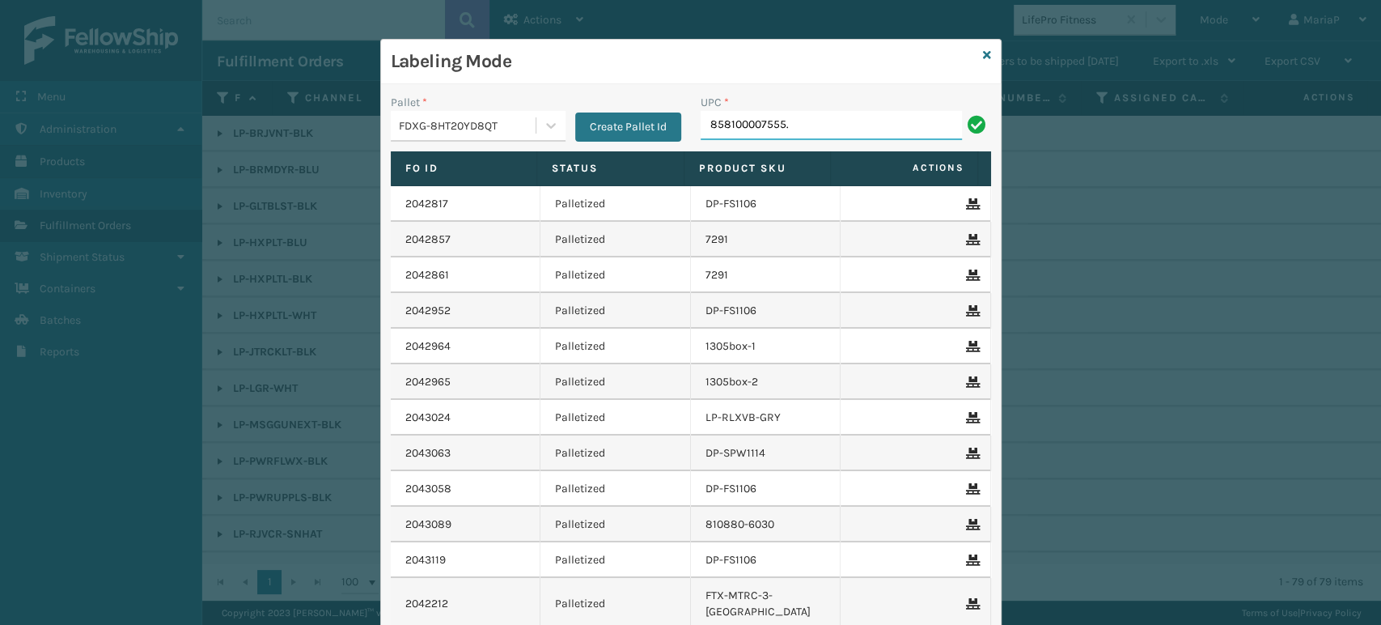
type input "858100007555."
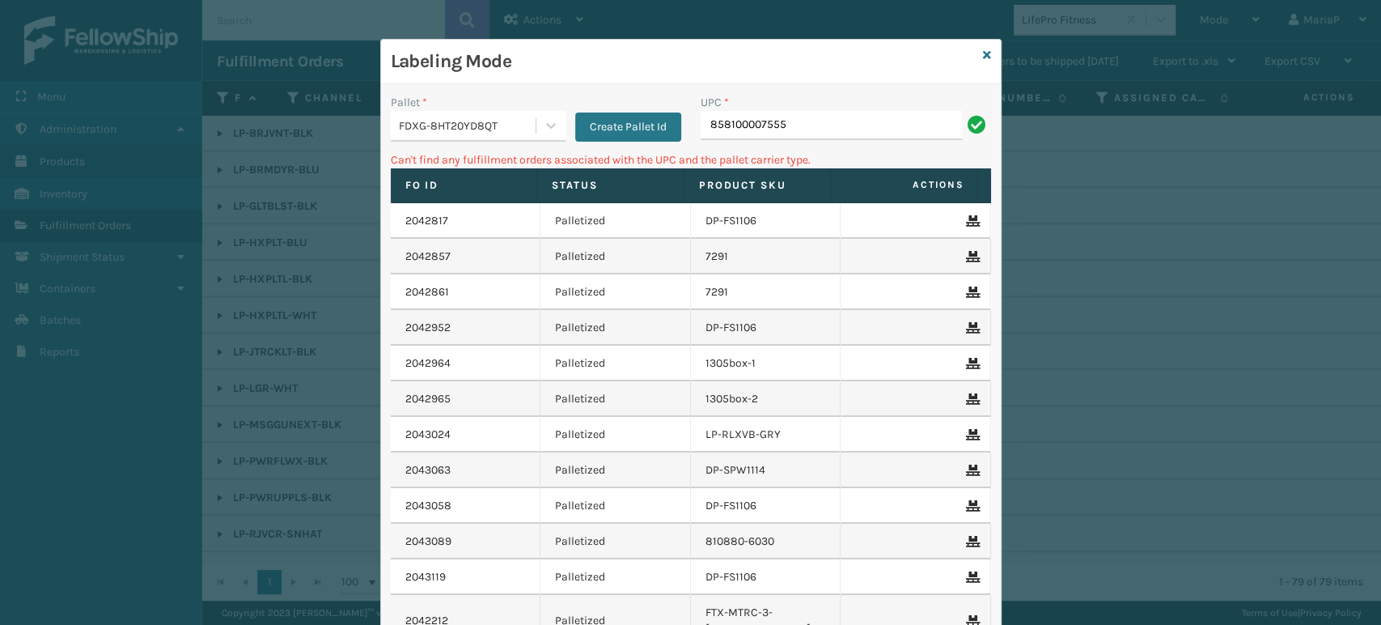
type input "858100007555"
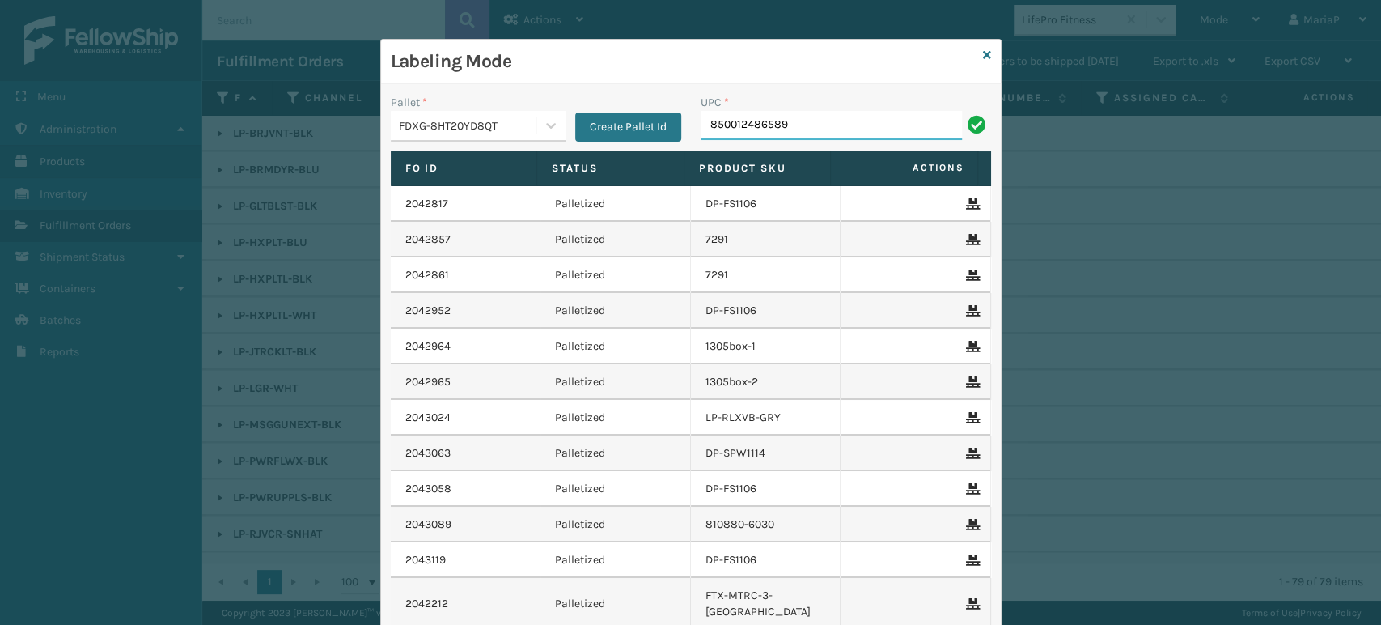
type input "850012486589"
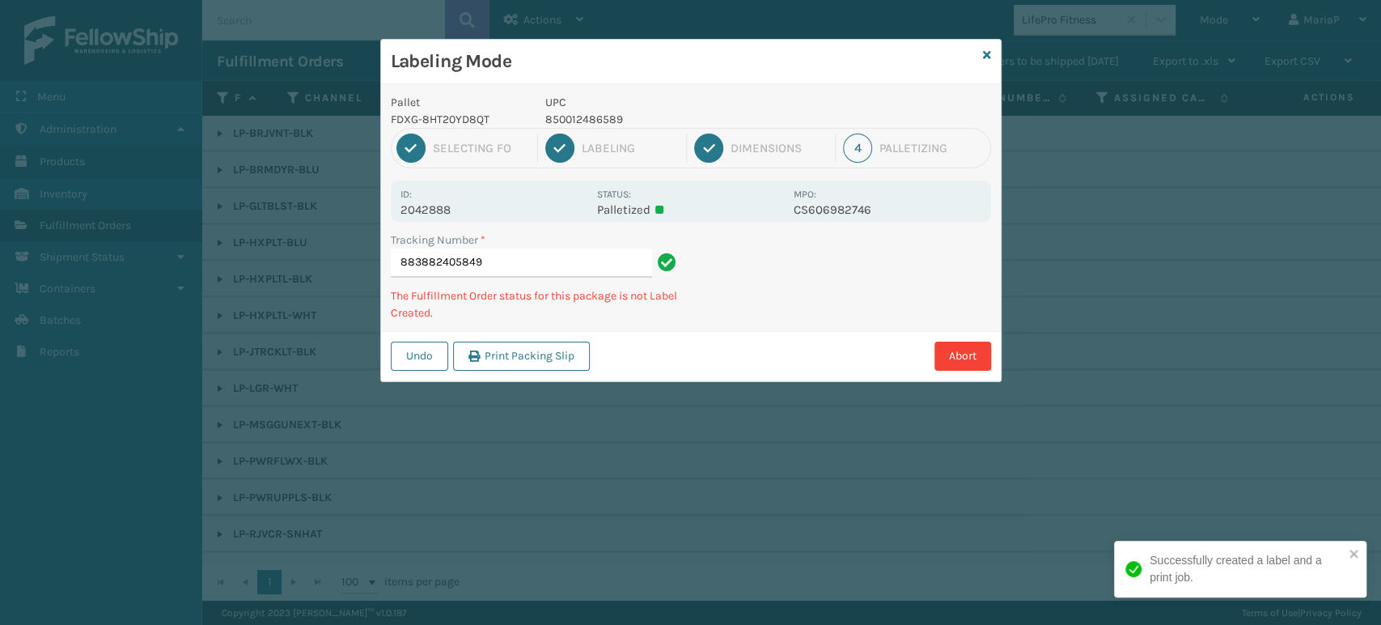
click at [577, 121] on p "850012486589" at bounding box center [664, 119] width 239 height 17
copy p "850012486589"
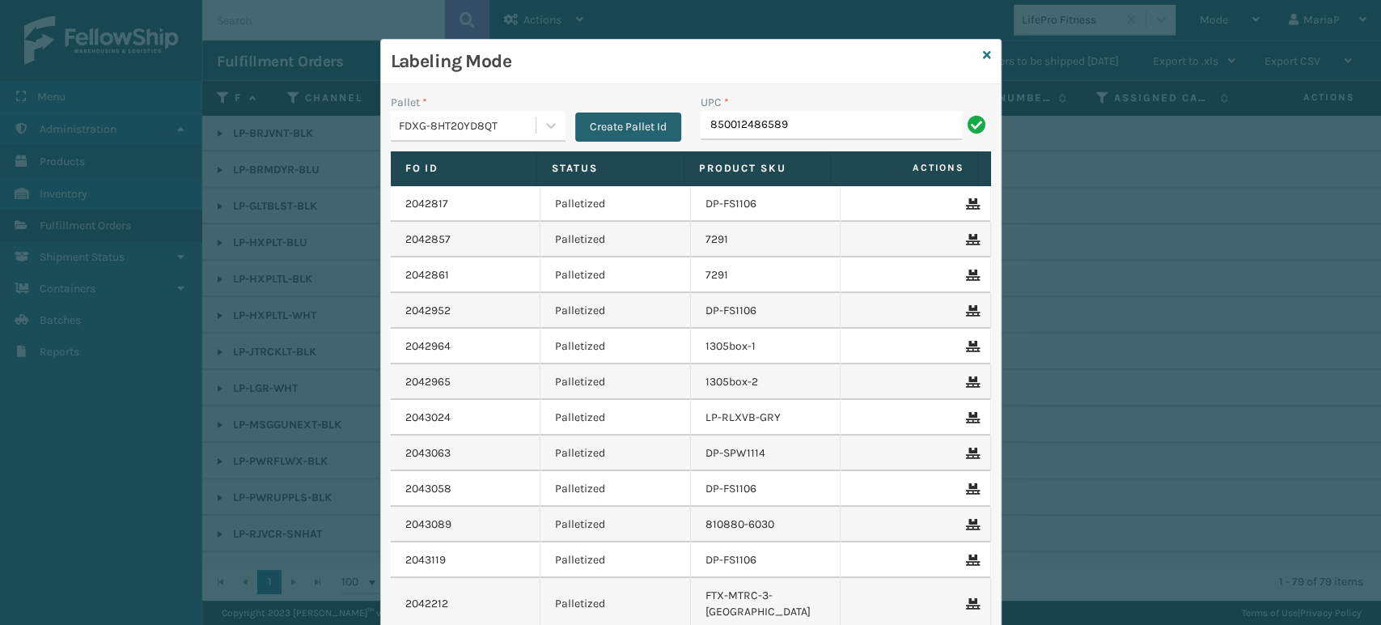
type input "850012486589"
paste input "850012486589"
type input "8"
type input "858100007555"
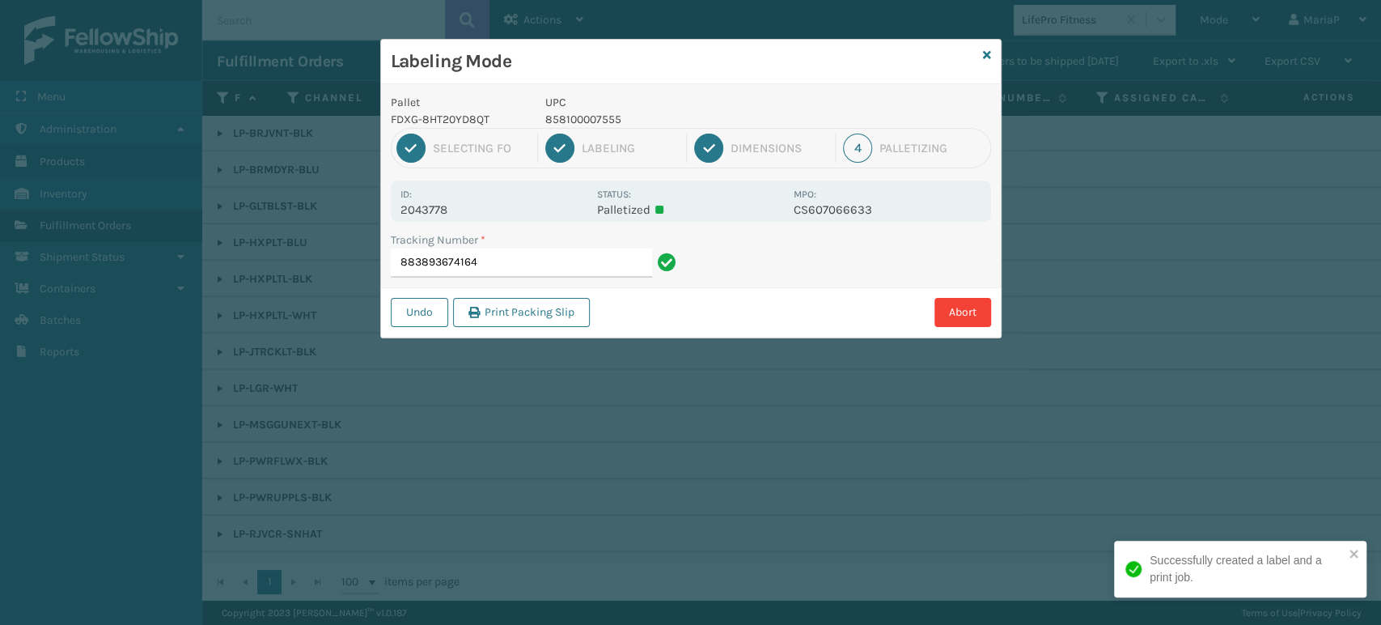
click at [561, 126] on p "858100007555" at bounding box center [664, 119] width 239 height 17
click at [563, 121] on p "858100007555" at bounding box center [664, 119] width 239 height 17
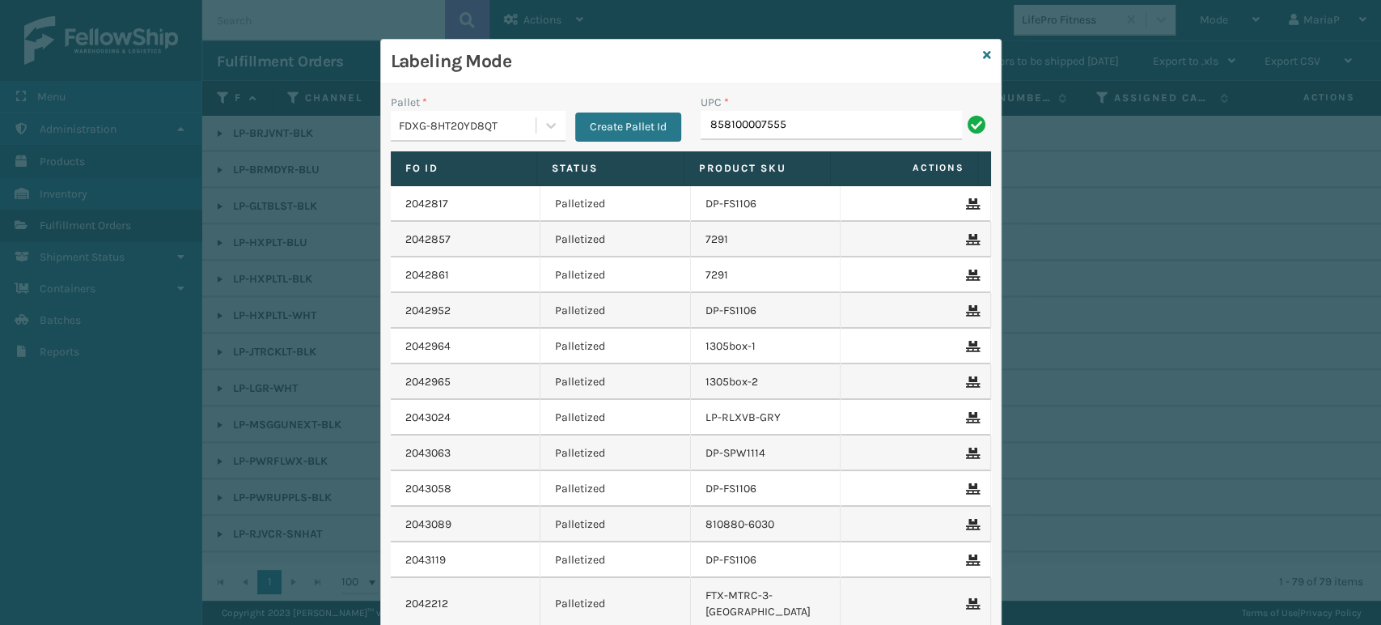
type input "858100007555"
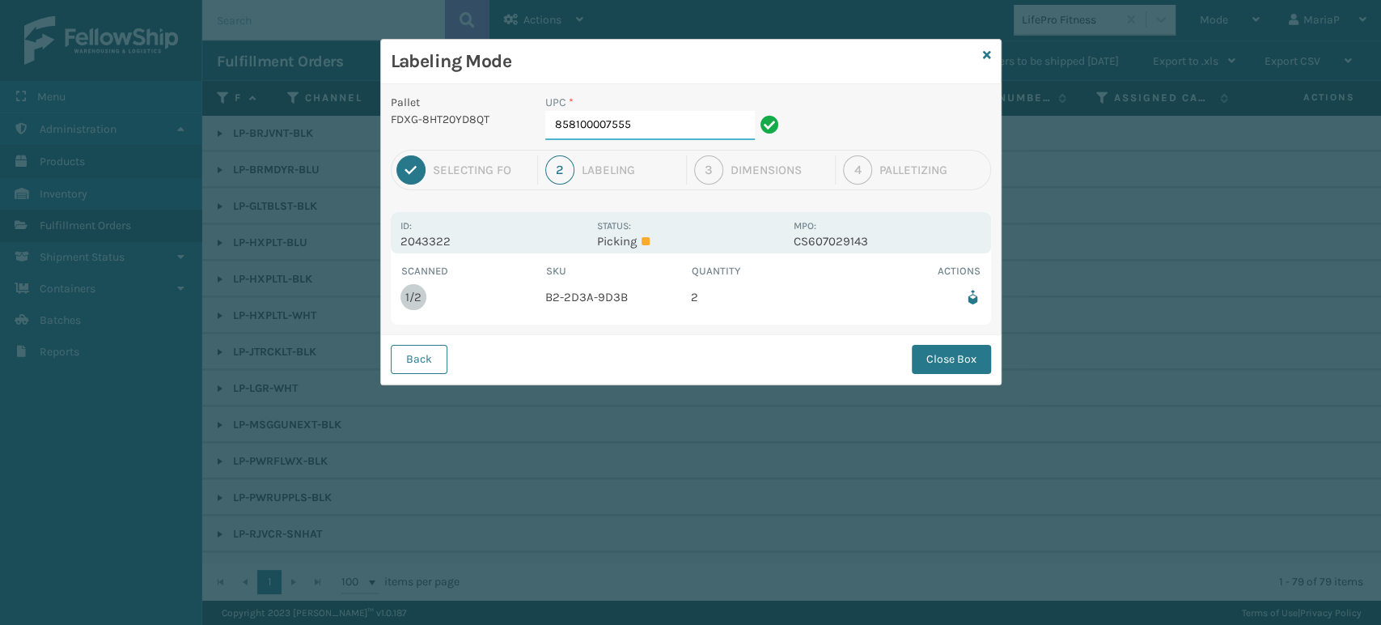
click at [664, 126] on input "858100007555" at bounding box center [650, 125] width 210 height 29
drag, startPoint x: 664, startPoint y: 126, endPoint x: 667, endPoint y: 116, distance: 11.0
click at [664, 125] on input "858100007555" at bounding box center [650, 125] width 210 height 29
click at [963, 361] on button "Close Box" at bounding box center [951, 359] width 79 height 29
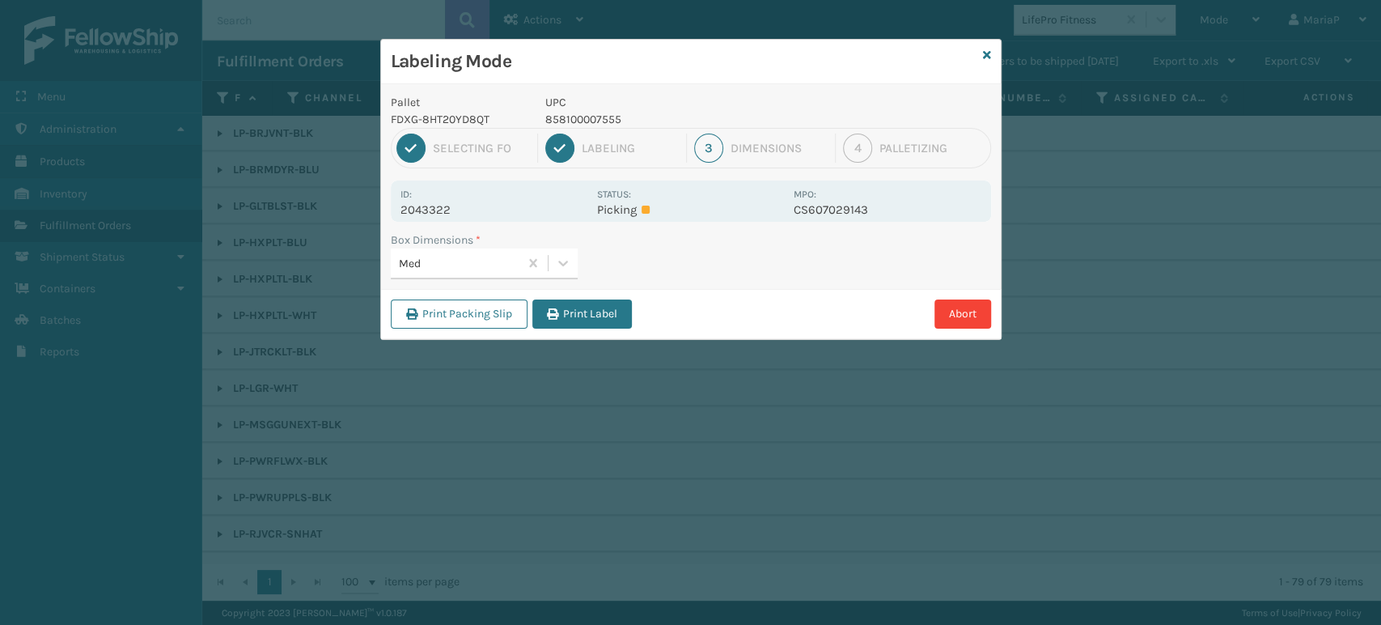
click at [599, 305] on button "Print Label" at bounding box center [582, 313] width 100 height 29
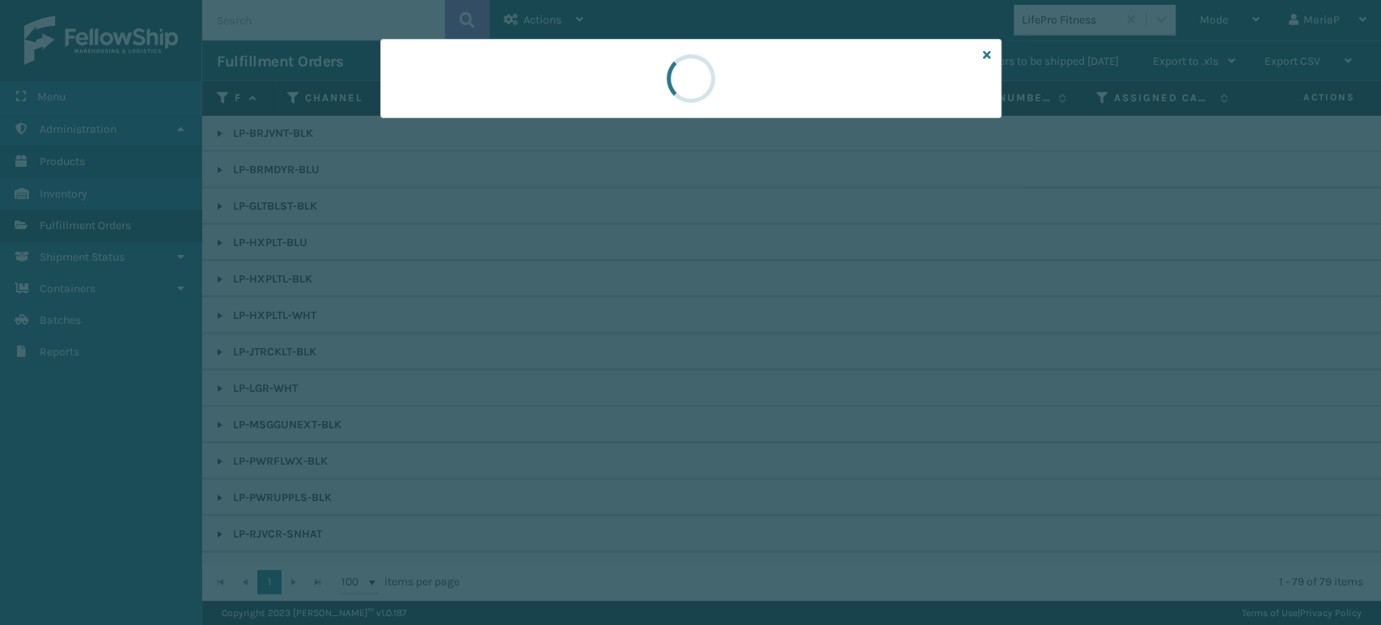
click at [600, 303] on div at bounding box center [690, 312] width 1381 height 625
drag, startPoint x: 600, startPoint y: 298, endPoint x: 599, endPoint y: 284, distance: 13.8
click at [600, 296] on div at bounding box center [690, 312] width 1381 height 625
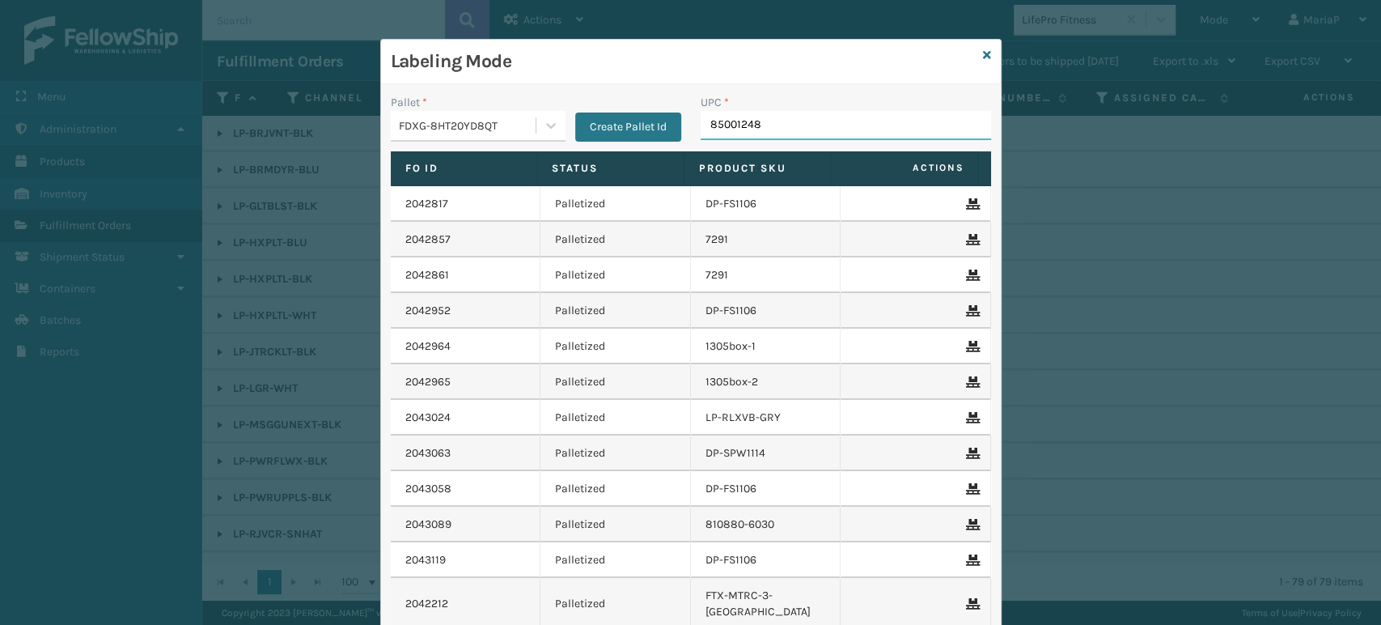
type input "850012486"
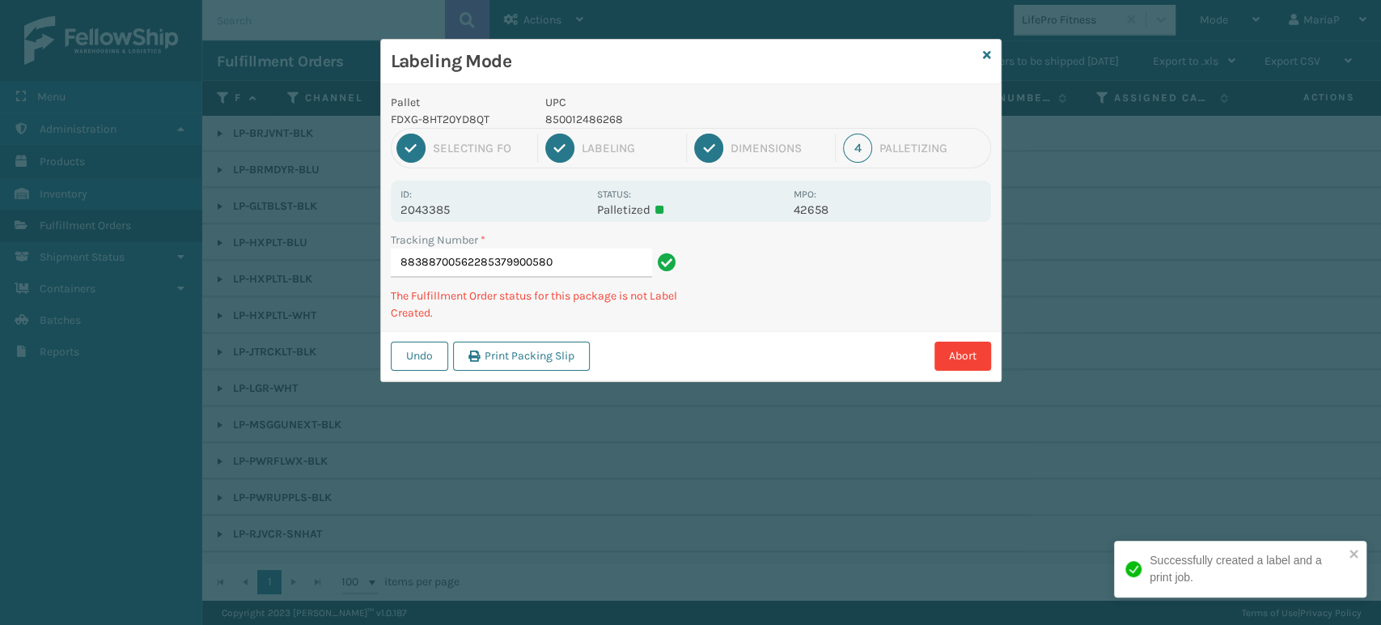
type input "883887005622853799005806"
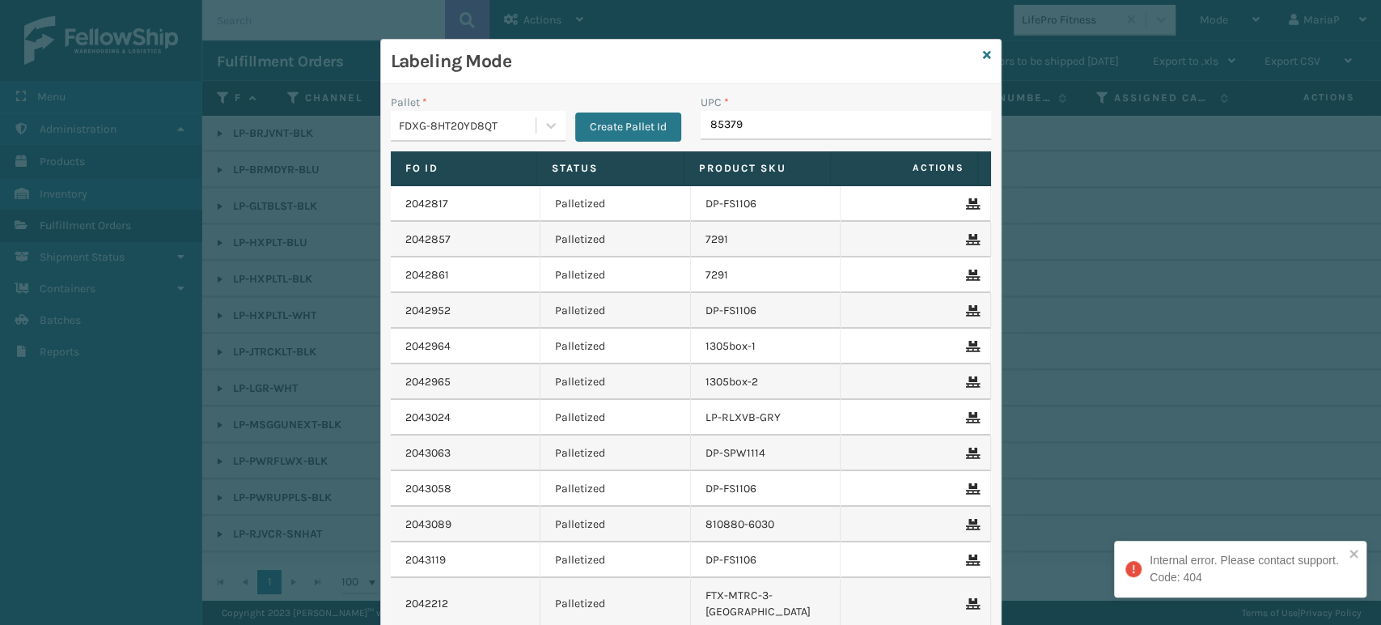
type input "853799"
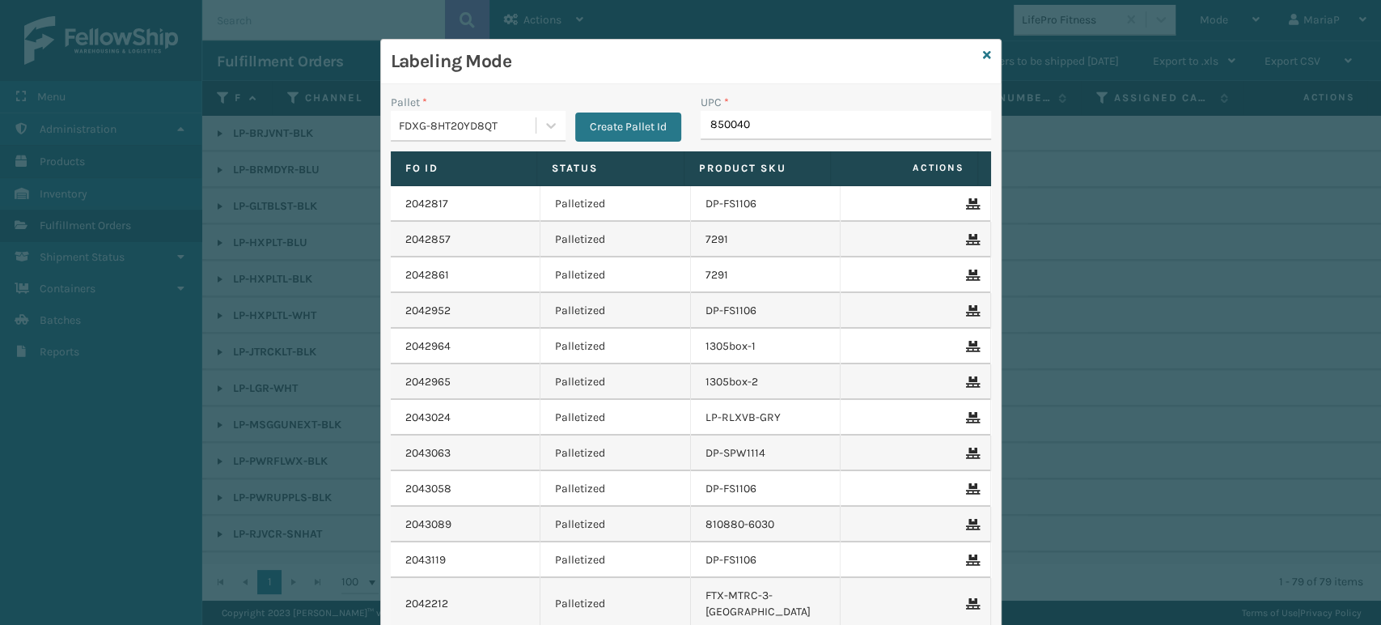
type input "8500406"
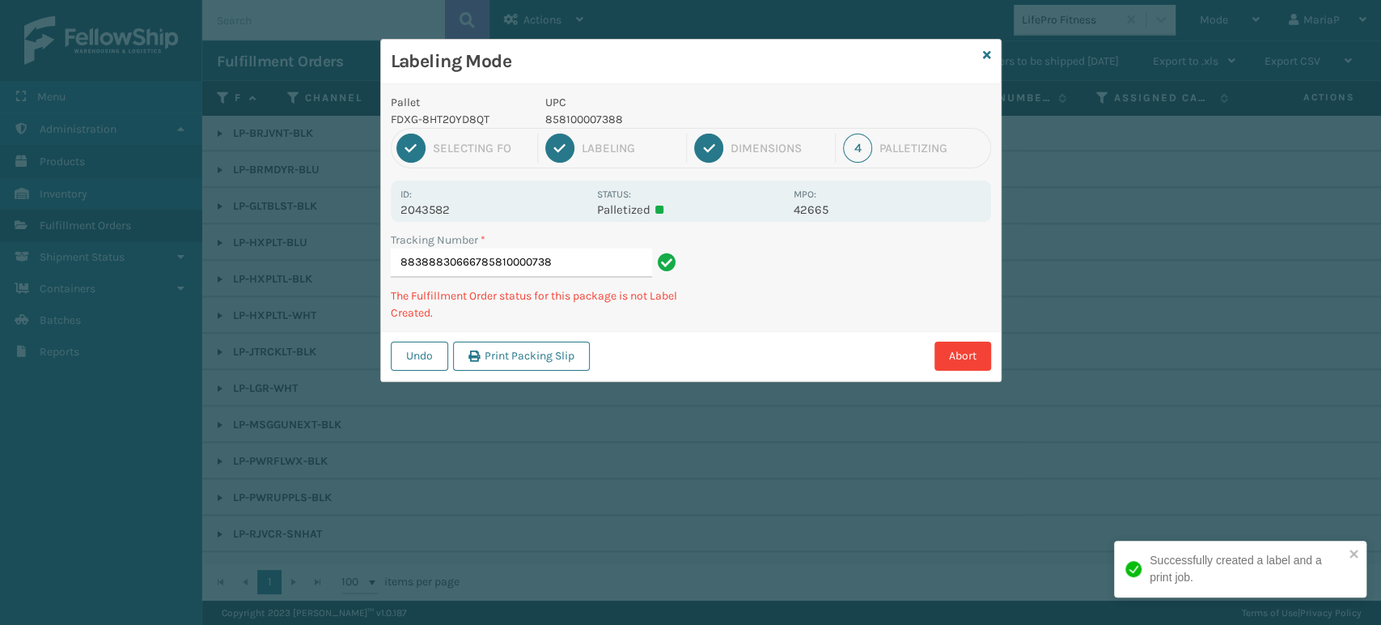
type input "883888306667858100007388"
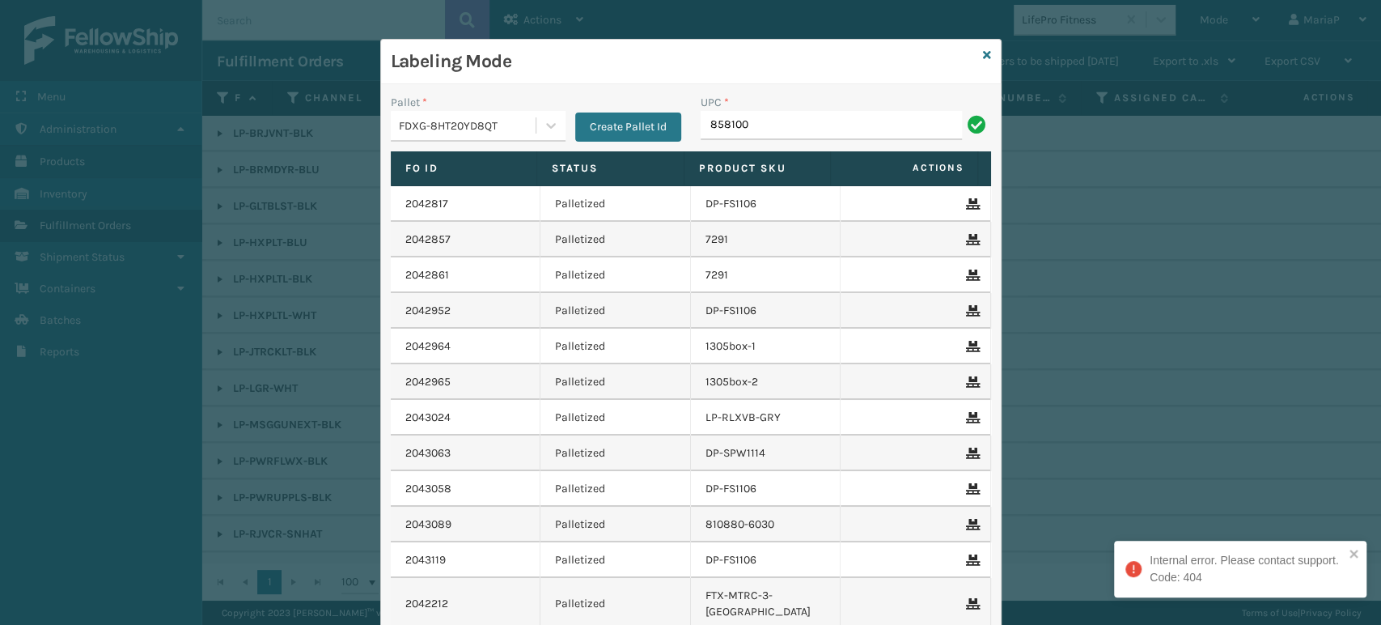
type input "8581000"
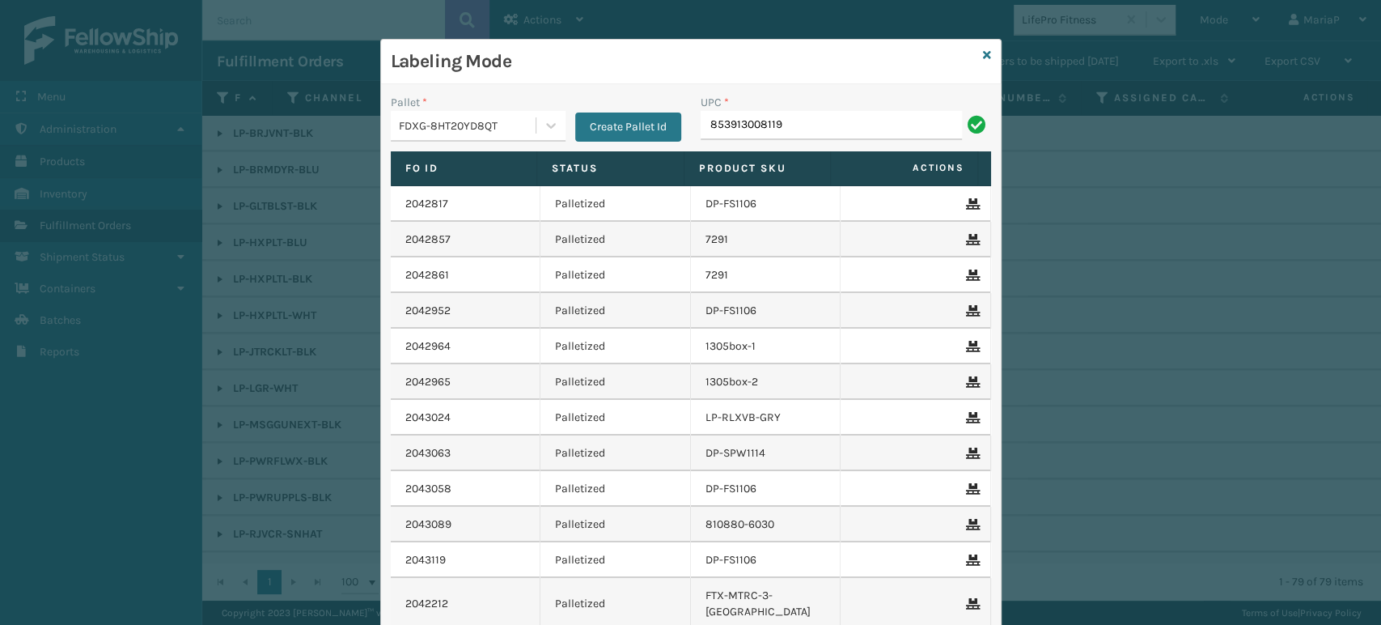
type input "853913008119"
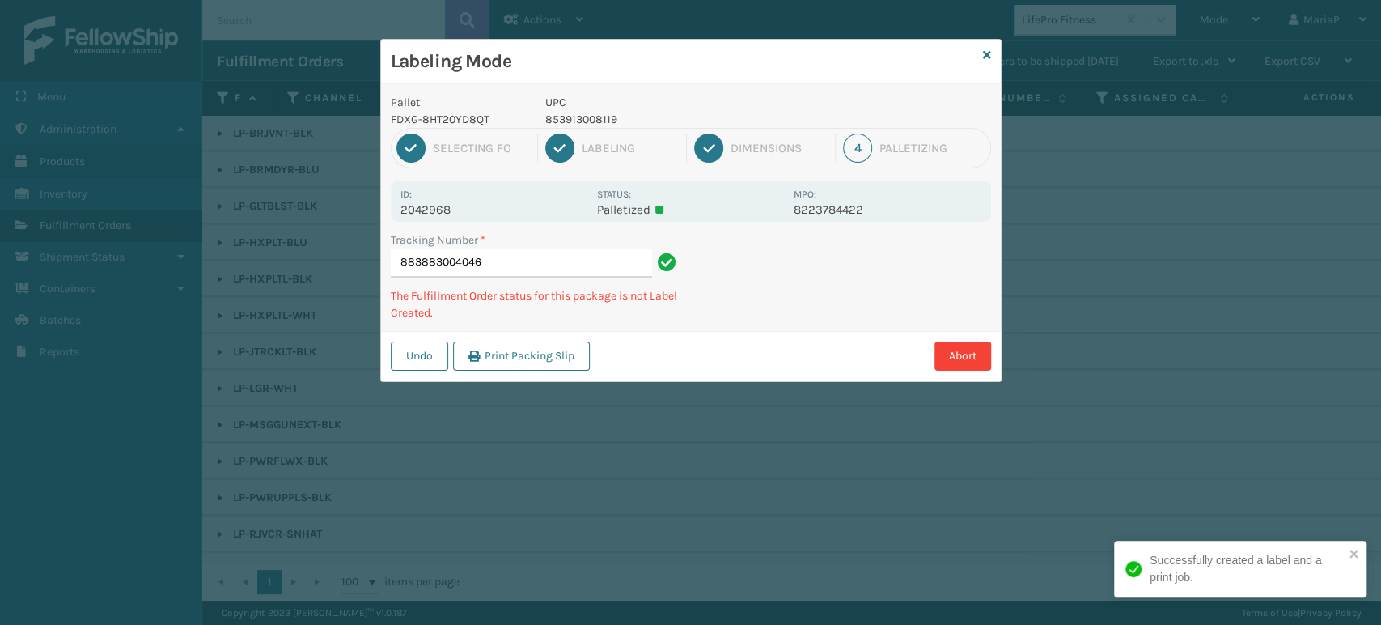
click at [584, 111] on p "853913008119" at bounding box center [664, 119] width 239 height 17
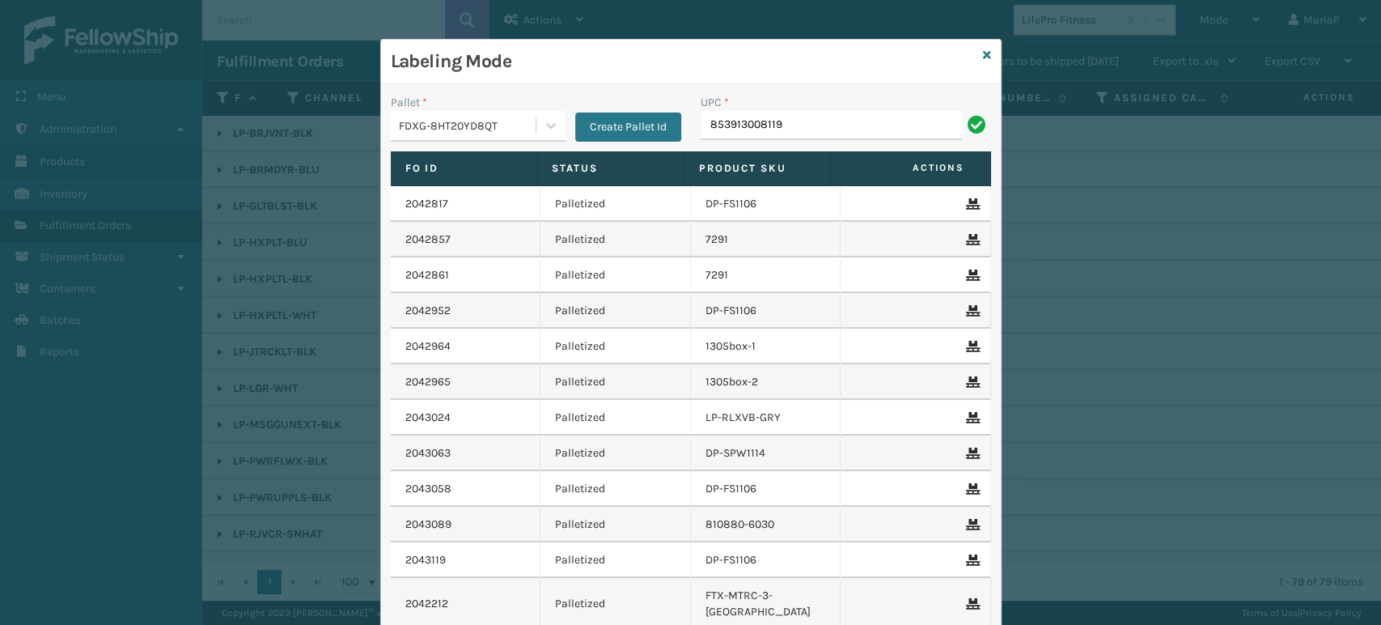
type input "853913008119"
type input "850040667042"
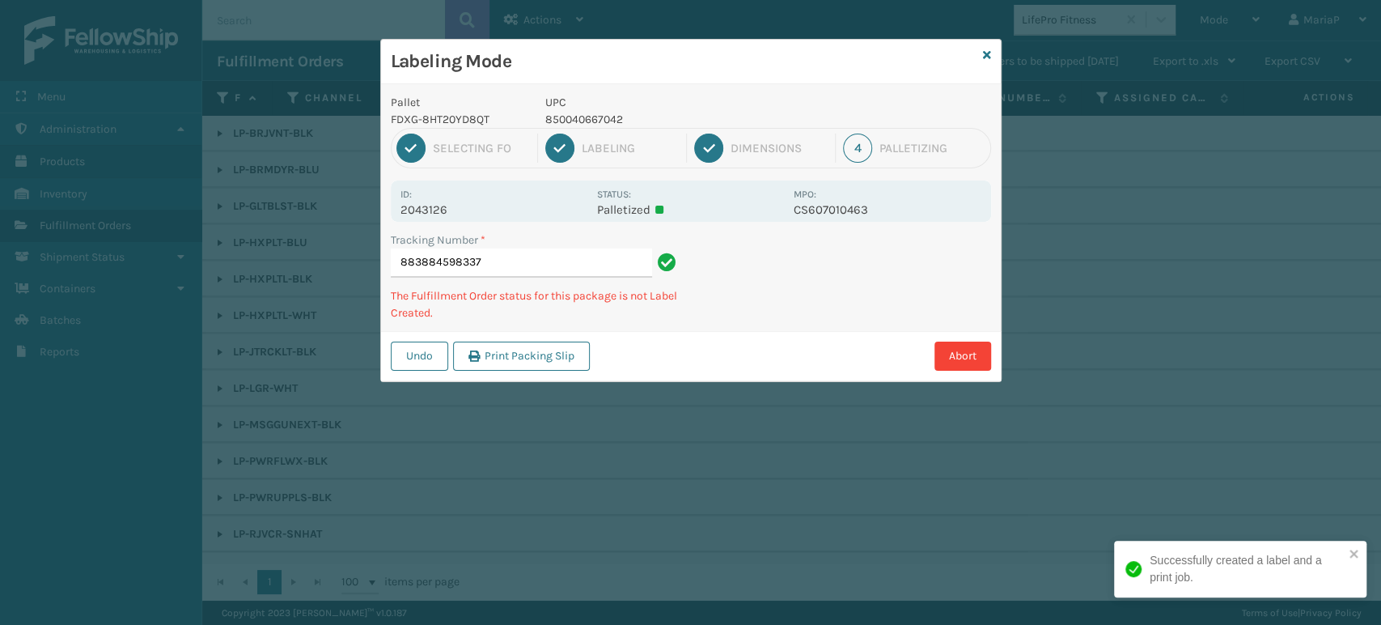
click at [604, 105] on p "UPC" at bounding box center [664, 102] width 239 height 17
click at [603, 105] on p "UPC" at bounding box center [664, 102] width 239 height 17
click at [604, 113] on p "850040667042" at bounding box center [664, 119] width 239 height 17
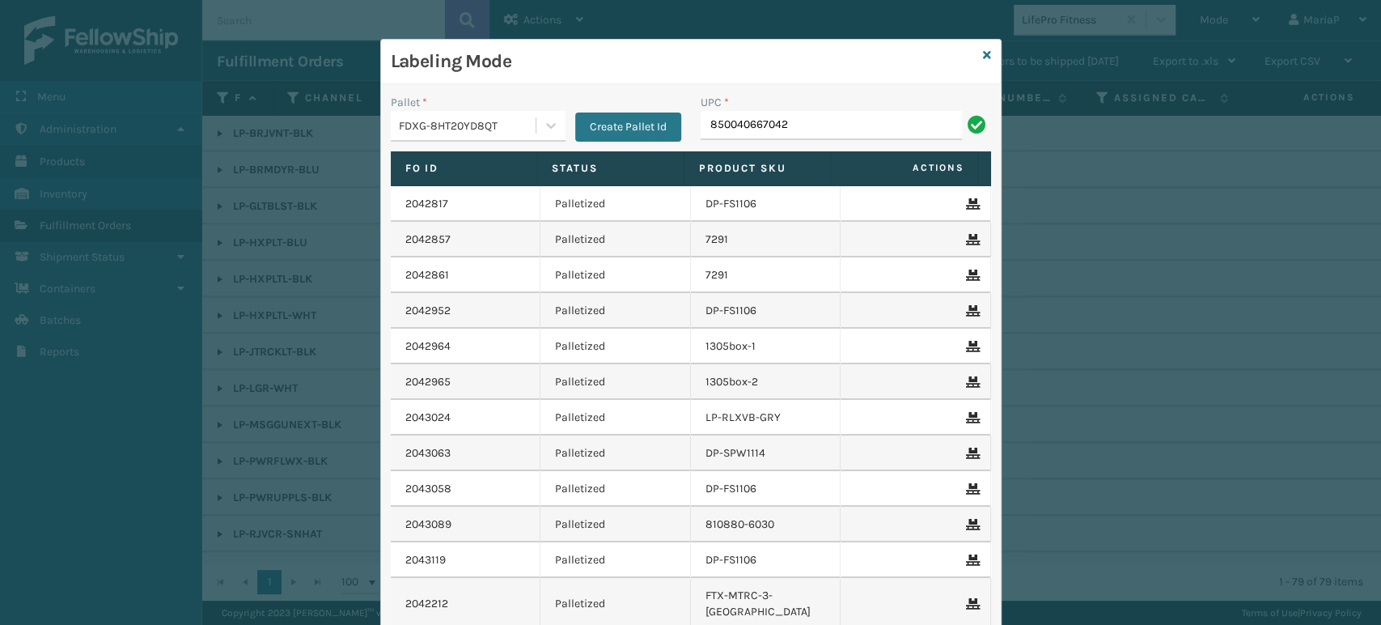
type input "850040667042"
type input "853913008072"
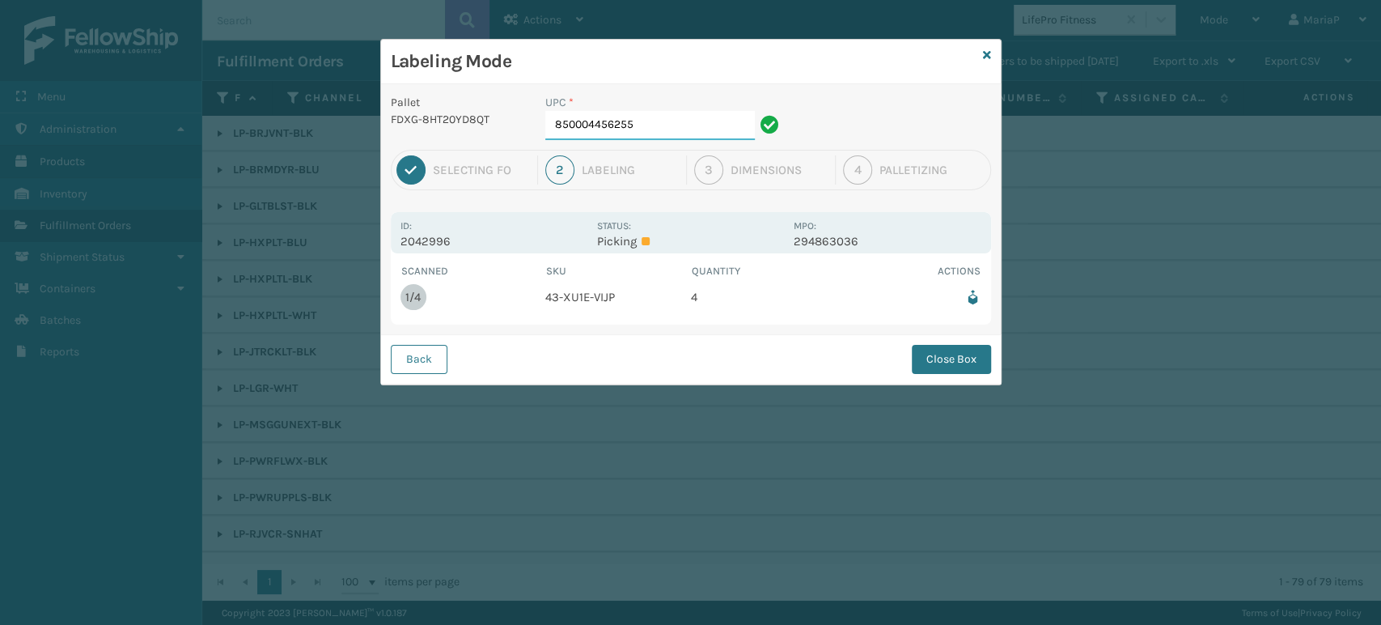
click at [687, 121] on input "850004456255" at bounding box center [650, 125] width 210 height 29
click at [952, 354] on button "Close Box" at bounding box center [951, 359] width 79 height 29
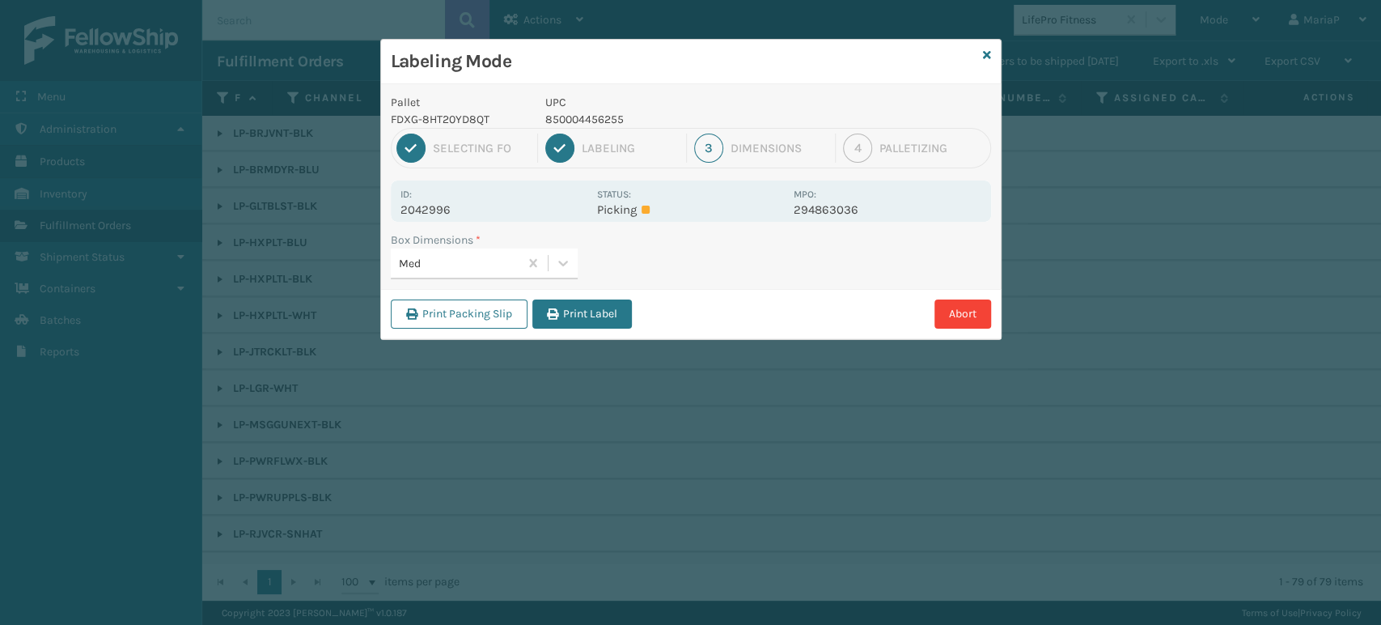
click at [582, 317] on button "Print Label" at bounding box center [582, 313] width 100 height 29
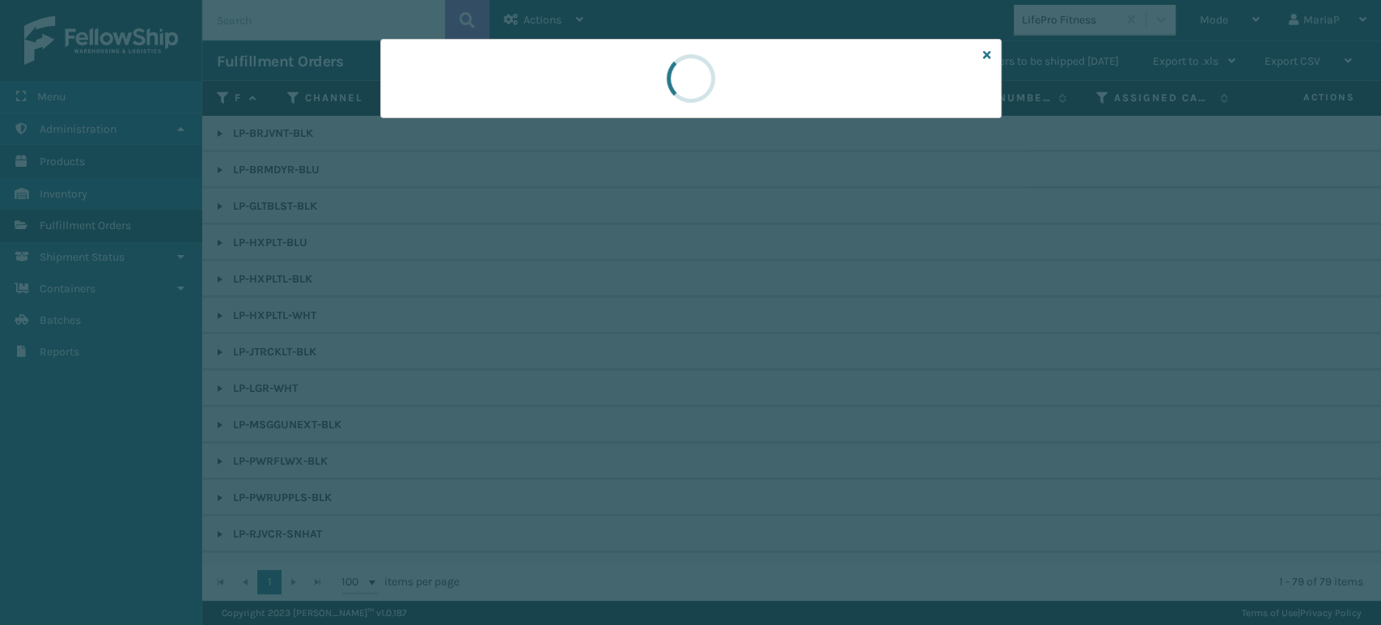
click at [583, 314] on div at bounding box center [690, 312] width 1381 height 625
click at [586, 311] on div at bounding box center [690, 312] width 1381 height 625
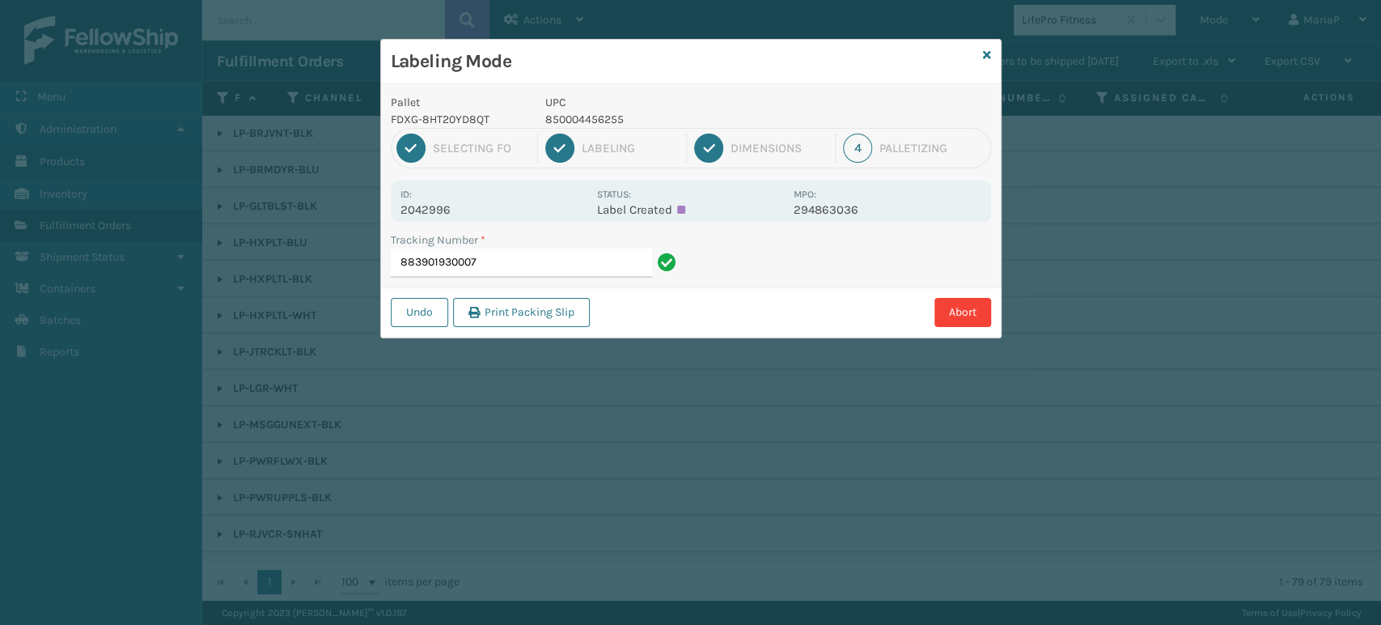
click at [586, 311] on button "Print Packing Slip" at bounding box center [521, 312] width 137 height 29
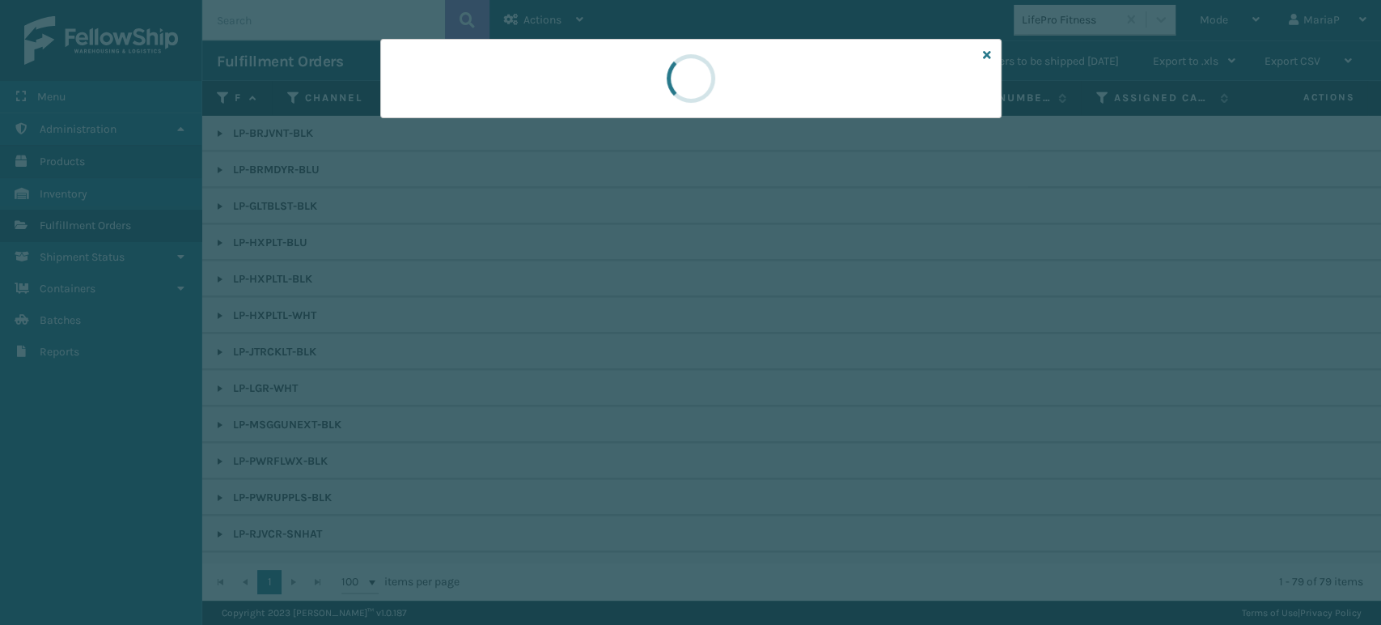
click at [586, 311] on div at bounding box center [690, 312] width 1381 height 625
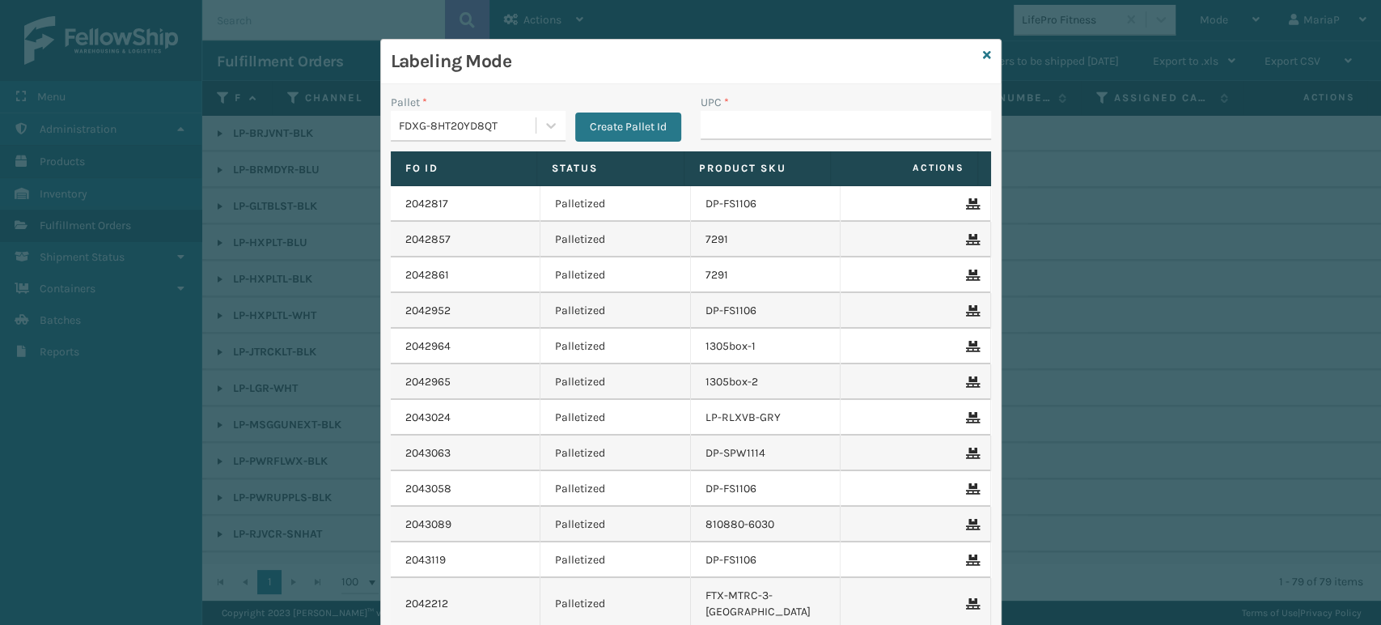
click at [586, 312] on div "Labeling Mode Pallet * FDXG-8HT20YD8QT Create Pallet Id UPC * Fo Id Status Prod…" at bounding box center [690, 312] width 1381 height 625
type input "8537990"
type input "8580068315147"
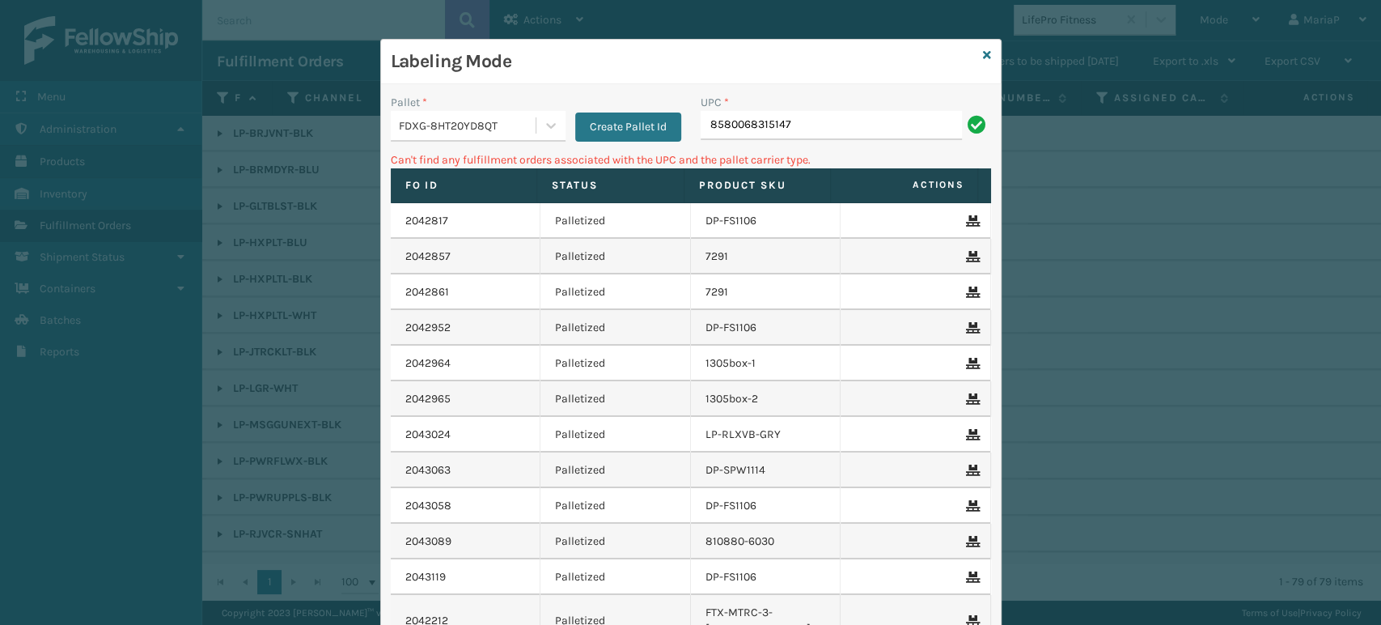
click at [722, 119] on input "8580068315147" at bounding box center [831, 125] width 261 height 29
type input "850068315147"
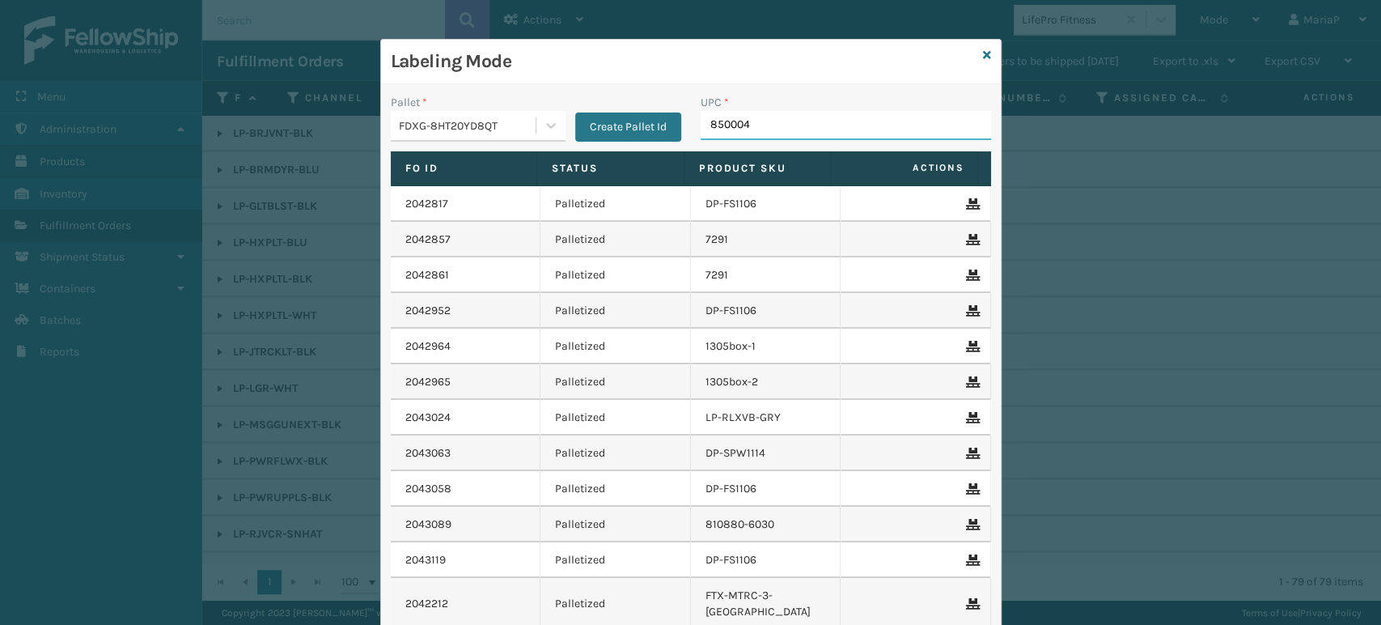
type input "8500044"
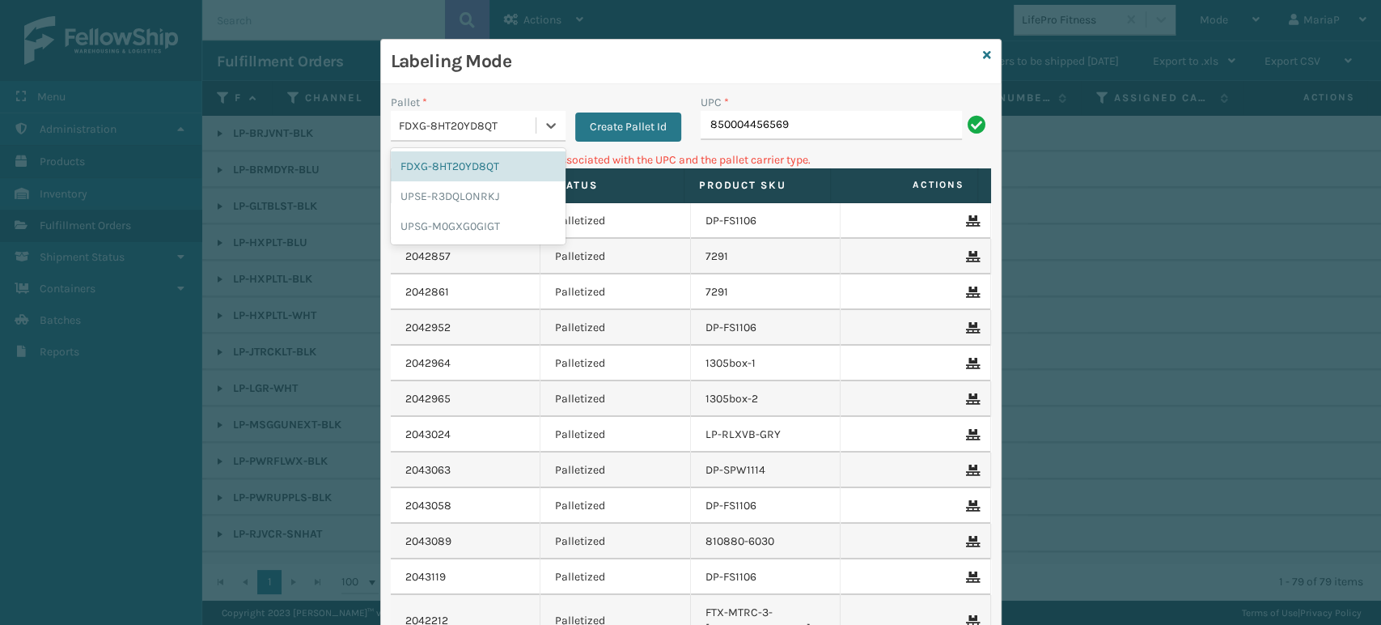
click at [451, 126] on div "FDXG-8HT20YD8QT" at bounding box center [468, 125] width 138 height 17
click at [456, 219] on div "UPSG-M0GXG0GIGT" at bounding box center [478, 226] width 175 height 30
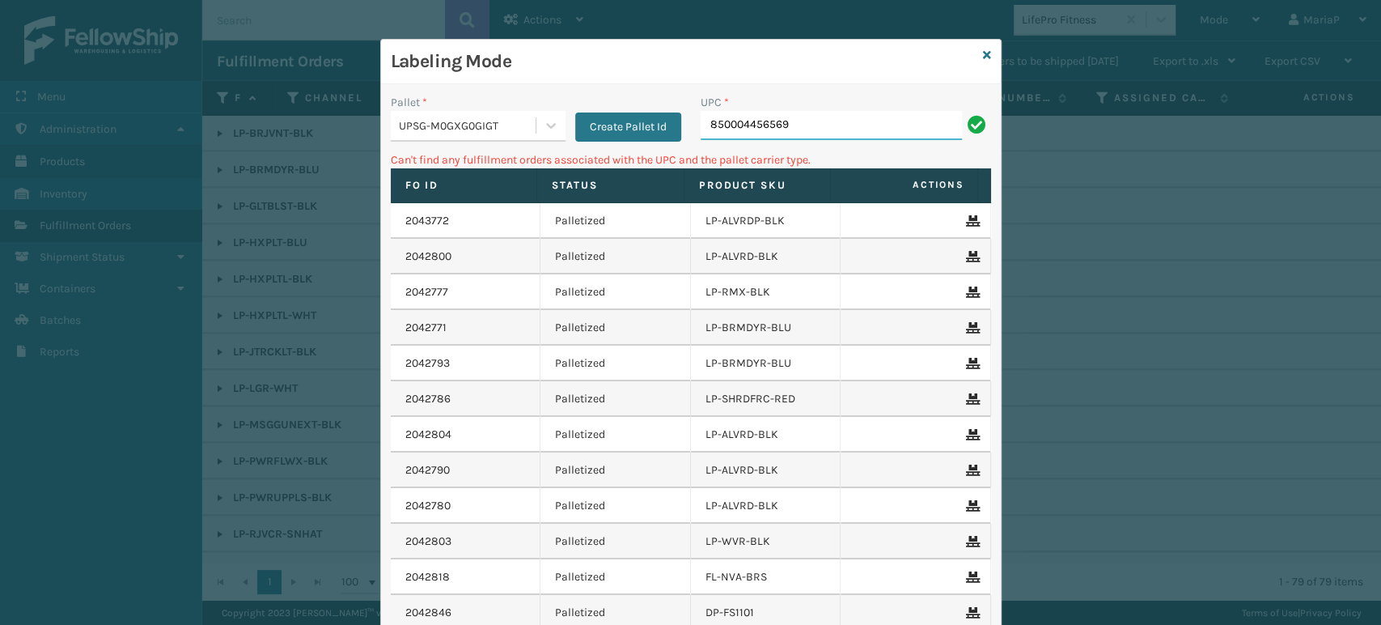
click at [843, 137] on input "850004456569" at bounding box center [831, 125] width 261 height 29
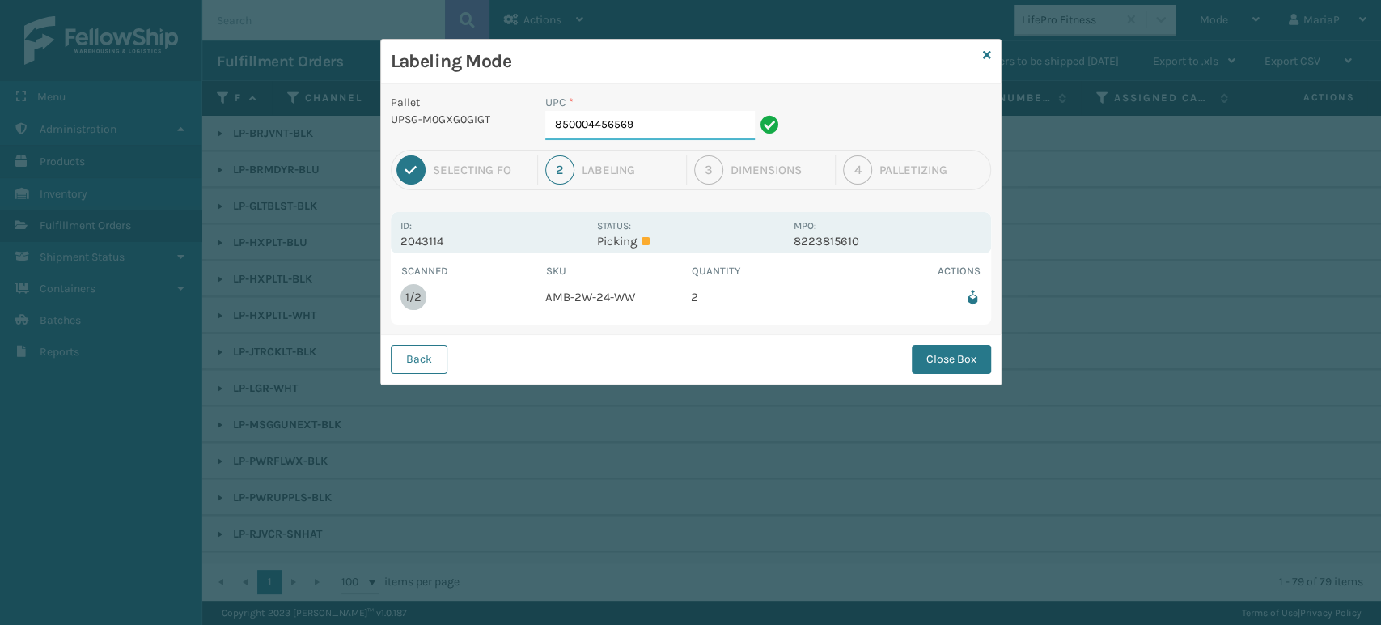
click at [656, 116] on input "850004456569" at bounding box center [650, 125] width 210 height 29
click at [955, 357] on button "Close Box" at bounding box center [951, 359] width 79 height 29
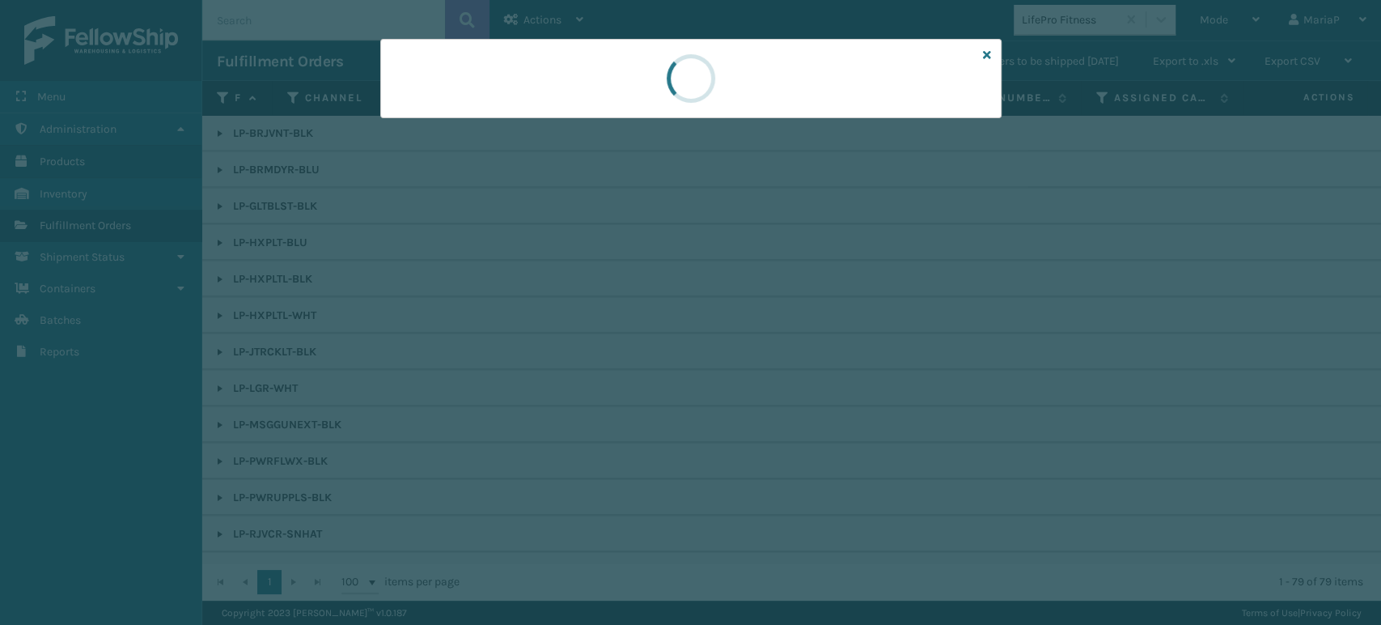
click at [955, 357] on div at bounding box center [690, 312] width 1381 height 625
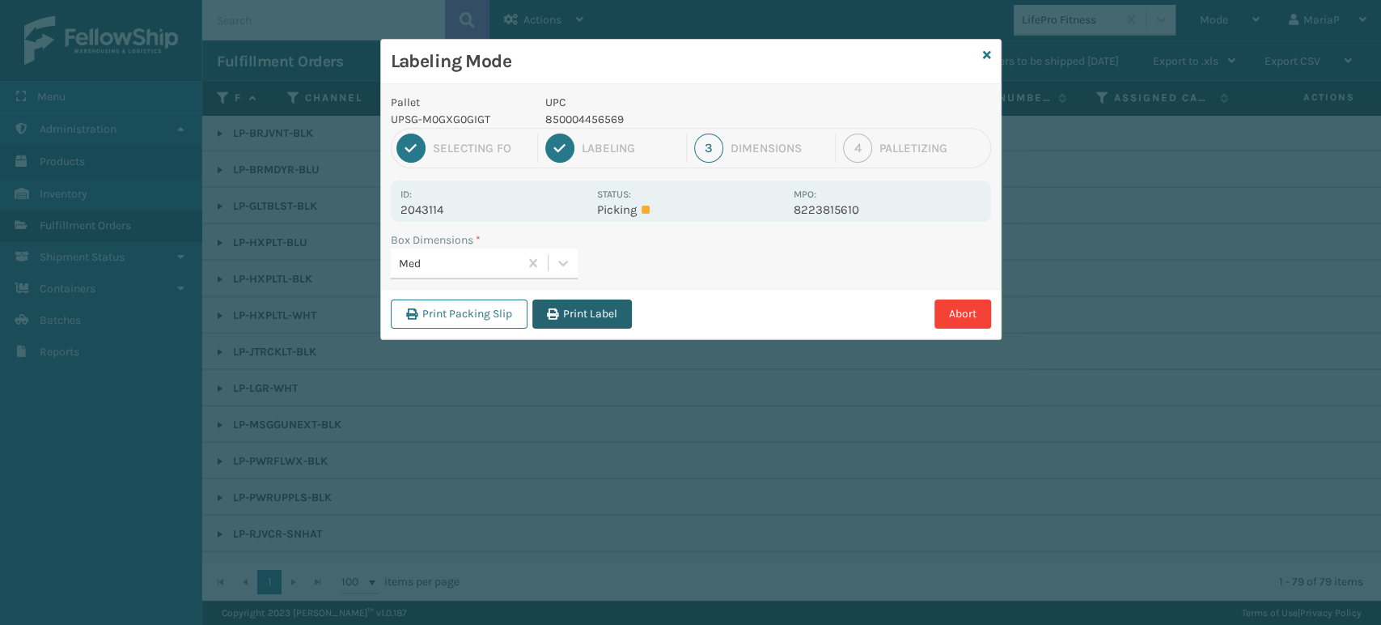
click at [569, 303] on button "Print Label" at bounding box center [582, 313] width 100 height 29
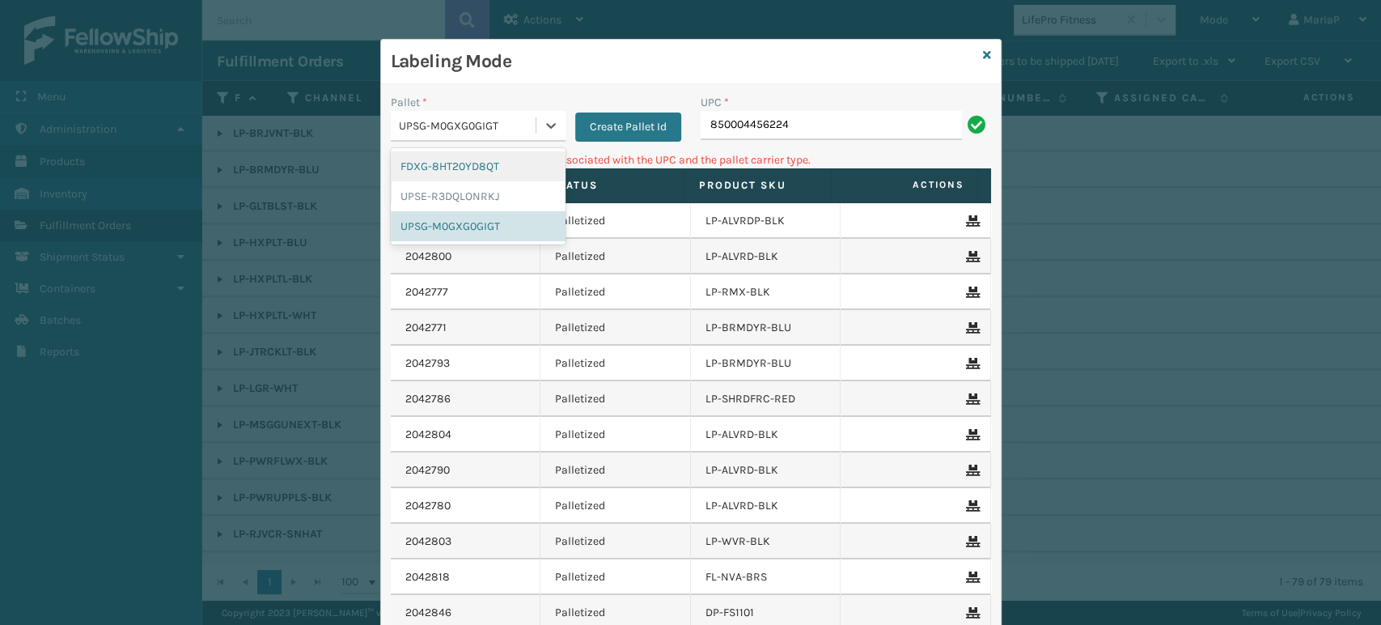
click at [457, 124] on div "UPSG-M0GXG0GIGT" at bounding box center [468, 125] width 138 height 17
click at [439, 153] on div "FDXG-8HT20YD8QT" at bounding box center [478, 166] width 175 height 30
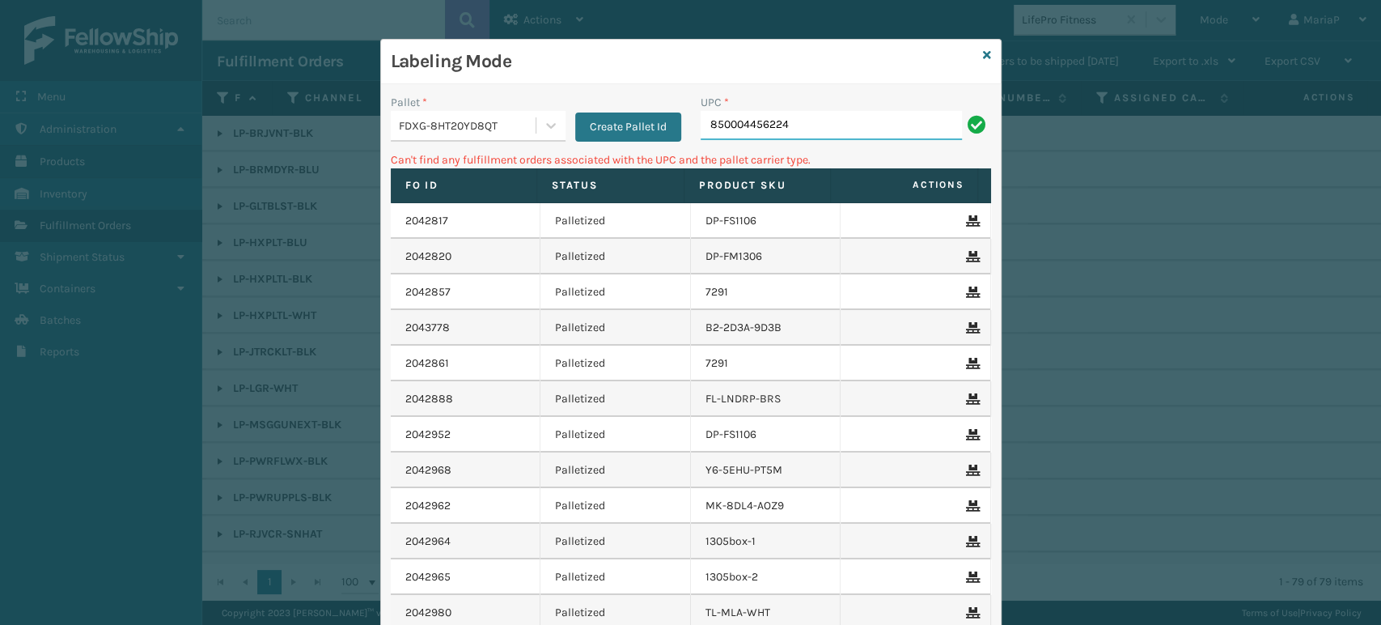
click at [832, 126] on input "850004456224" at bounding box center [831, 125] width 261 height 29
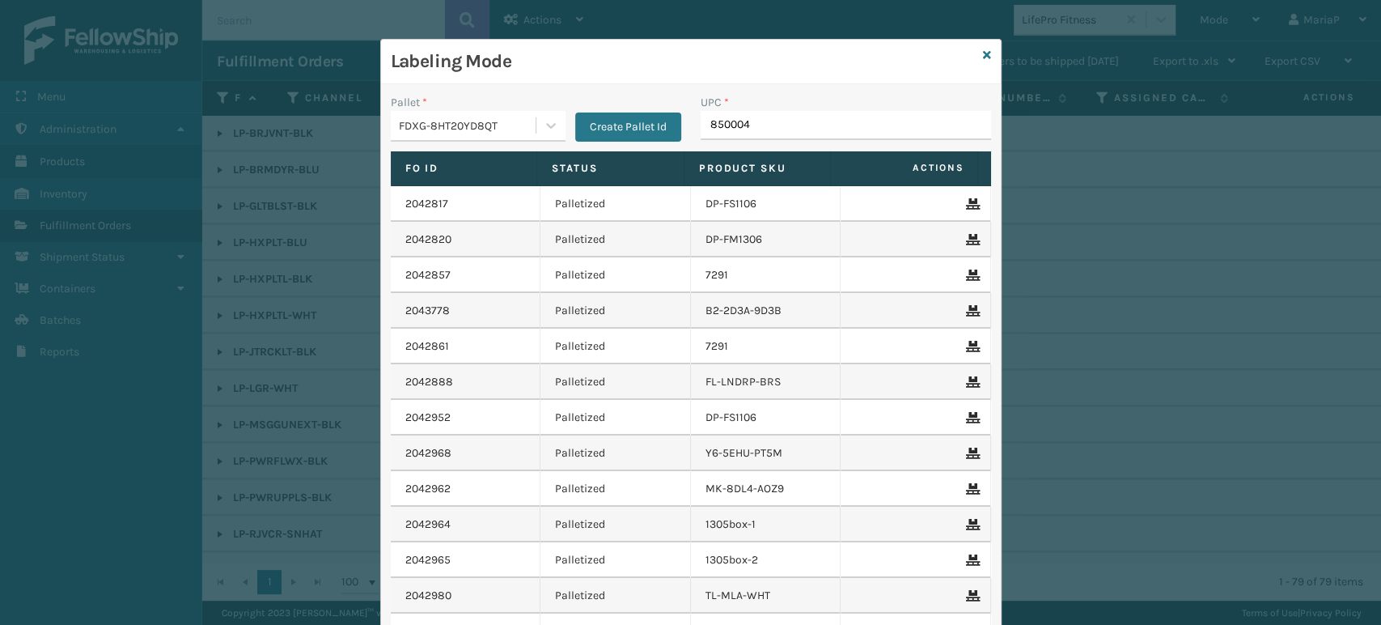
type input "8500044"
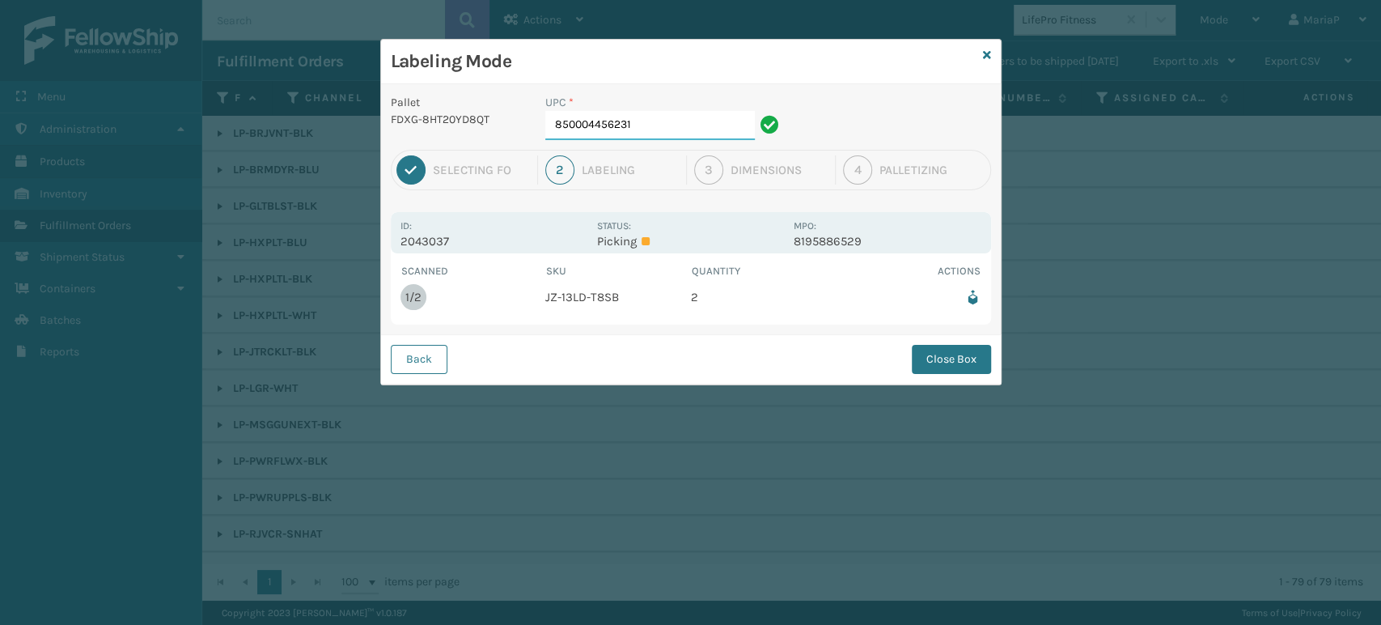
click at [653, 122] on input "850004456231" at bounding box center [650, 125] width 210 height 29
click at [989, 361] on button "Close Box" at bounding box center [951, 359] width 79 height 29
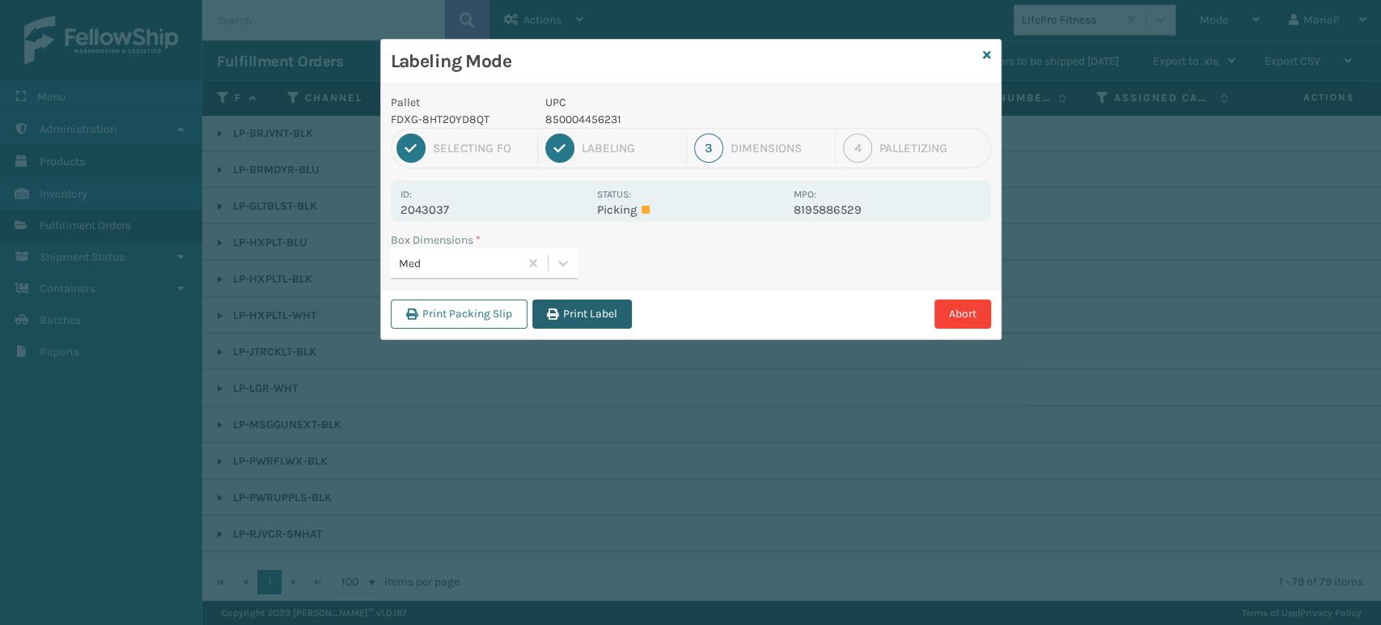
click at [614, 306] on button "Print Label" at bounding box center [582, 313] width 100 height 29
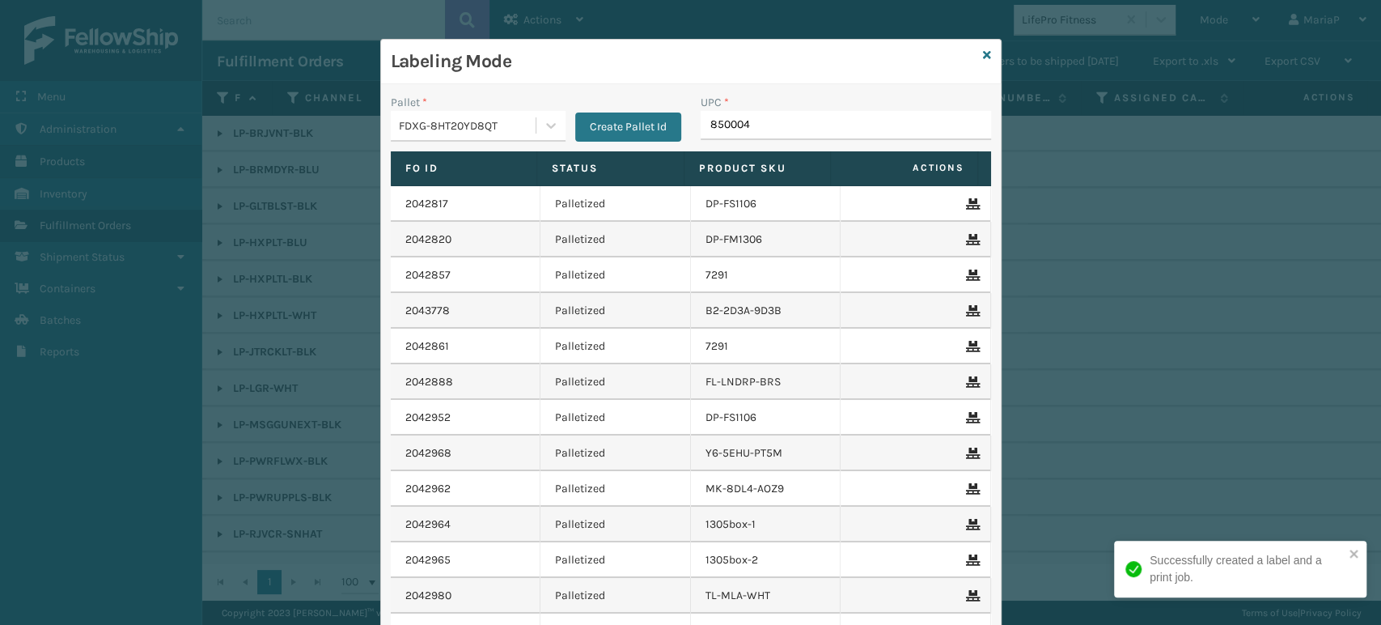
type input "8500044"
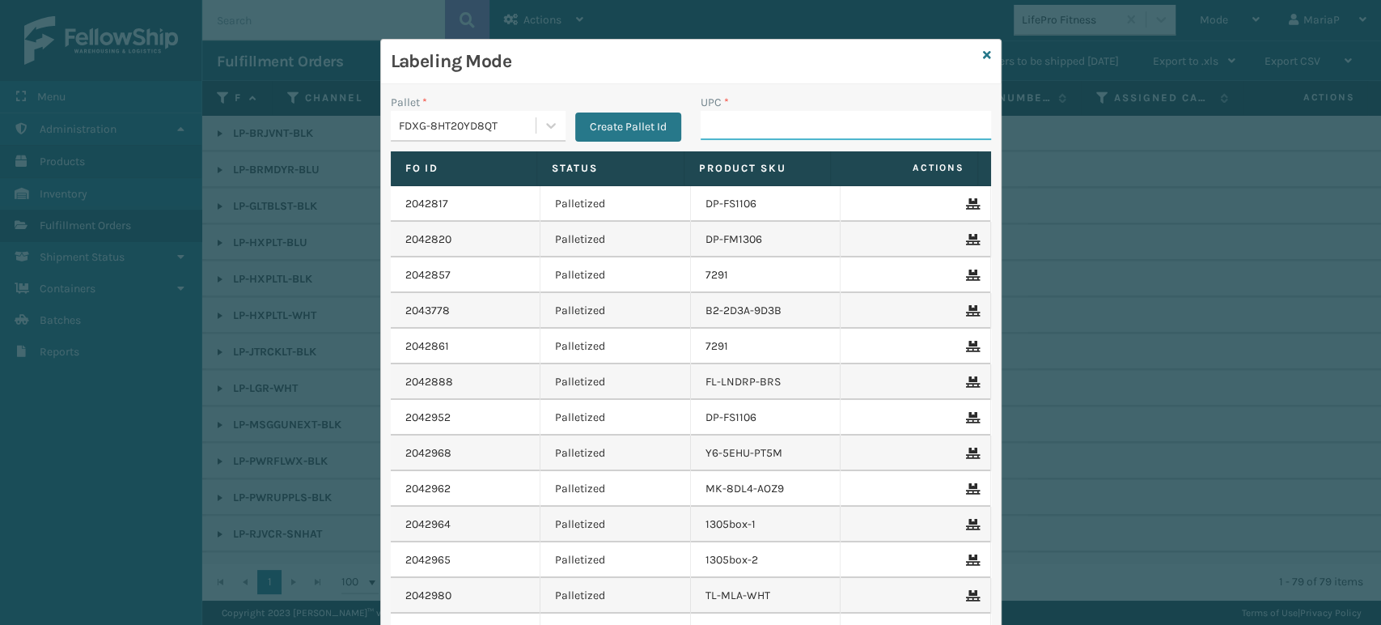
click at [751, 125] on input "UPC *" at bounding box center [846, 125] width 290 height 29
drag, startPoint x: 473, startPoint y: 252, endPoint x: 343, endPoint y: 343, distance: 159.1
drag, startPoint x: 343, startPoint y: 343, endPoint x: 330, endPoint y: 349, distance: 14.1
drag, startPoint x: 330, startPoint y: 349, endPoint x: 752, endPoint y: 122, distance: 479.2
click at [752, 122] on input "UPC *" at bounding box center [846, 125] width 290 height 29
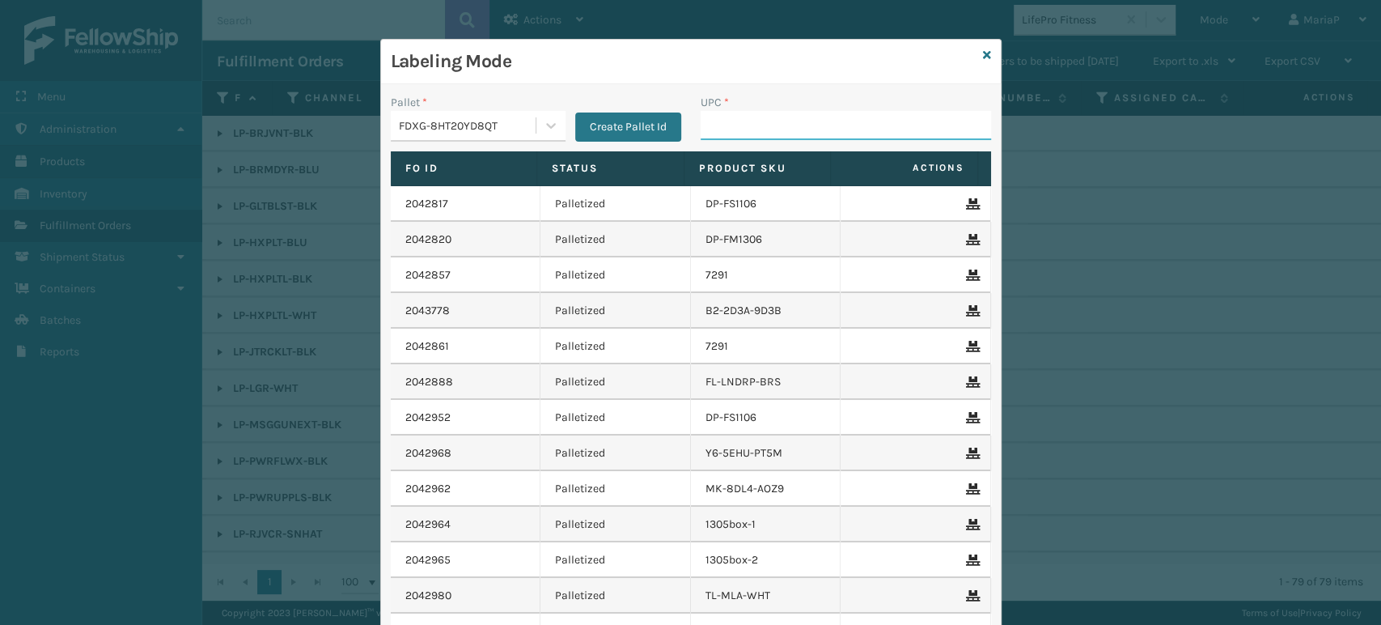
click at [737, 132] on input "UPC *" at bounding box center [846, 125] width 290 height 29
click at [749, 121] on input "UPC *" at bounding box center [846, 125] width 290 height 29
click at [782, 128] on input "UPC *" at bounding box center [846, 125] width 290 height 29
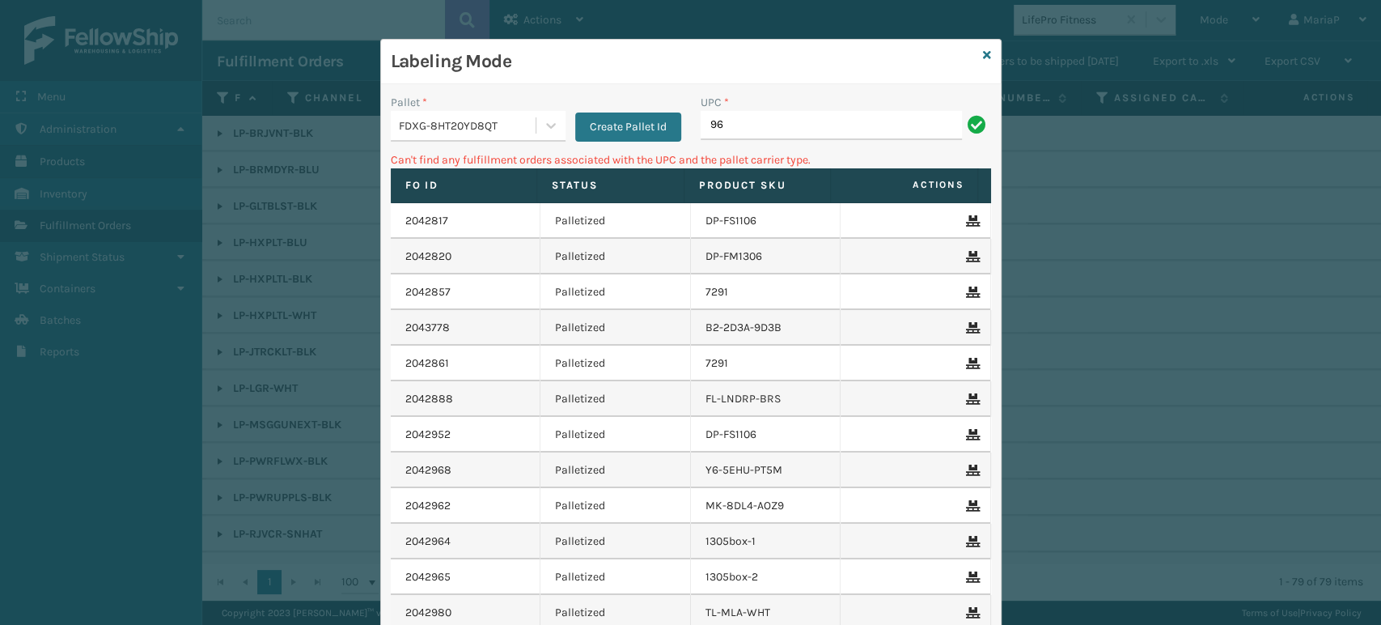
type input "9"
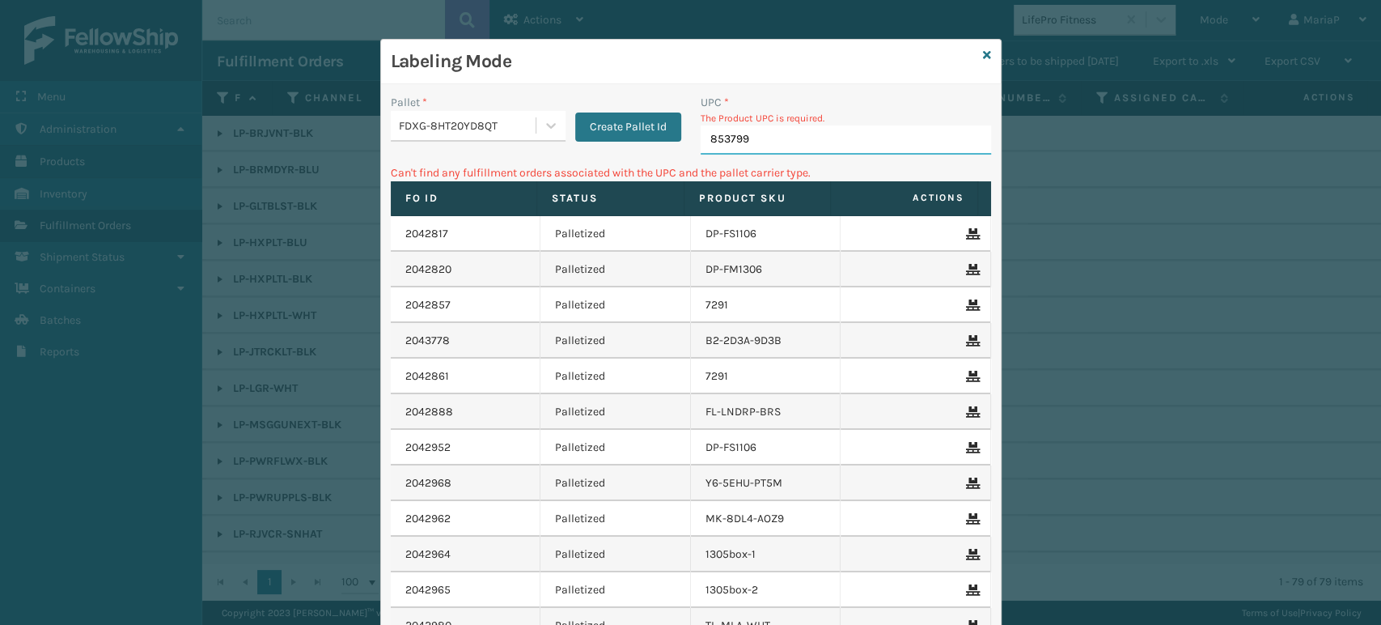
type input "8537990"
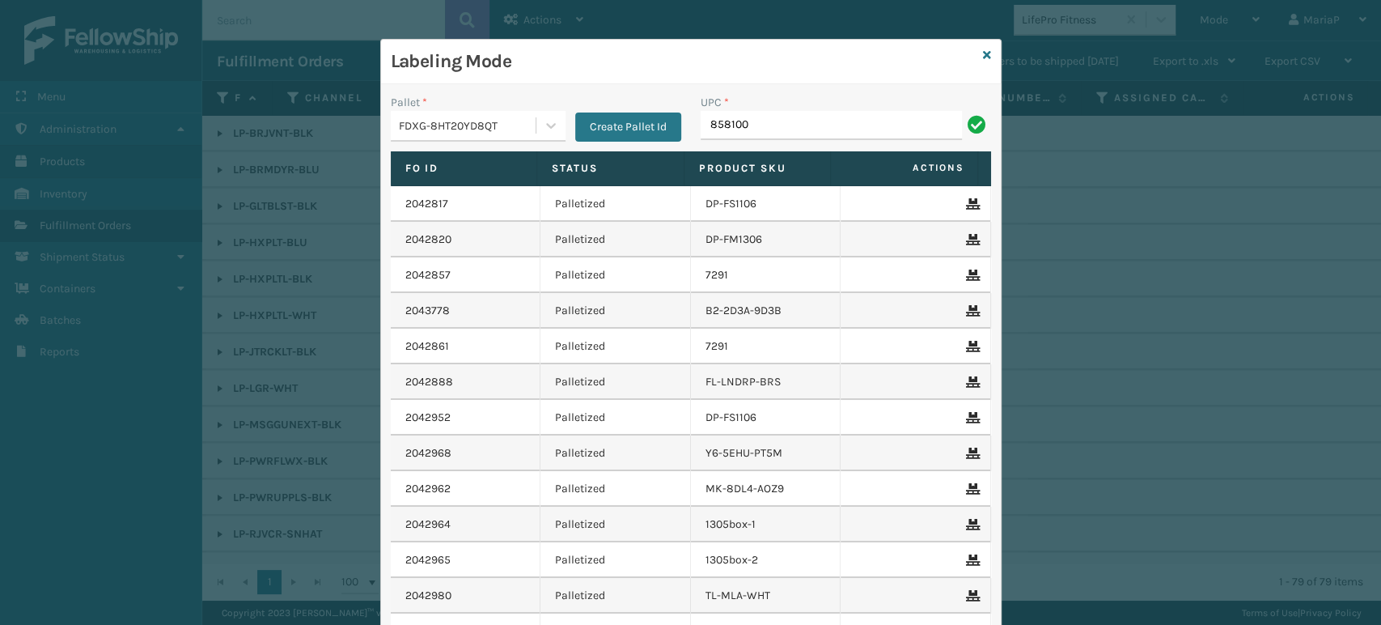
type input "8581000"
type input "858100007906"
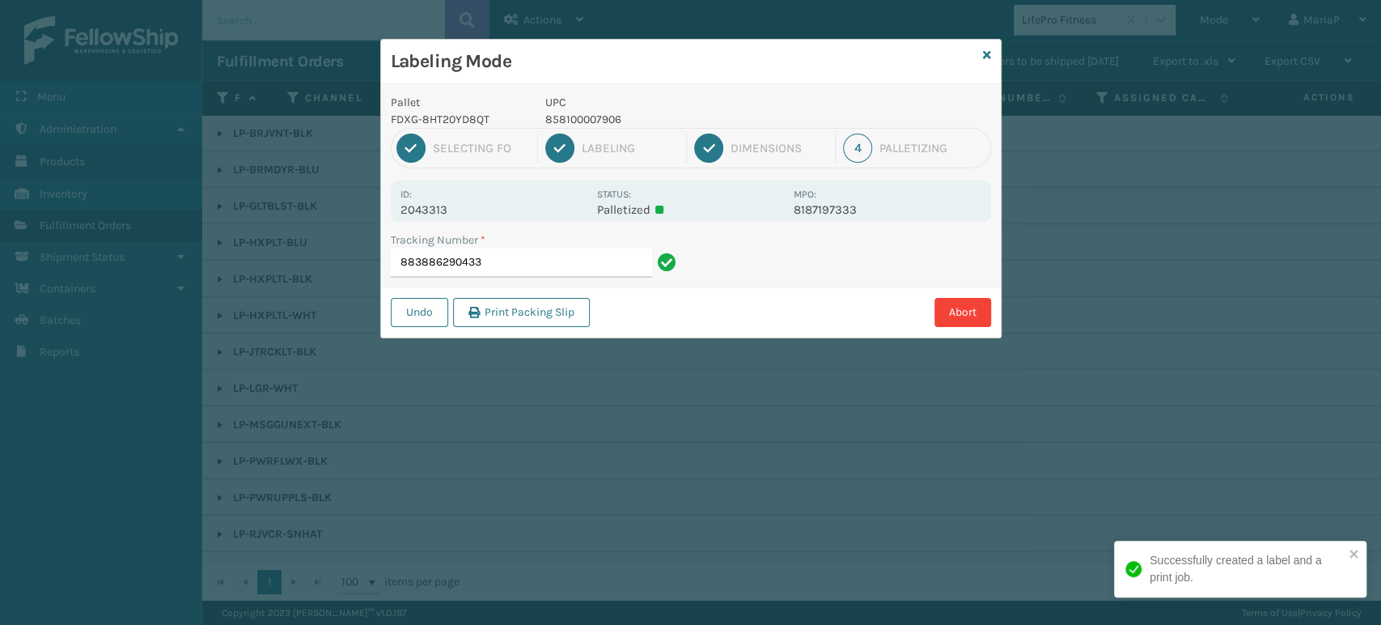
click at [580, 130] on div "1 Selecting FO 2 Labeling 3 Dimensions 4 Palletizing" at bounding box center [691, 148] width 600 height 40
click at [580, 121] on p "858100007906" at bounding box center [664, 119] width 239 height 17
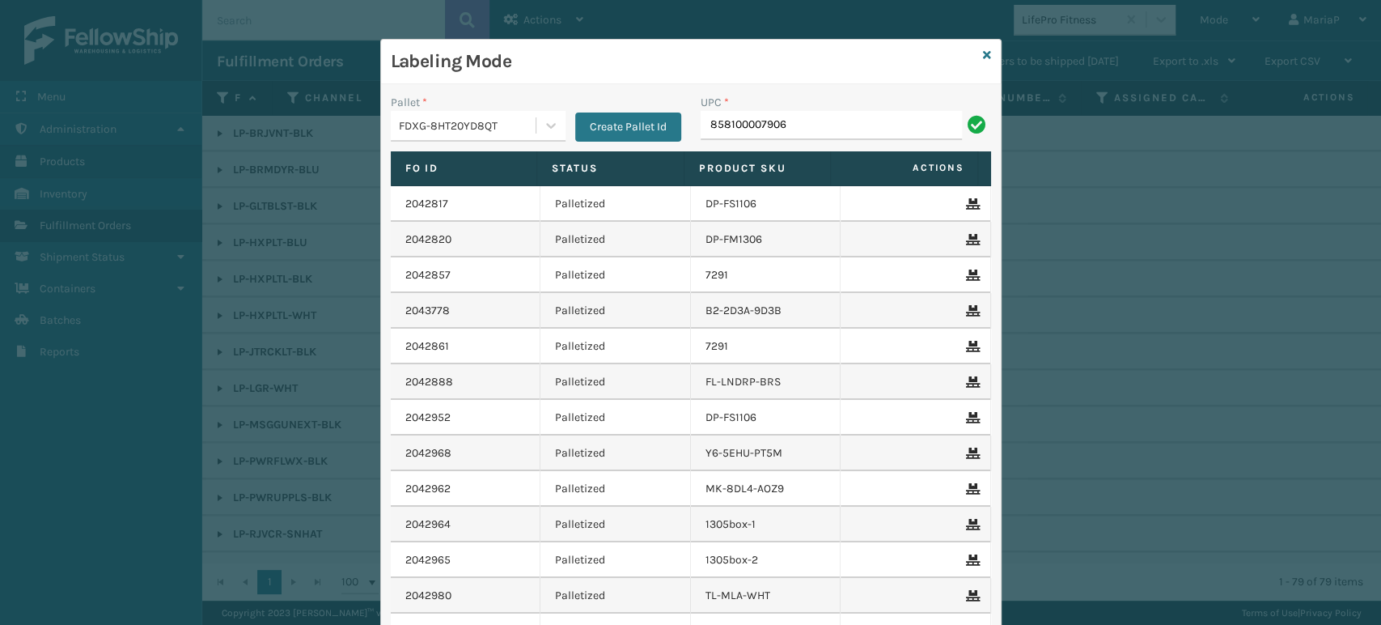
type input "858100007906"
click at [833, 125] on input "858100007906" at bounding box center [831, 125] width 261 height 29
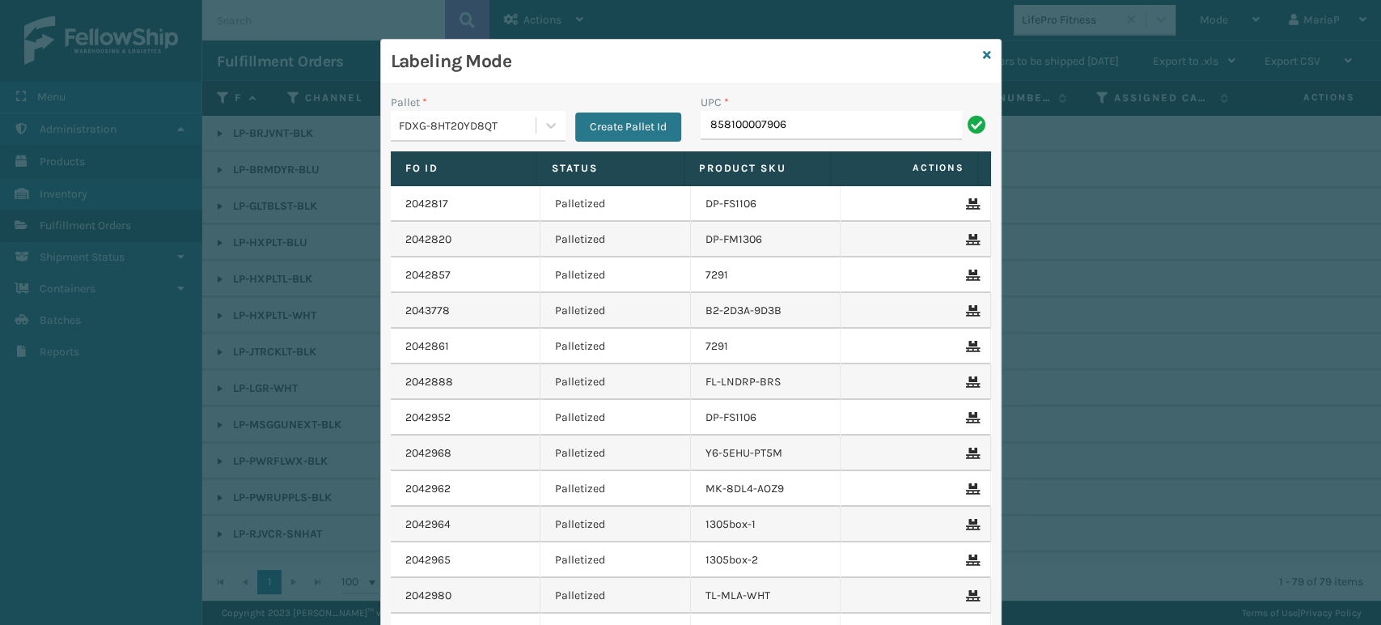
type input "858100007906"
type input "850012486813"
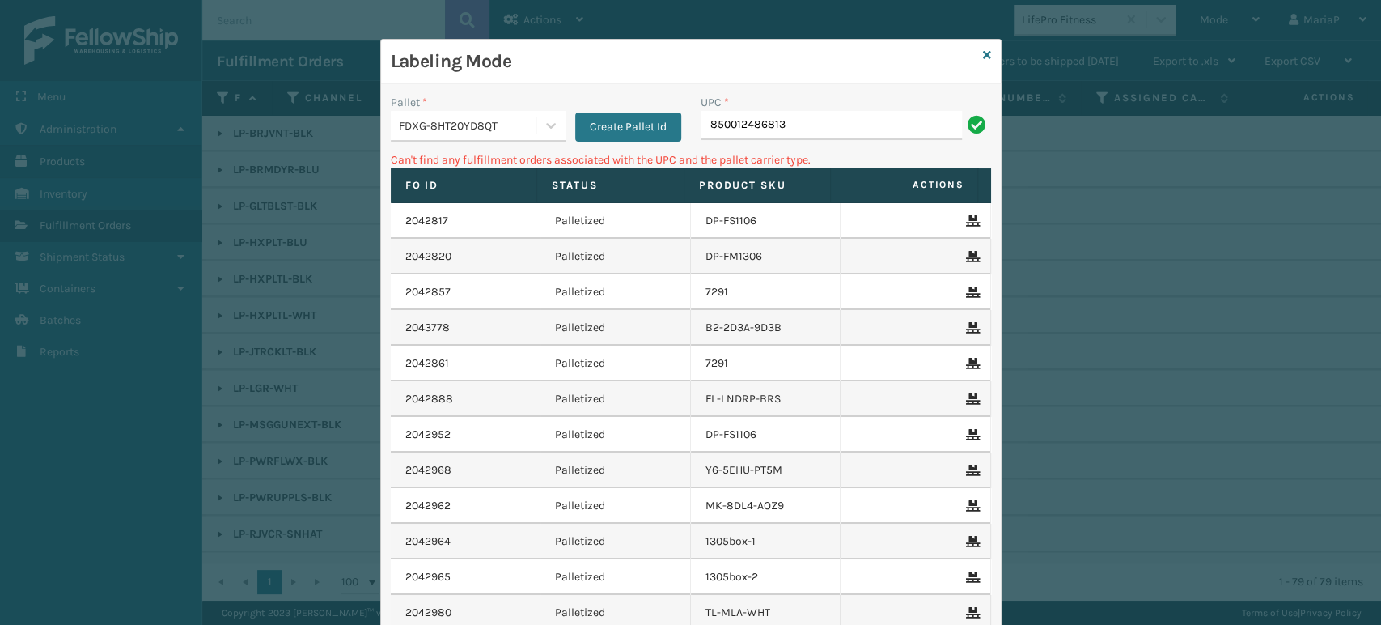
click at [769, 129] on input "850012486813" at bounding box center [831, 125] width 261 height 29
type input "850012486312"
click at [454, 127] on div "FDXG-8HT20YD8QT" at bounding box center [468, 125] width 138 height 17
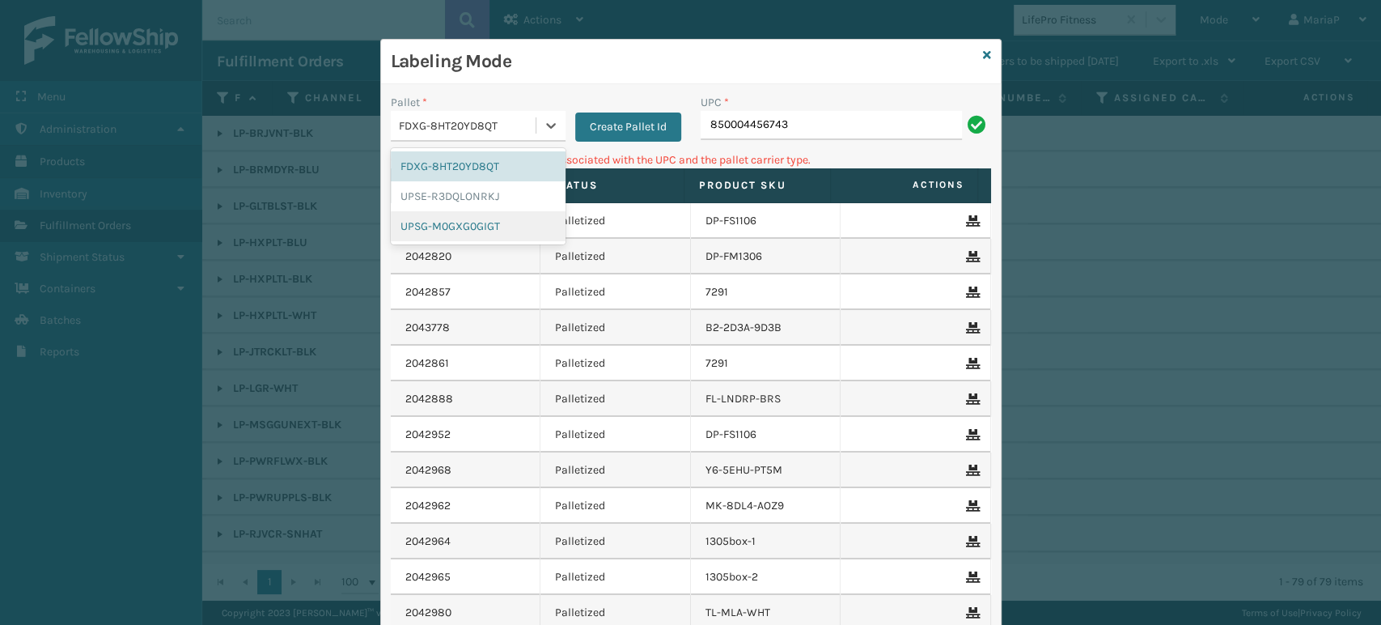
click at [442, 228] on div "UPSG-M0GXG0GIGT" at bounding box center [478, 226] width 175 height 30
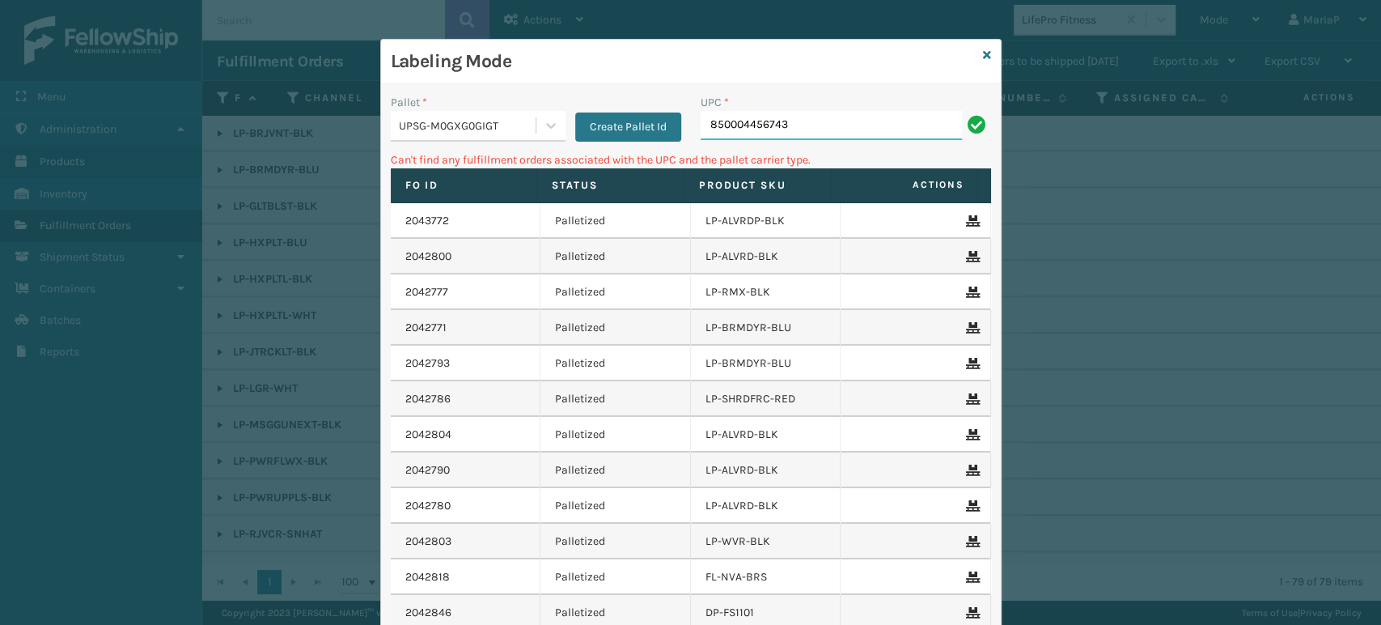
click at [807, 121] on input "850004456743" at bounding box center [831, 125] width 261 height 29
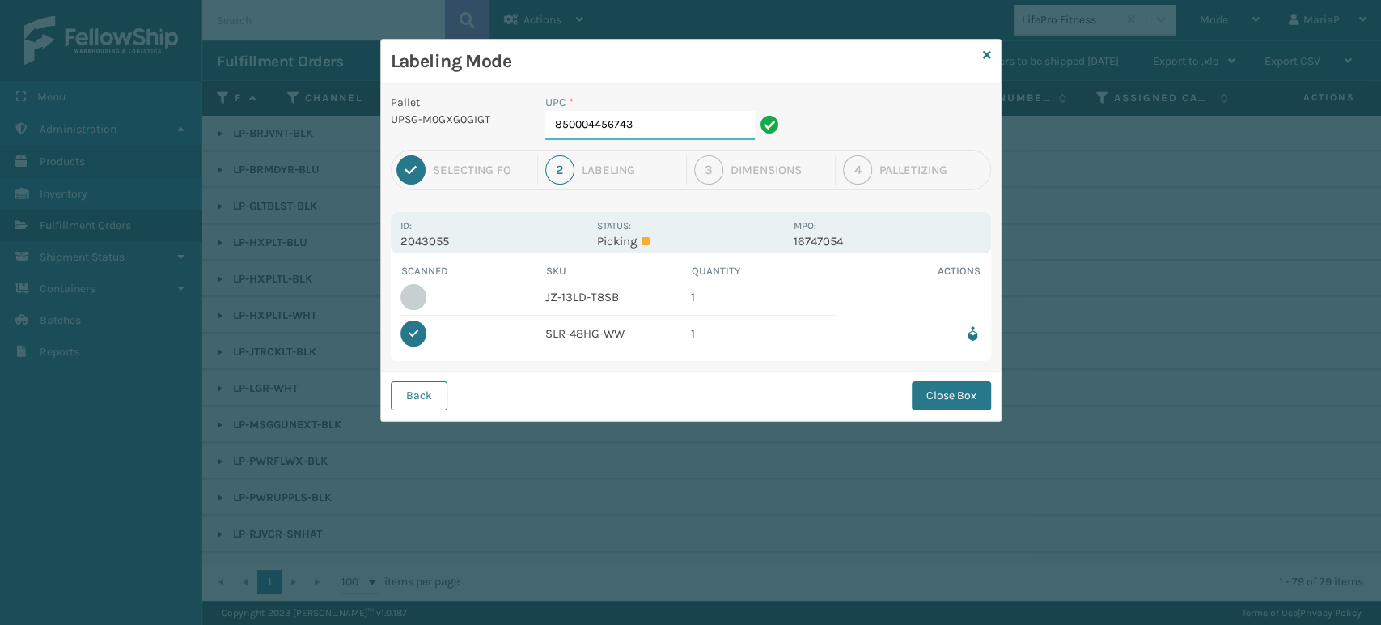
click at [699, 132] on input "850004456743" at bounding box center [650, 125] width 210 height 29
type input "850004456231"
click at [932, 400] on button "Close Box" at bounding box center [951, 395] width 79 height 29
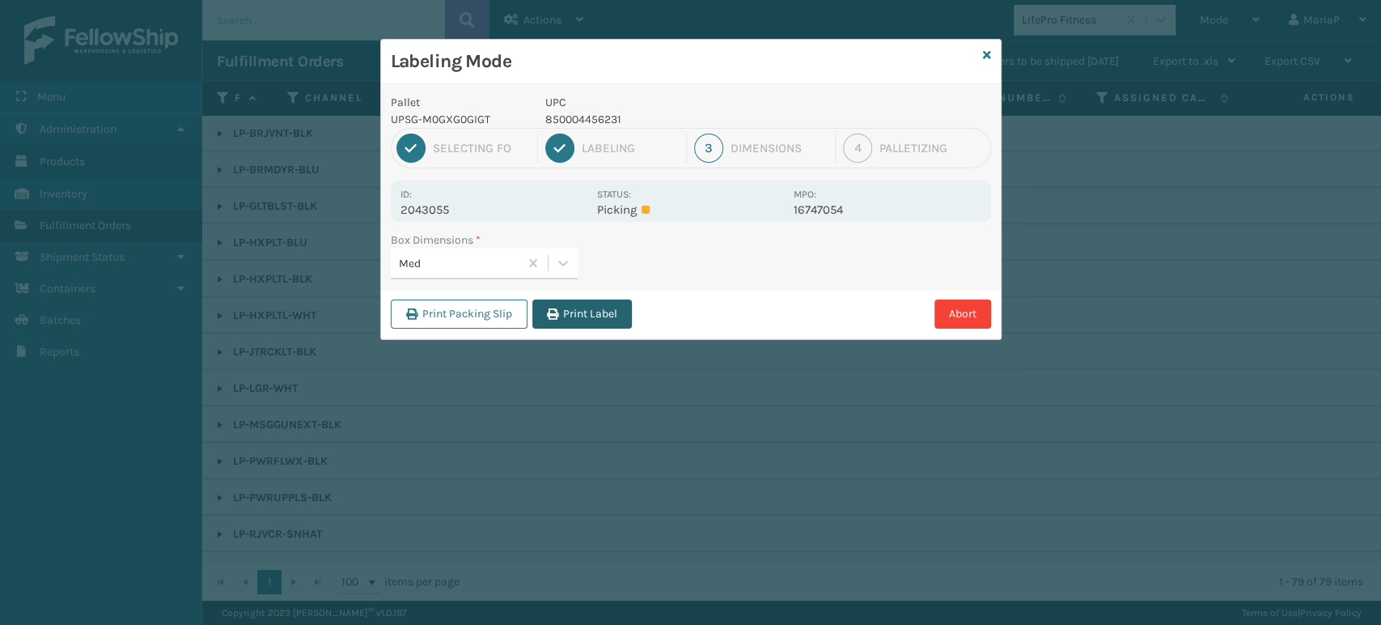
click at [570, 303] on button "Print Label" at bounding box center [582, 313] width 100 height 29
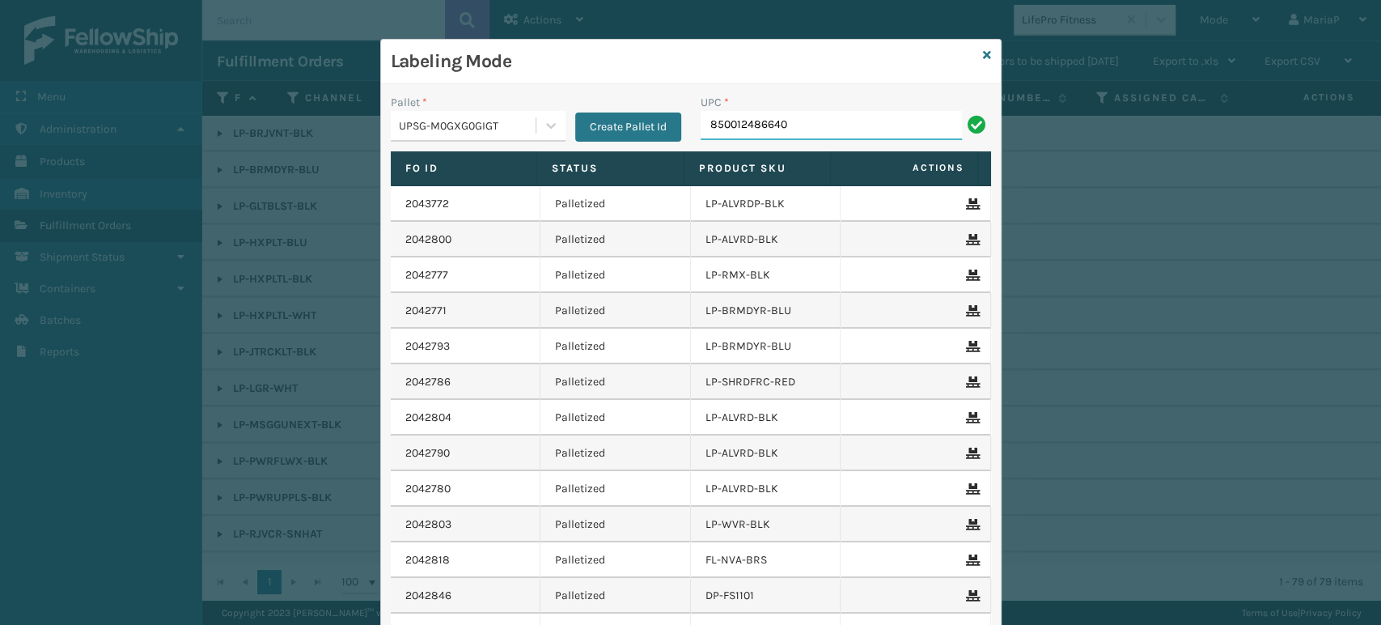
type input "850012486640"
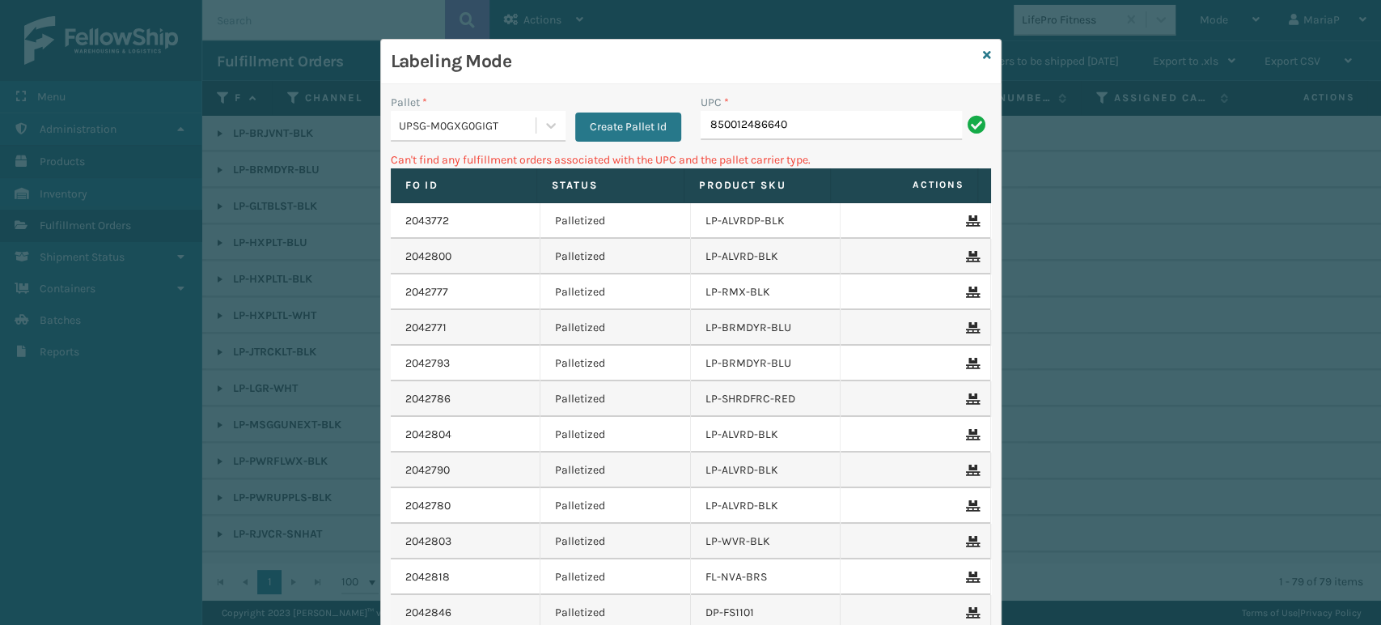
click at [438, 131] on div "UPSG-M0GXG0GIGT" at bounding box center [468, 125] width 138 height 17
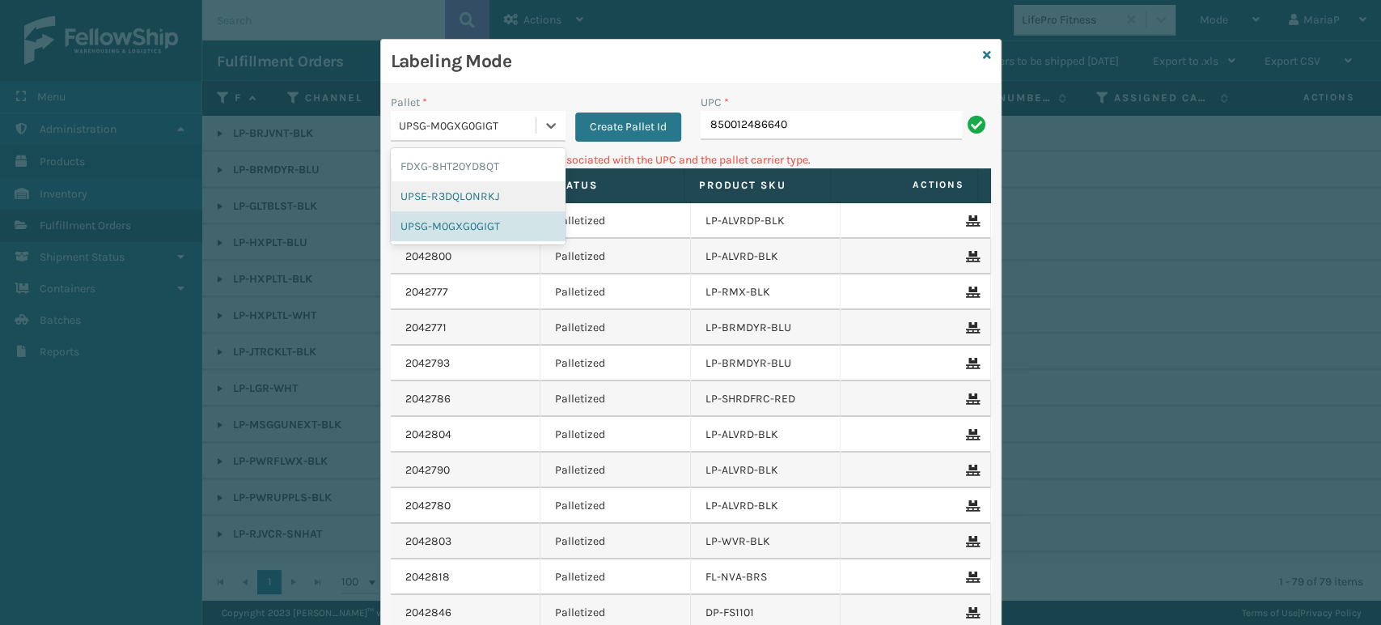
click at [458, 167] on div "FDXG-8HT20YD8QT" at bounding box center [478, 166] width 175 height 30
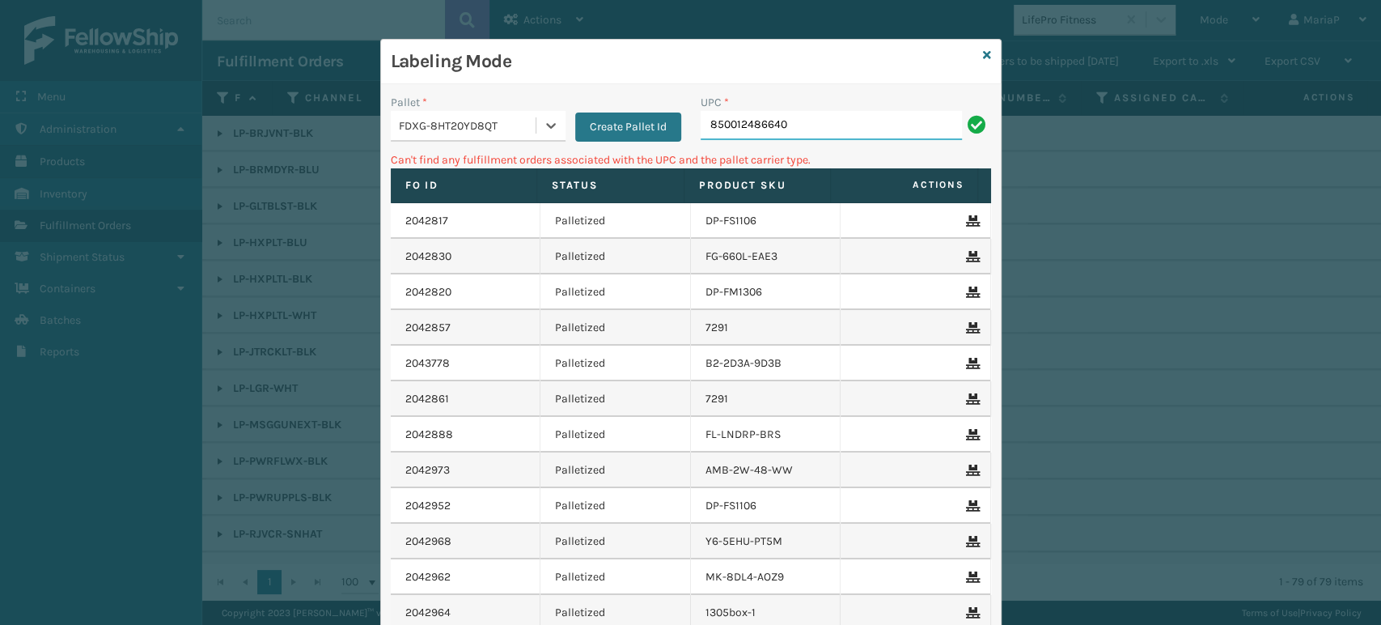
click at [778, 132] on input "850012486640" at bounding box center [831, 125] width 261 height 29
click at [780, 132] on input "850012486640" at bounding box center [831, 125] width 261 height 29
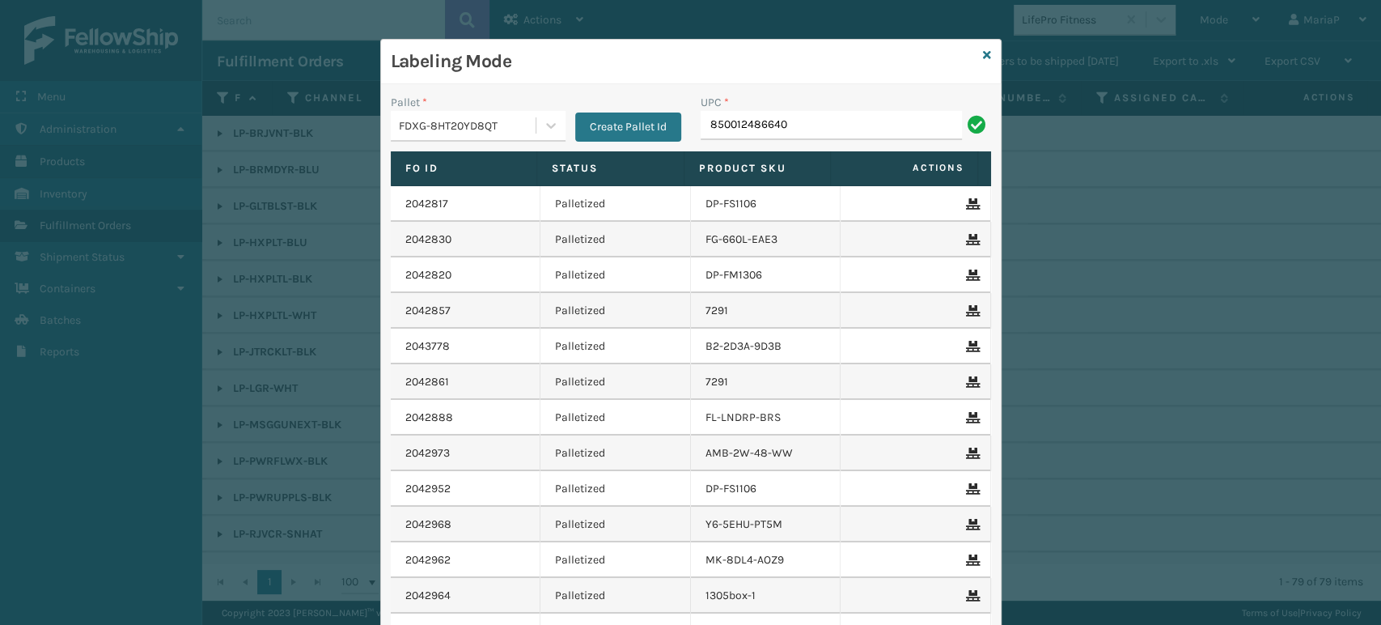
type input "850012486640"
type input "850012486701"
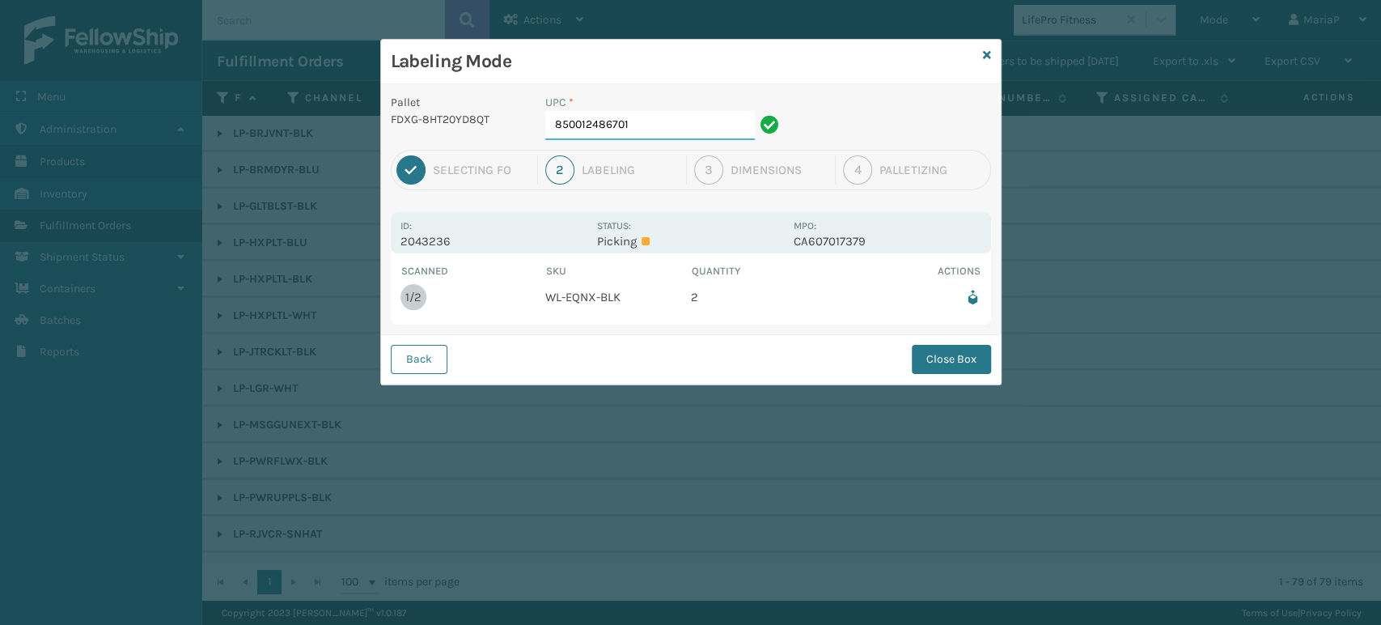
drag, startPoint x: 652, startPoint y: 133, endPoint x: 641, endPoint y: 131, distance: 11.4
click at [652, 131] on input "850012486701" at bounding box center [650, 125] width 210 height 29
click at [959, 371] on button "Close Box" at bounding box center [951, 359] width 79 height 29
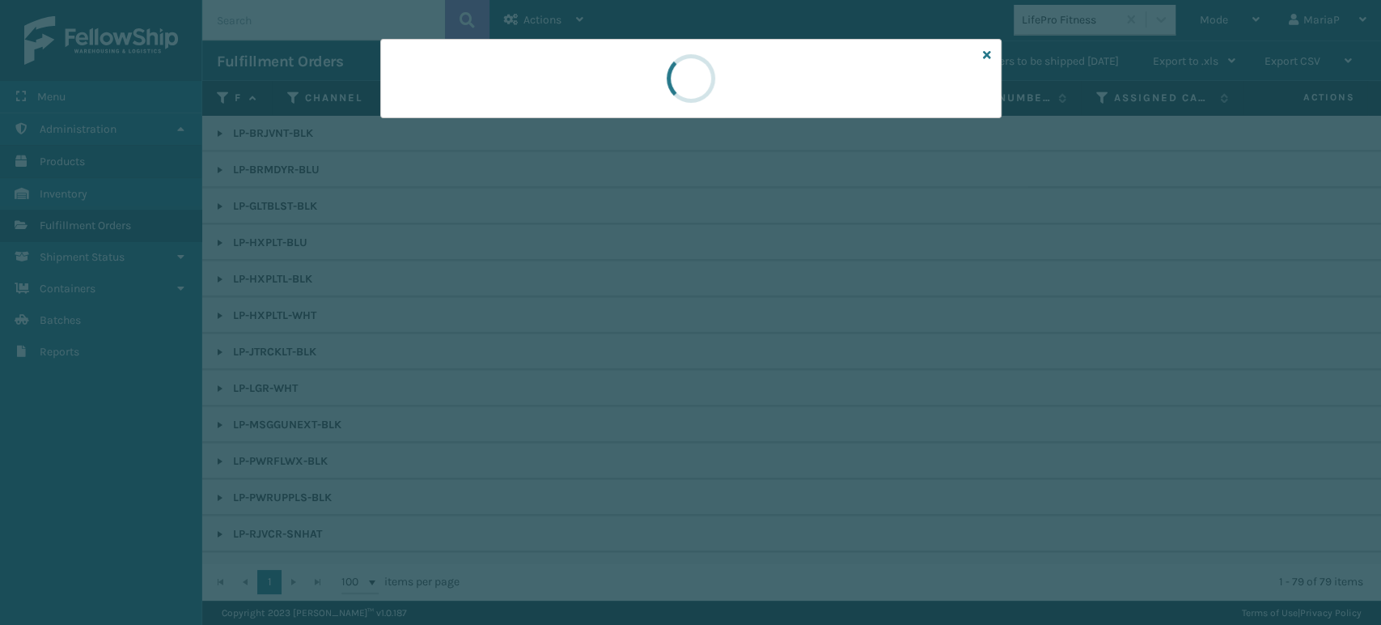
click at [959, 371] on div at bounding box center [690, 312] width 1381 height 625
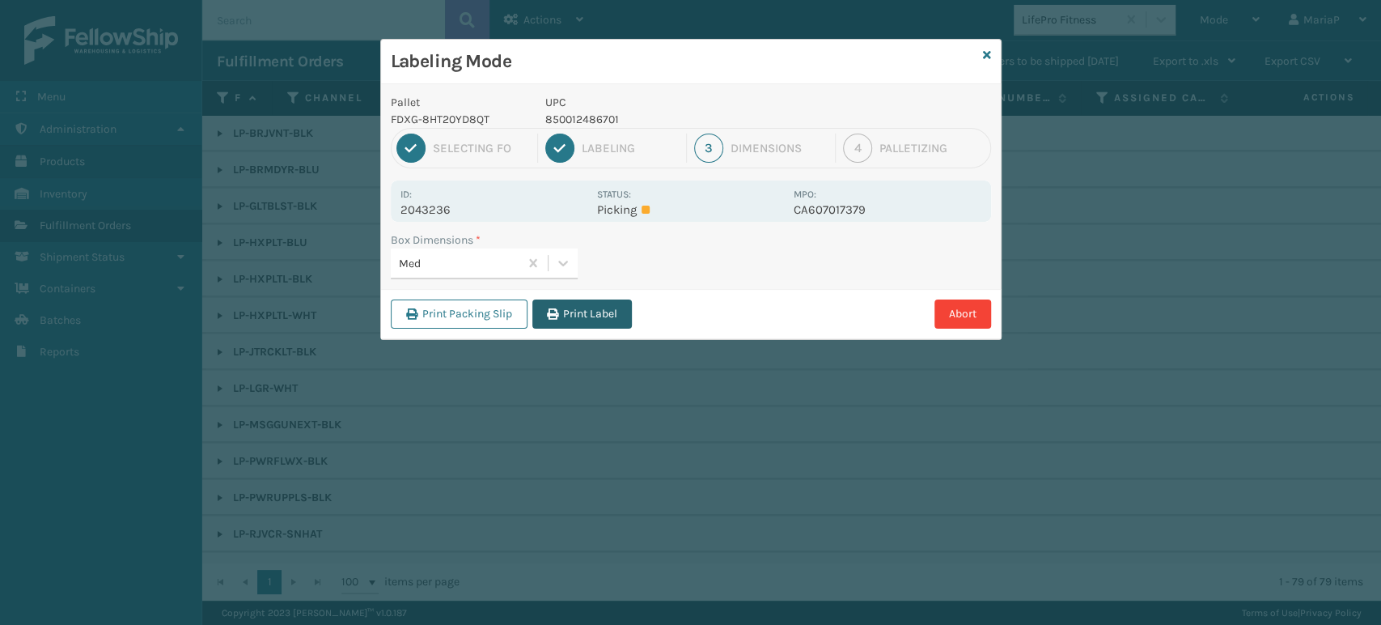
click at [591, 320] on button "Print Label" at bounding box center [582, 313] width 100 height 29
click at [594, 317] on div "Labeling Mode Pallet FDXG-8HT20YD8QT UPC 850012486701 1 Selecting FO 2 Labeling…" at bounding box center [690, 312] width 1381 height 625
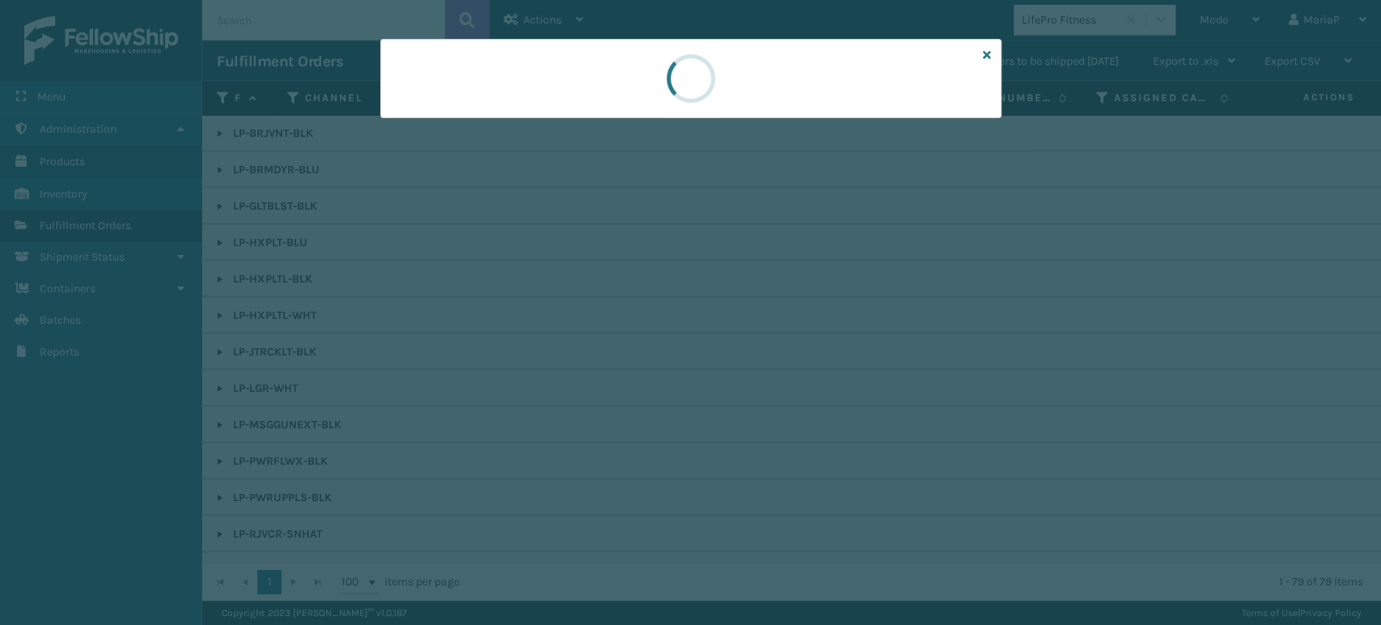
click at [594, 317] on div at bounding box center [690, 312] width 1381 height 625
click at [592, 316] on div at bounding box center [690, 312] width 1381 height 625
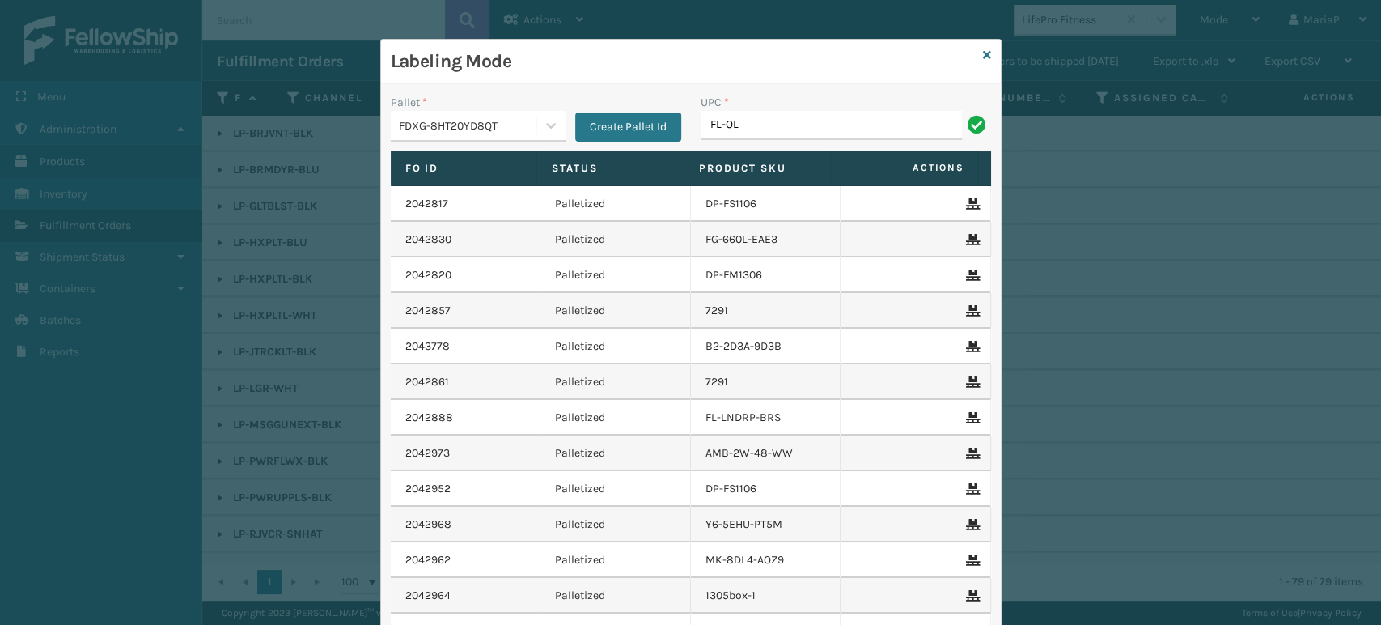
type input "FL-OLVA-CRM"
type input "850012486312"
type input "858100007906"
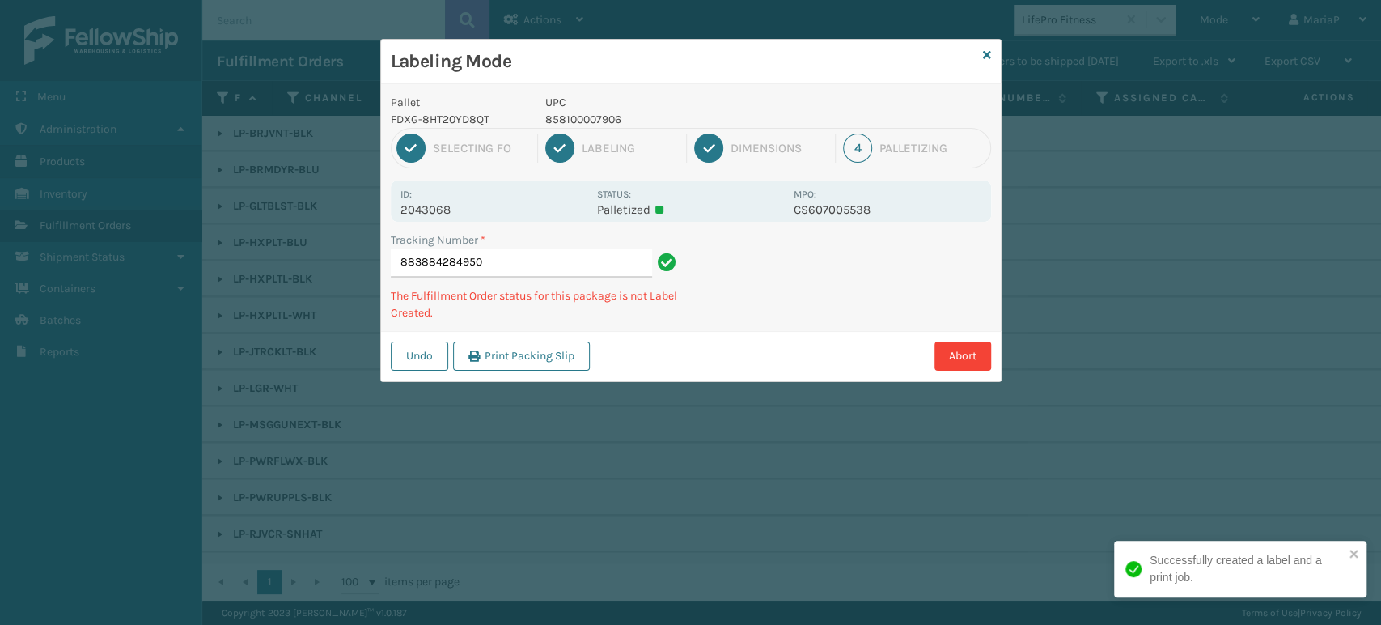
click at [585, 115] on p "858100007906" at bounding box center [664, 119] width 239 height 17
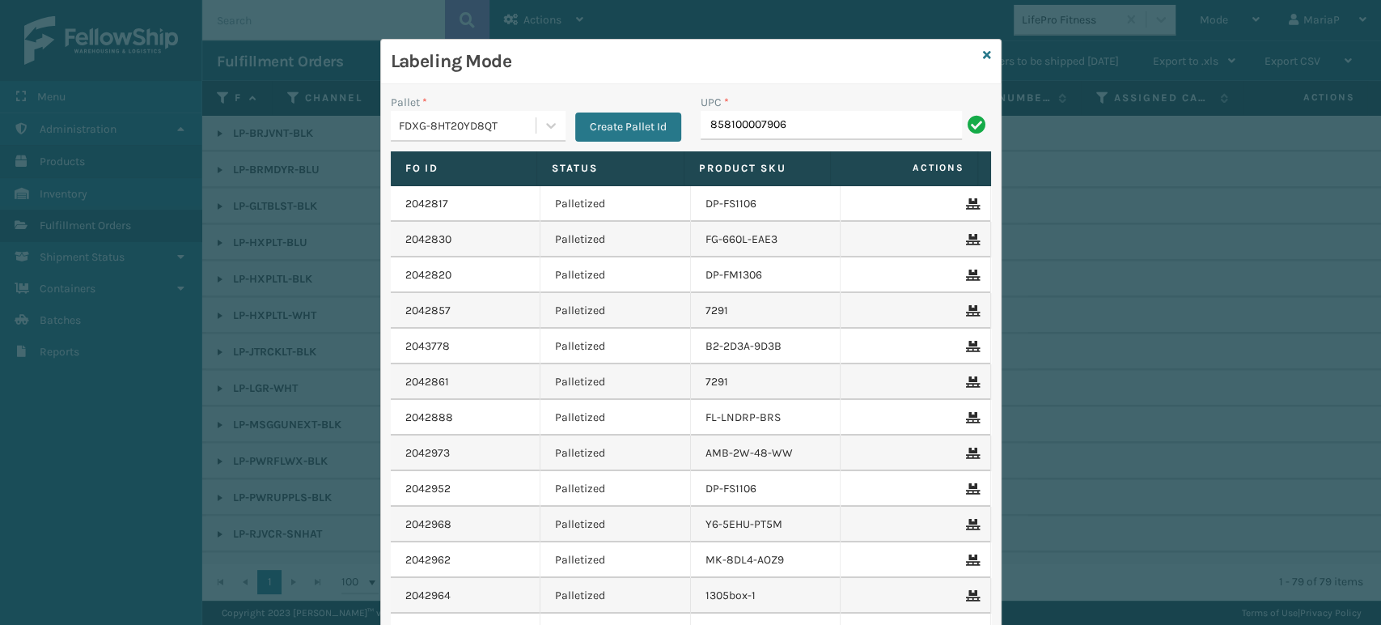
type input "858100007906"
click at [983, 53] on icon at bounding box center [987, 54] width 8 height 11
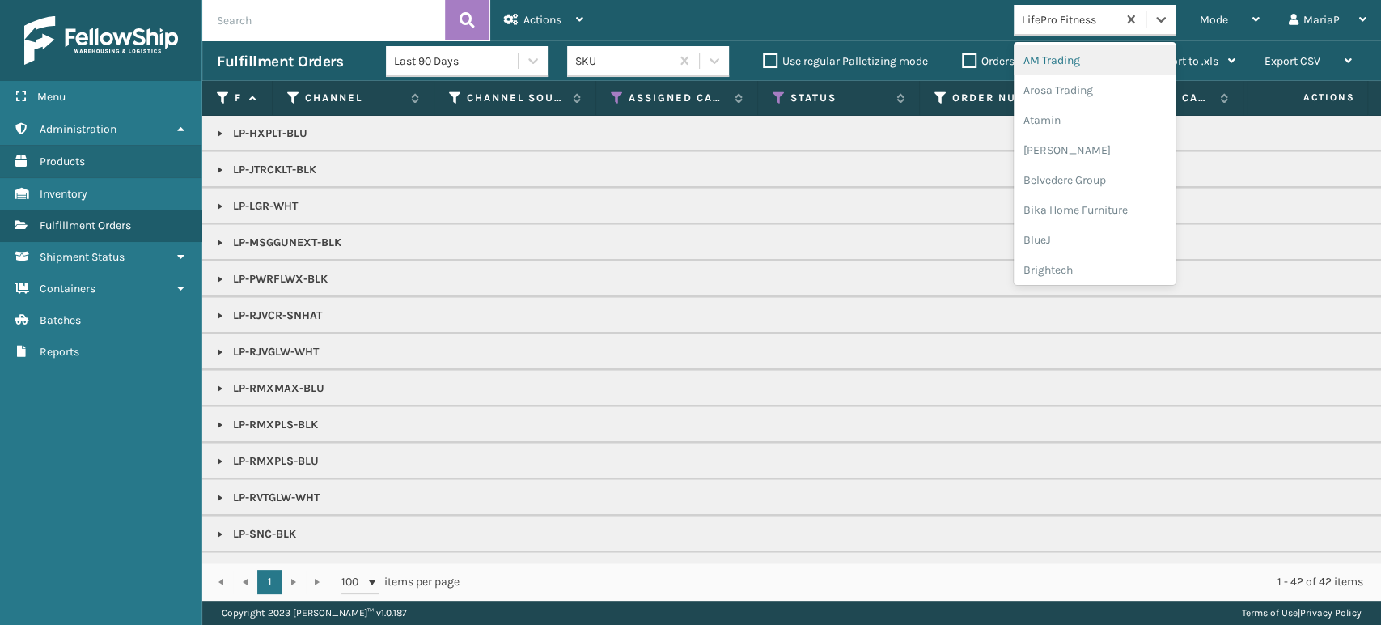
click at [1086, 16] on div "LifePro Fitness" at bounding box center [1070, 19] width 96 height 17
type input "BR"
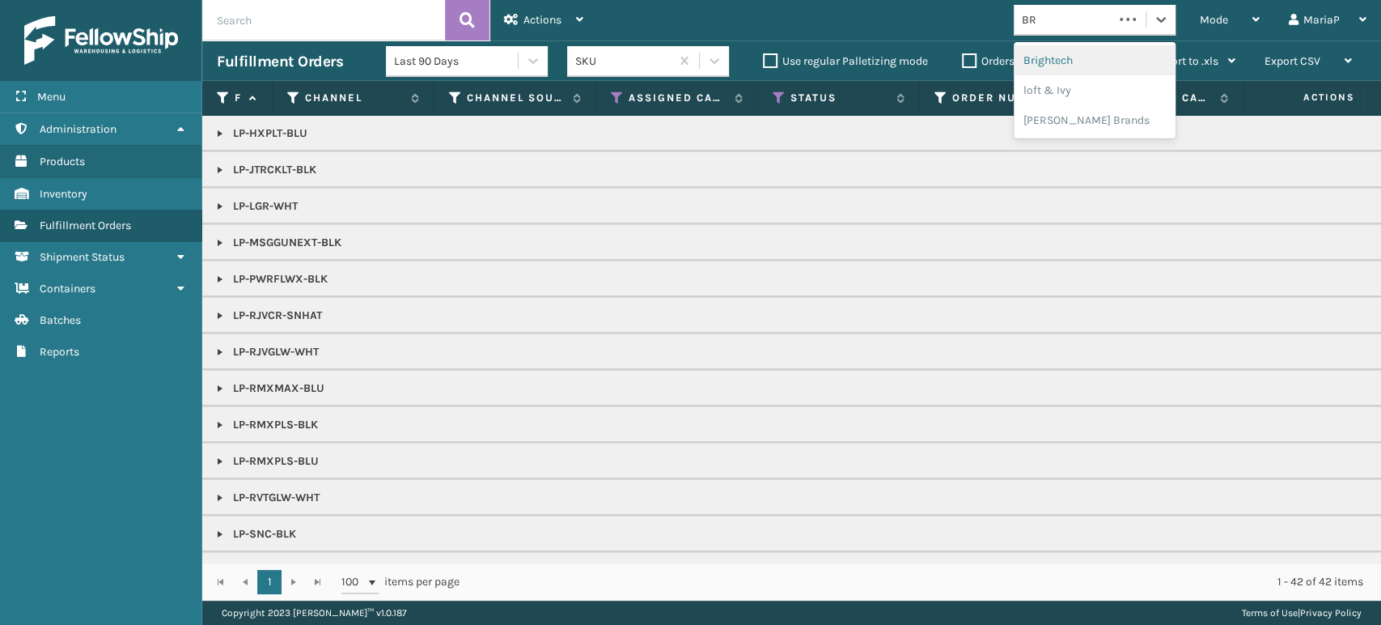
click at [1090, 53] on div "Brightech" at bounding box center [1095, 60] width 162 height 30
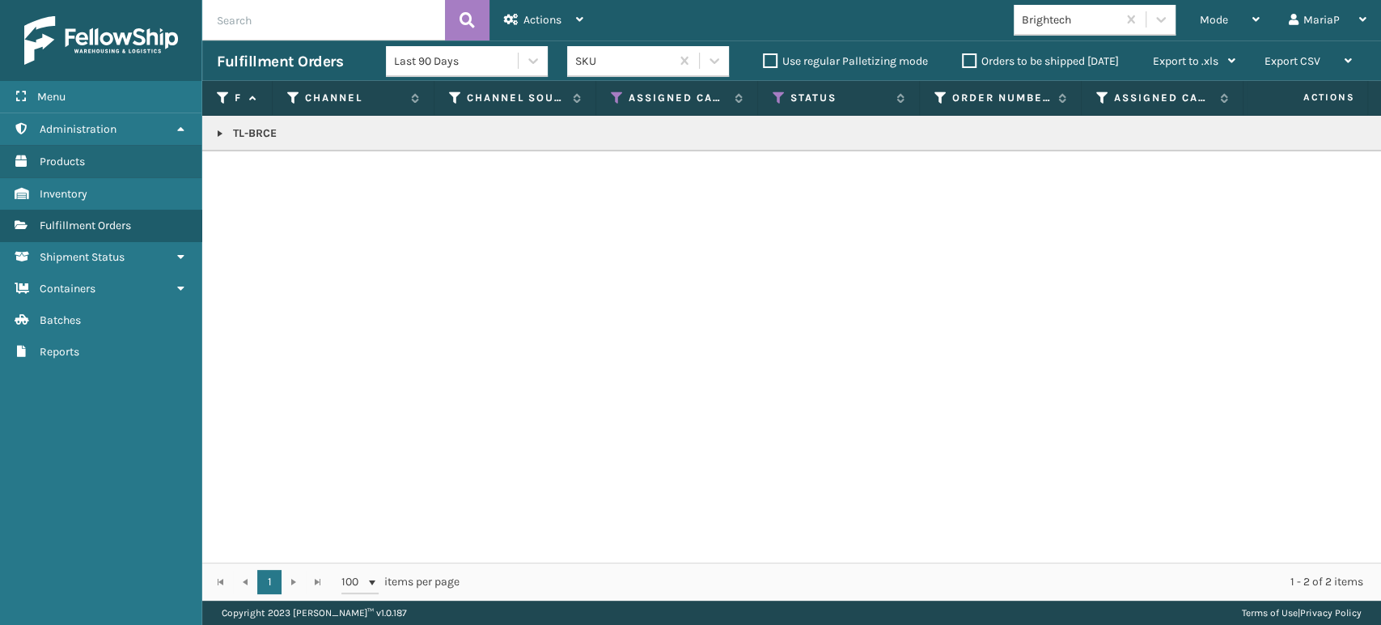
click at [216, 135] on link at bounding box center [220, 133] width 13 height 13
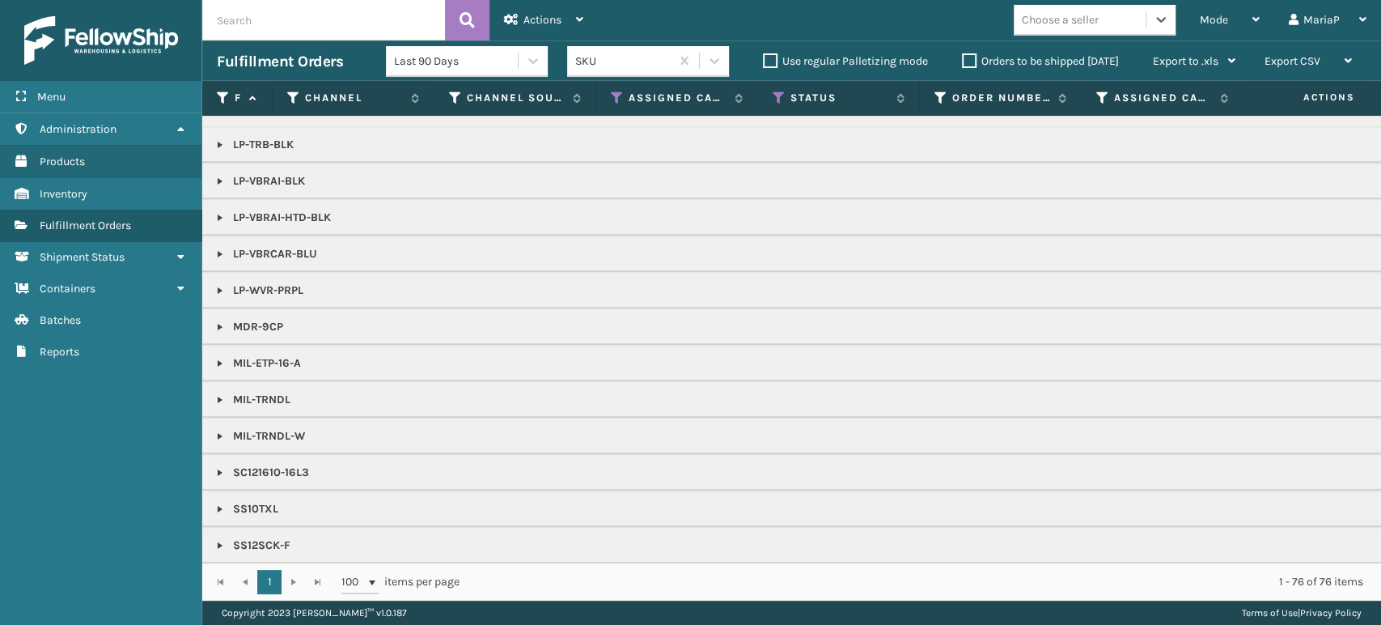
scroll to position [1141, 0]
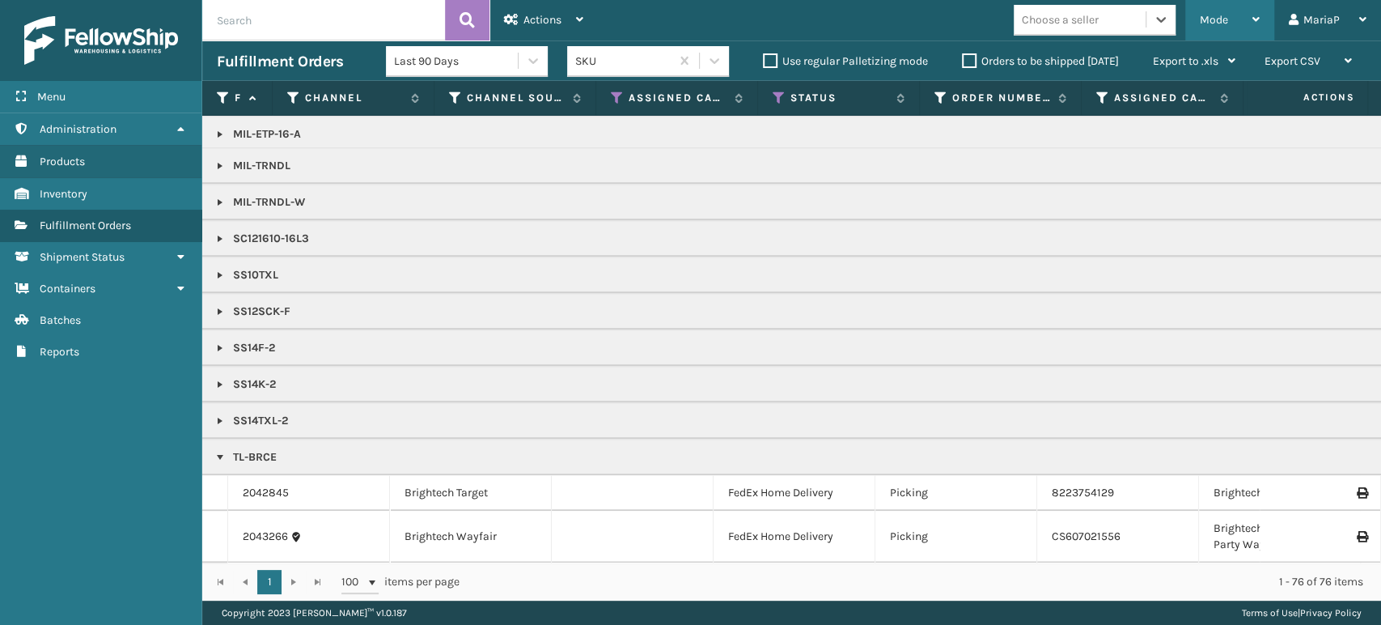
click at [1232, 17] on div "Mode" at bounding box center [1230, 20] width 60 height 40
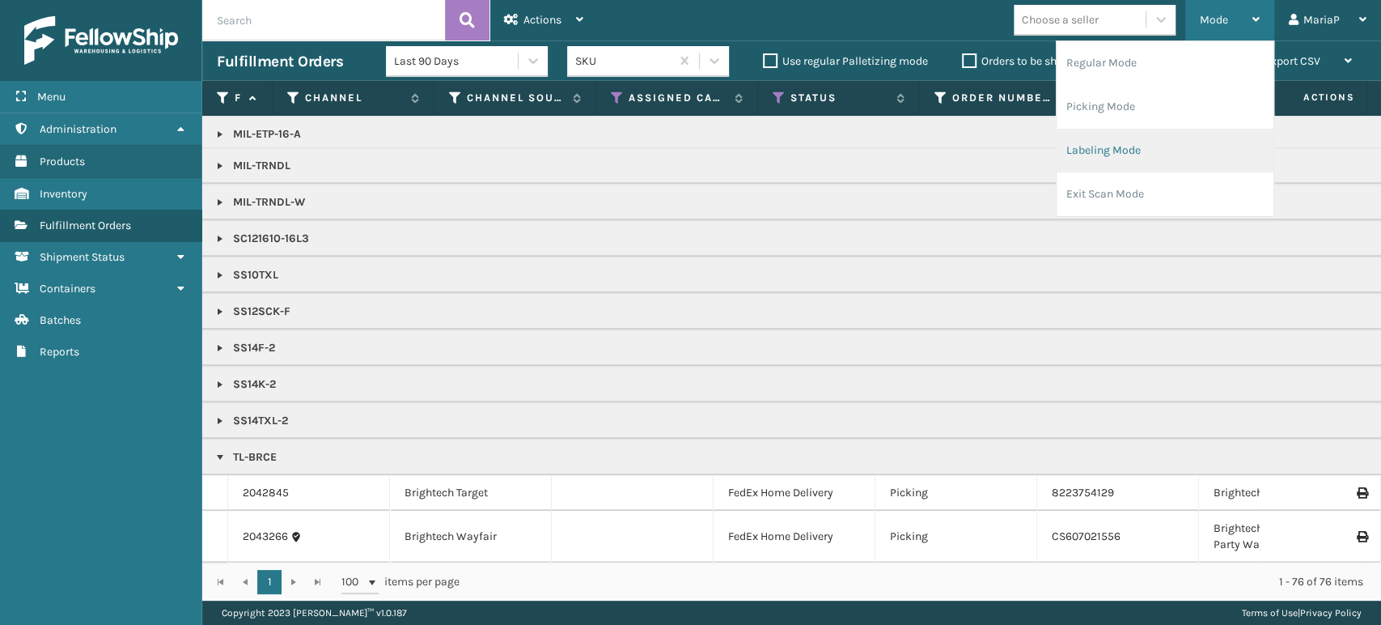
click at [1097, 152] on li "Labeling Mode" at bounding box center [1164, 151] width 217 height 44
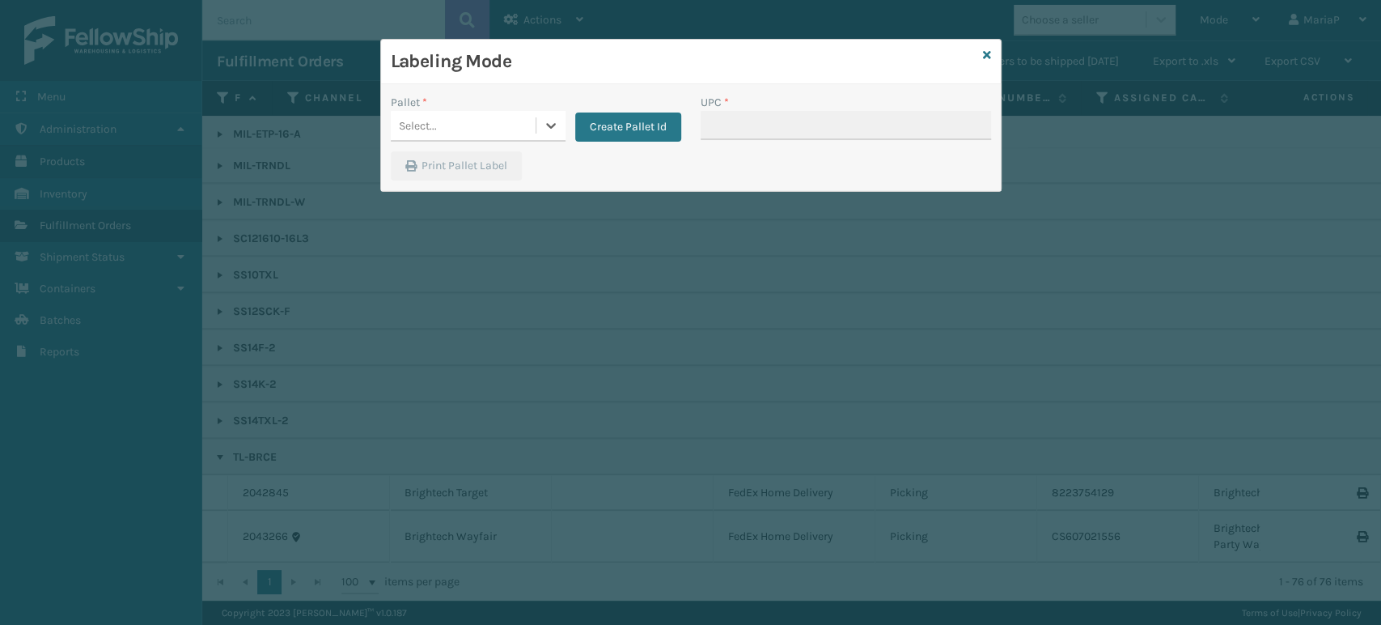
drag, startPoint x: 464, startPoint y: 125, endPoint x: 476, endPoint y: 146, distance: 23.9
click at [465, 125] on div "Select..." at bounding box center [463, 125] width 145 height 27
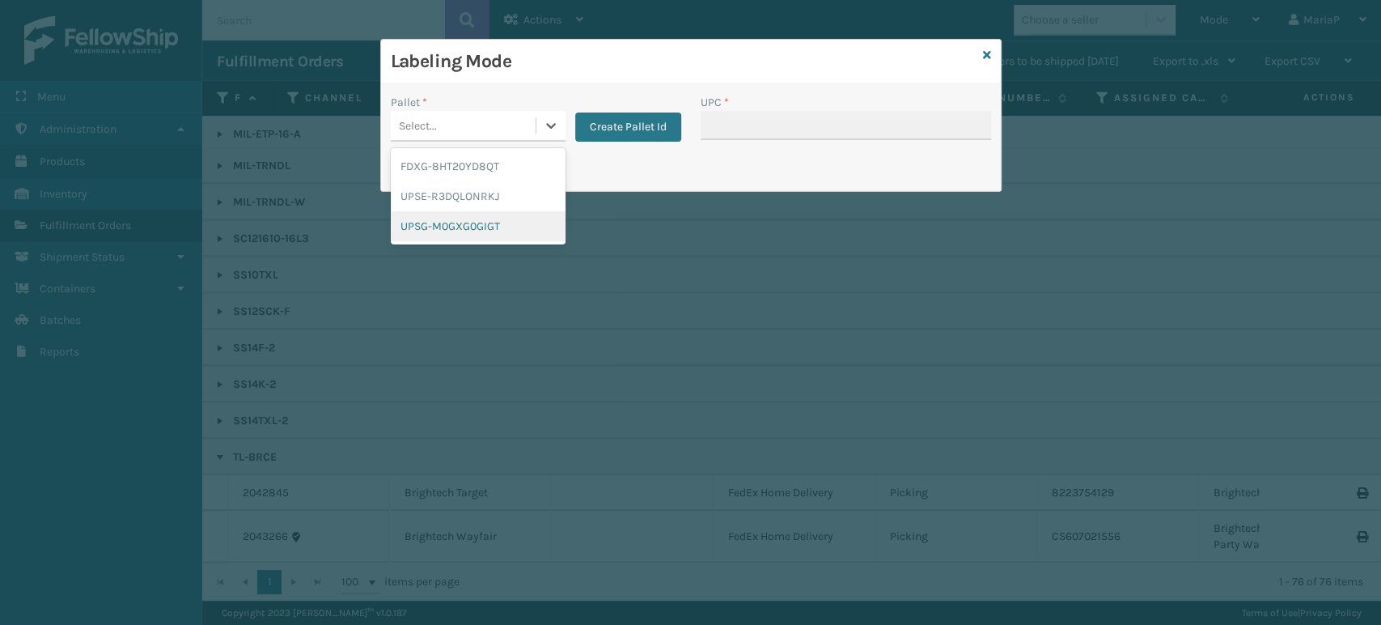
click at [493, 224] on div "UPSG-M0GXG0GIGT" at bounding box center [478, 226] width 175 height 30
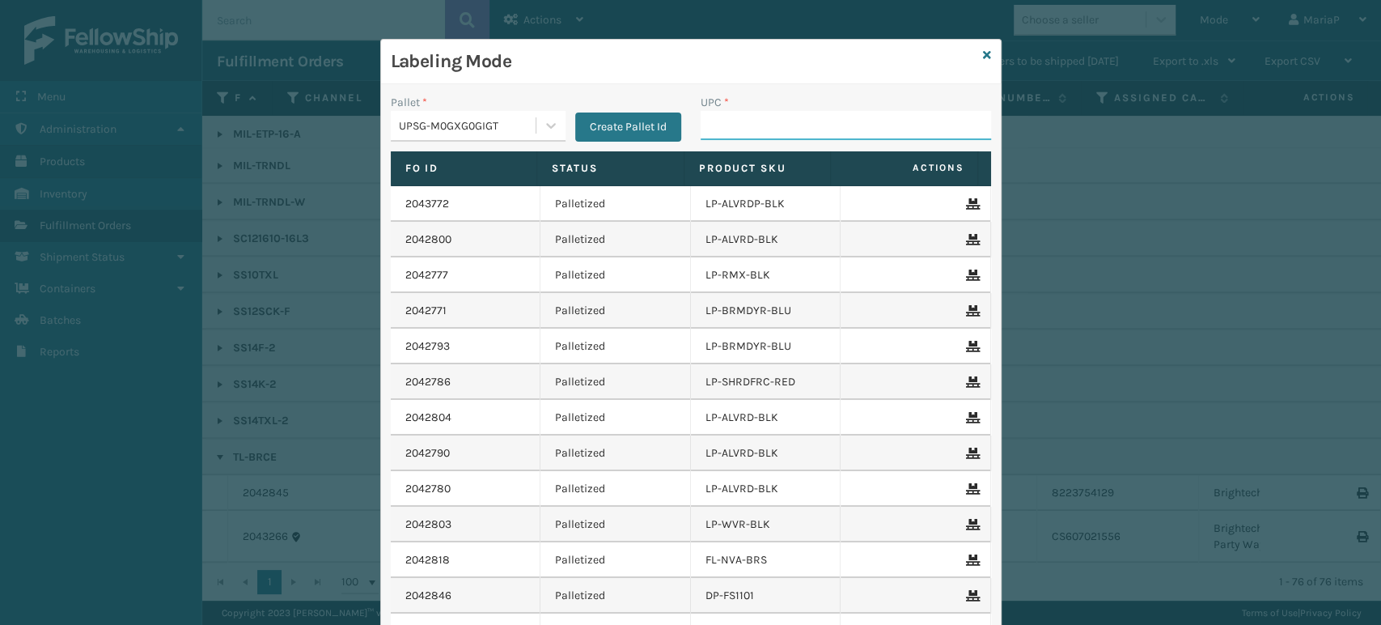
click at [725, 122] on input "UPC *" at bounding box center [846, 125] width 290 height 29
type input "8409851"
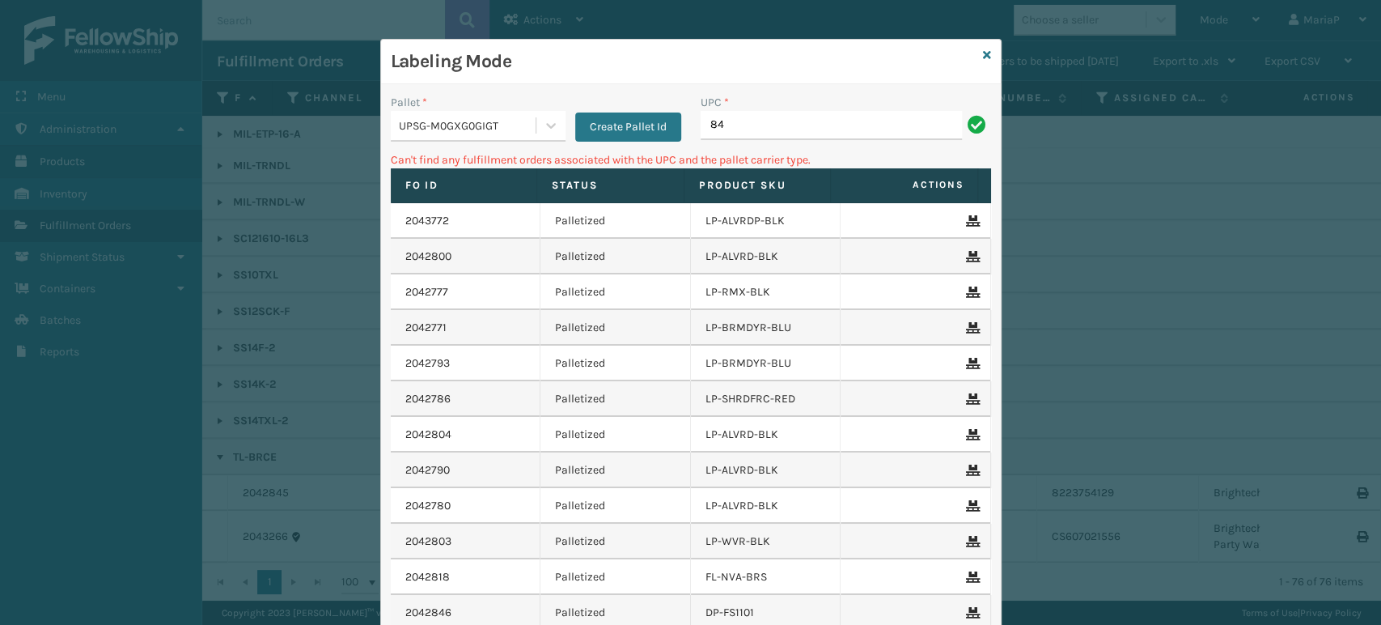
type input "8"
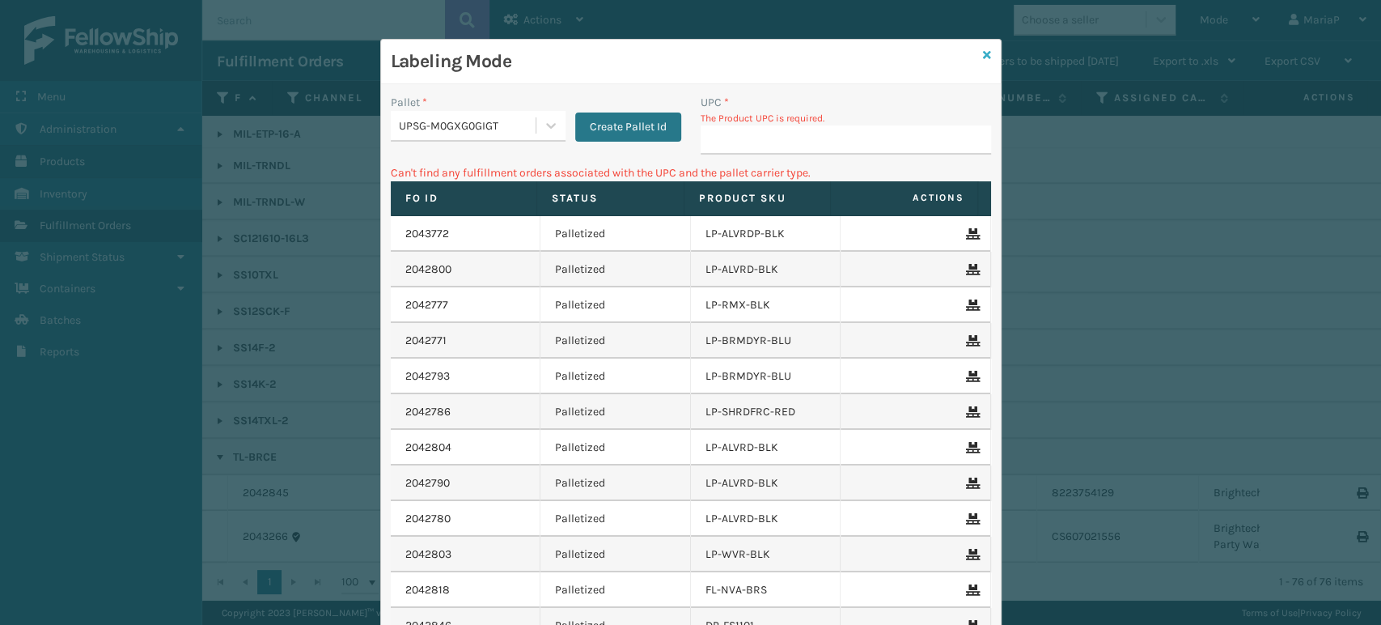
click at [983, 50] on icon at bounding box center [987, 54] width 8 height 11
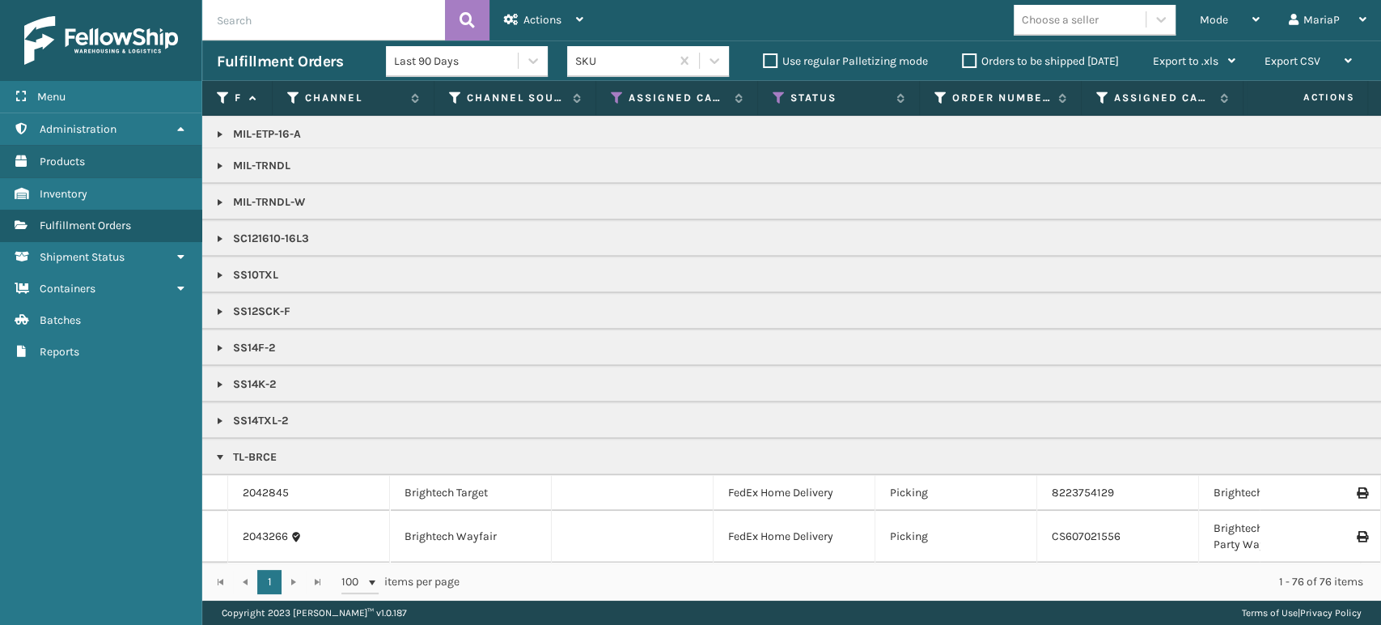
click at [1052, 23] on div "Choose a seller" at bounding box center [1060, 19] width 77 height 17
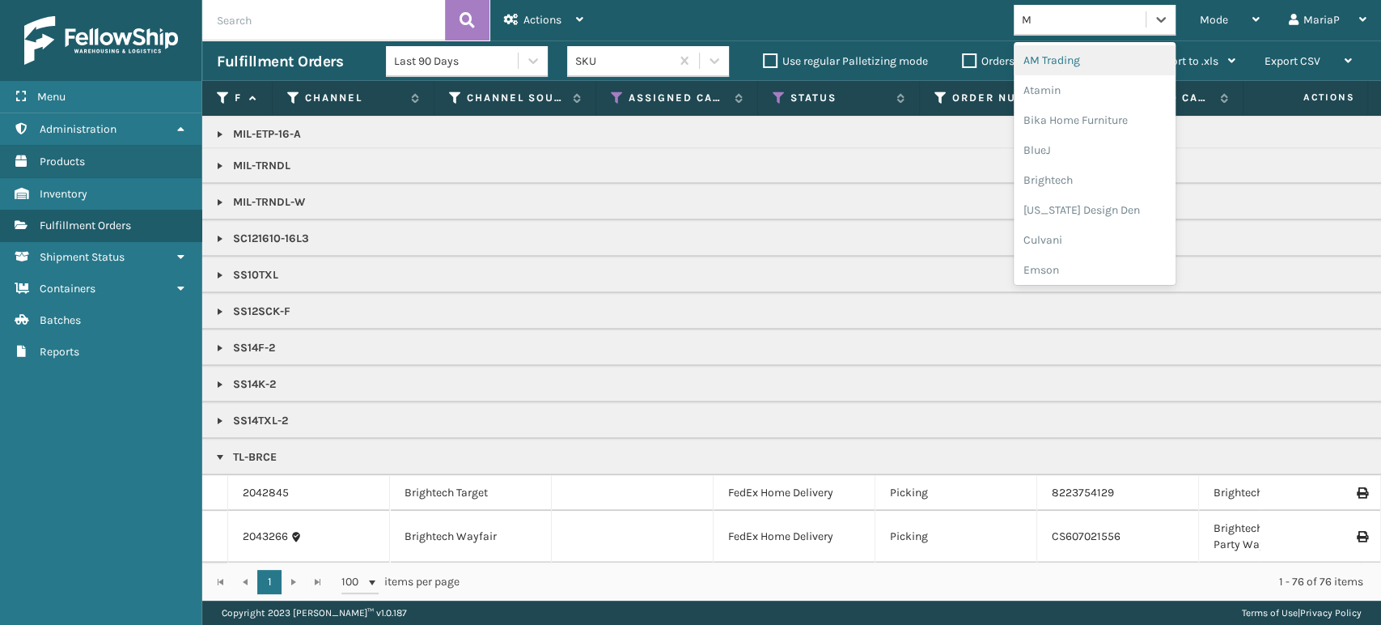
type input "MI"
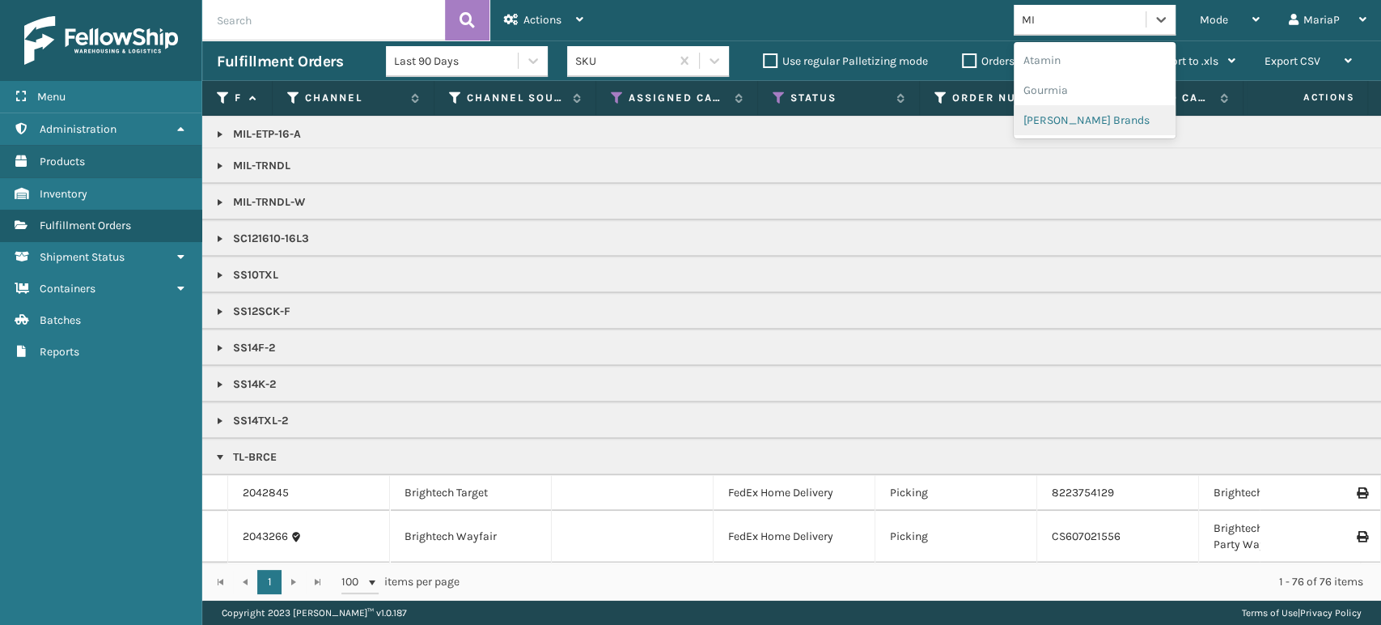
click at [1065, 126] on div "[PERSON_NAME] Brands" at bounding box center [1095, 120] width 162 height 30
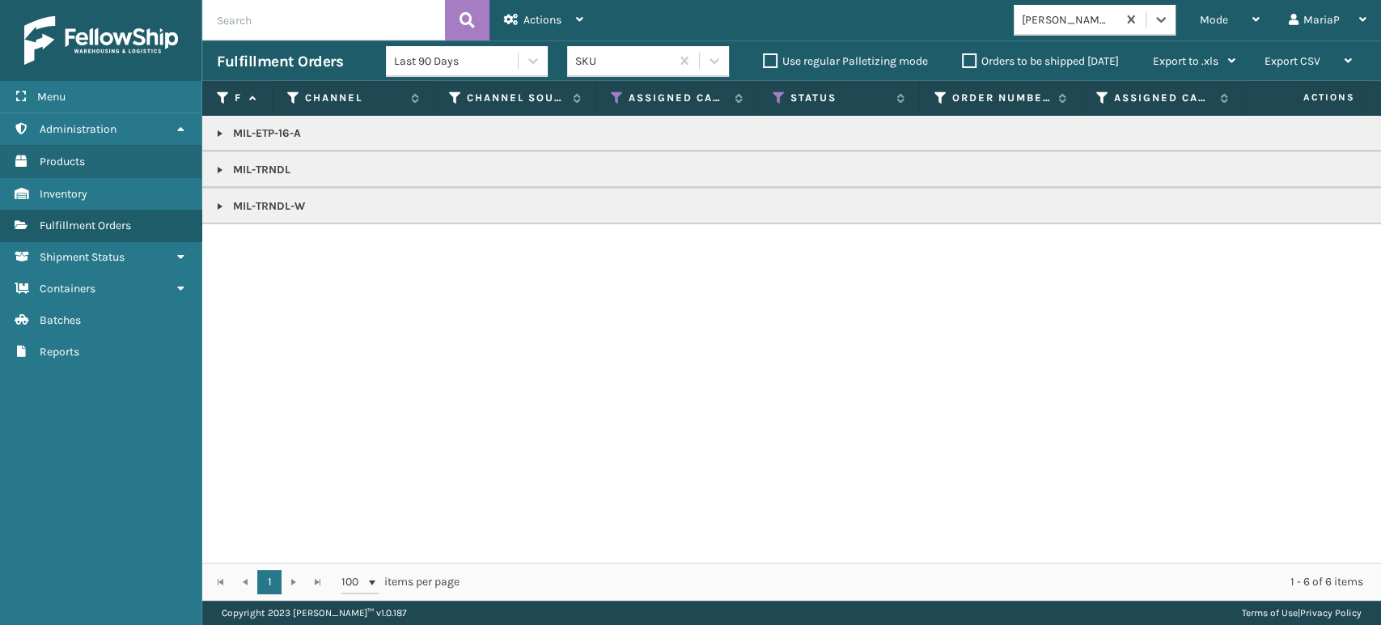
click at [1111, 17] on div "[PERSON_NAME] Brands" at bounding box center [1070, 19] width 96 height 17
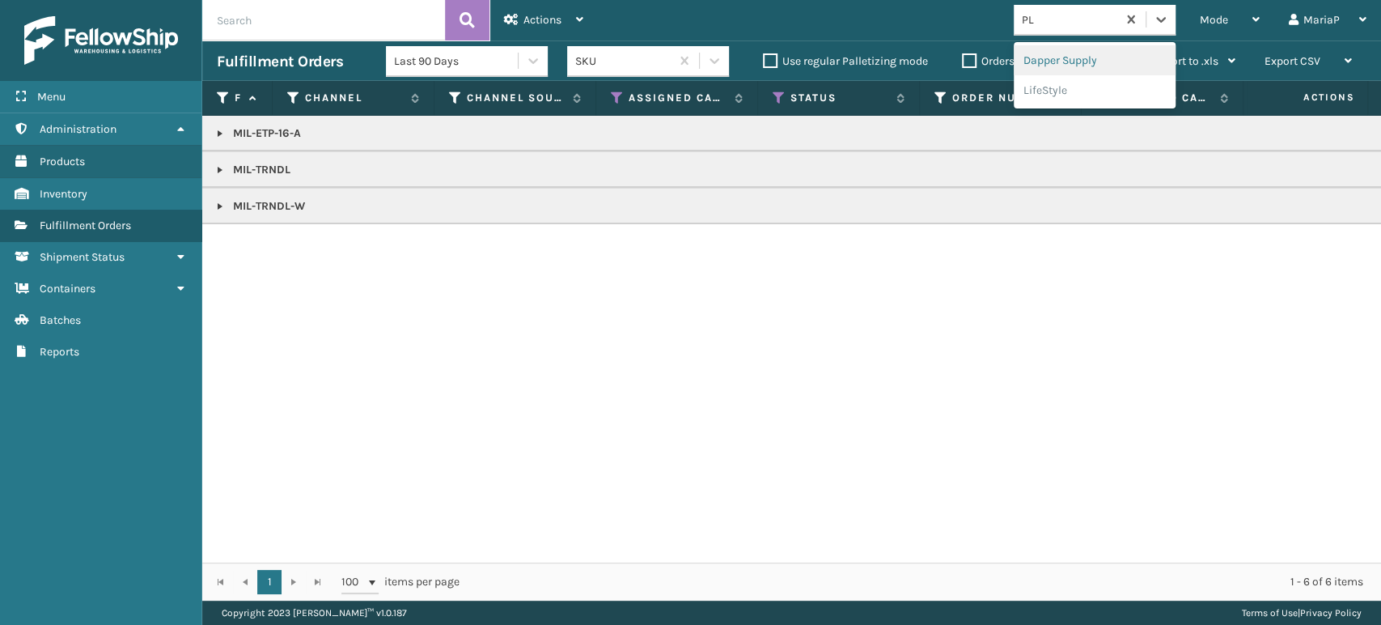
type input "PLU"
click at [1092, 58] on div "Plush Collections" at bounding box center [1095, 60] width 162 height 30
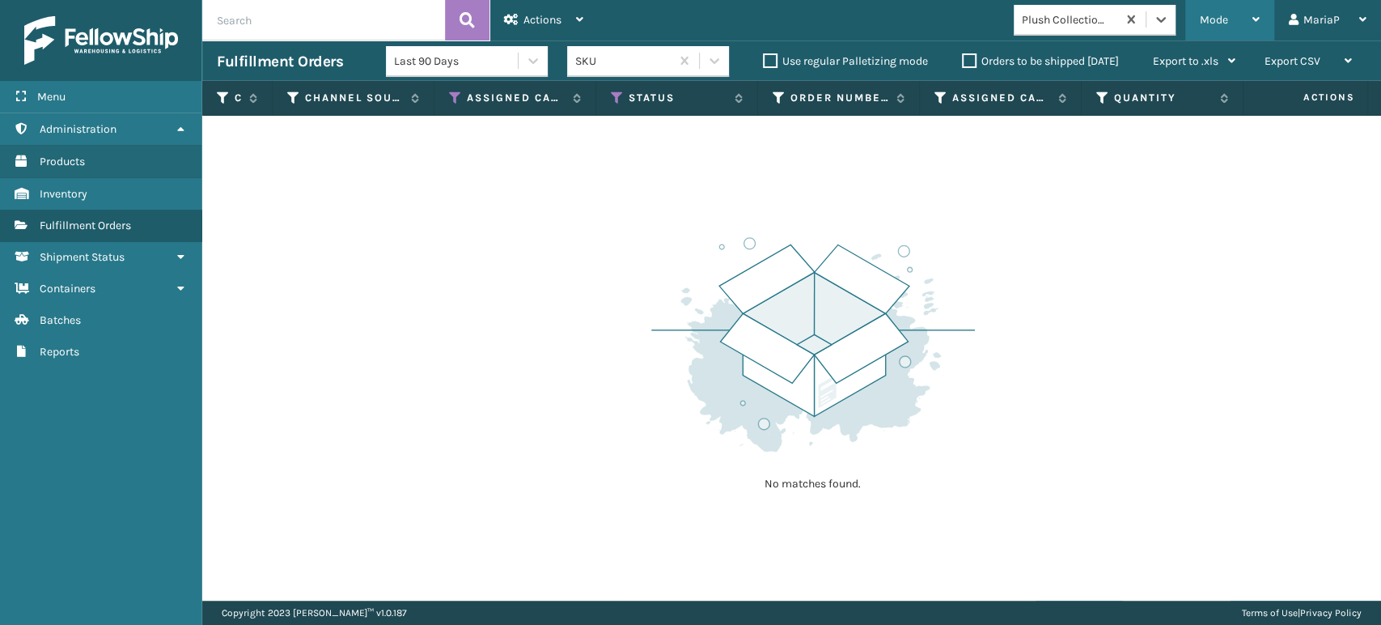
click at [1238, 16] on div "Mode" at bounding box center [1230, 20] width 60 height 40
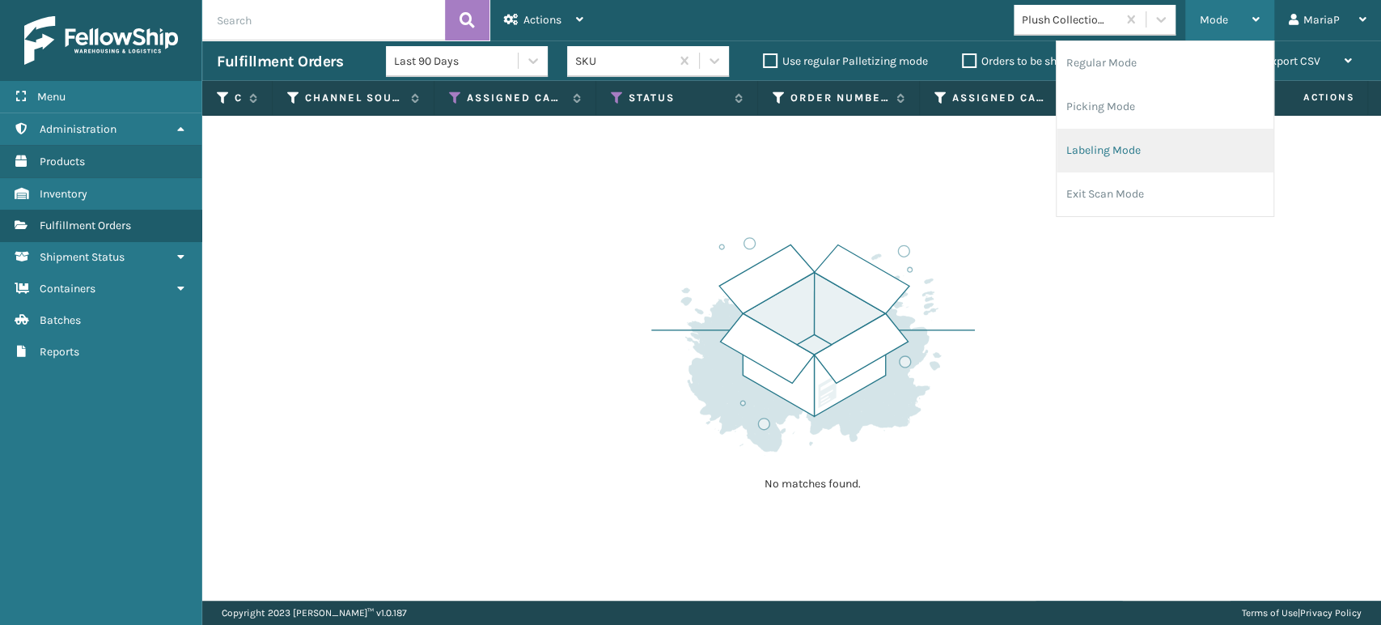
click at [1154, 162] on li "Labeling Mode" at bounding box center [1164, 151] width 217 height 44
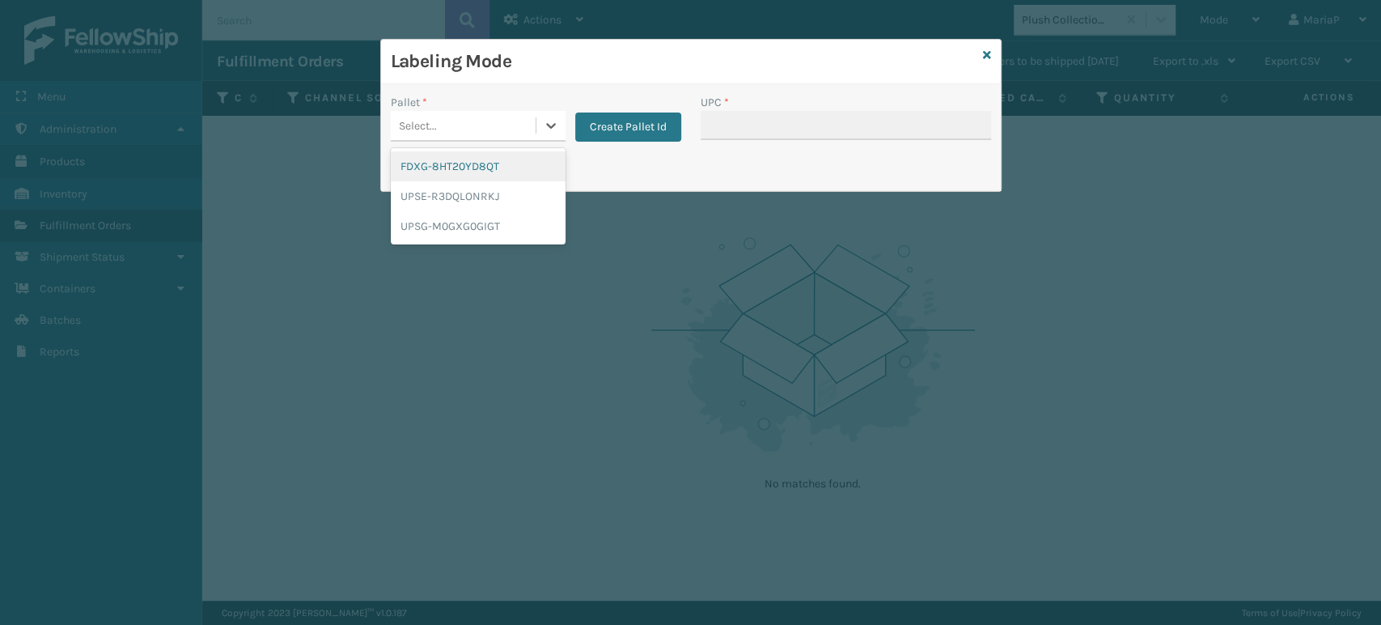
click at [504, 116] on div "Select..." at bounding box center [463, 125] width 145 height 27
click at [487, 223] on div "UPSG-M0GXG0GIGT" at bounding box center [478, 226] width 175 height 30
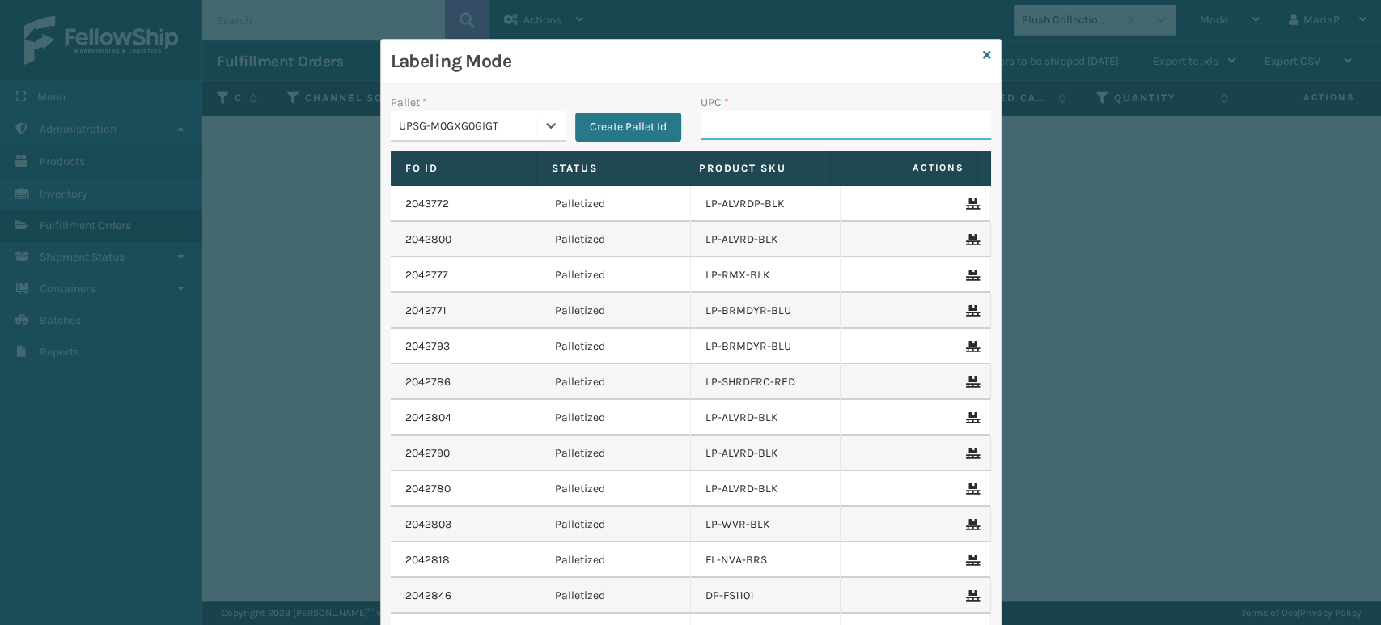
click at [716, 125] on input "UPC *" at bounding box center [846, 125] width 290 height 29
type input "LP-TRB-BLK"
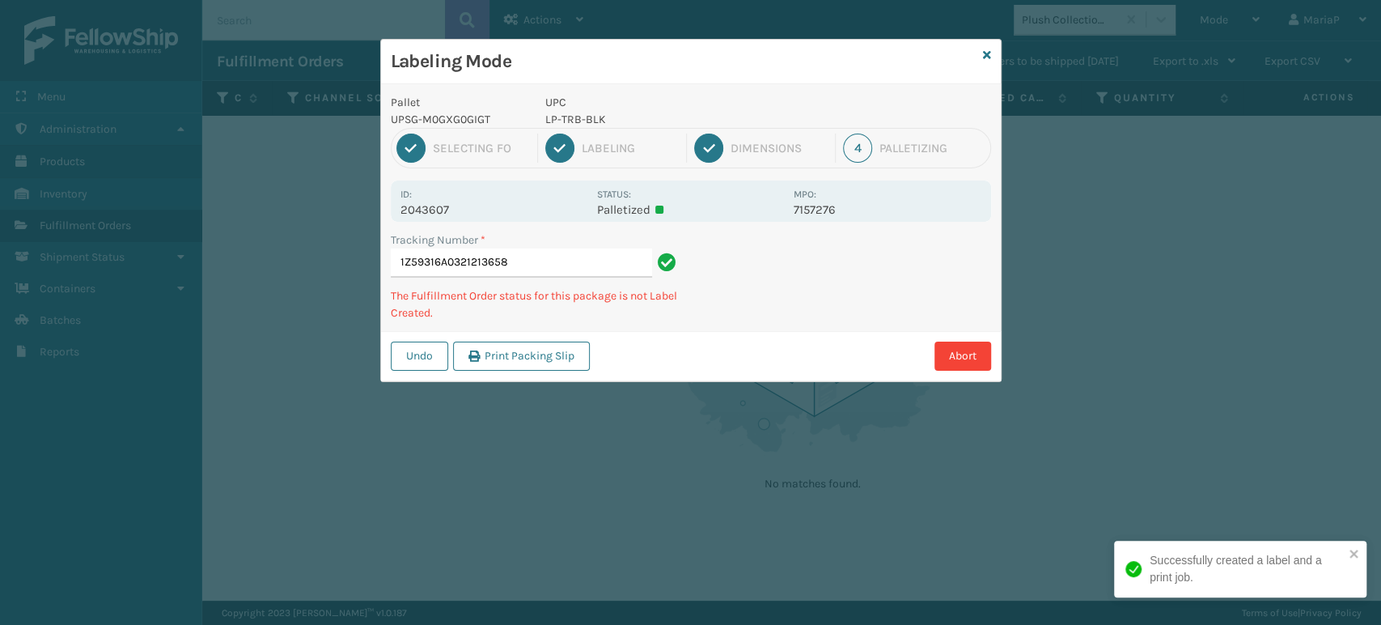
click at [573, 108] on p "UPC" at bounding box center [664, 102] width 239 height 17
click at [574, 108] on p "UPC" at bounding box center [664, 102] width 239 height 17
click at [576, 112] on p "LP-TRB-BLK" at bounding box center [664, 119] width 239 height 17
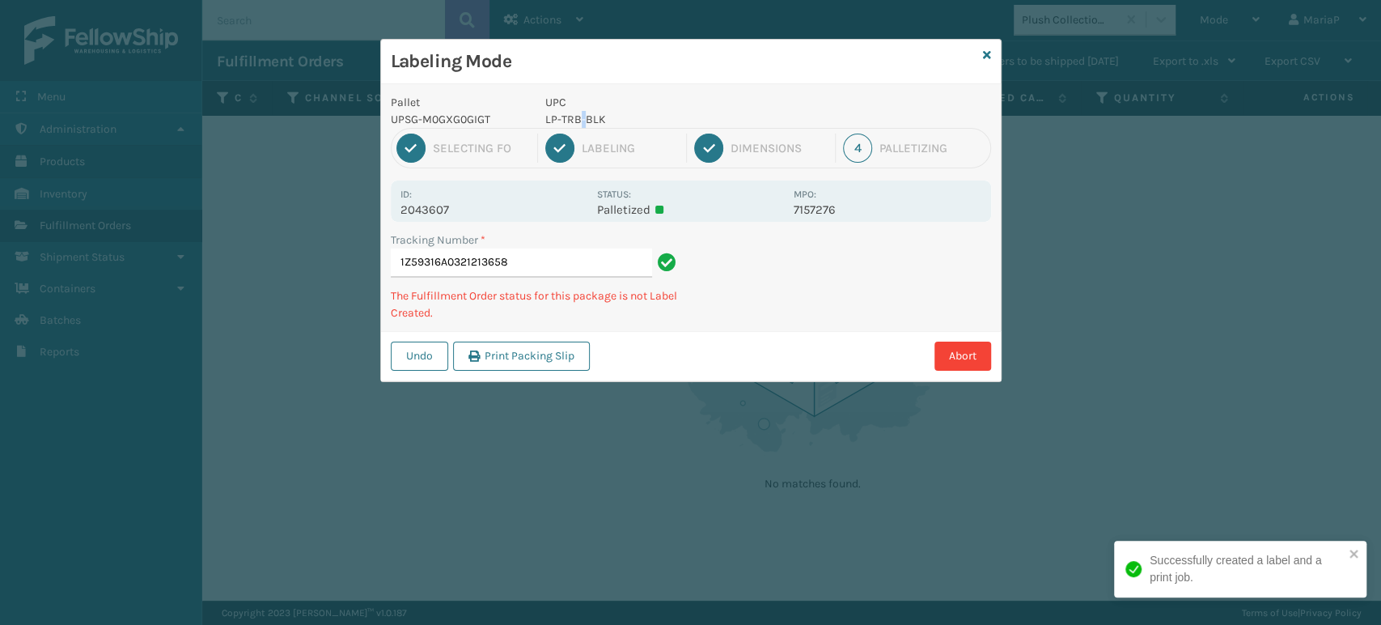
click at [576, 112] on p "LP-TRB-BLK" at bounding box center [664, 119] width 239 height 17
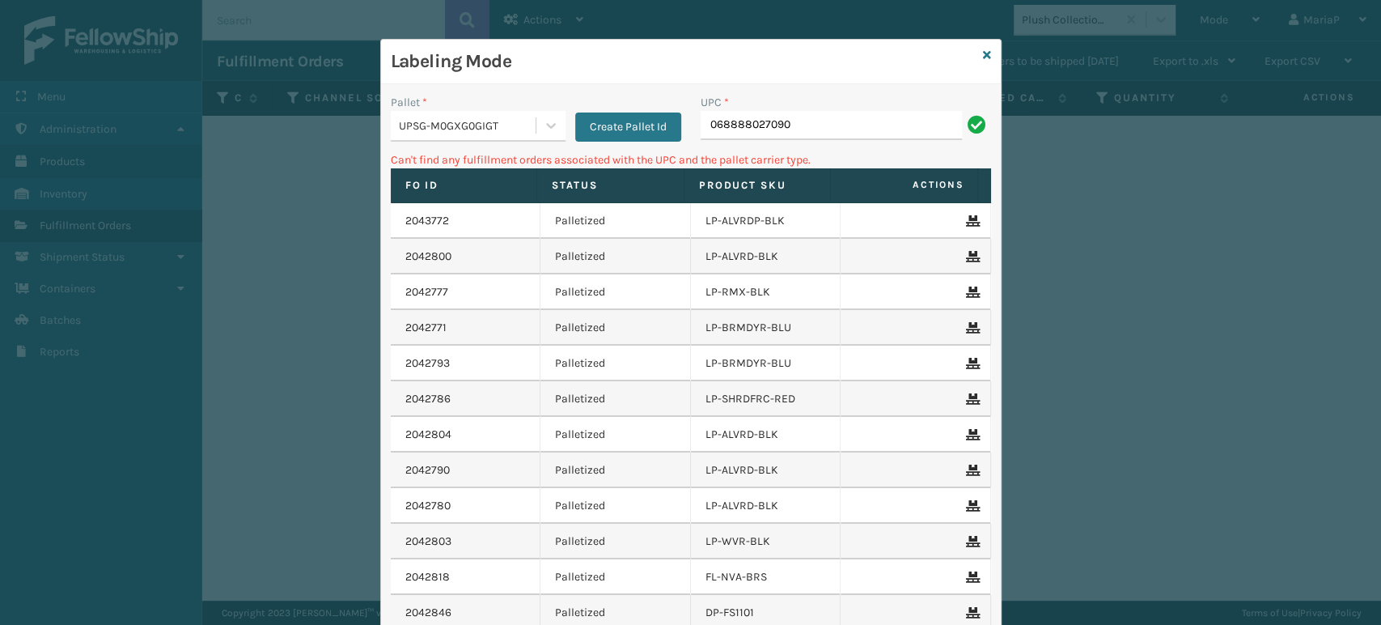
click at [709, 115] on input "068888027090" at bounding box center [831, 125] width 261 height 29
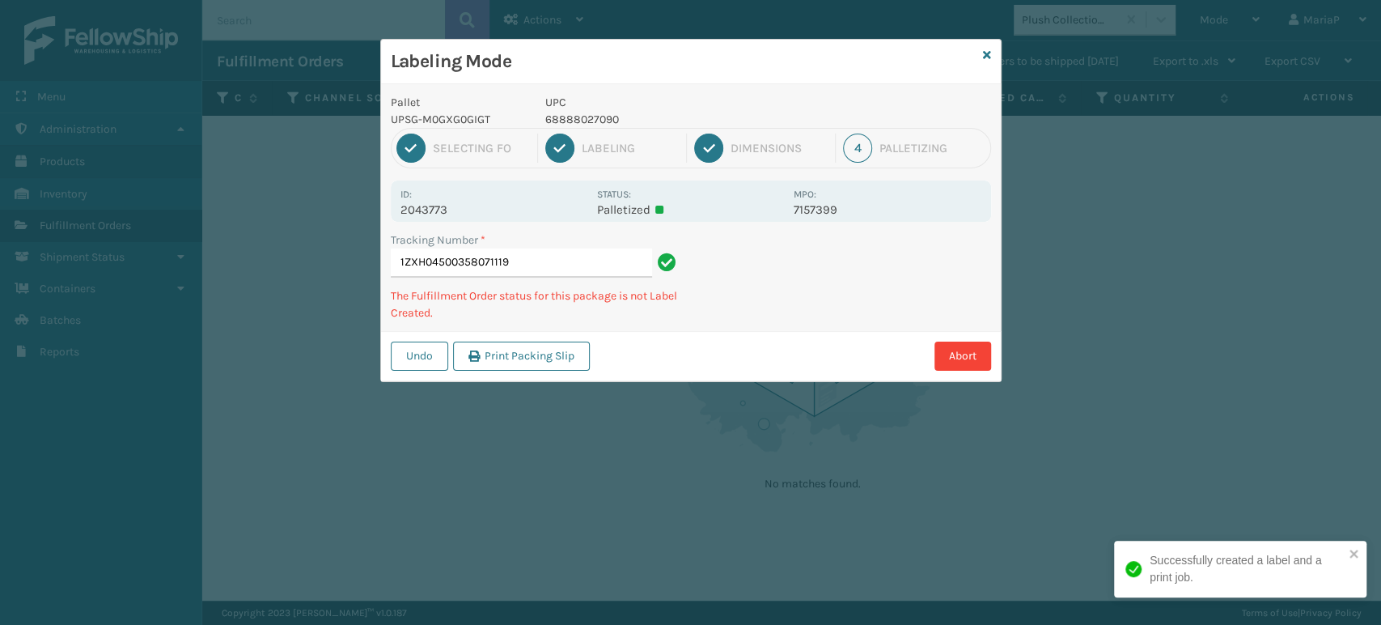
click at [577, 117] on p "68888027090" at bounding box center [664, 119] width 239 height 17
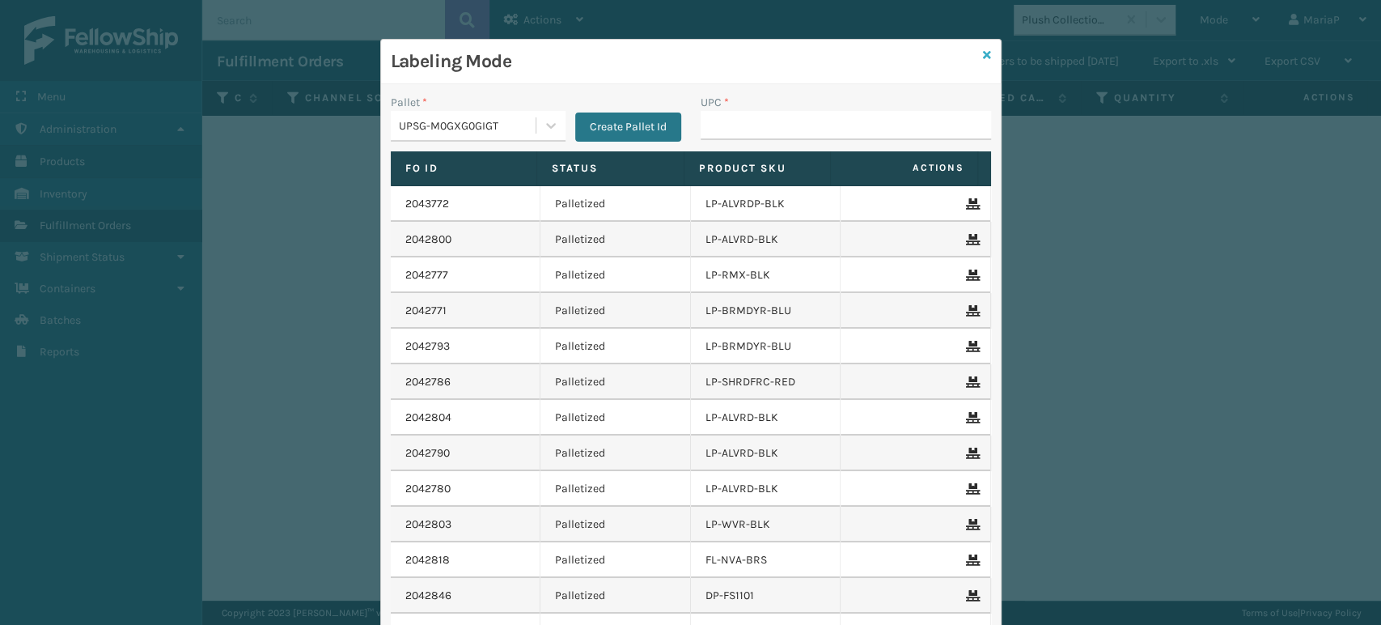
click at [983, 49] on icon at bounding box center [987, 54] width 8 height 11
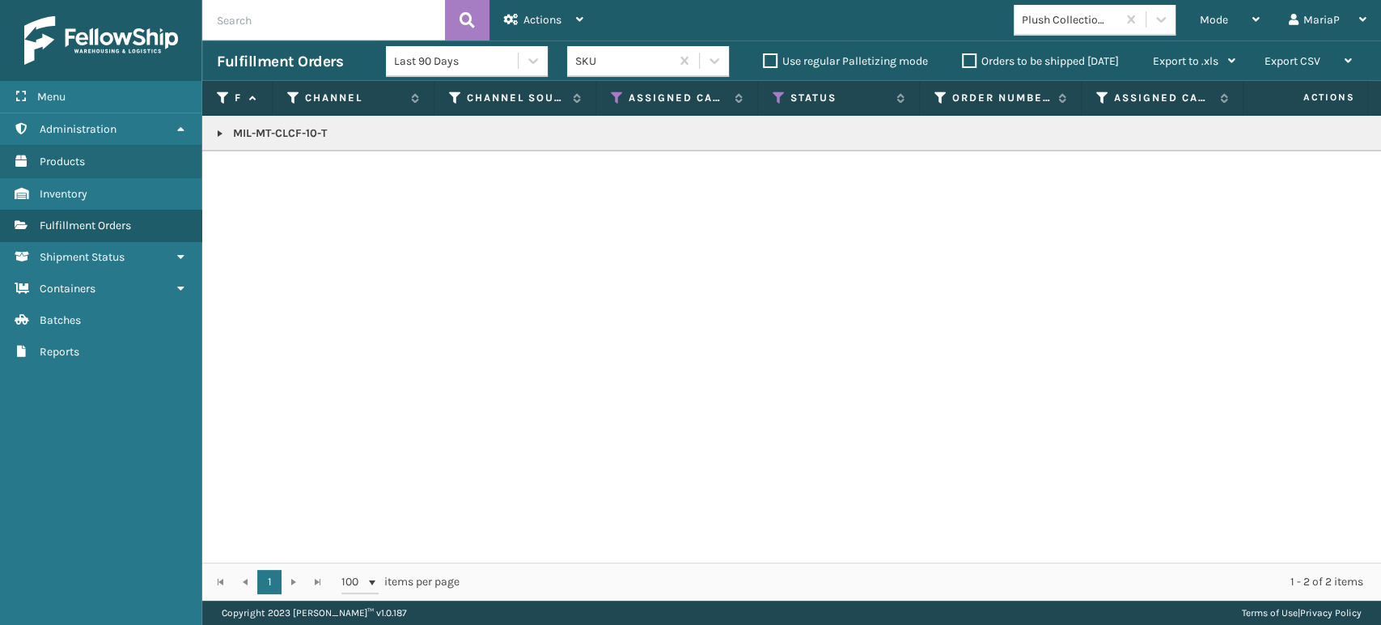
click at [1062, 15] on div "Plush Collections" at bounding box center [1070, 19] width 96 height 17
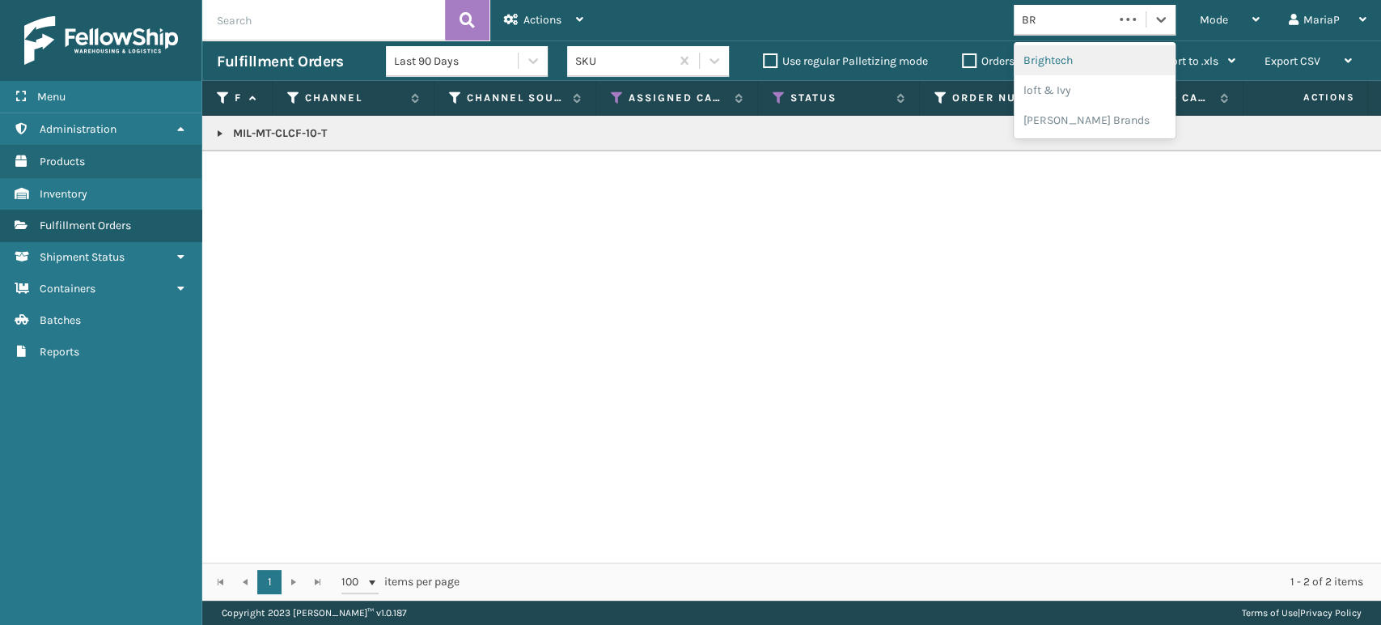
click at [1081, 52] on div "Brightech" at bounding box center [1095, 60] width 162 height 30
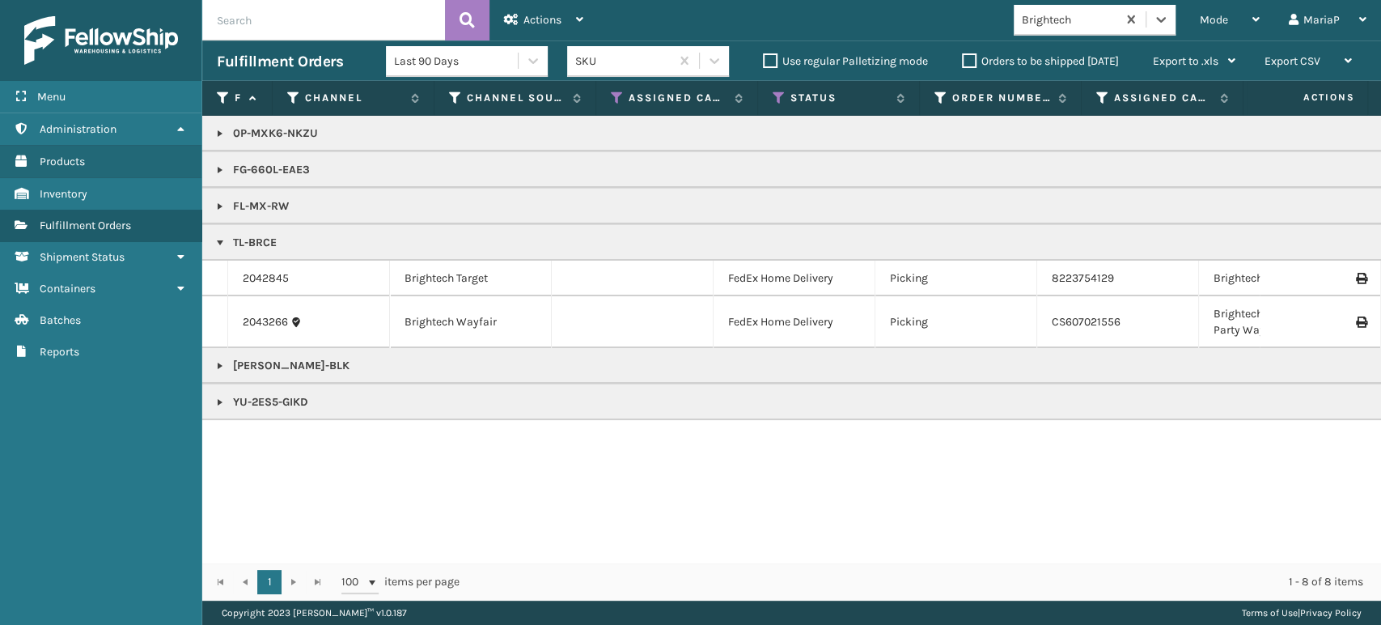
click at [1048, 14] on div "Brightech" at bounding box center [1070, 19] width 96 height 17
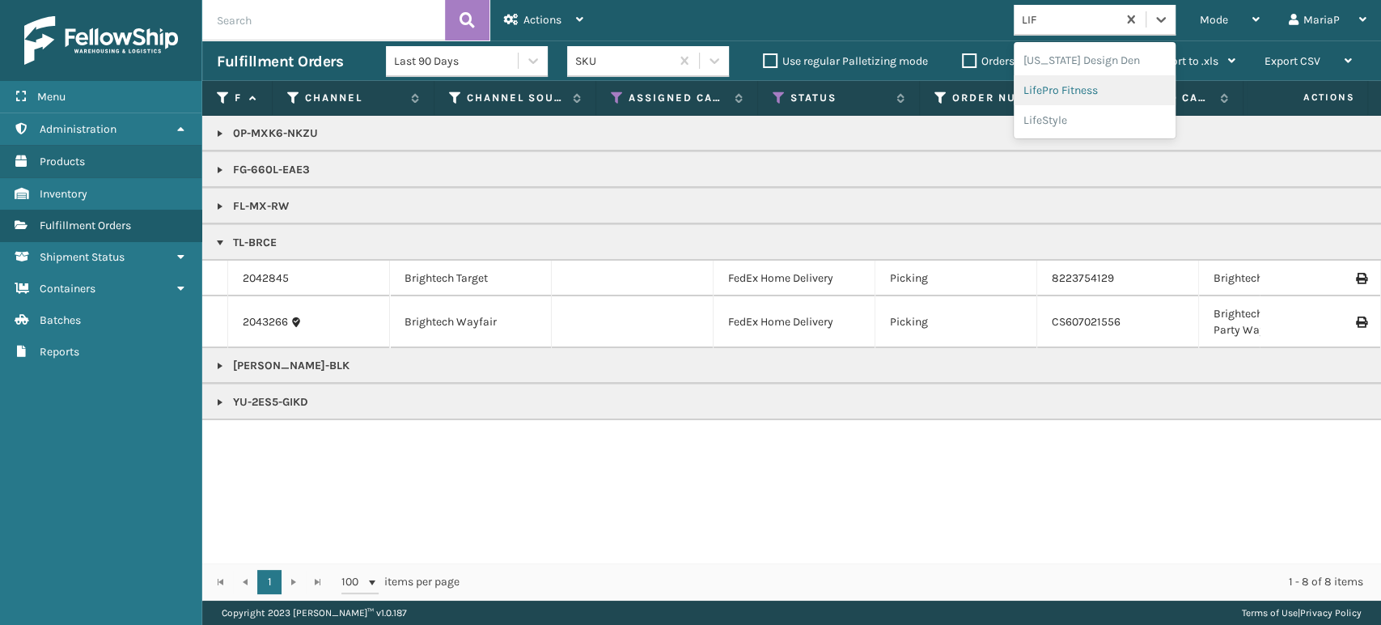
click at [1046, 77] on div "LifePro Fitness" at bounding box center [1095, 90] width 162 height 30
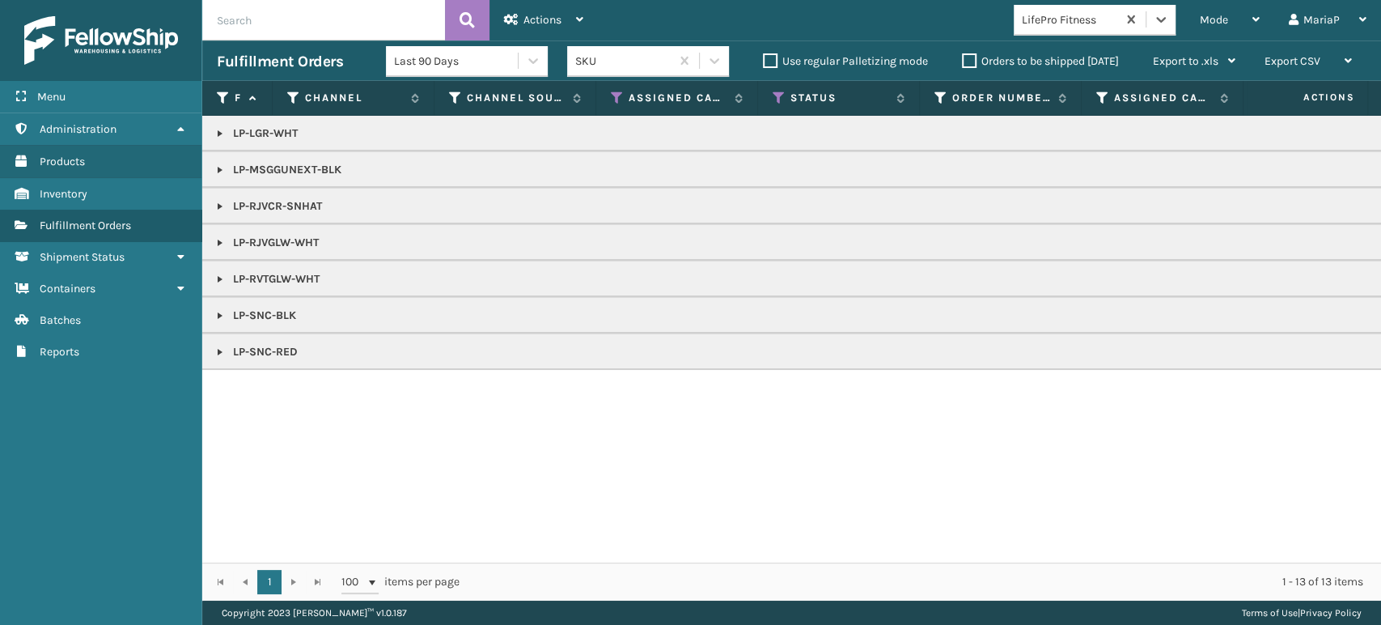
click at [974, 59] on label "Orders to be shipped [DATE]" at bounding box center [1040, 61] width 157 height 14
click at [963, 59] on input "Orders to be shipped [DATE]" at bounding box center [962, 57] width 1 height 11
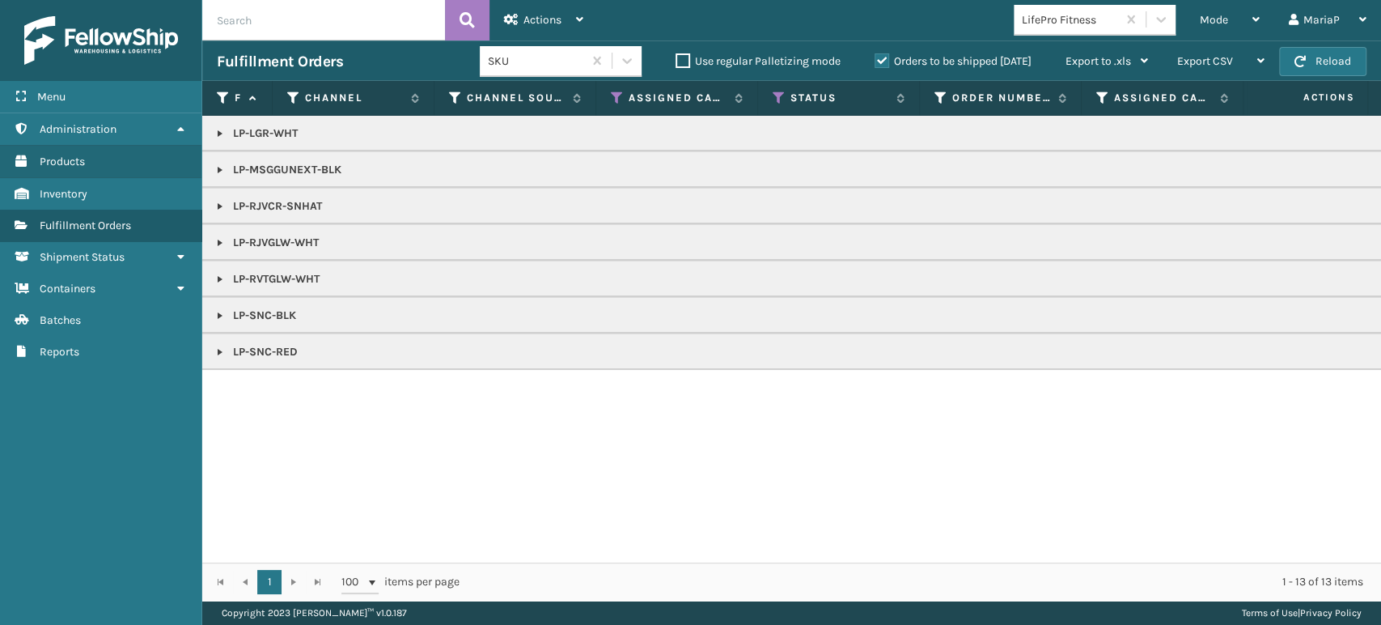
click at [883, 57] on label "Orders to be shipped [DATE]" at bounding box center [952, 61] width 157 height 14
click at [875, 57] on input "Orders to be shipped [DATE]" at bounding box center [874, 57] width 1 height 11
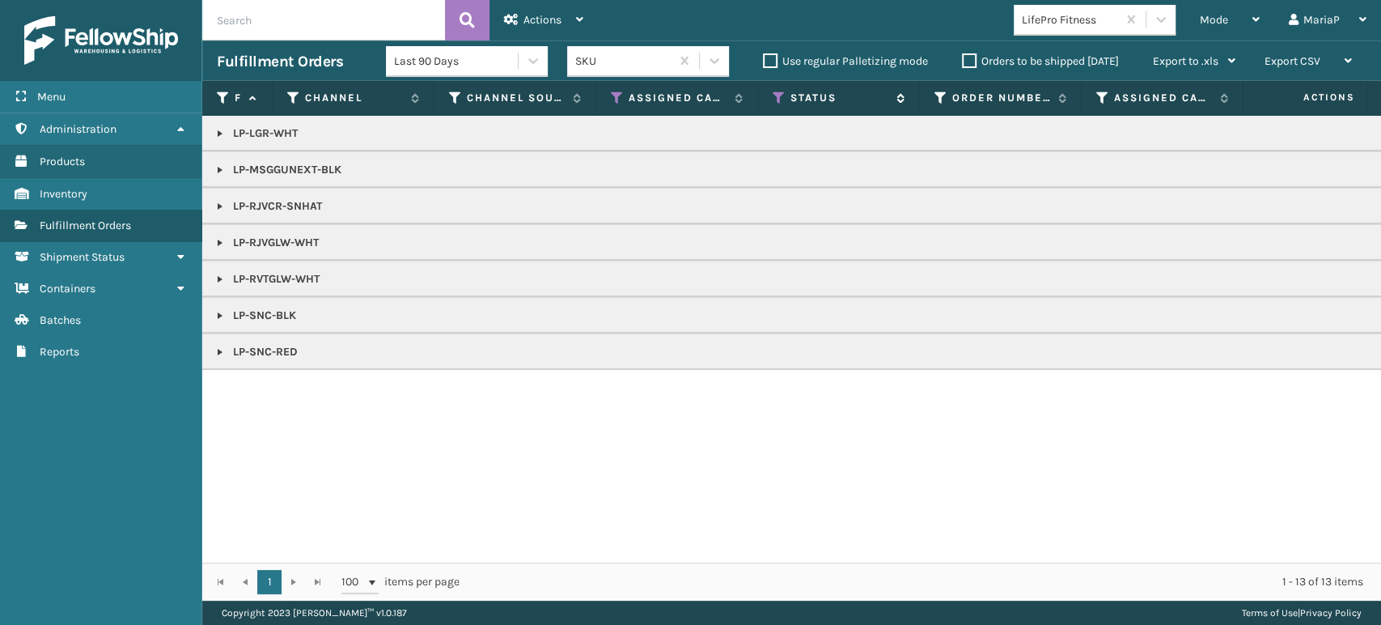
click at [779, 100] on icon at bounding box center [779, 98] width 13 height 15
click at [1200, 13] on span "Mode" at bounding box center [1214, 20] width 28 height 14
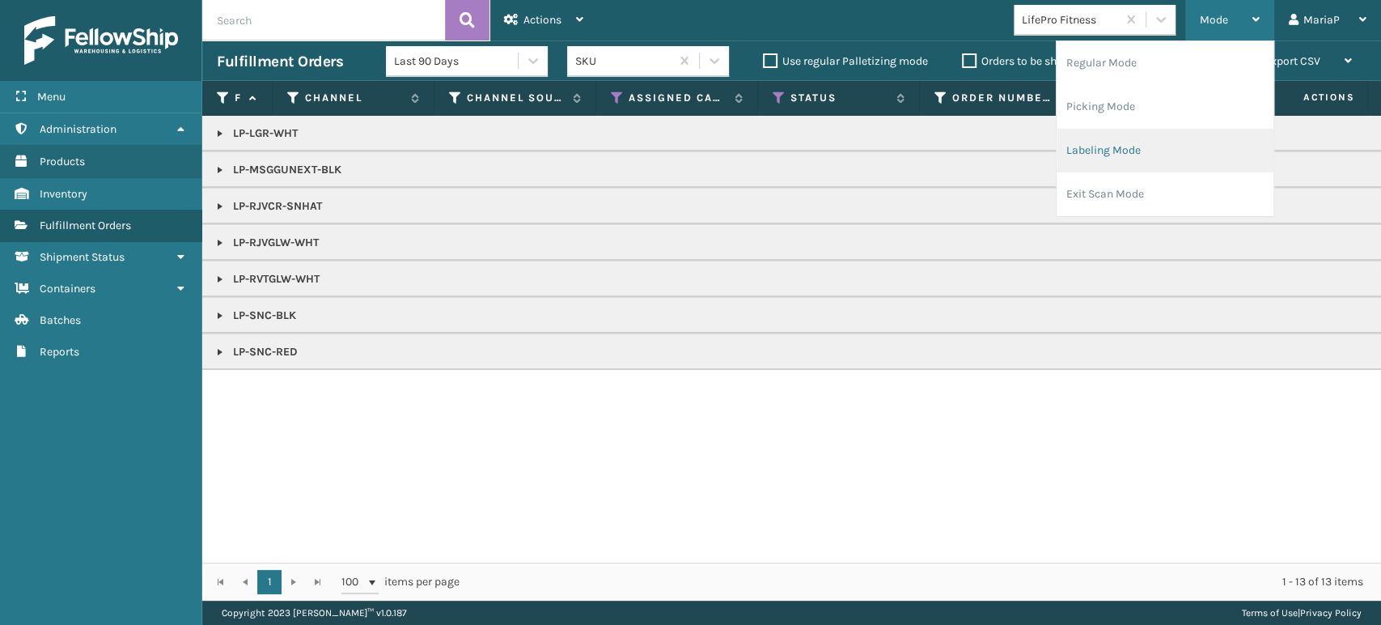
click at [1157, 144] on li "Labeling Mode" at bounding box center [1164, 151] width 217 height 44
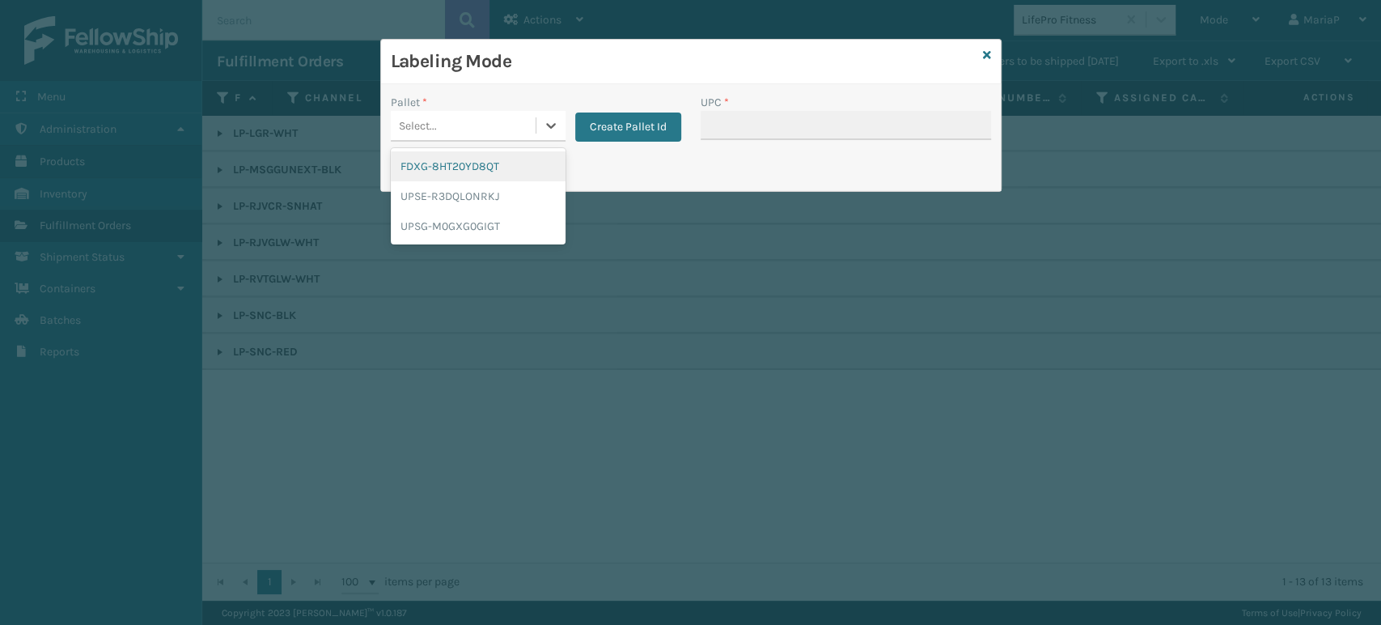
click at [503, 121] on div "Select..." at bounding box center [463, 125] width 145 height 27
click at [515, 223] on div "UPSG-M0GXG0GIGT" at bounding box center [478, 226] width 175 height 30
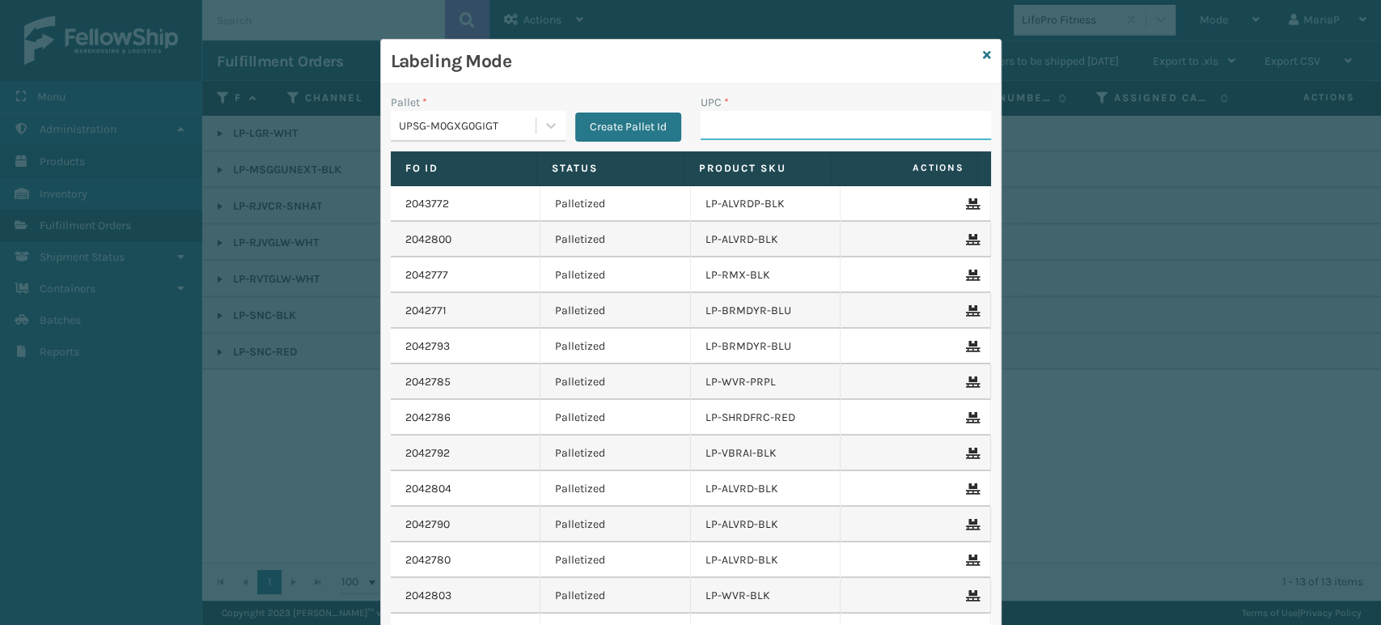
click at [760, 125] on input "UPC *" at bounding box center [846, 125] width 290 height 29
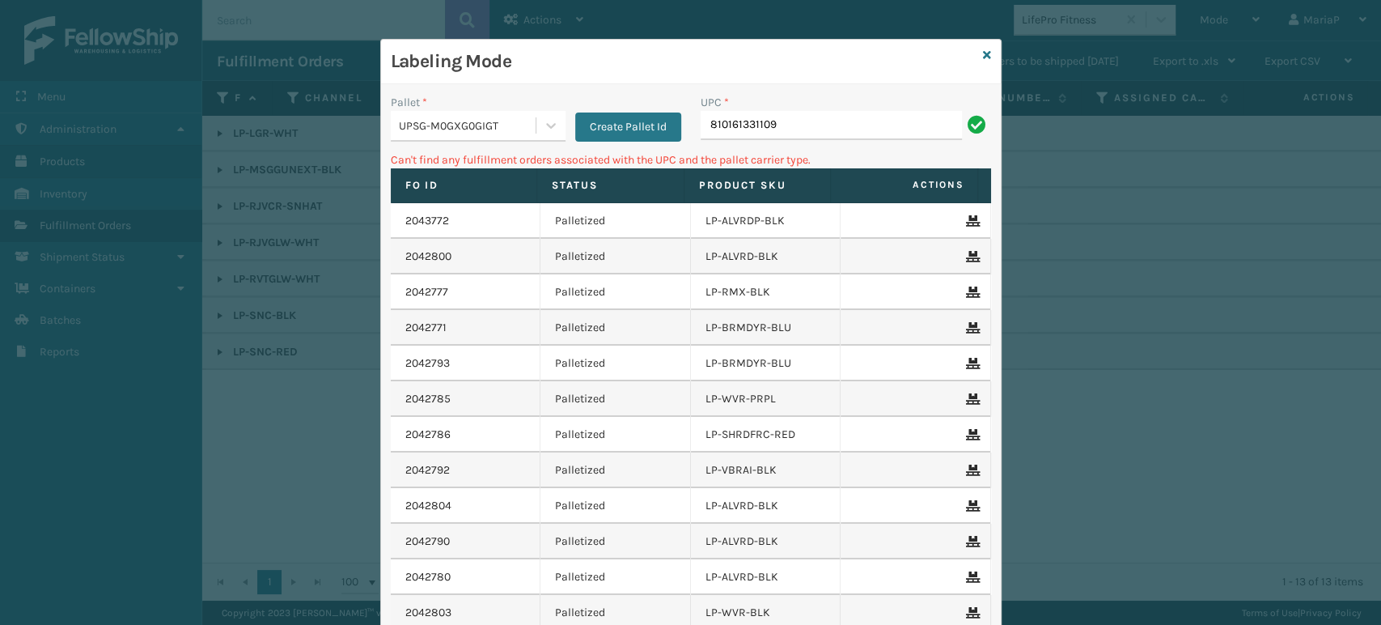
click at [796, 131] on input "810161331109" at bounding box center [831, 125] width 261 height 29
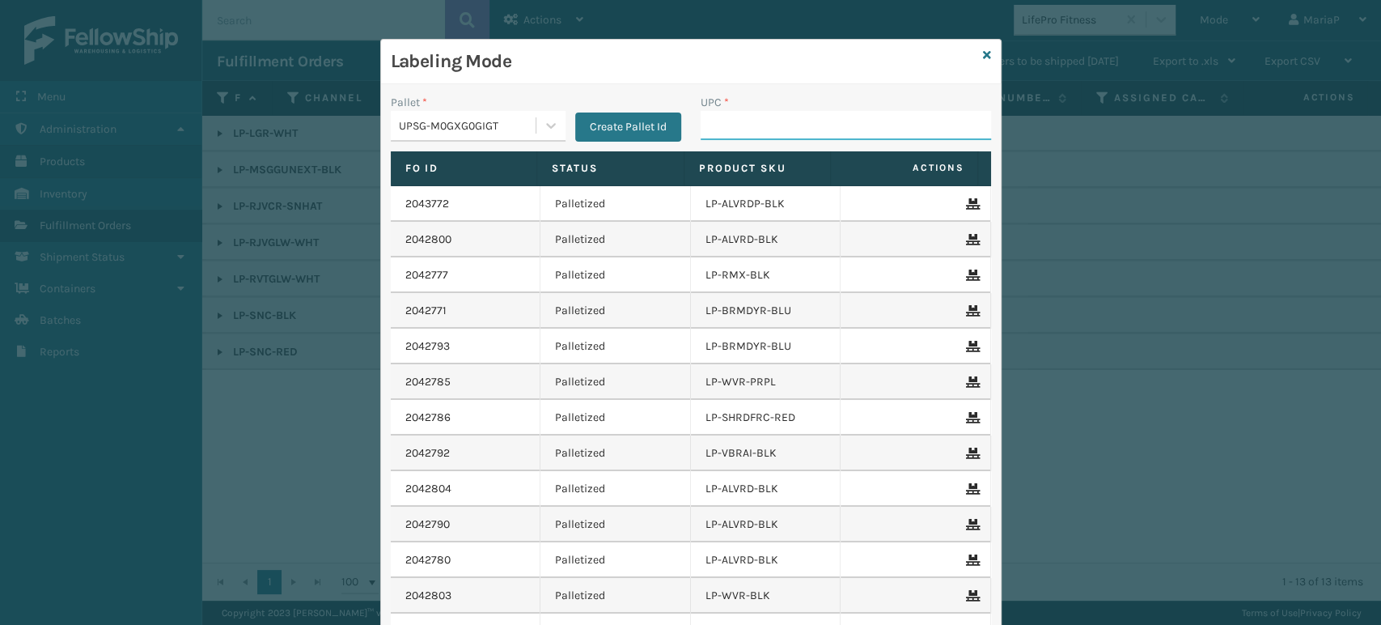
click at [766, 121] on input "UPC *" at bounding box center [846, 125] width 290 height 29
click at [802, 129] on input "LP-MSGGUNEXT-BLK" at bounding box center [831, 125] width 261 height 29
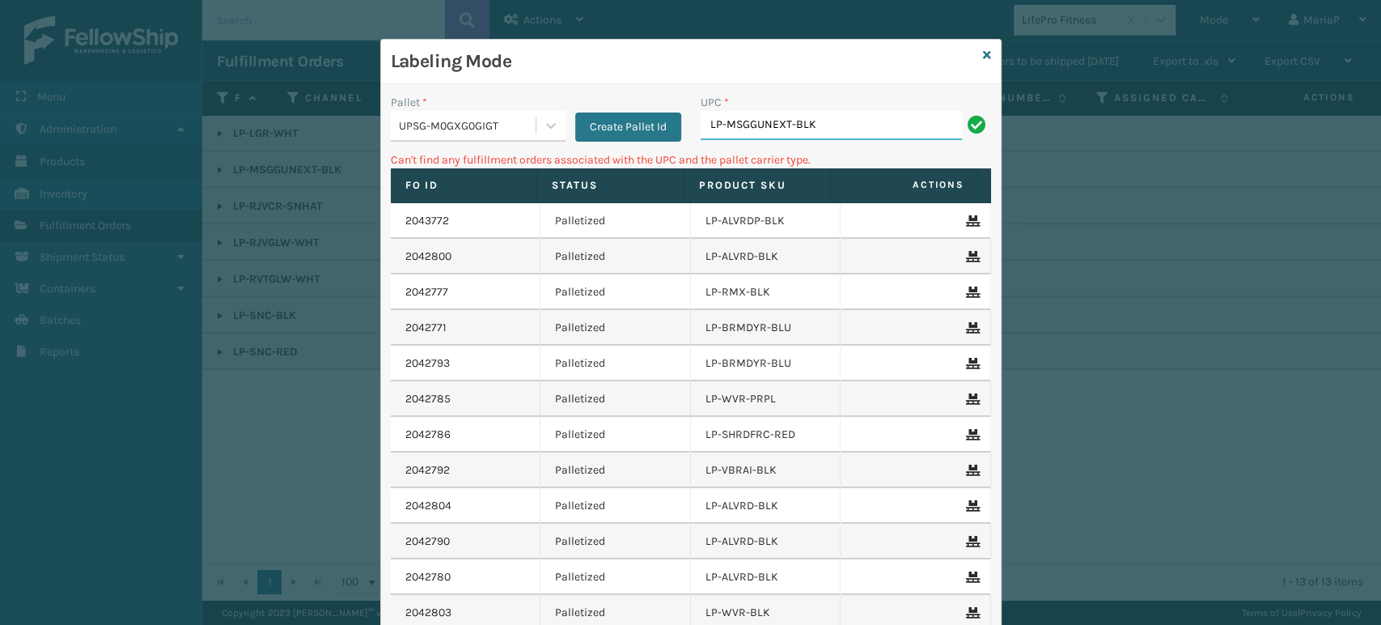
click at [853, 119] on input "LP-MSGGUNEXT-BLK" at bounding box center [831, 125] width 261 height 29
click at [426, 127] on div "UPSG-M0GXG0GIGT" at bounding box center [468, 125] width 138 height 17
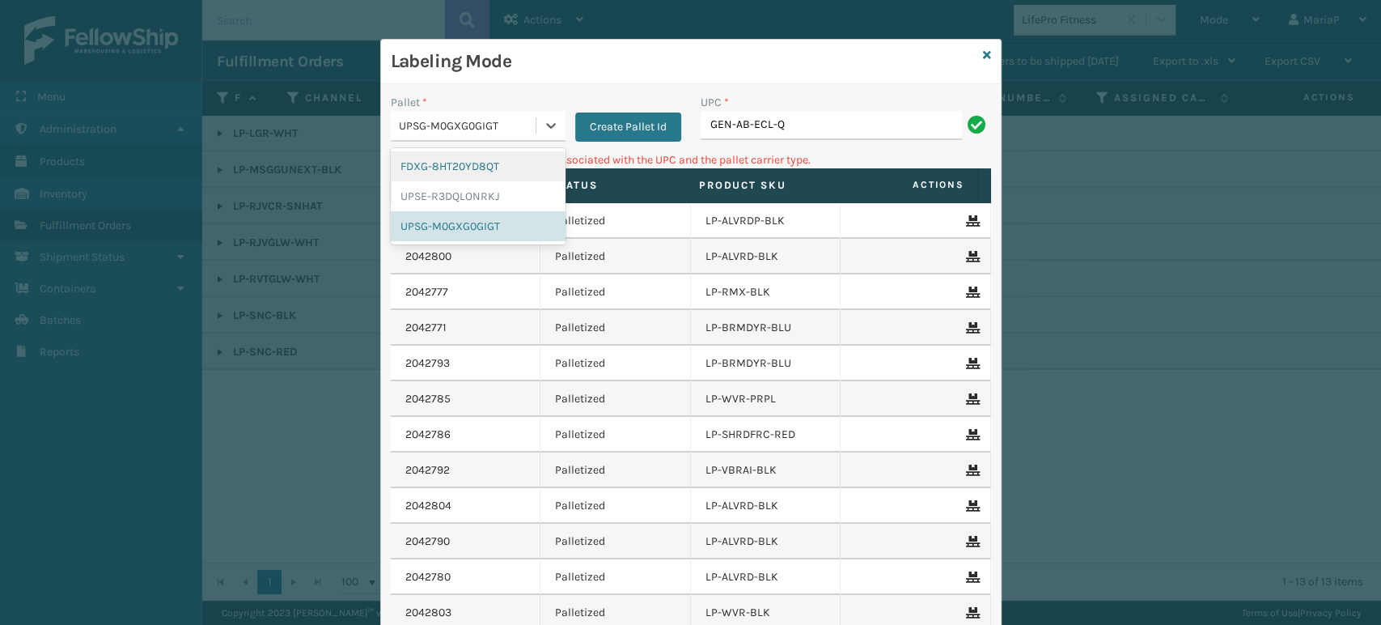
click at [476, 169] on div "FDXG-8HT20YD8QT" at bounding box center [478, 166] width 175 height 30
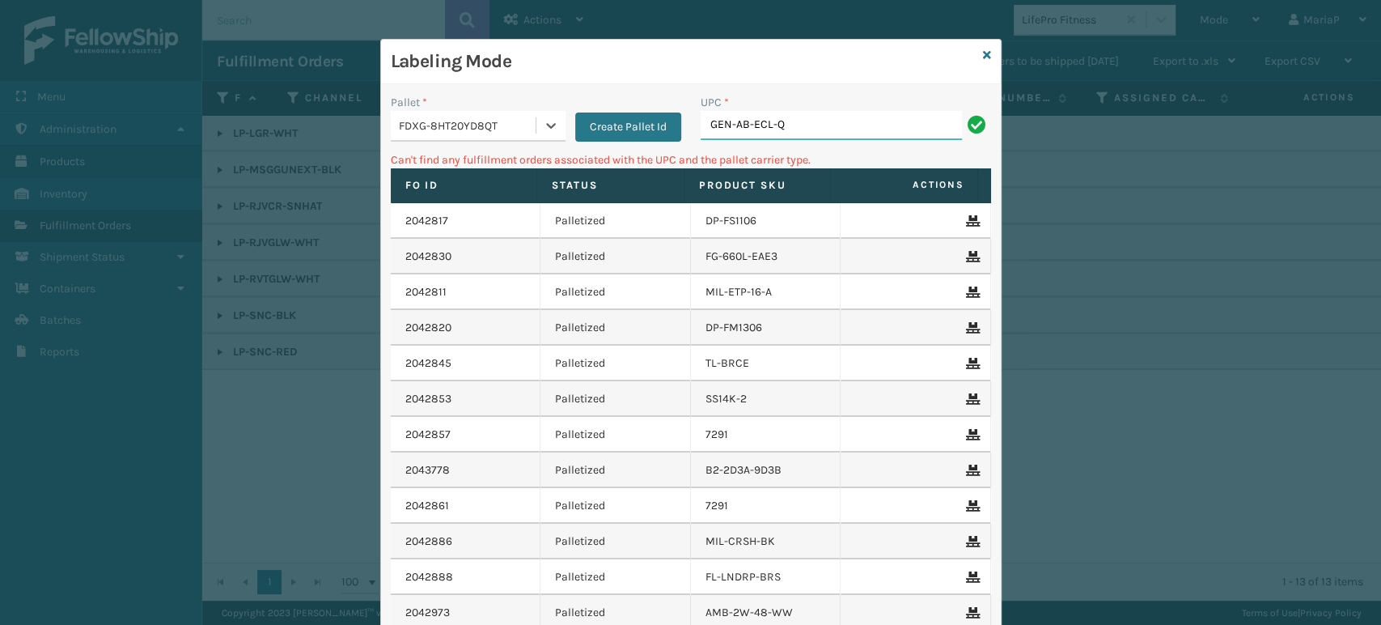
click at [757, 117] on input "GEN-AB-ECL-Q" at bounding box center [831, 125] width 261 height 29
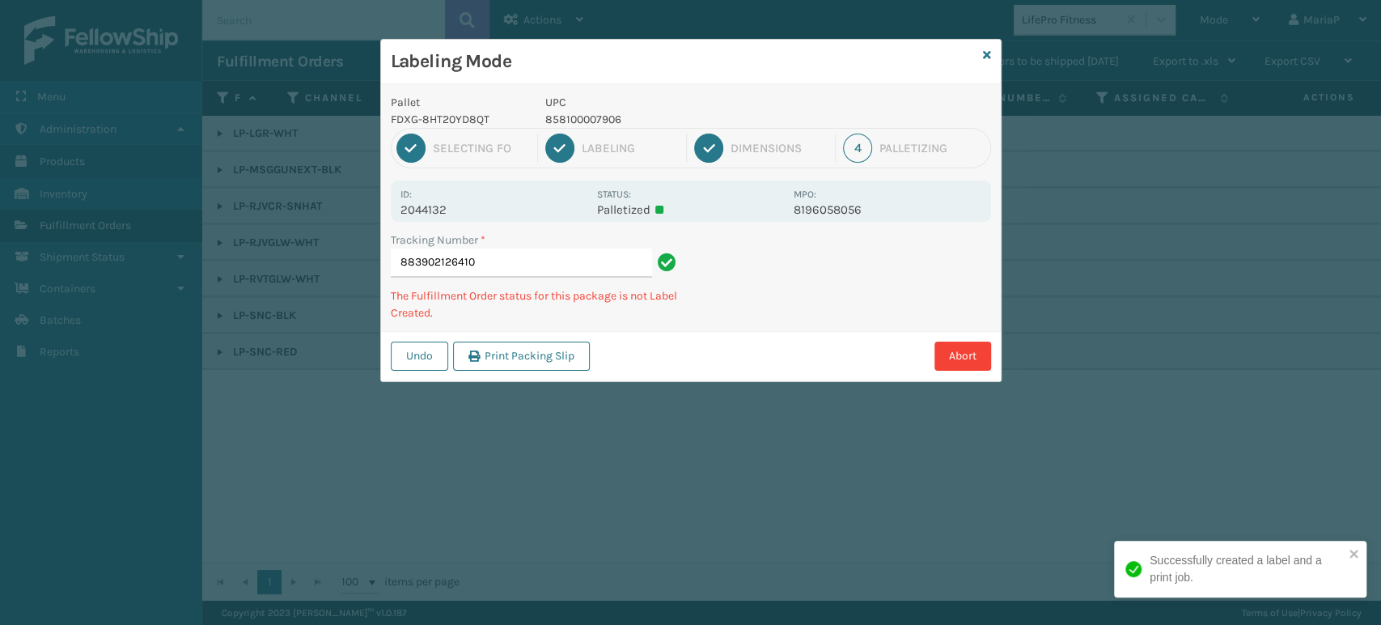
click at [563, 116] on p "858100007906" at bounding box center [664, 119] width 239 height 17
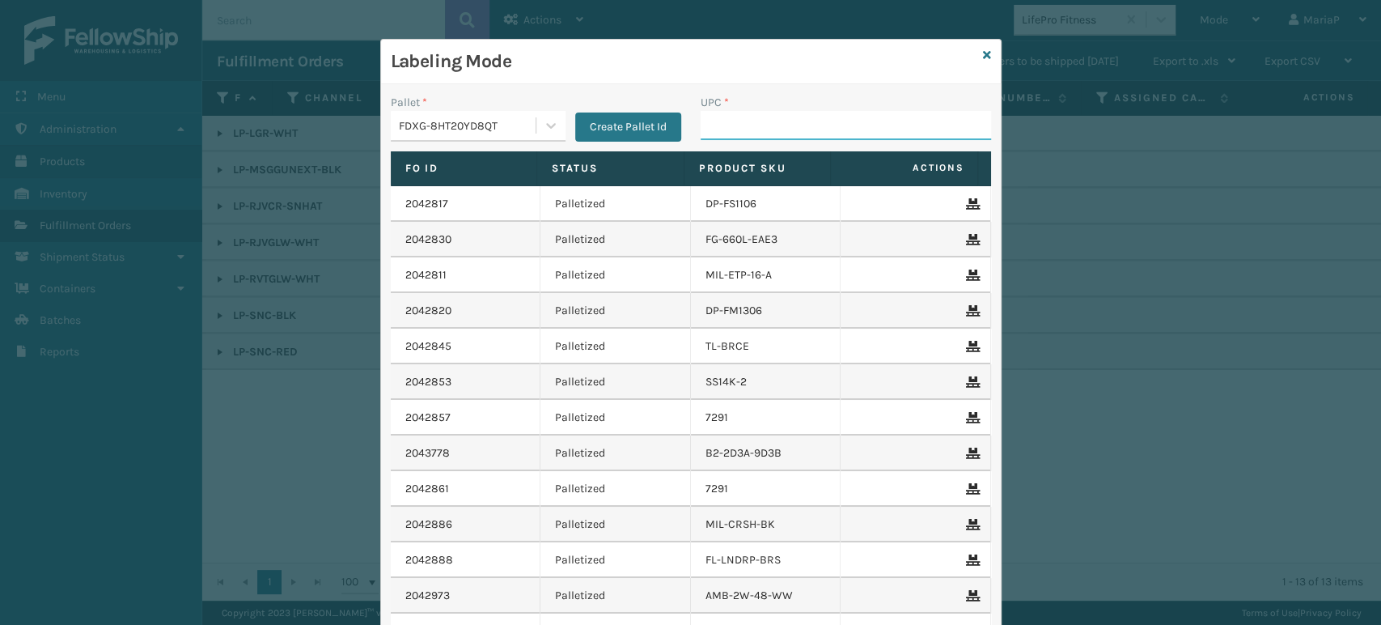
click at [741, 126] on input "UPC *" at bounding box center [846, 125] width 290 height 29
